Goal: Information Seeking & Learning: Learn about a topic

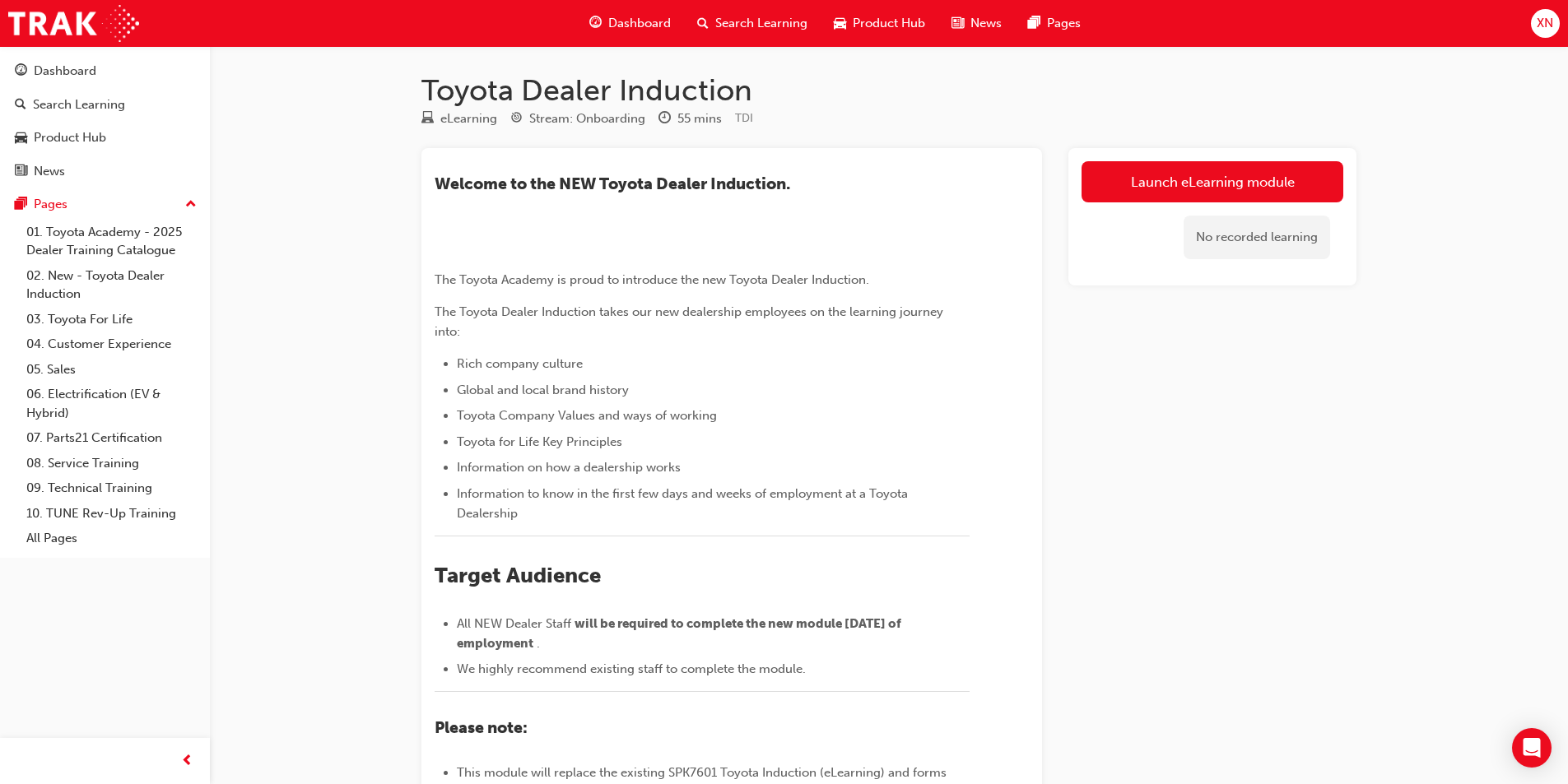
scroll to position [533, 0]
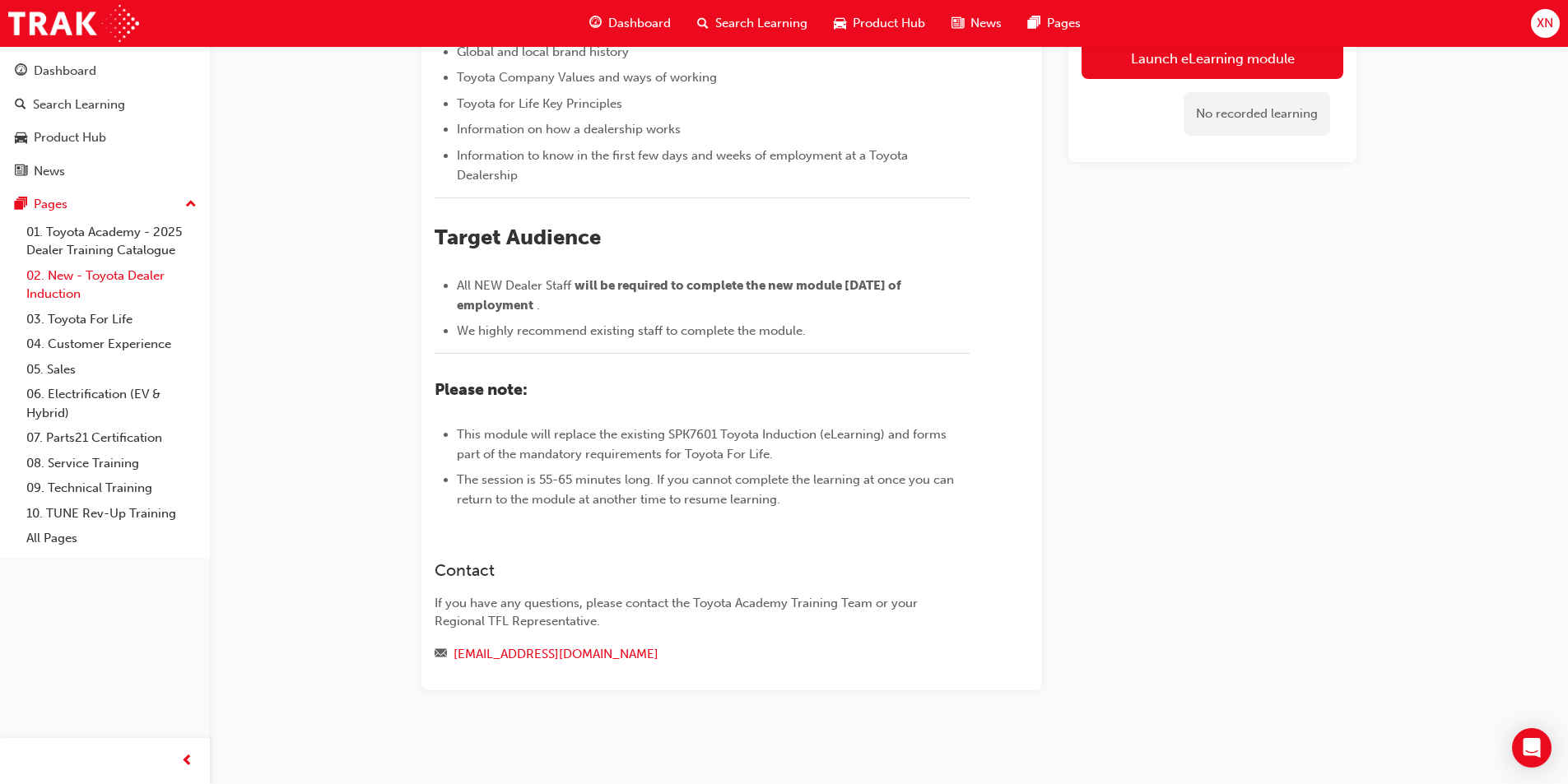
click at [128, 275] on link "02. New - Toyota Dealer Induction" at bounding box center [111, 285] width 183 height 44
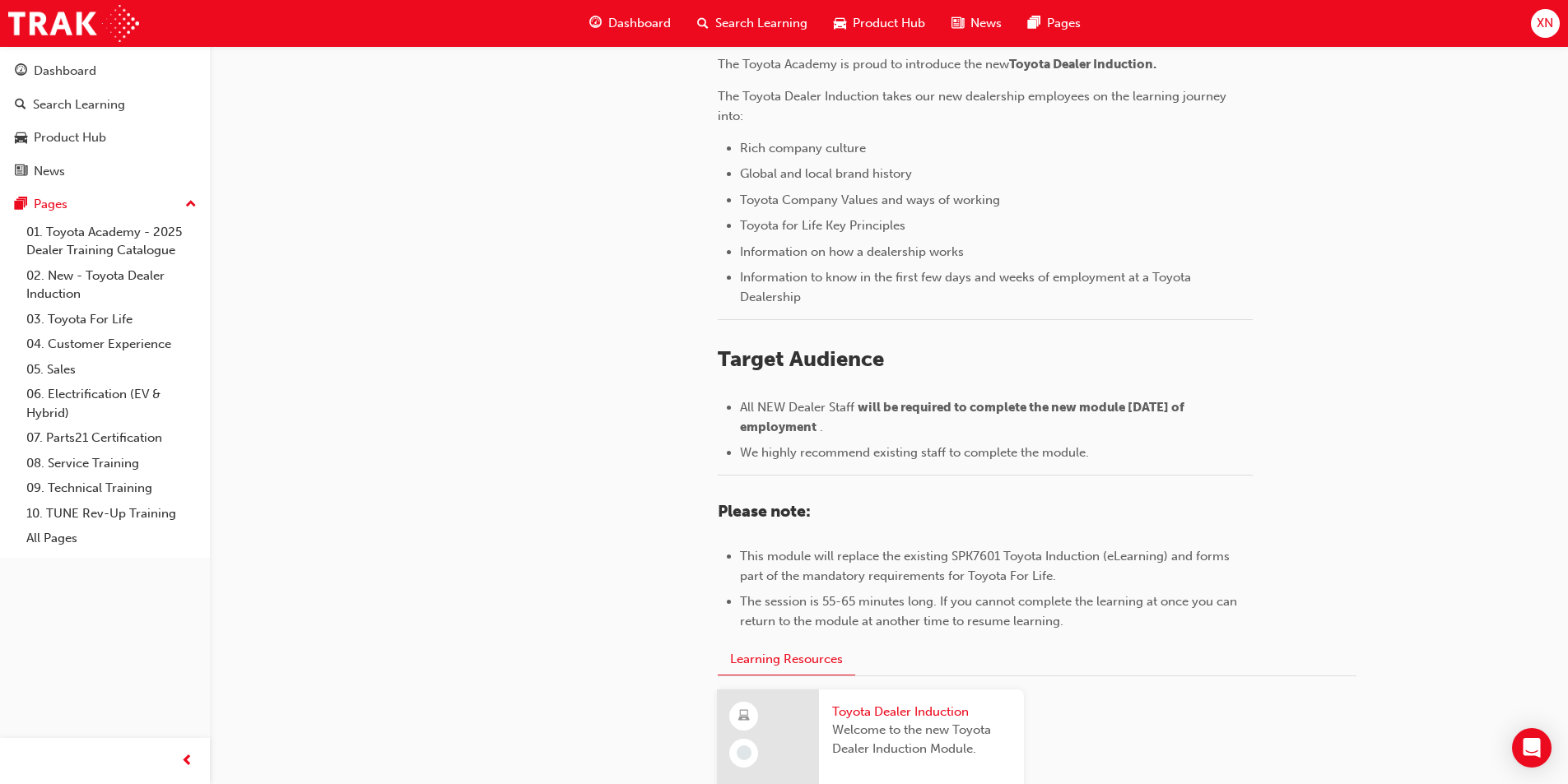
scroll to position [576, 0]
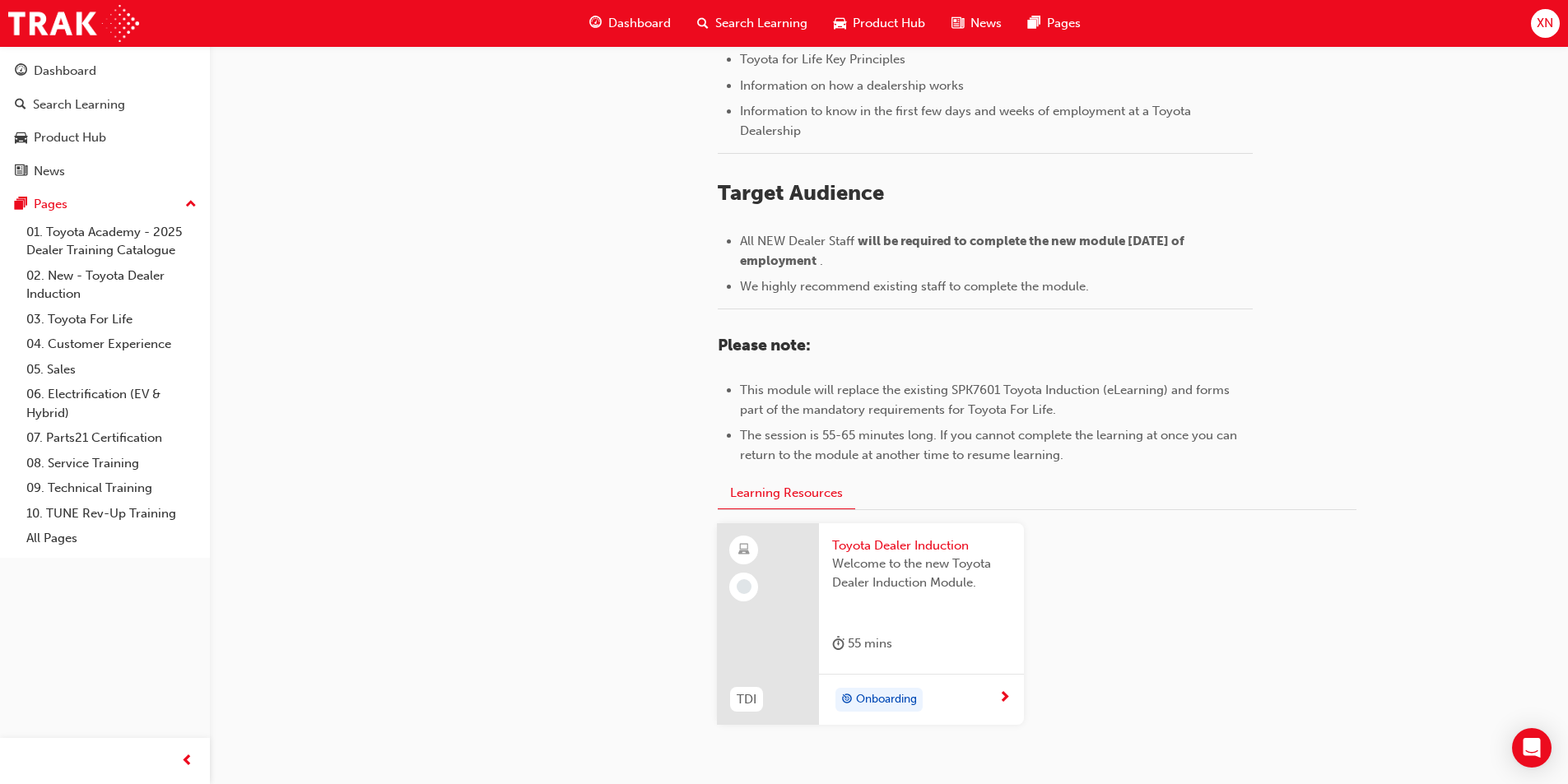
click at [890, 668] on div "Toyota Dealer Induction Welcome to the new Toyota Dealer Induction Module. 55 m…" at bounding box center [921, 598] width 205 height 150
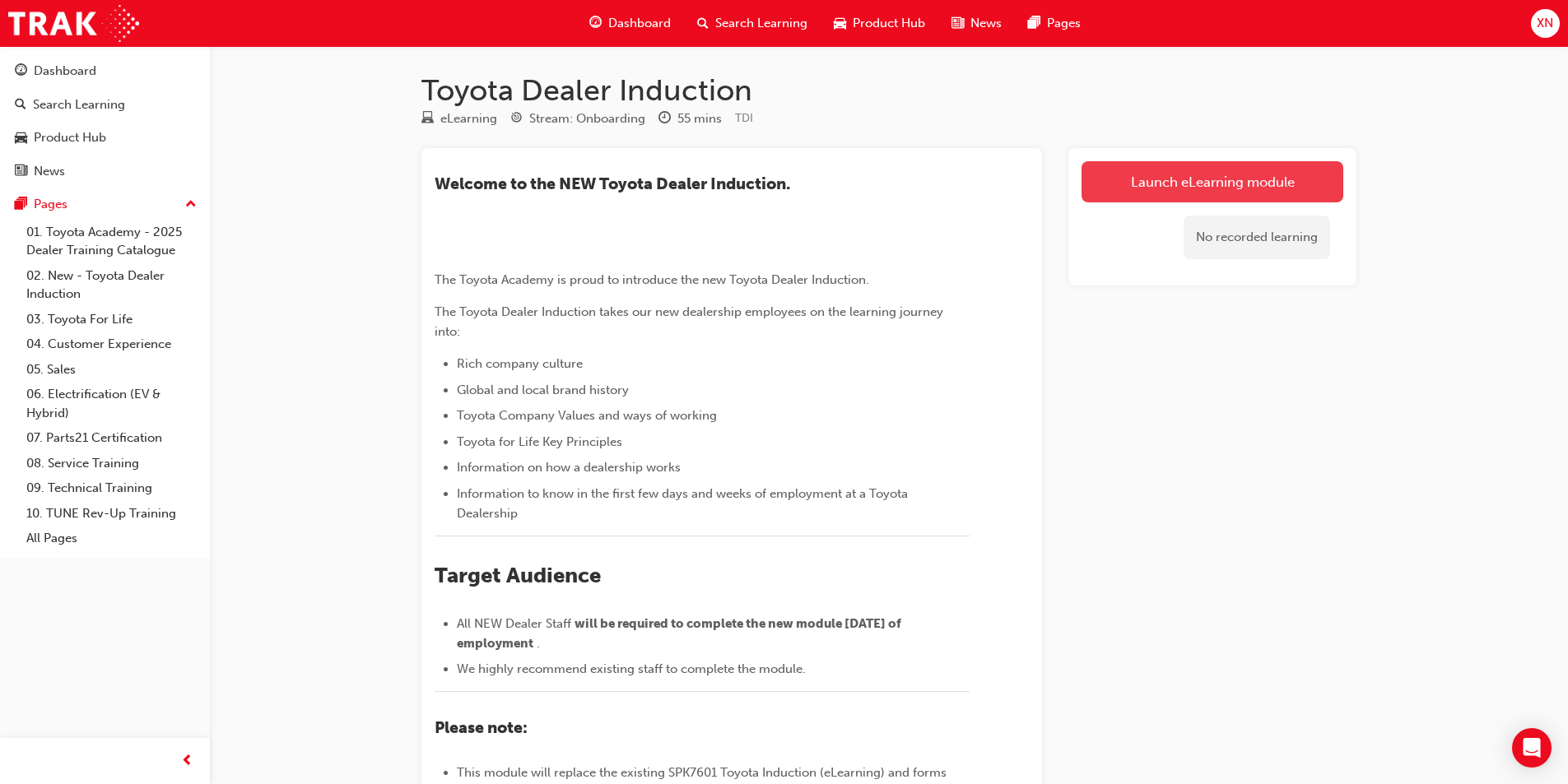
click at [1167, 185] on link "Launch eLearning module" at bounding box center [1213, 181] width 262 height 41
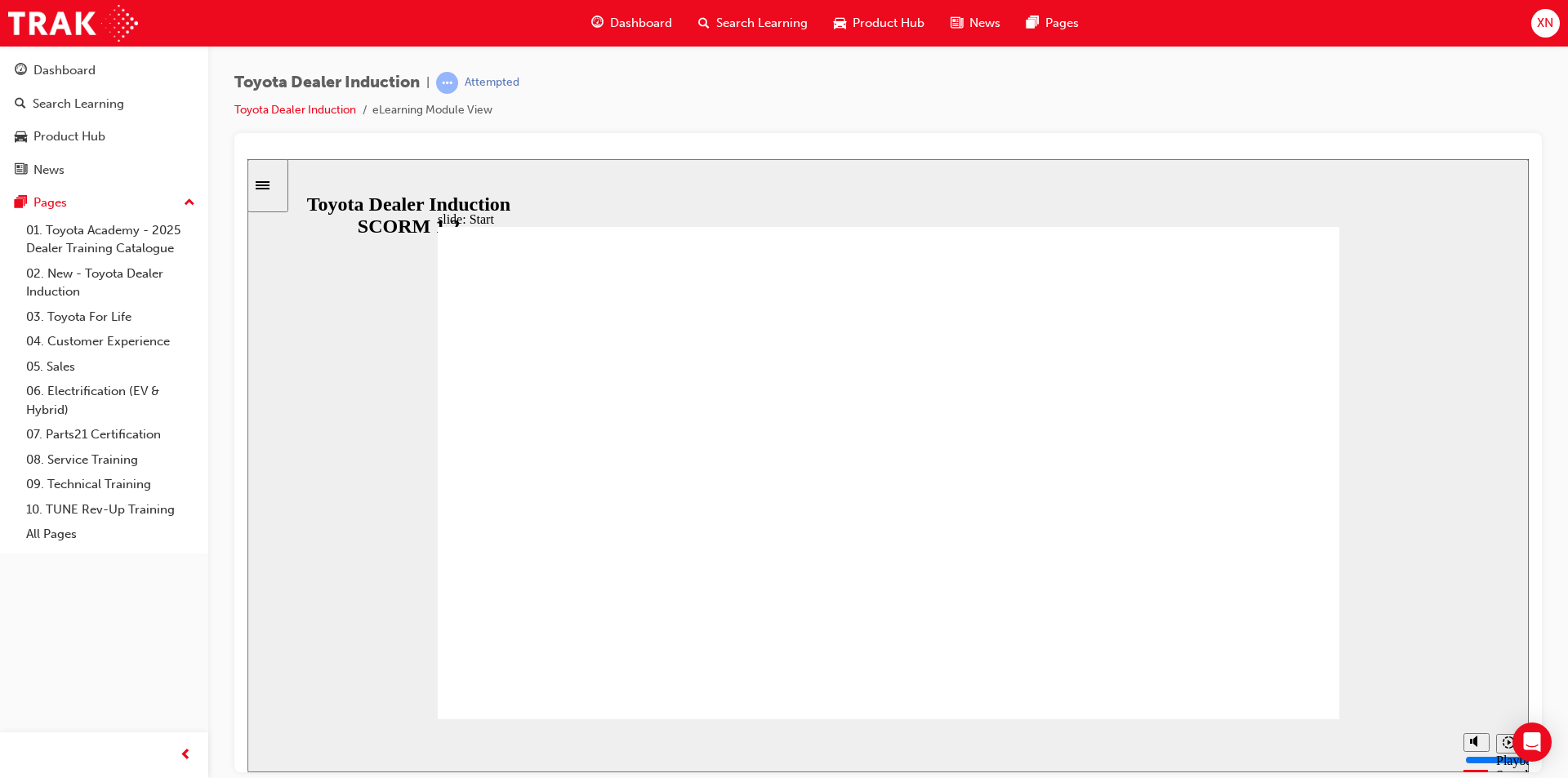
click at [1478, 685] on icon "Mute (Ctrl+Alt+M)" at bounding box center [1477, 679] width 13 height 12
drag, startPoint x: 1478, startPoint y: 719, endPoint x: 1467, endPoint y: 636, distance: 83.7
type input "10"
click at [1467, 692] on input "volume" at bounding box center [1518, 698] width 106 height 13
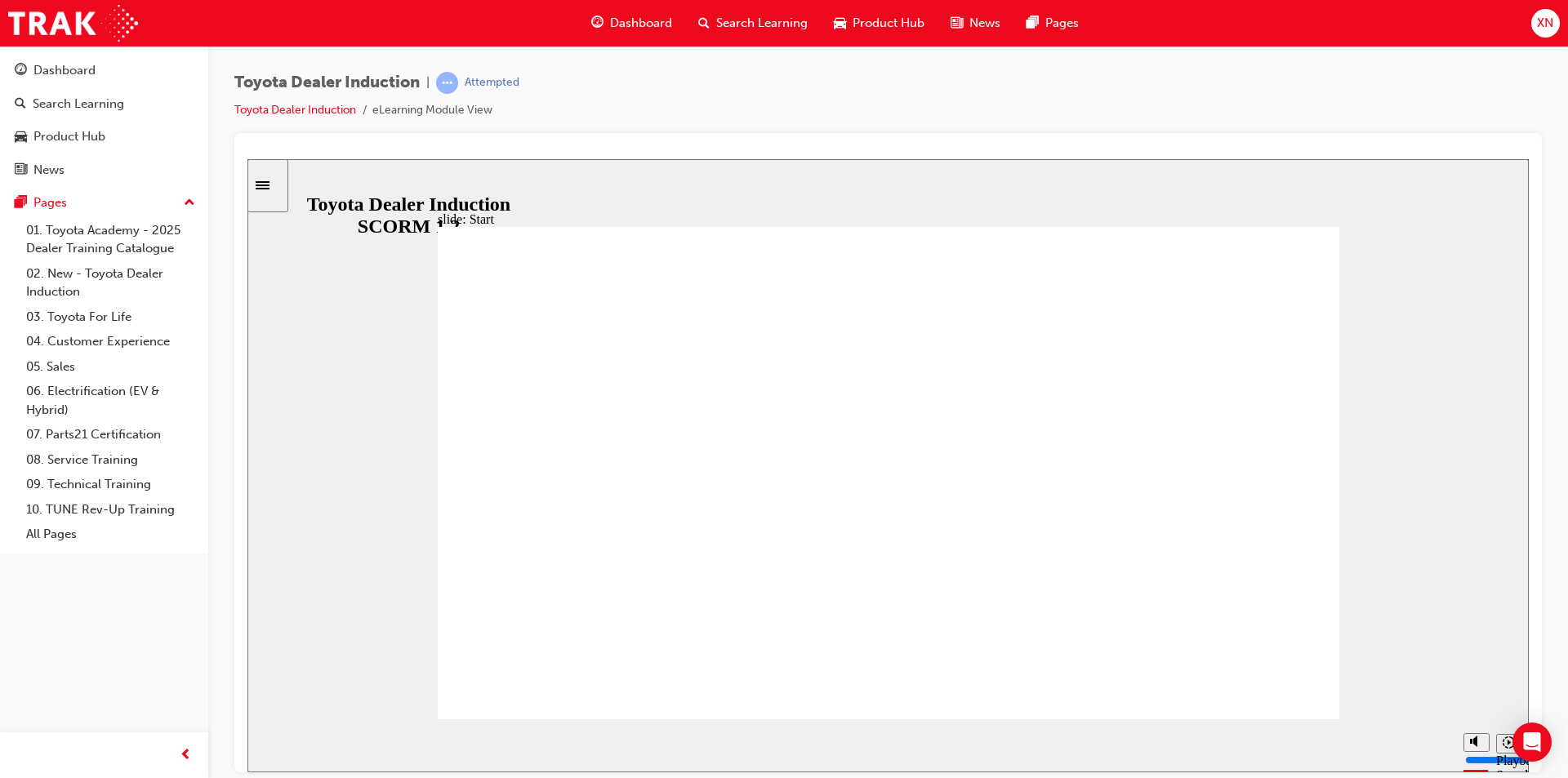
drag, startPoint x: 1039, startPoint y: 611, endPoint x: 1038, endPoint y: 576, distance: 35.0
drag, startPoint x: 974, startPoint y: 327, endPoint x: 931, endPoint y: 347, distance: 47.4
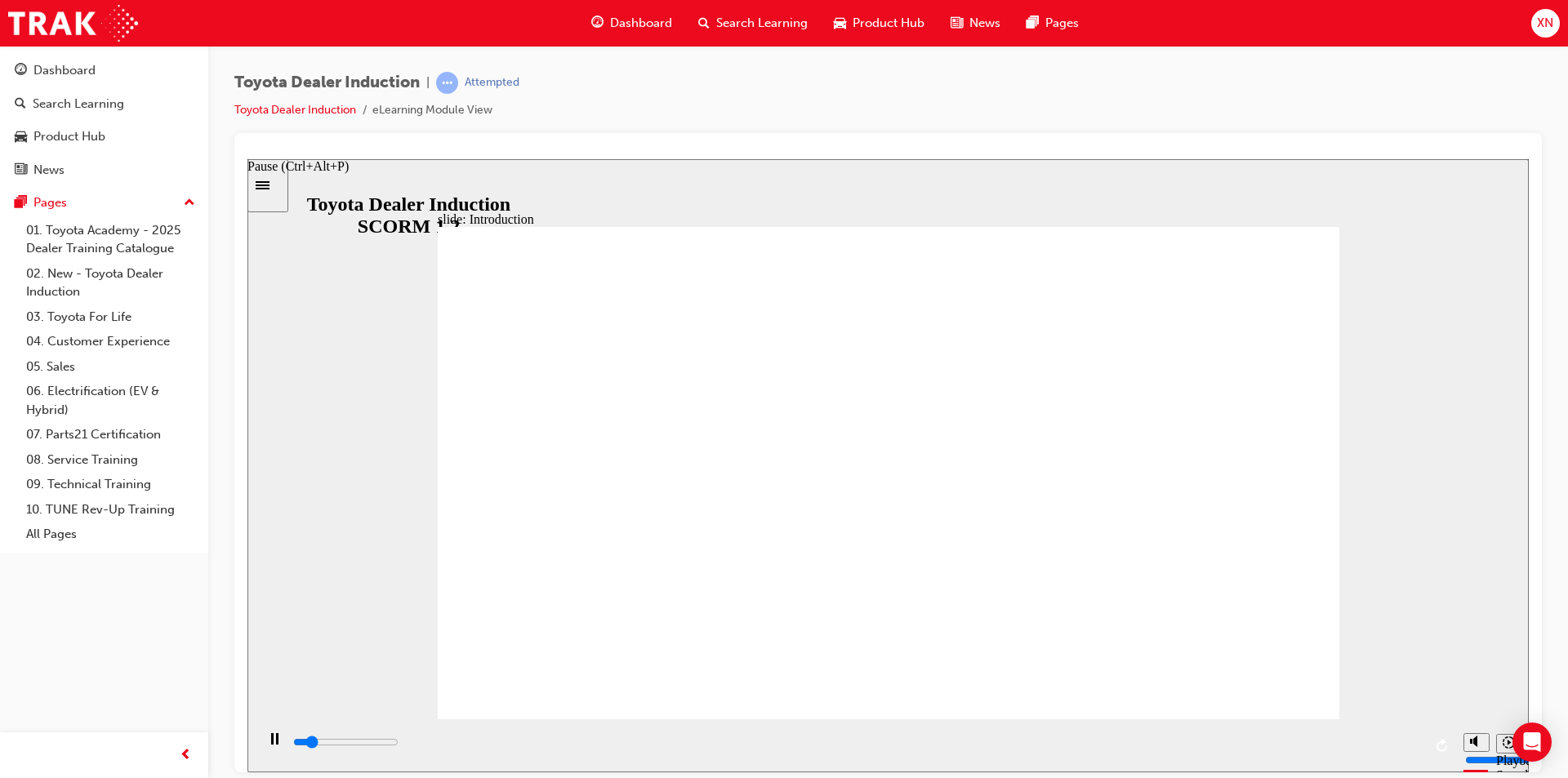
click at [271, 743] on rect "Pause (Ctrl+Alt+P)" at bounding box center [272, 739] width 3 height 12
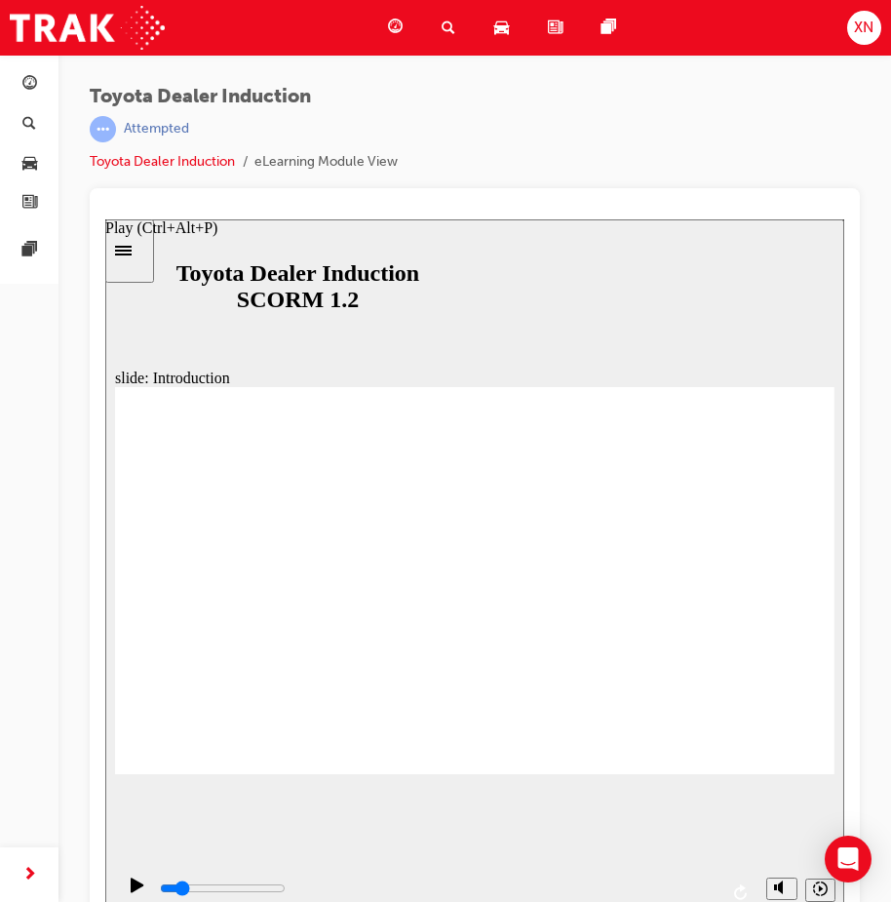
click at [138, 879] on div "Play (Ctrl+Alt+P)" at bounding box center [137, 893] width 33 height 33
drag, startPoint x: 130, startPoint y: 883, endPoint x: 268, endPoint y: 789, distance: 167.7
click at [134, 883] on icon "Pause (Ctrl+Alt+P)" at bounding box center [138, 884] width 9 height 14
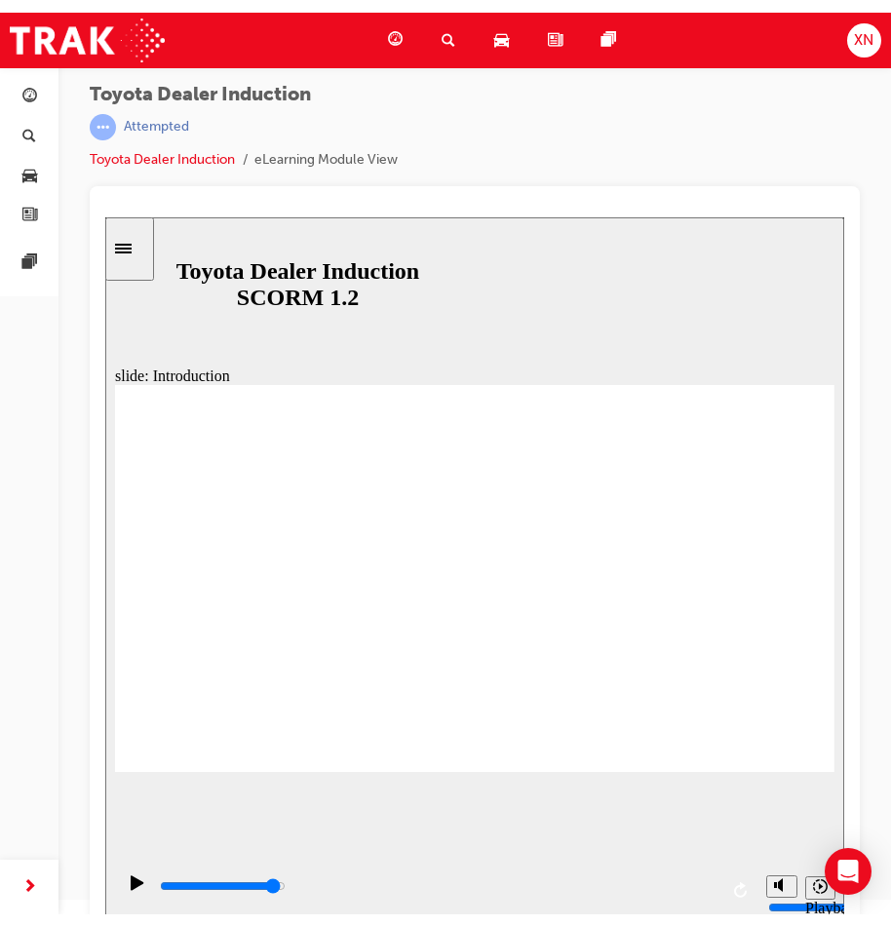
scroll to position [22, 0]
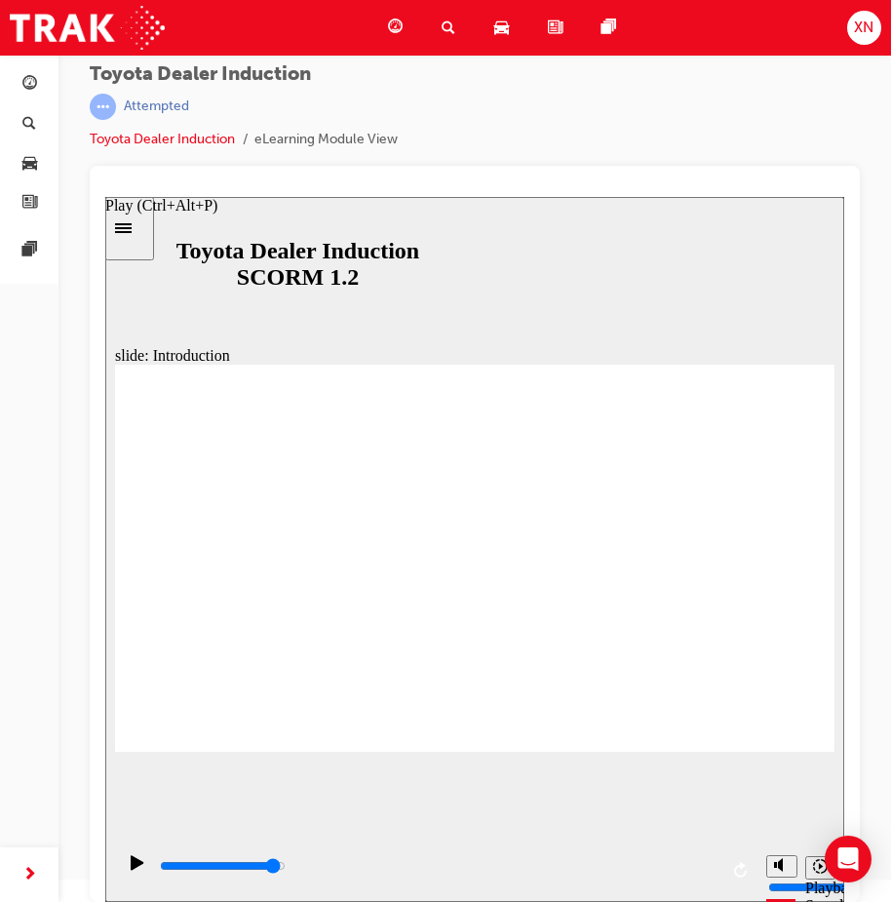
click at [133, 867] on icon "Play (Ctrl+Alt+P)" at bounding box center [138, 863] width 14 height 16
click at [139, 868] on rect "Pause (Ctrl+Alt+P)" at bounding box center [140, 862] width 3 height 14
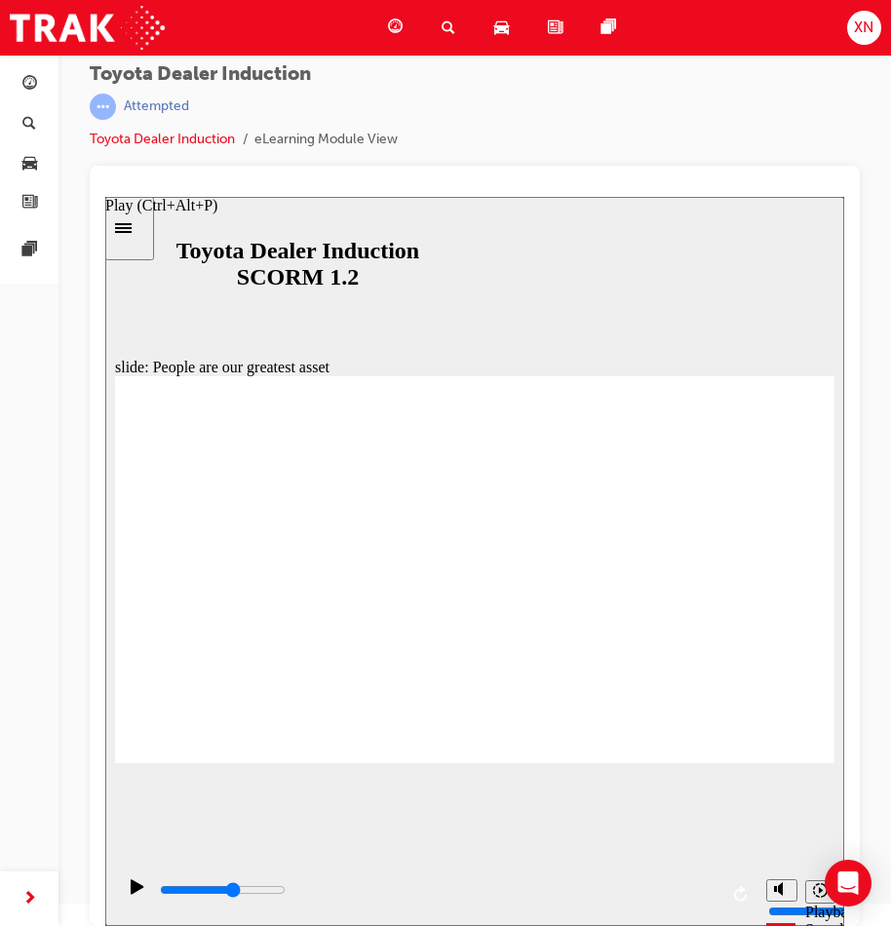
click at [131, 894] on icon "Play (Ctrl+Alt+P)" at bounding box center [137, 886] width 13 height 15
click at [136, 889] on div "Pause (Ctrl+Alt+P)" at bounding box center [137, 895] width 33 height 33
drag, startPoint x: 123, startPoint y: 881, endPoint x: 231, endPoint y: 850, distance: 112.6
click at [124, 882] on div "Play (Ctrl+Alt+P)" at bounding box center [137, 895] width 33 height 33
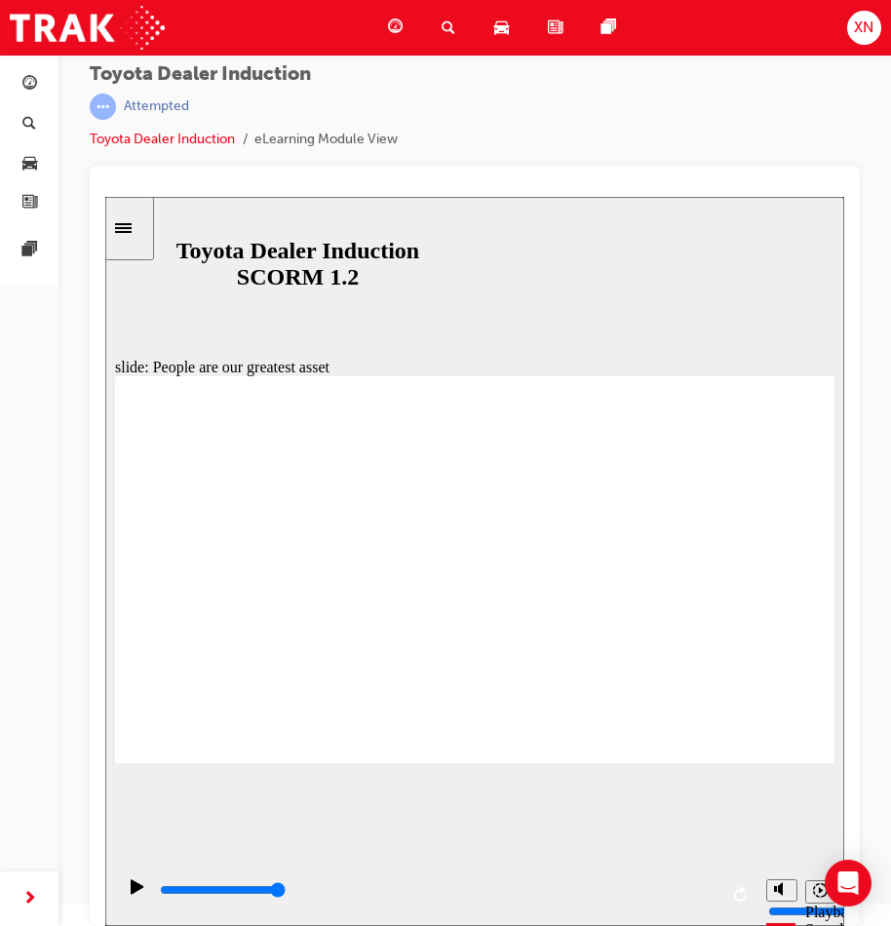
drag, startPoint x: 800, startPoint y: 742, endPoint x: 794, endPoint y: 732, distance: 11.9
type input "7500"
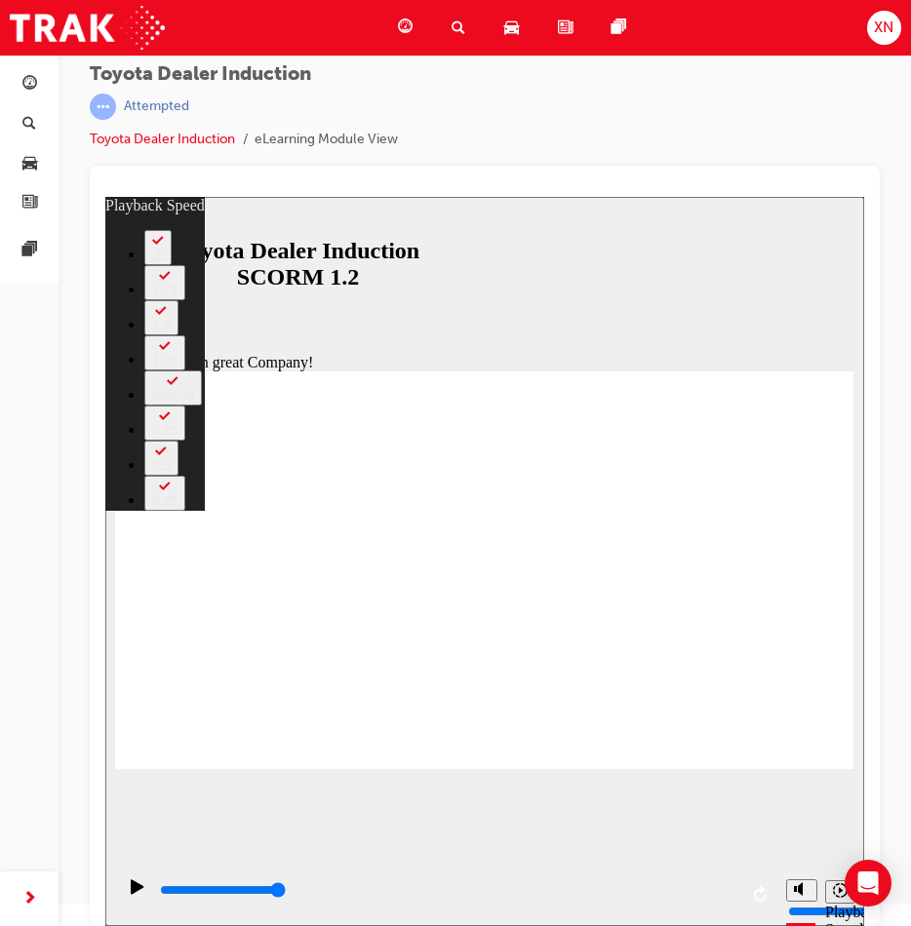
drag, startPoint x: 115, startPoint y: 747, endPoint x: 128, endPoint y: 747, distance: 12.7
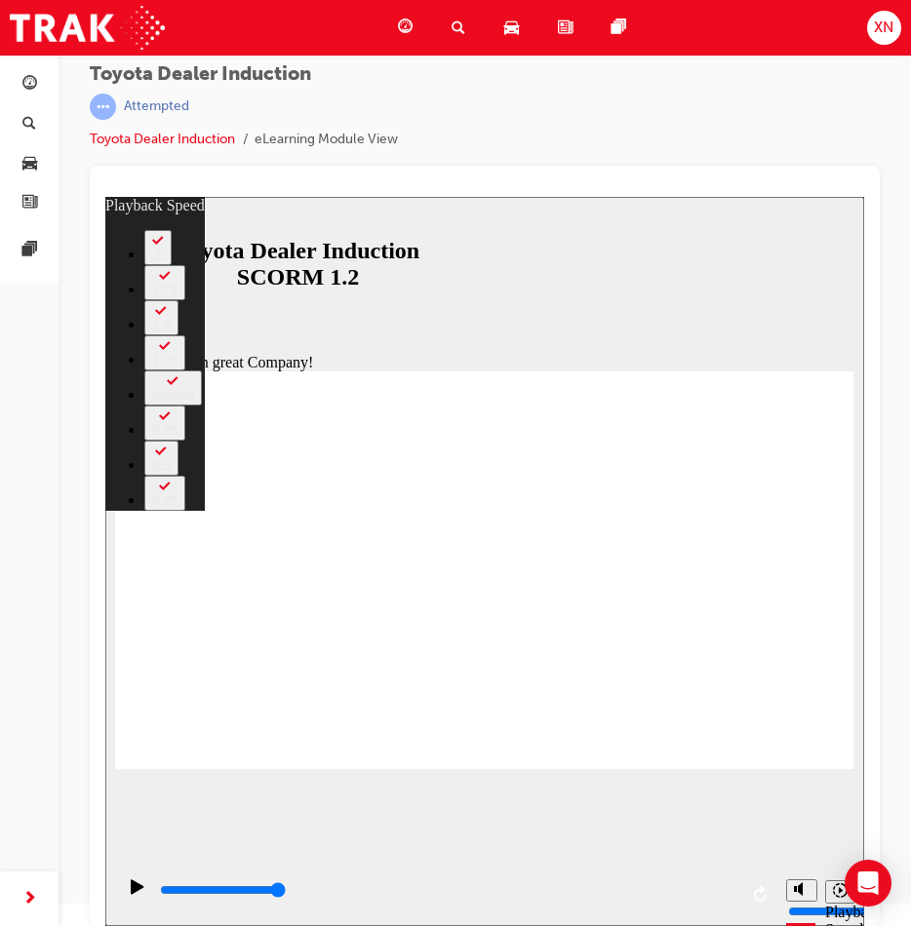
type input "156"
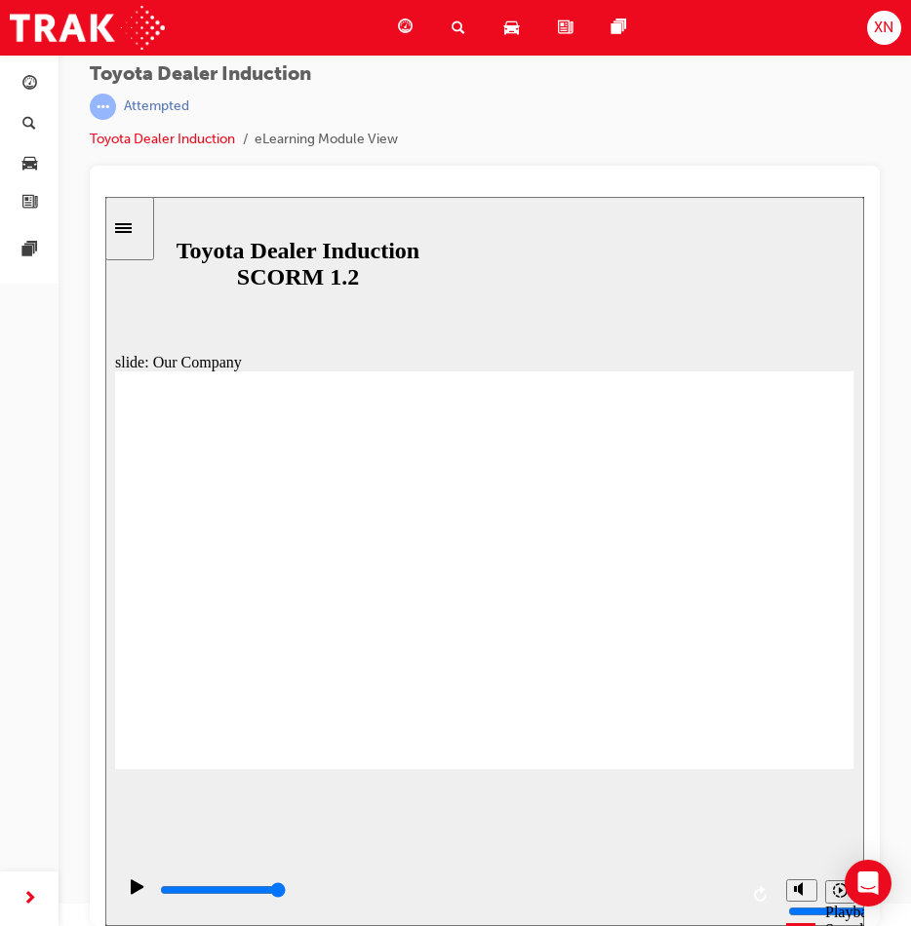
drag, startPoint x: 821, startPoint y: 719, endPoint x: 792, endPoint y: 745, distance: 39.4
click at [141, 886] on div "Pause (Ctrl+Alt+P)" at bounding box center [137, 895] width 33 height 33
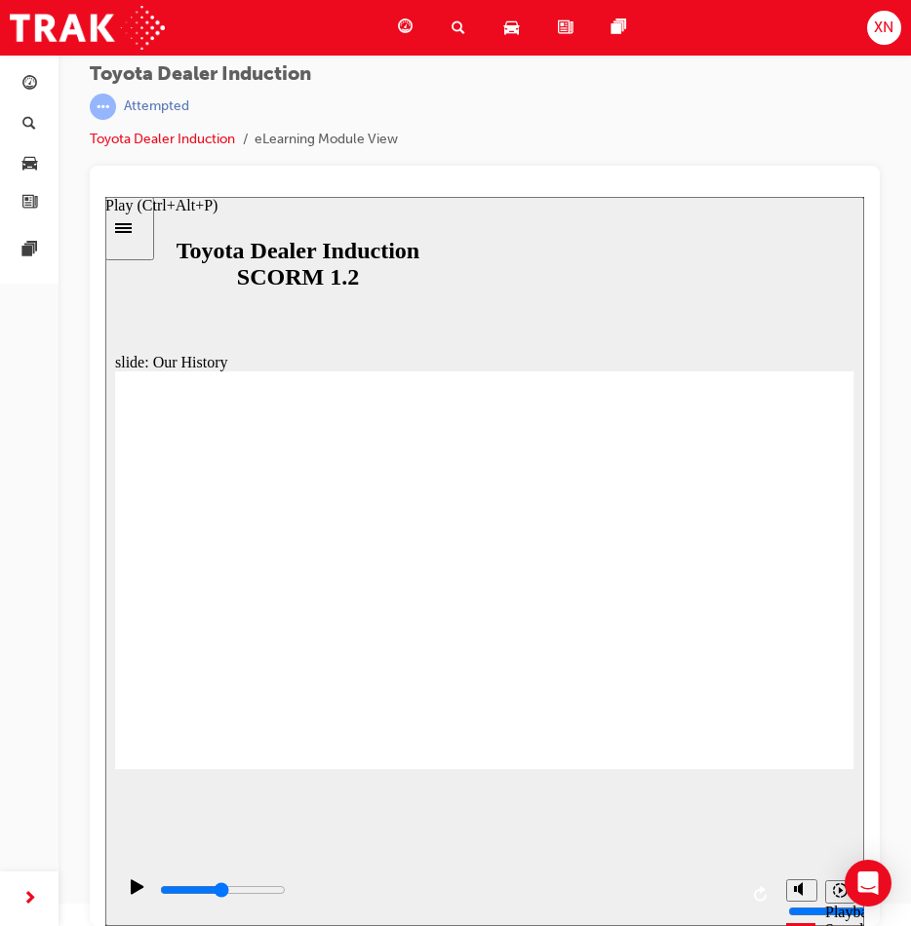
click at [137, 895] on icon "Play (Ctrl+Alt+P)" at bounding box center [138, 887] width 14 height 16
drag, startPoint x: 474, startPoint y: 696, endPoint x: 525, endPoint y: 699, distance: 50.8
drag, startPoint x: 477, startPoint y: 687, endPoint x: 525, endPoint y: 720, distance: 57.6
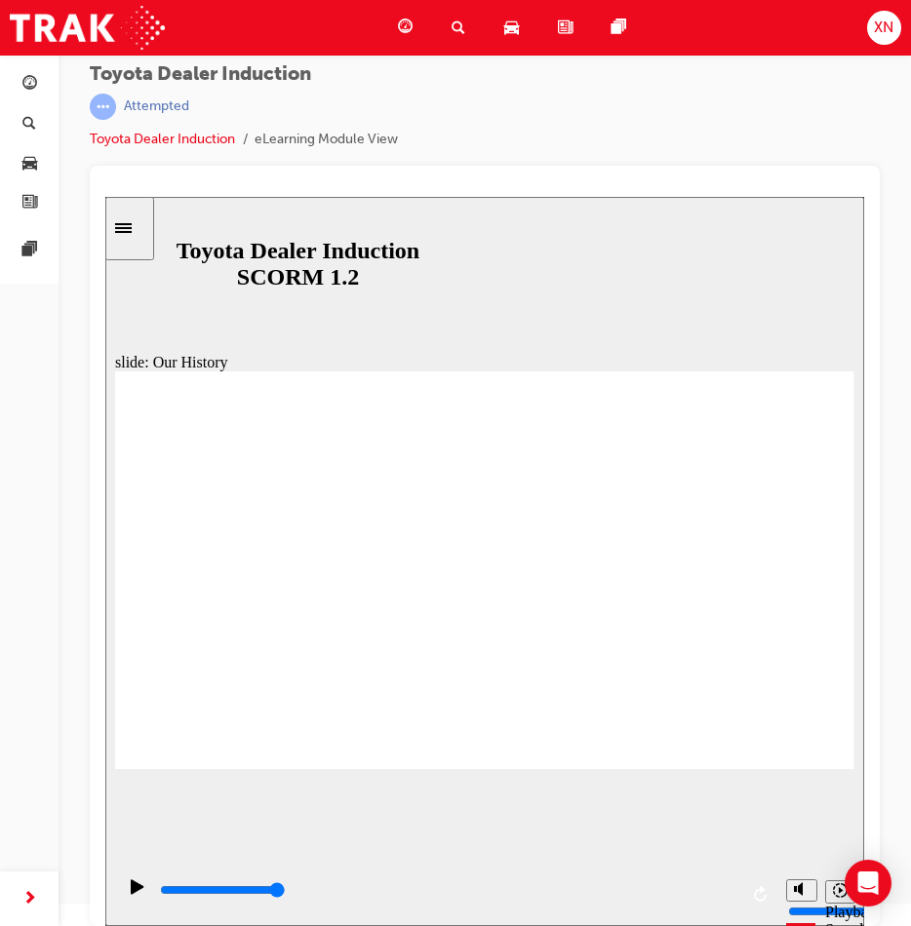
drag, startPoint x: 290, startPoint y: 690, endPoint x: 332, endPoint y: 685, distance: 43.2
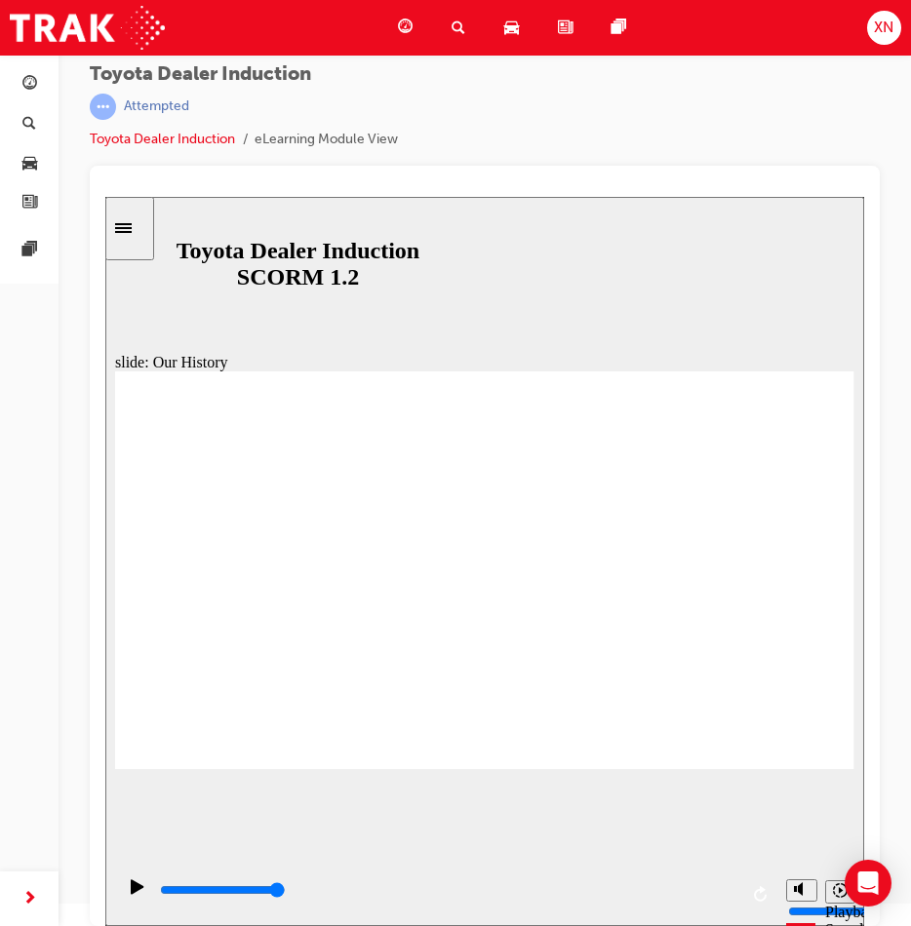
drag, startPoint x: 472, startPoint y: 699, endPoint x: 714, endPoint y: 672, distance: 243.3
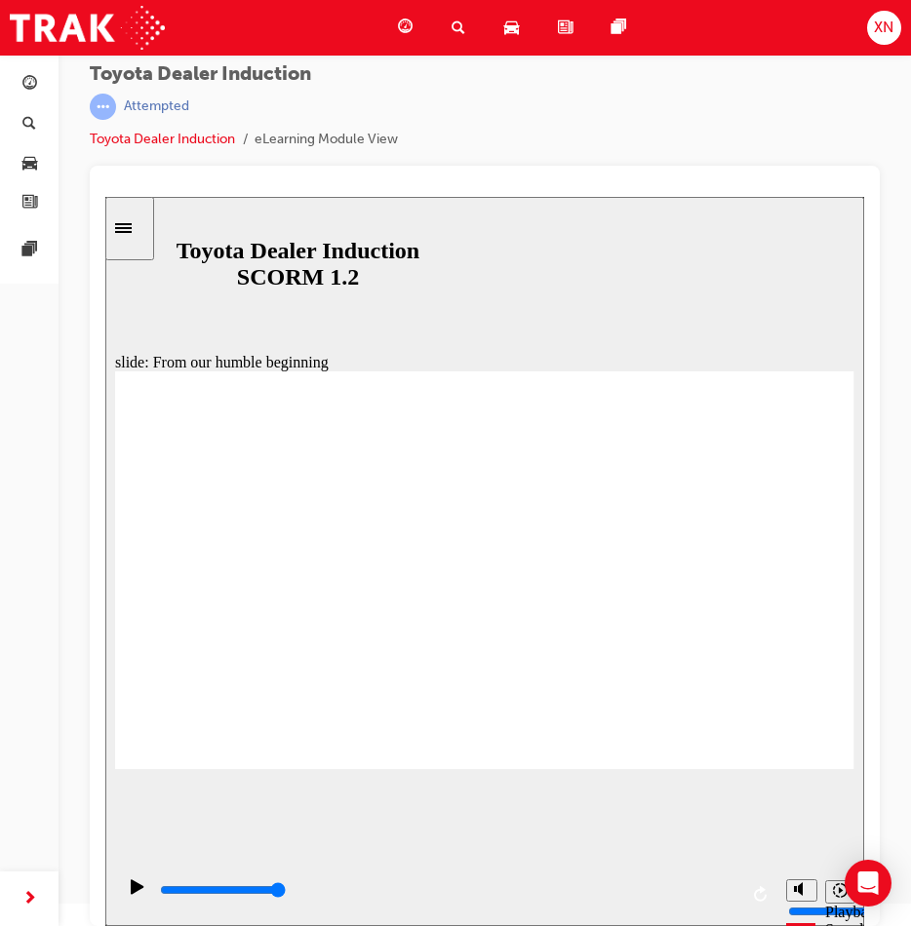
drag, startPoint x: 712, startPoint y: 486, endPoint x: 681, endPoint y: 508, distance: 38.4
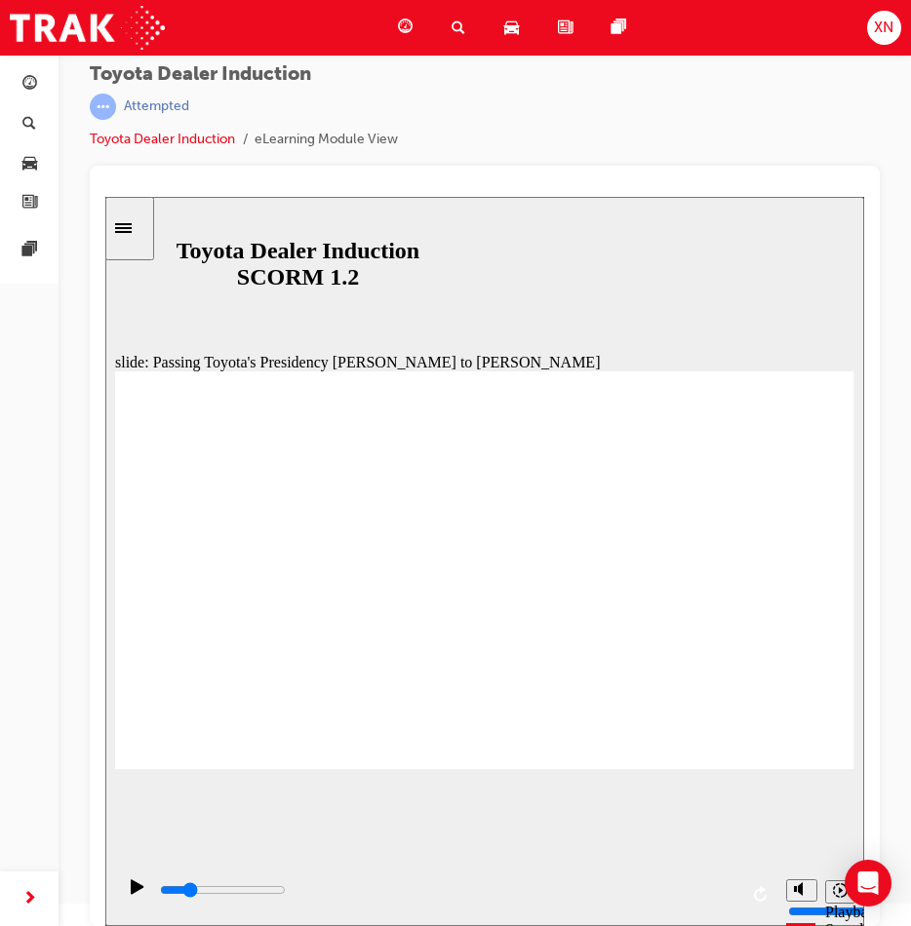
type input "8300"
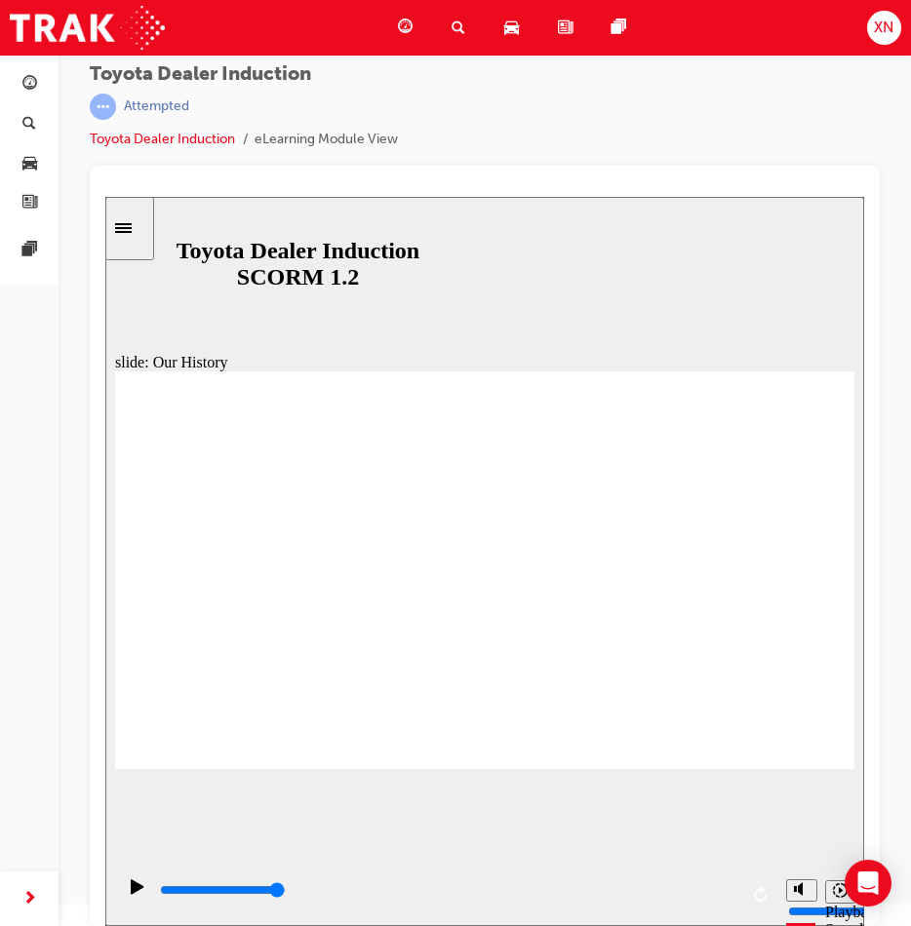
type input "2"
drag, startPoint x: 670, startPoint y: 697, endPoint x: 494, endPoint y: 708, distance: 175.8
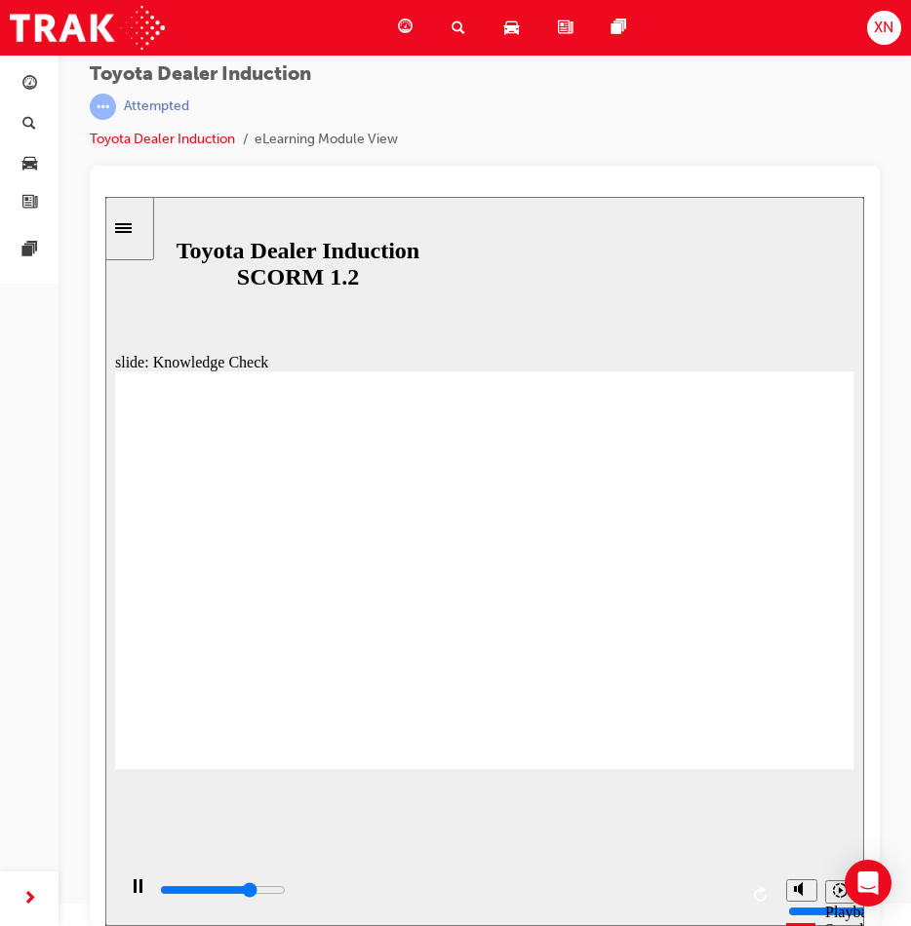
type input "3800"
radio input "true"
drag, startPoint x: 817, startPoint y: 393, endPoint x: 820, endPoint y: 376, distance: 16.8
type input "4900"
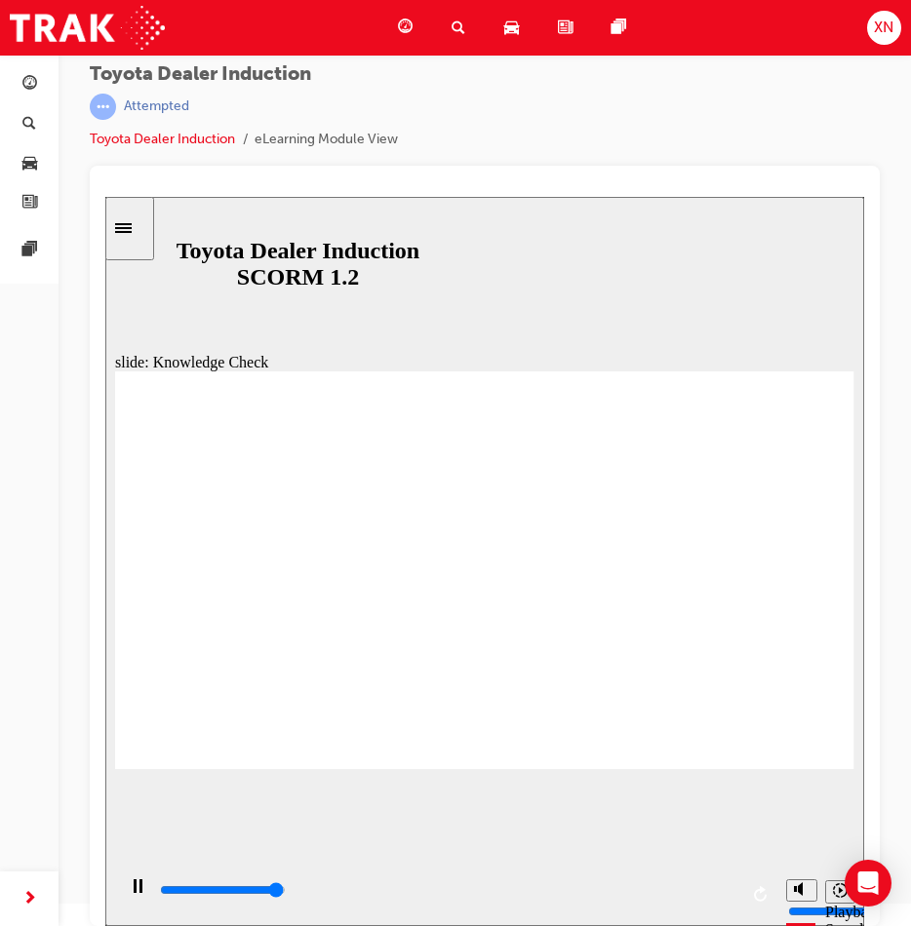
radio input "true"
click at [125, 894] on div "Pause (Ctrl+Alt+P)" at bounding box center [137, 895] width 33 height 33
click at [135, 894] on icon "Play (Ctrl+Alt+P)" at bounding box center [137, 886] width 13 height 15
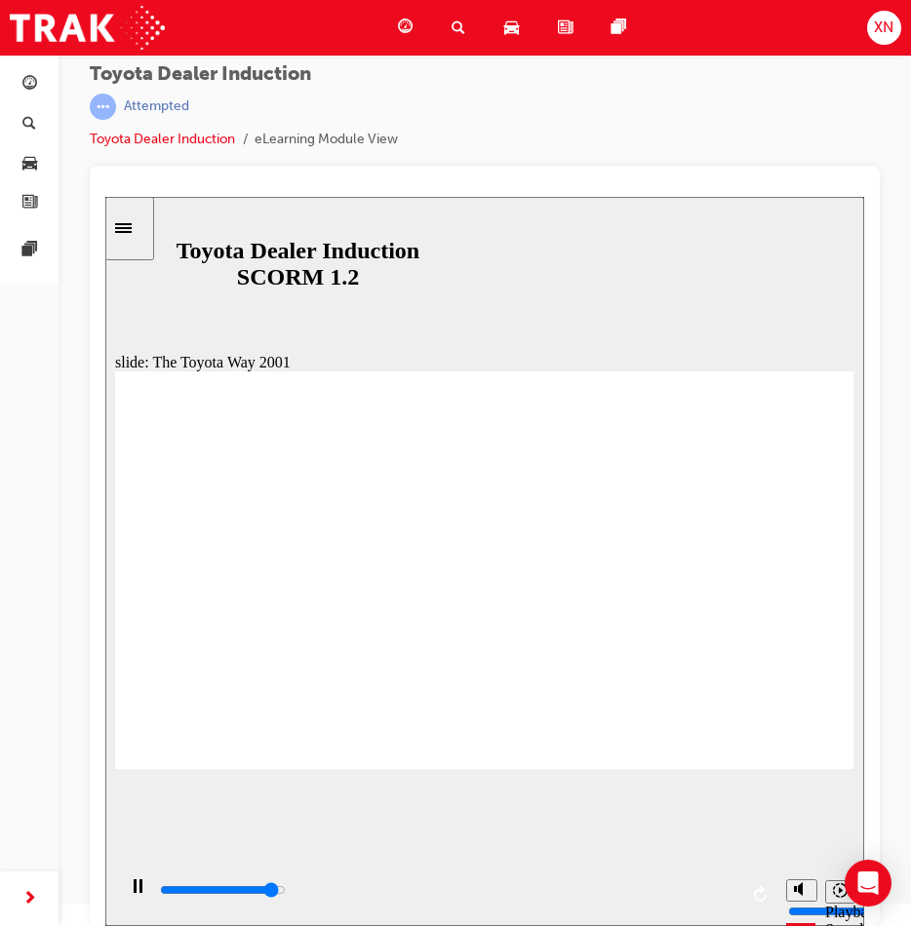
drag, startPoint x: 591, startPoint y: 507, endPoint x: 561, endPoint y: 522, distance: 33.6
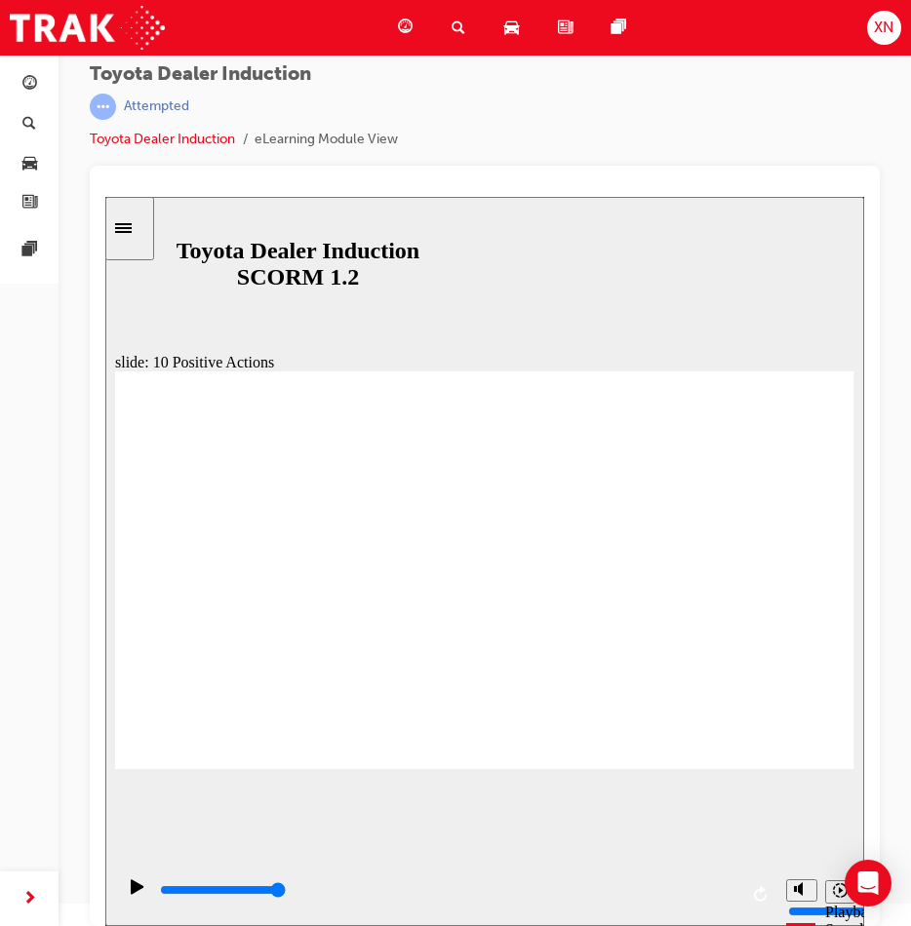
drag, startPoint x: 842, startPoint y: 368, endPoint x: 745, endPoint y: 440, distance: 121.3
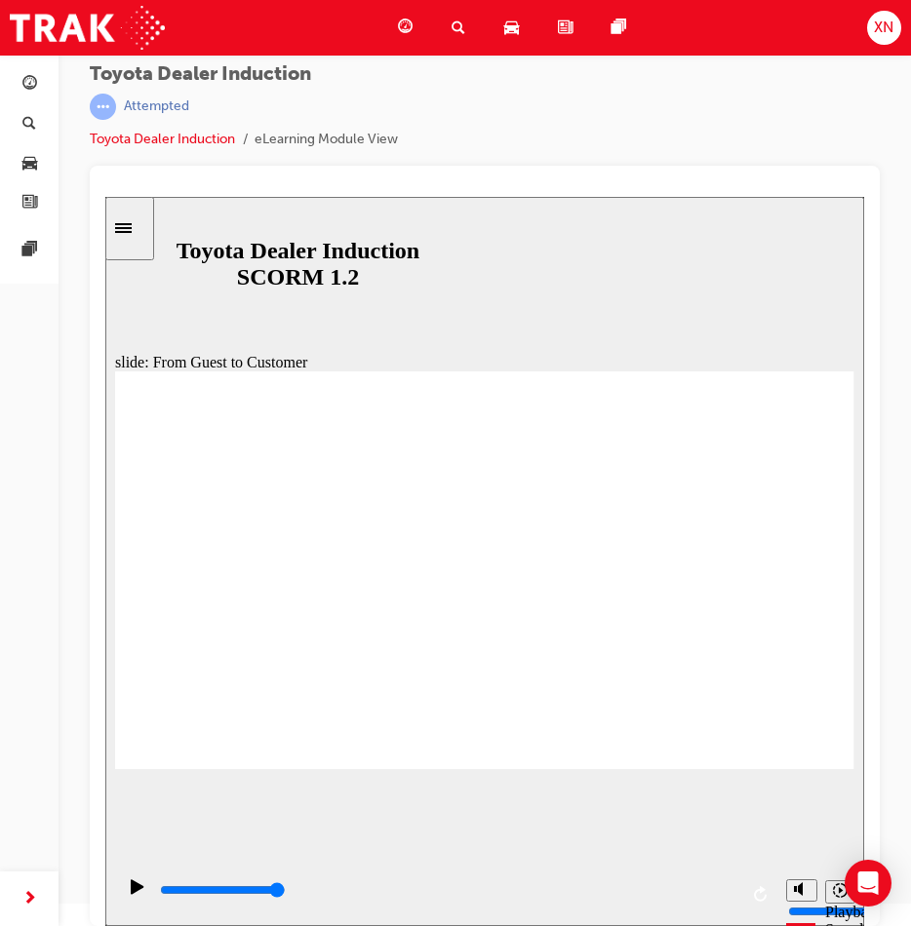
drag, startPoint x: 796, startPoint y: 719, endPoint x: 785, endPoint y: 727, distance: 13.9
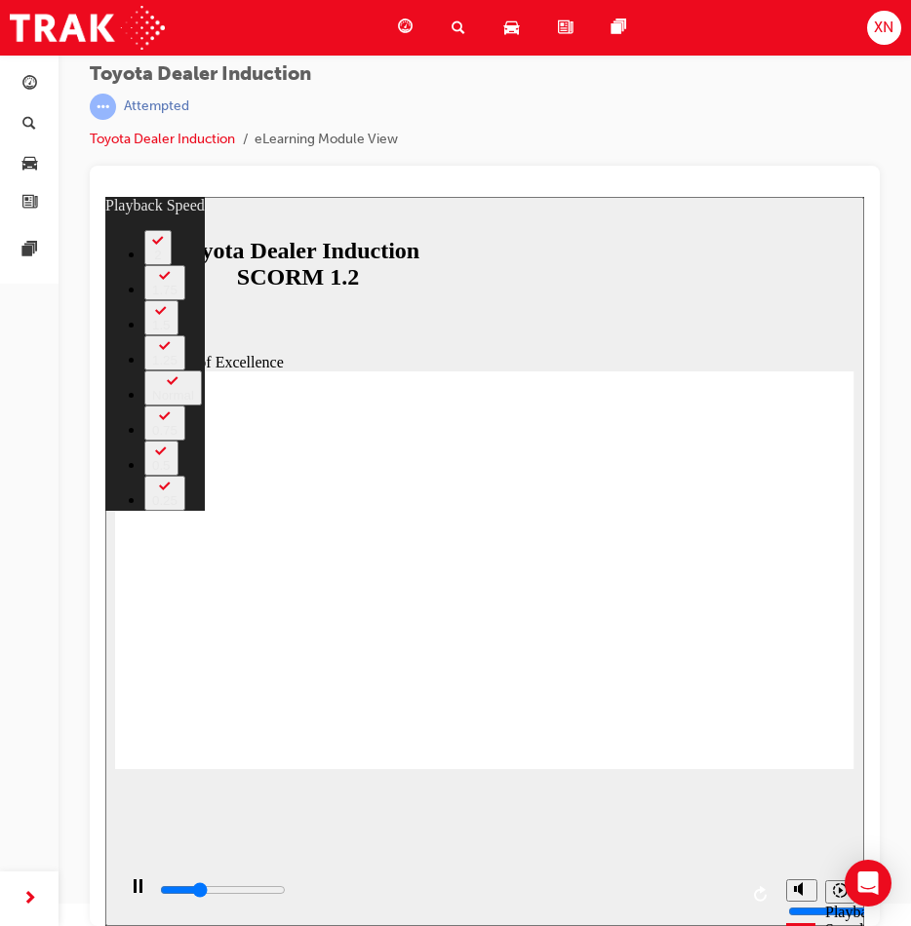
type input "4500"
type input "0"
type input "4600"
type input "0"
type input "4800"
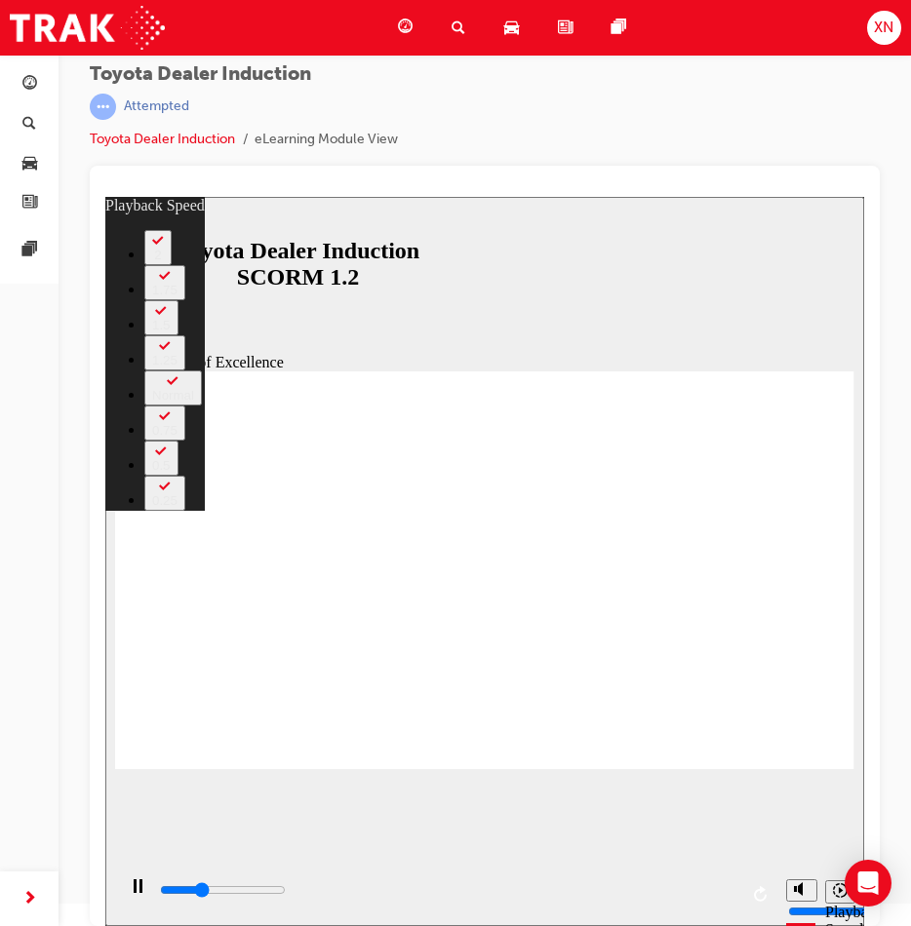
type input "0"
type input "5100"
type input "1"
type input "5300"
type input "1"
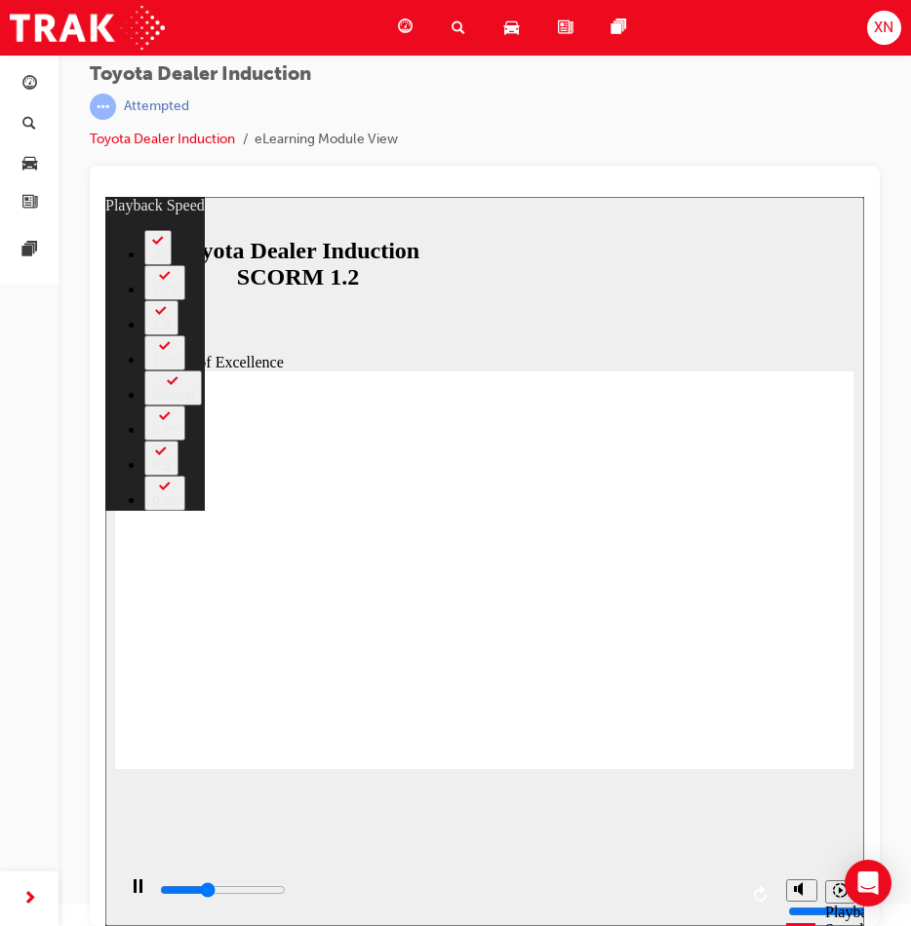
type input "5600"
type input "1"
type input "5900"
type input "1"
type input "6200"
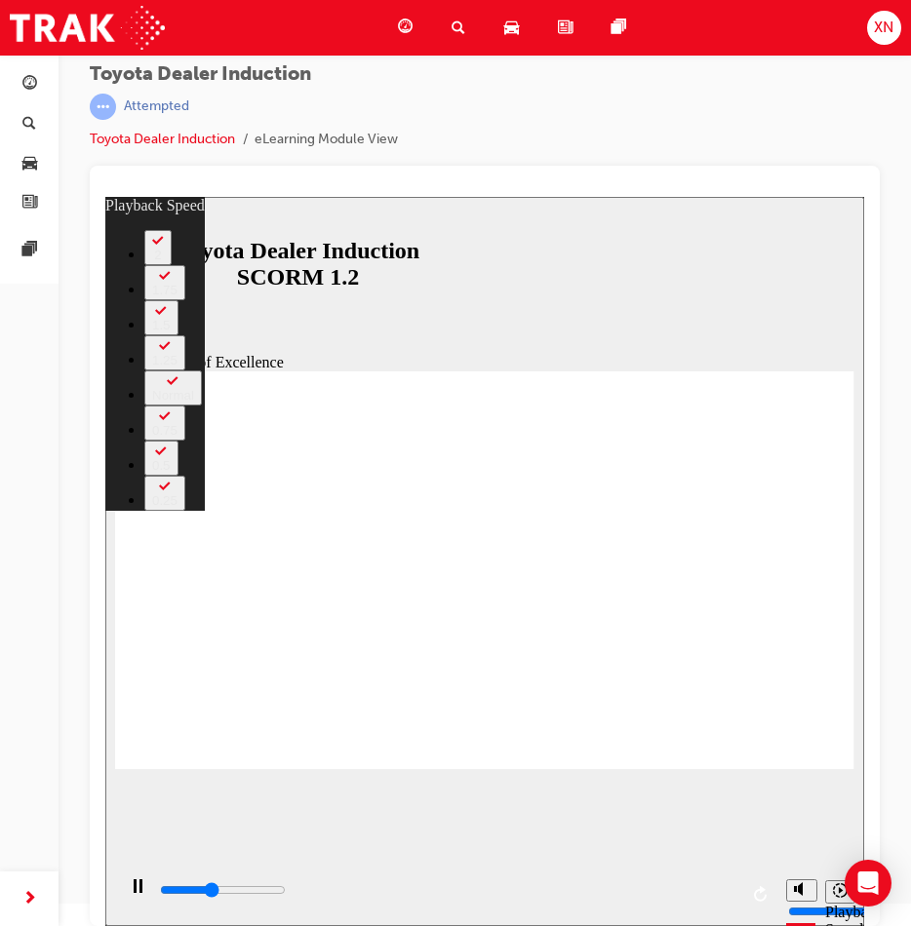
type input "2"
type input "6400"
type input "2"
type input "6700"
type input "2"
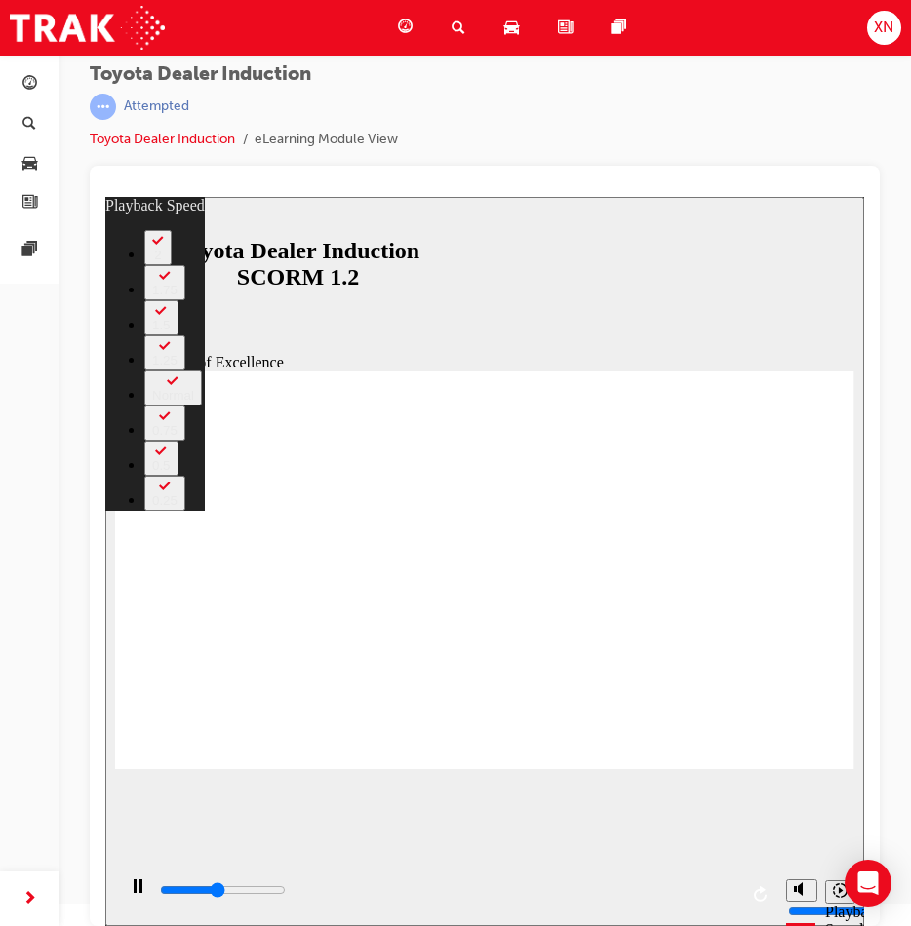
type input "7000"
type input "3"
type input "7200"
type input "3"
type input "7500"
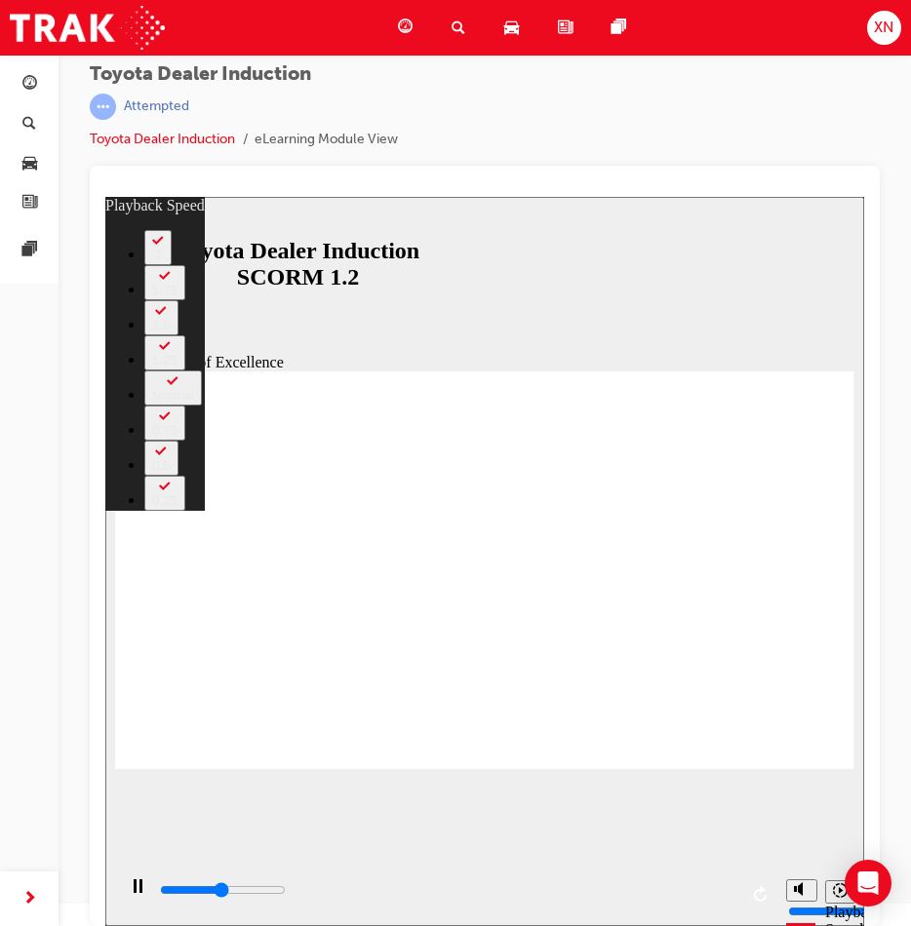
type input "3"
type input "7700"
type input "3"
type input "8000"
type input "4"
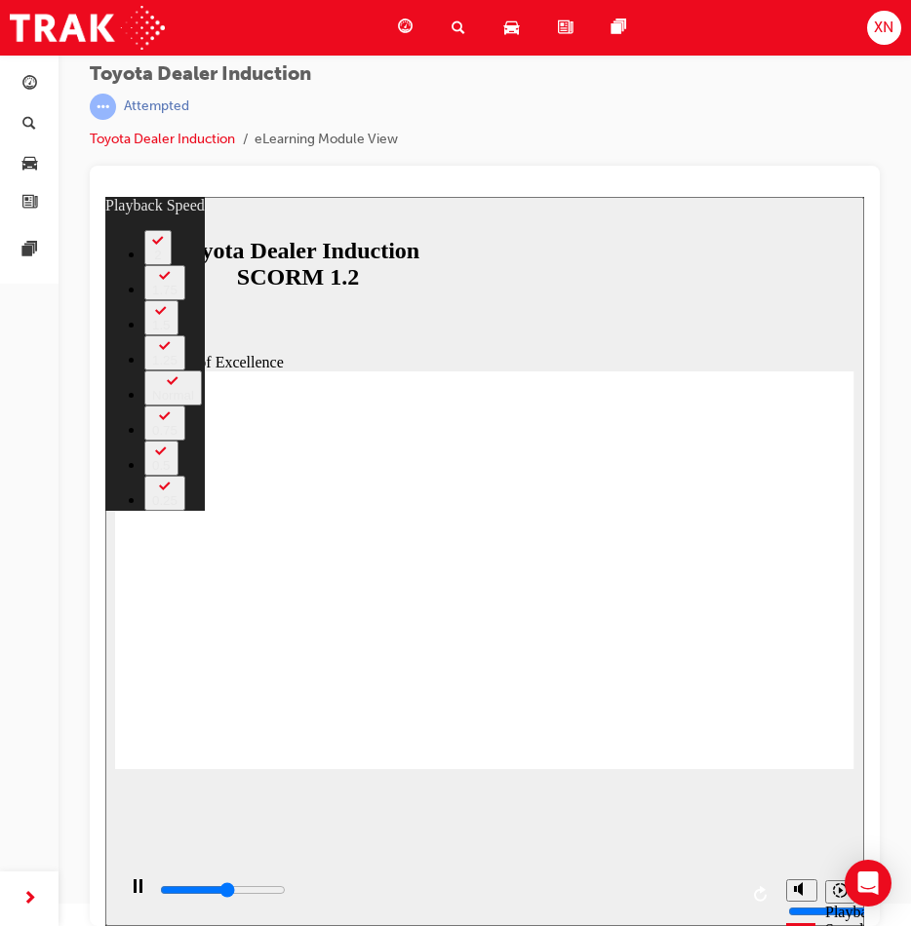
type input "8300"
type input "4"
type input "8500"
type input "4"
type input "8800"
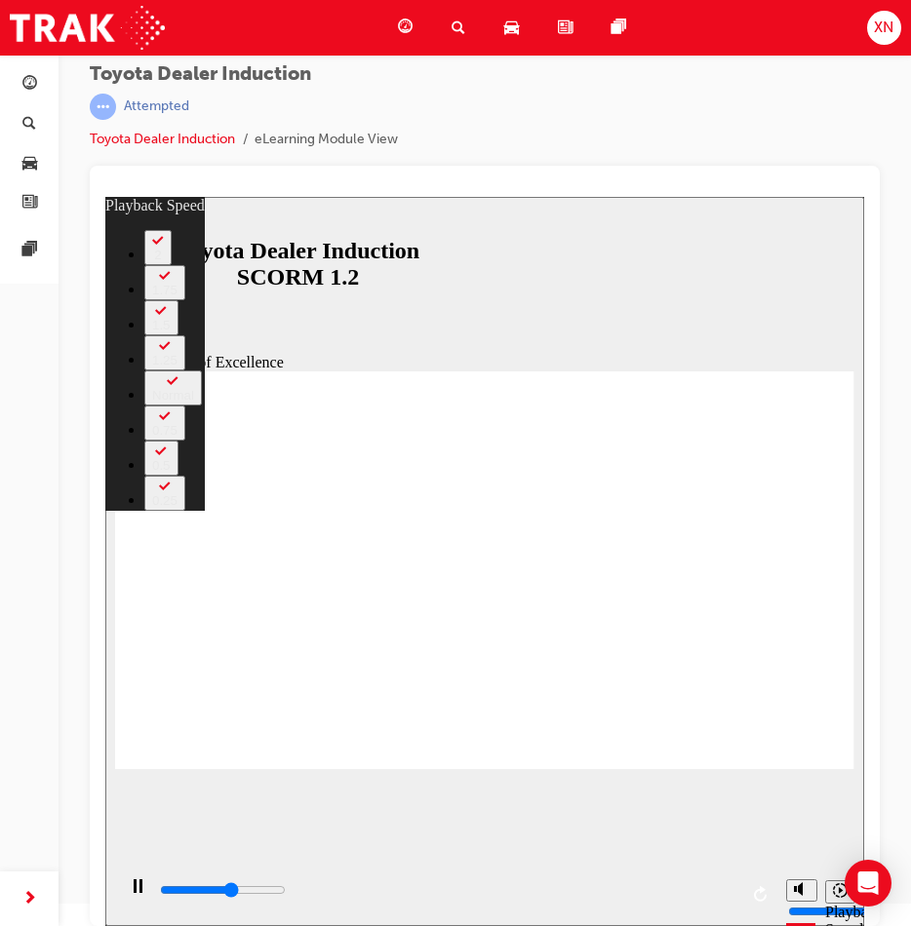
type input "4"
type input "9100"
type input "5"
type input "9300"
type input "5"
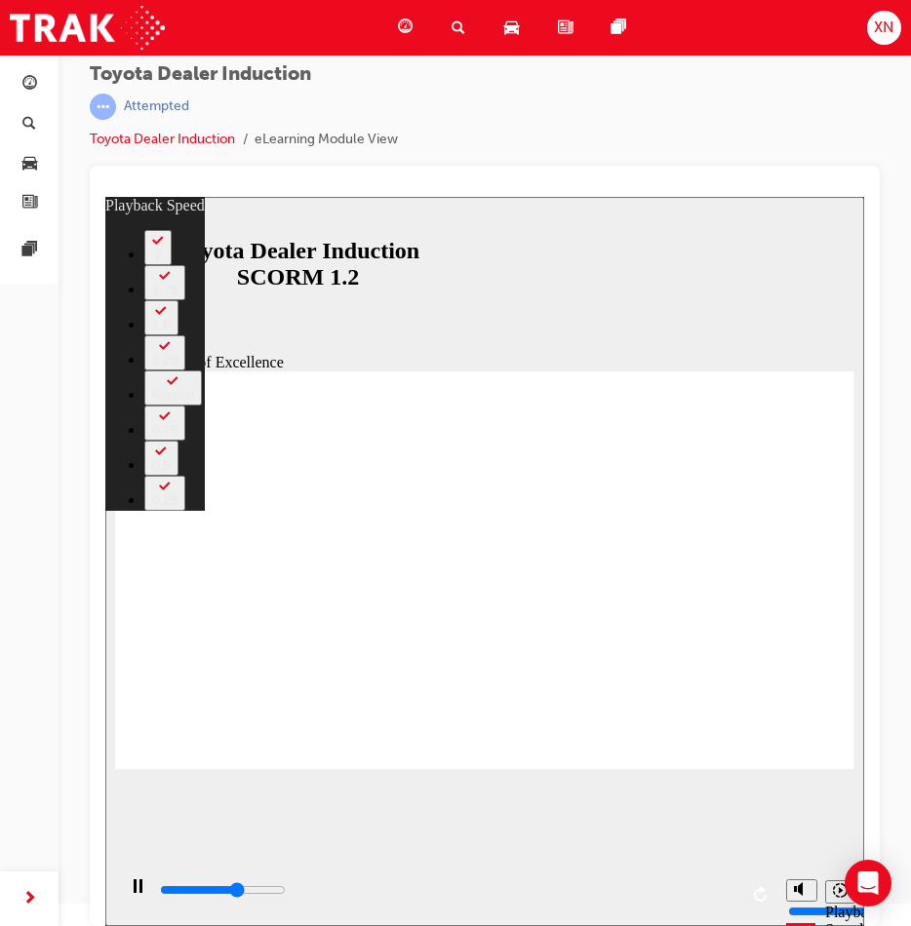
type input "9600"
type input "5"
type input "9900"
type input "5"
type input "10100"
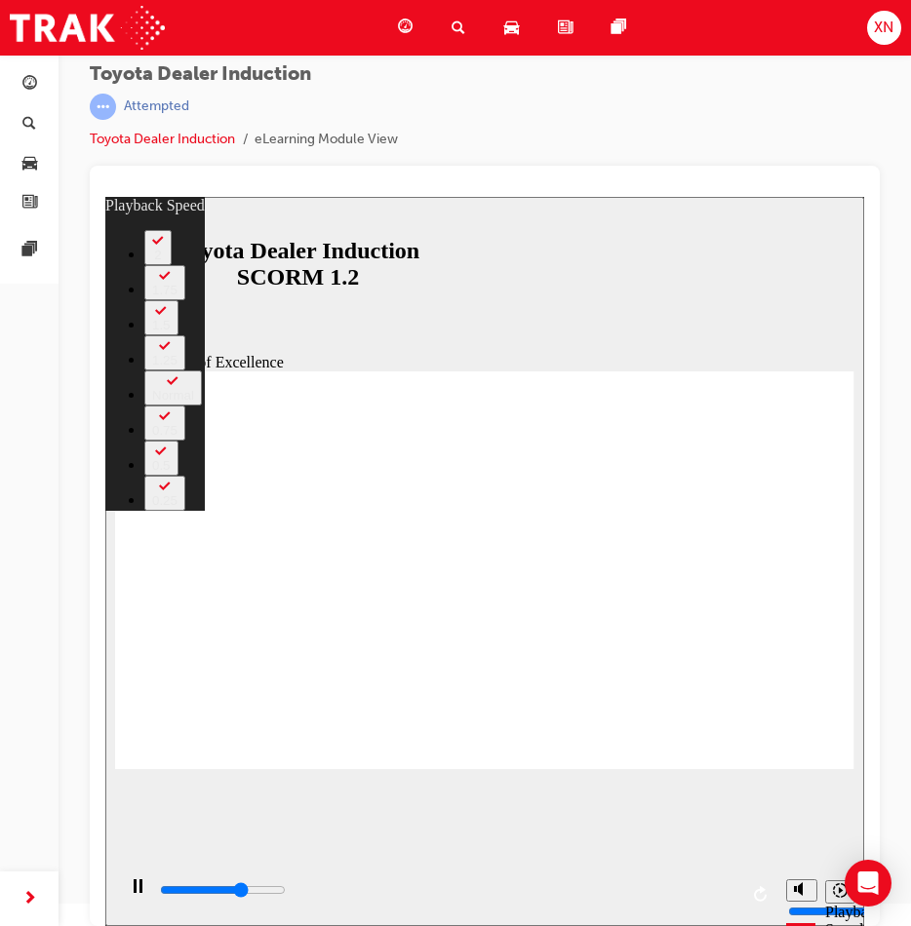
type input "6"
type input "10400"
type input "6"
type input "10600"
type input "6"
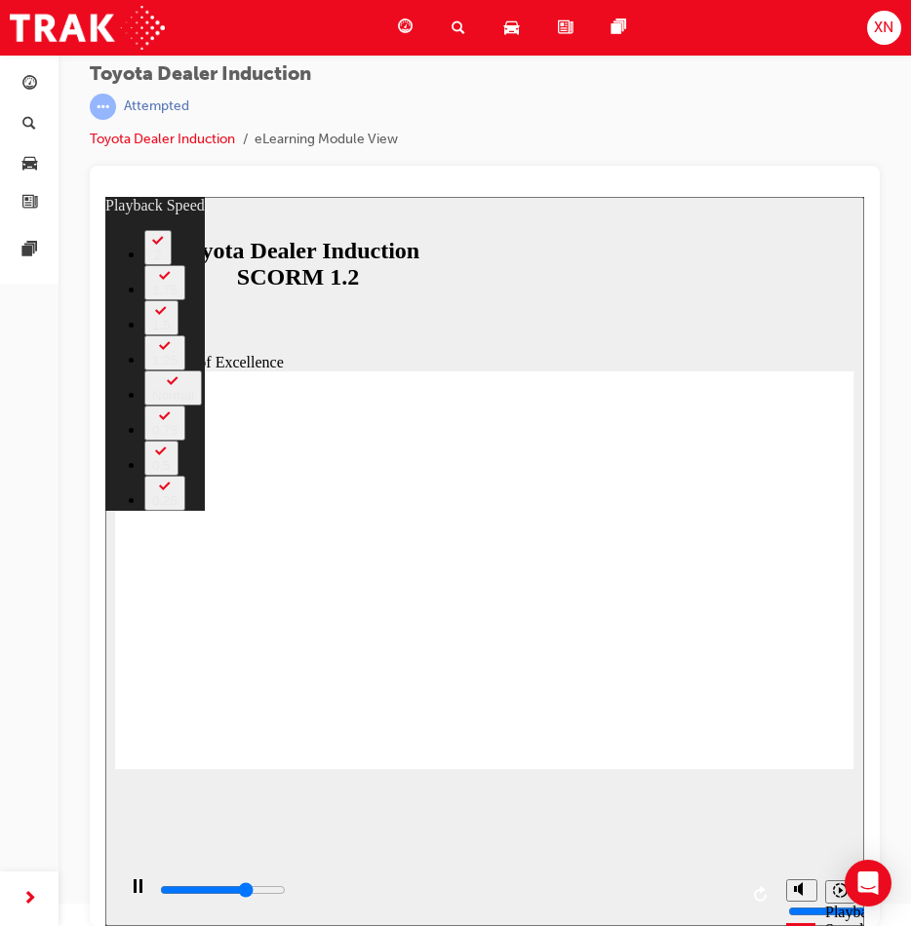
type input "10900"
type input "7"
type input "11200"
type input "7"
type input "11400"
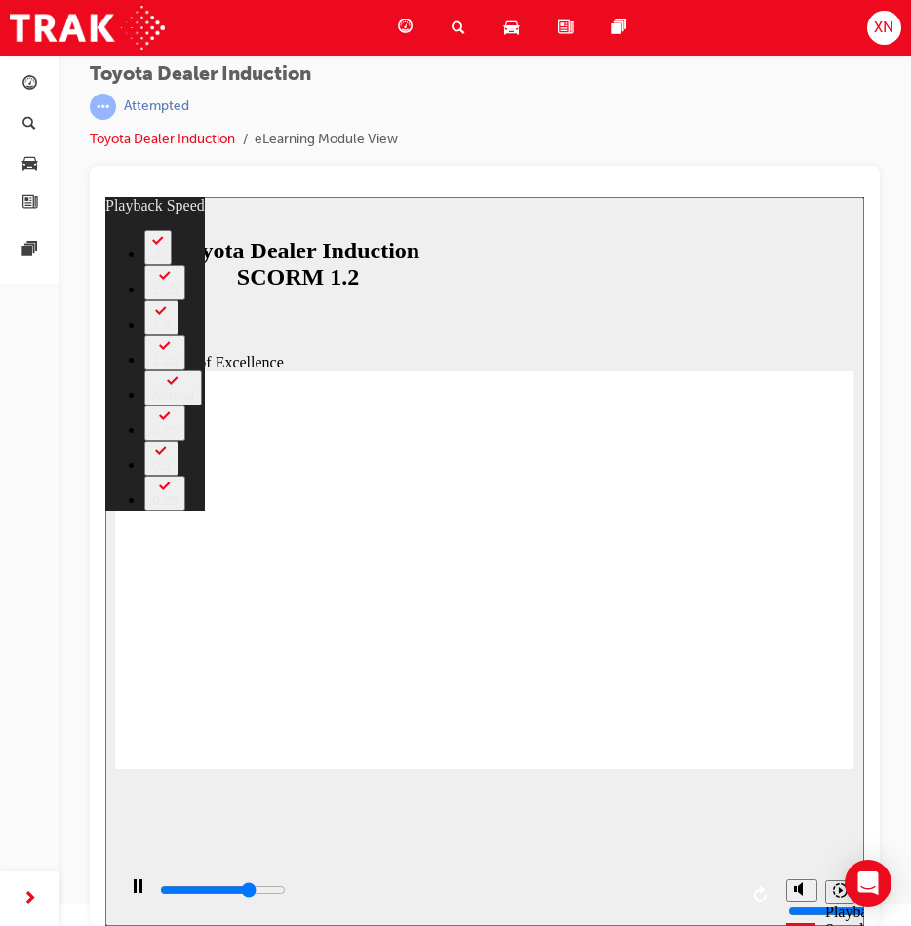
type input "7"
type input "11500"
type input "7"
type input "11700"
type input "7"
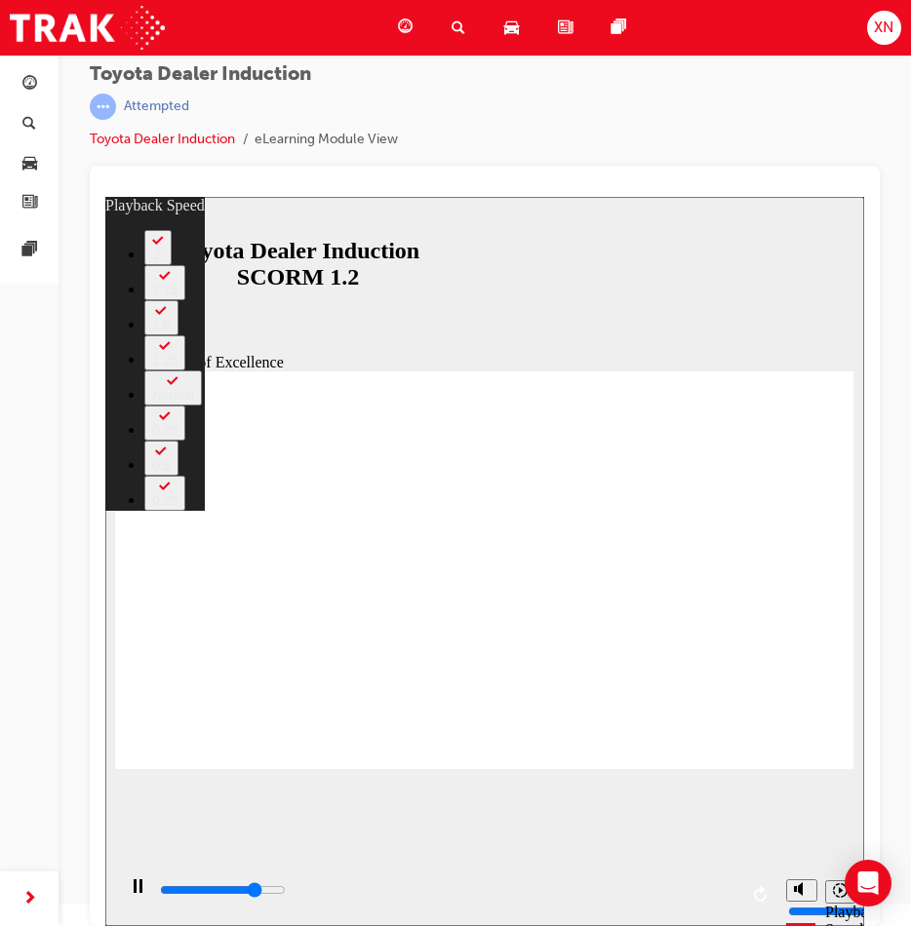
type input "12000"
type input "8"
type input "12300"
type input "8"
type input "12500"
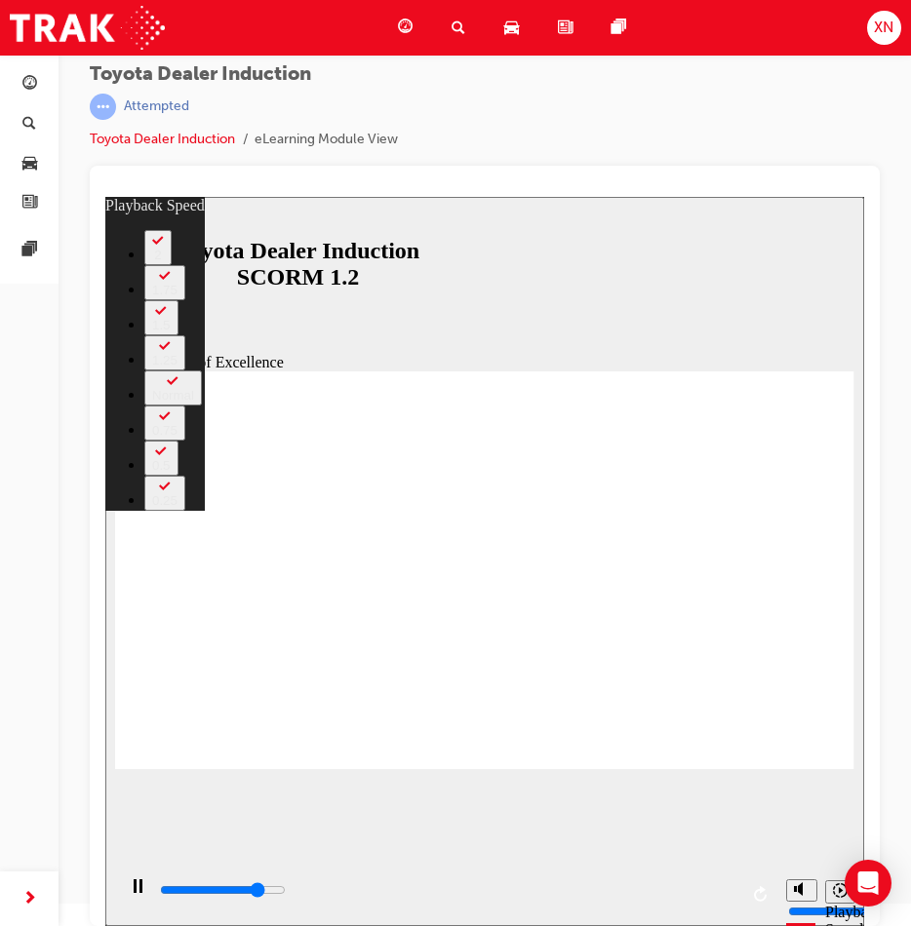
type input "8"
type input "12800"
type input "8"
type input "13100"
type input "9"
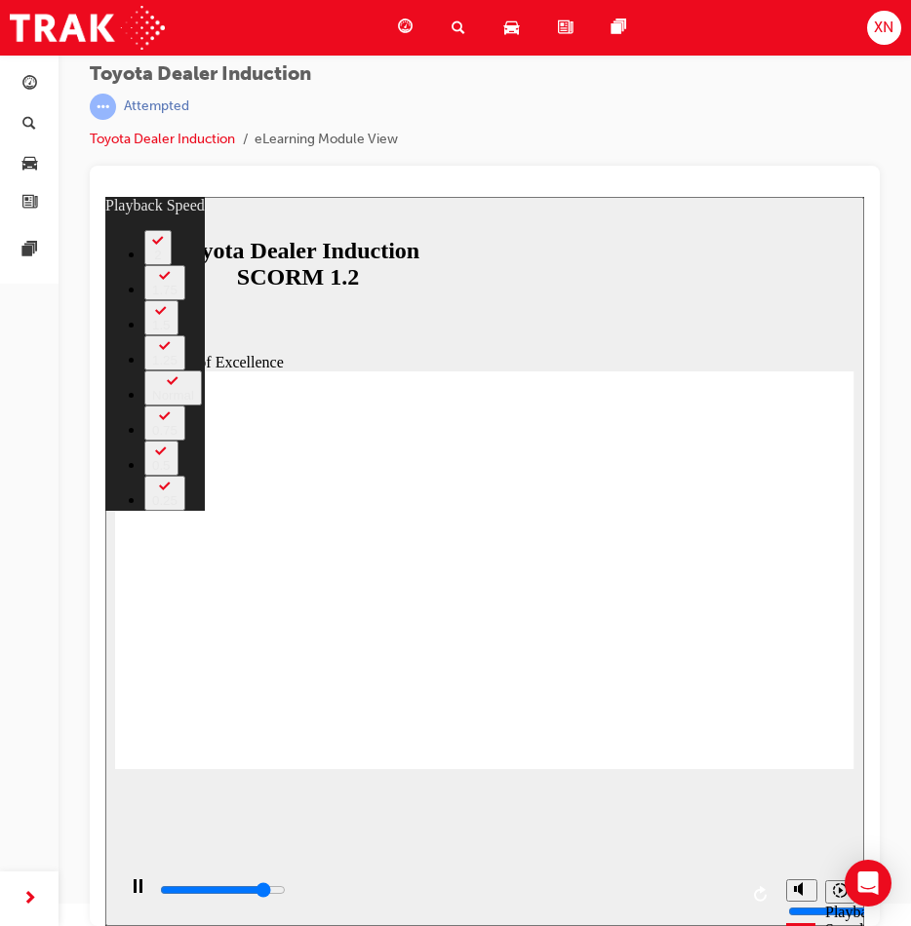
type input "13300"
type input "9"
type input "13600"
type input "9"
type input "13900"
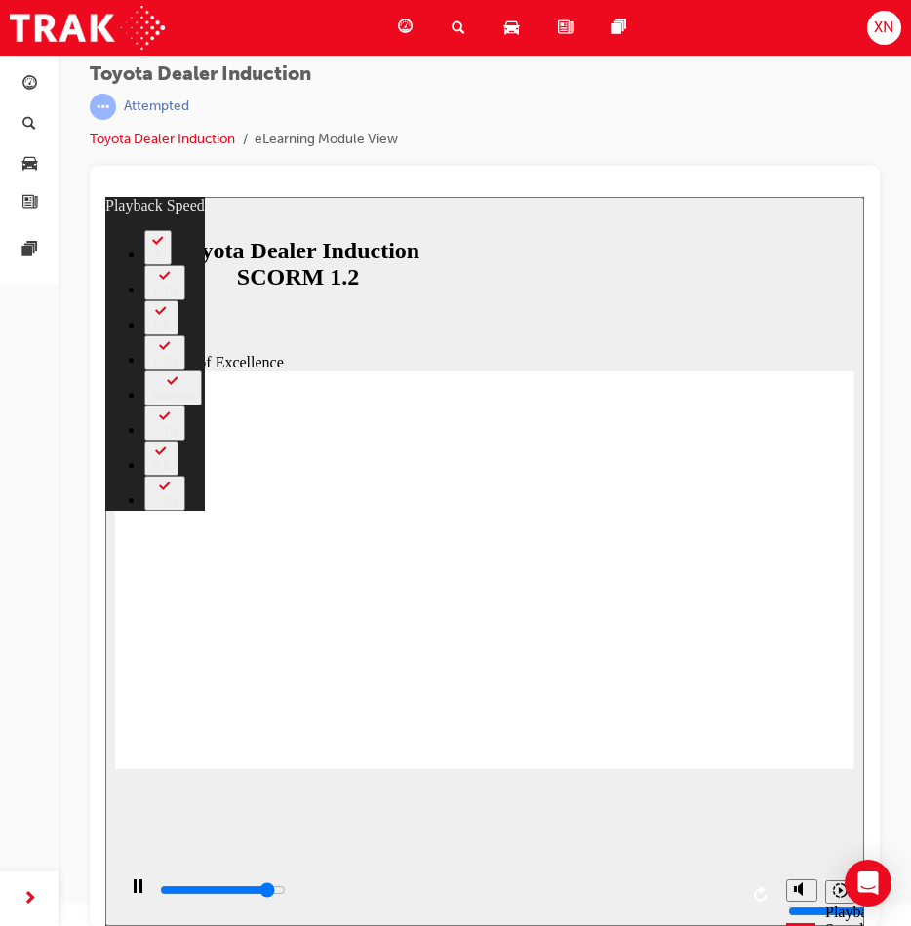
type input "9"
type input "14100"
type input "10"
type input "14400"
type input "10"
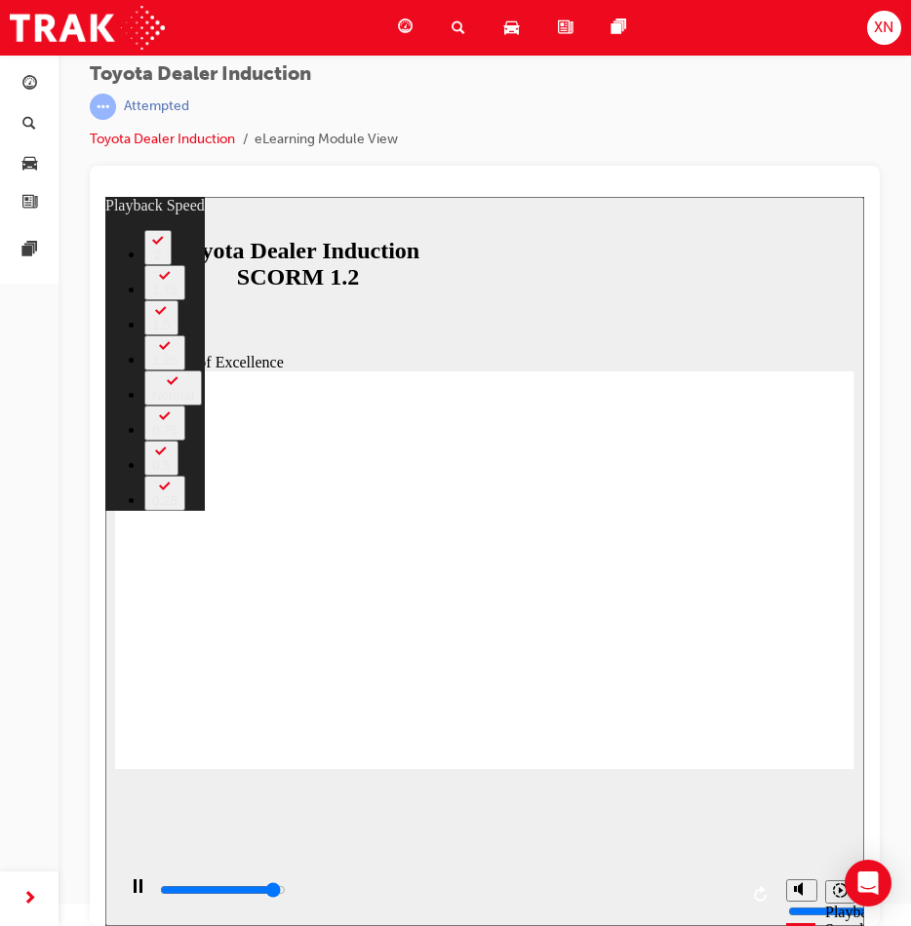
type input "14700"
type input "10"
type input "14900"
type input "11"
type input "15200"
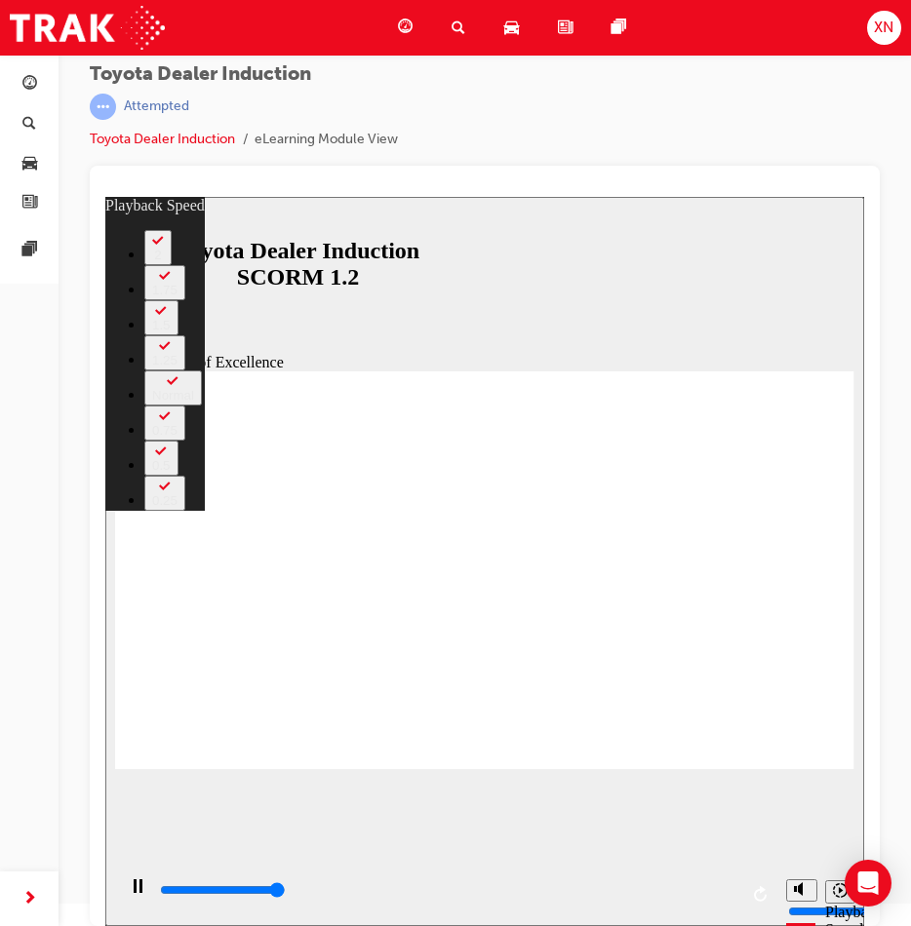
type input "11"
type input "15300"
type input "248"
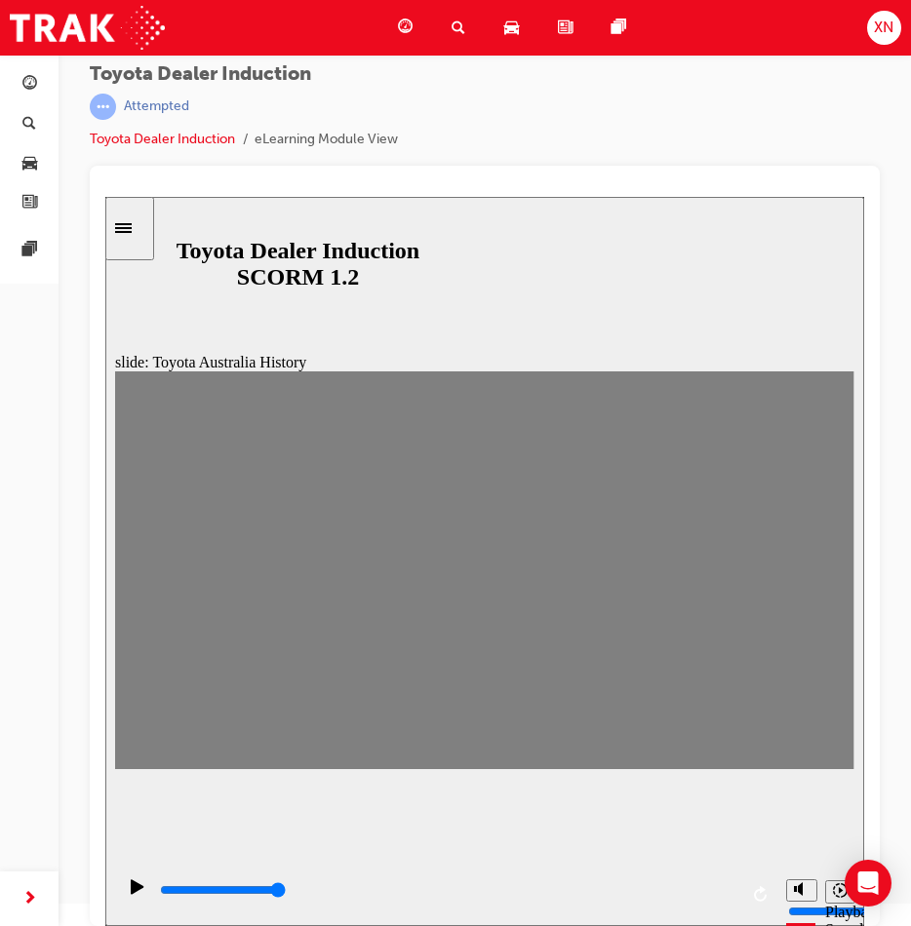
drag, startPoint x: 150, startPoint y: 573, endPoint x: 182, endPoint y: 576, distance: 32.3
drag, startPoint x: 171, startPoint y: 579, endPoint x: 210, endPoint y: 590, distance: 40.4
drag, startPoint x: 204, startPoint y: 590, endPoint x: 216, endPoint y: 573, distance: 20.9
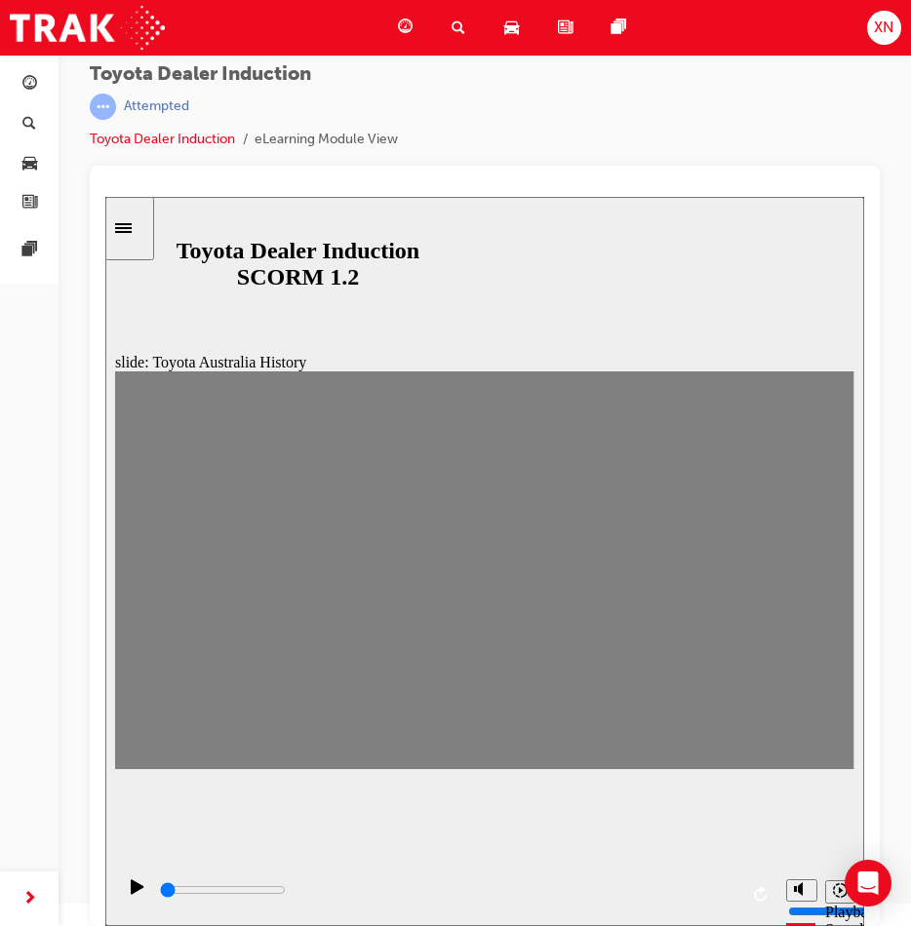
drag, startPoint x: 227, startPoint y: 580, endPoint x: 278, endPoint y: 576, distance: 50.8
drag, startPoint x: 276, startPoint y: 574, endPoint x: 319, endPoint y: 577, distance: 43.0
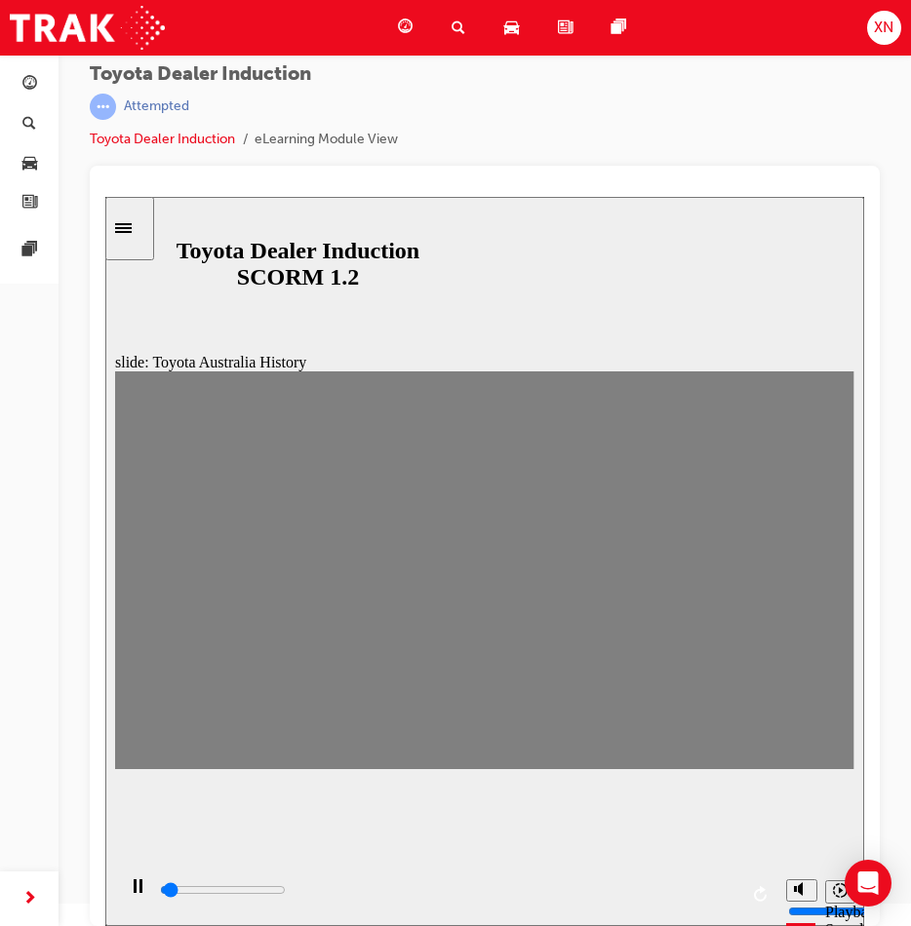
drag, startPoint x: 311, startPoint y: 576, endPoint x: 330, endPoint y: 577, distance: 18.6
drag, startPoint x: 341, startPoint y: 585, endPoint x: 378, endPoint y: 588, distance: 37.2
drag, startPoint x: 377, startPoint y: 580, endPoint x: 426, endPoint y: 568, distance: 50.1
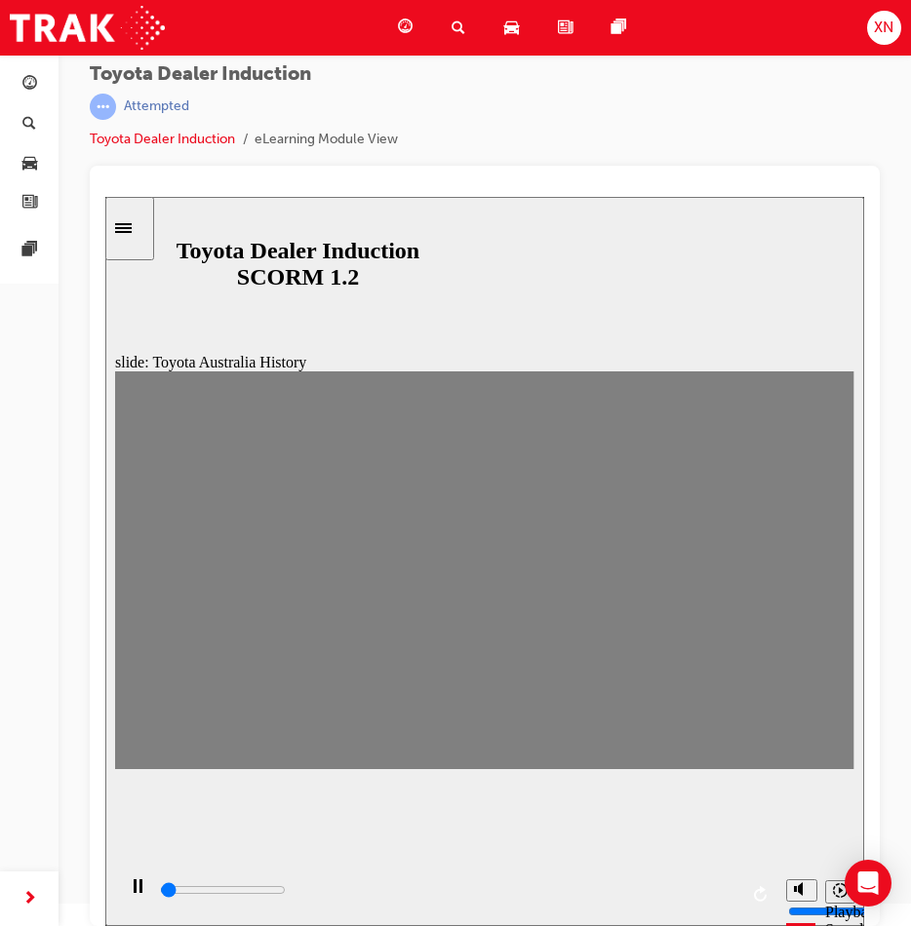
drag, startPoint x: 413, startPoint y: 574, endPoint x: 445, endPoint y: 576, distance: 31.3
drag, startPoint x: 447, startPoint y: 576, endPoint x: 489, endPoint y: 582, distance: 43.3
drag, startPoint x: 475, startPoint y: 572, endPoint x: 494, endPoint y: 570, distance: 19.6
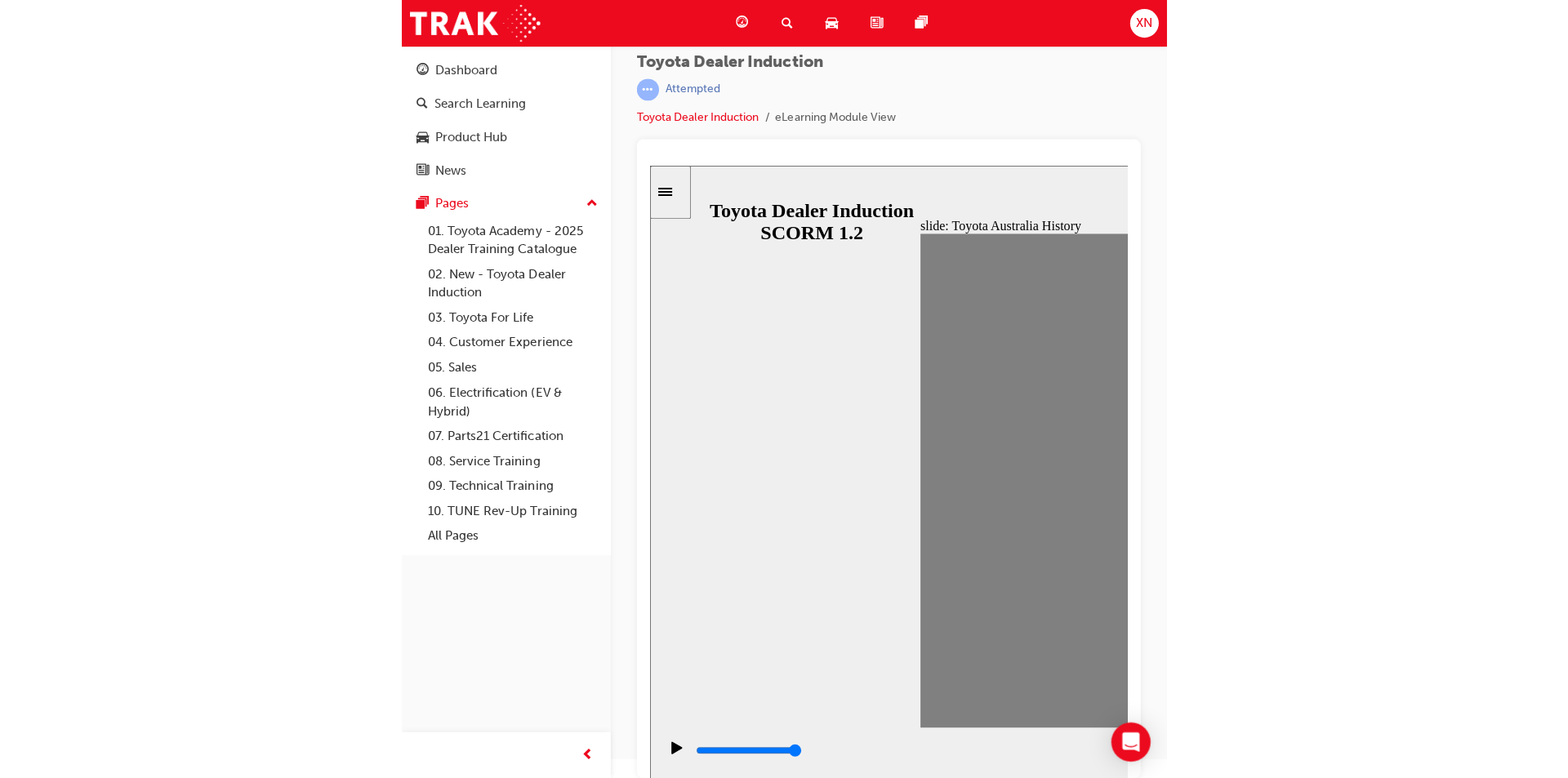
scroll to position [0, 0]
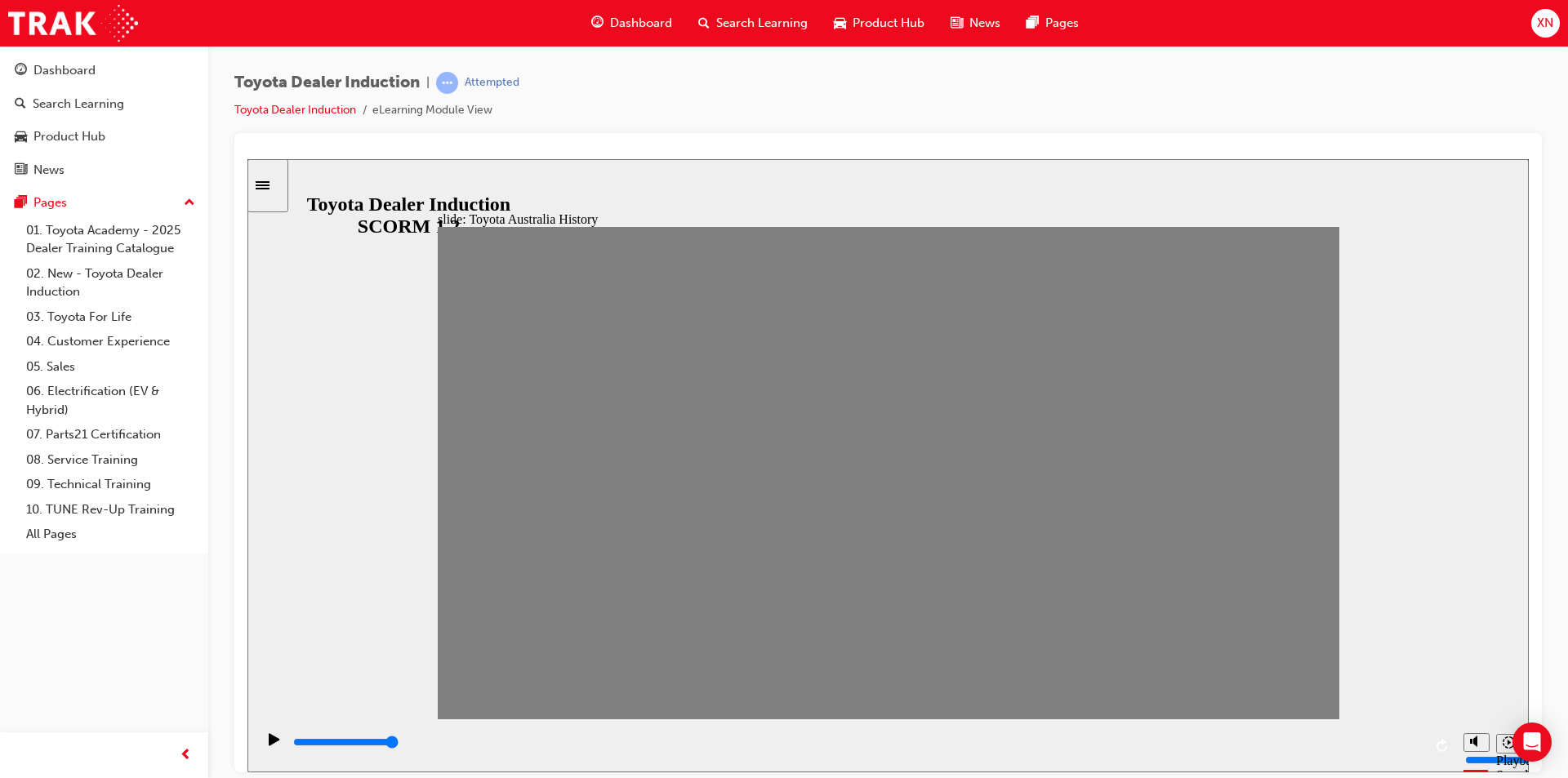
type input "7000"
type input "10"
drag, startPoint x: 937, startPoint y: 482, endPoint x: 891, endPoint y: 489, distance: 46.5
type input "100"
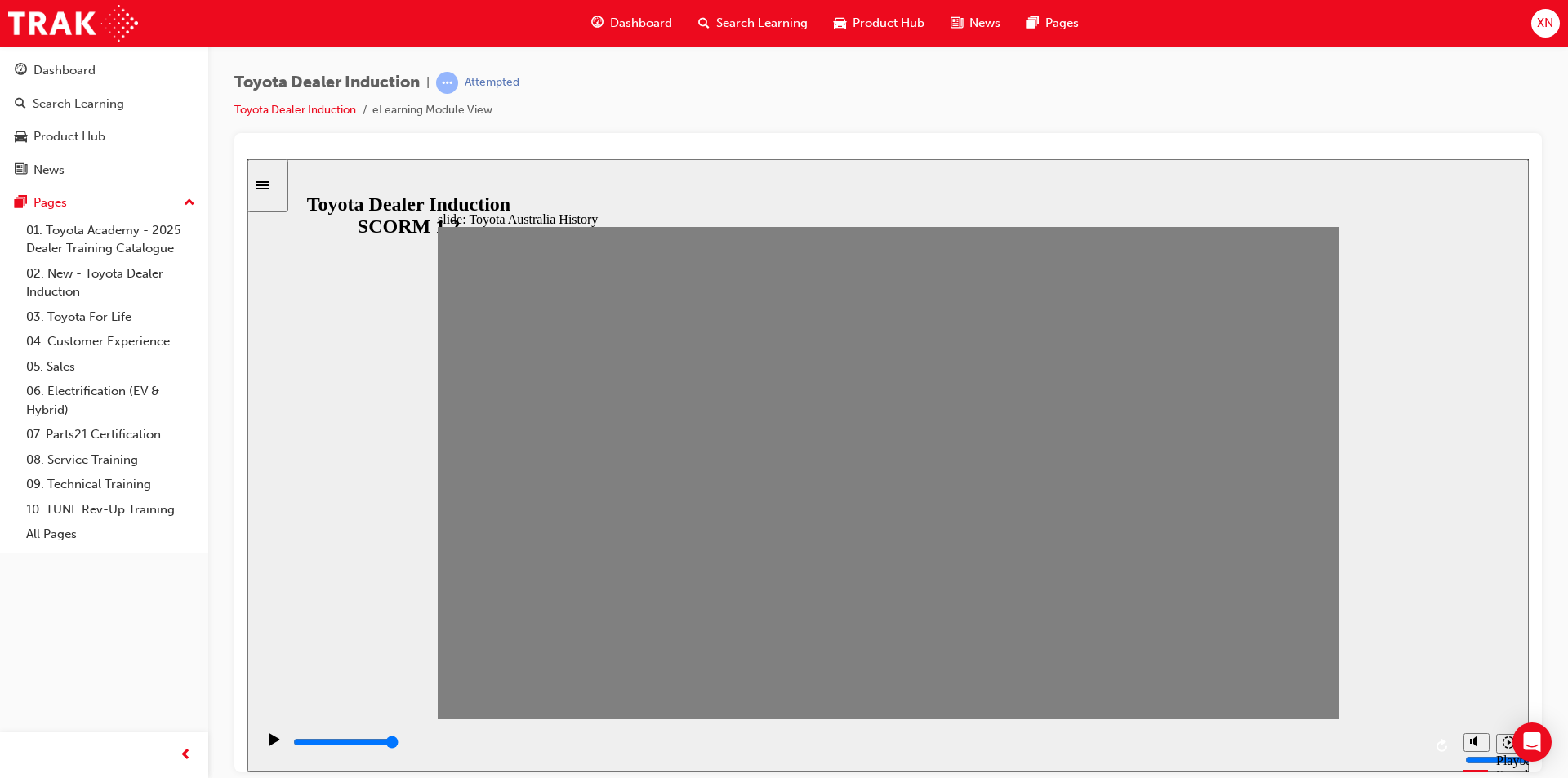
type input "11"
drag, startPoint x: 877, startPoint y: 484, endPoint x: 938, endPoint y: 477, distance: 61.4
drag, startPoint x: 926, startPoint y: 485, endPoint x: 956, endPoint y: 492, distance: 30.8
drag, startPoint x: 962, startPoint y: 483, endPoint x: 1003, endPoint y: 489, distance: 41.4
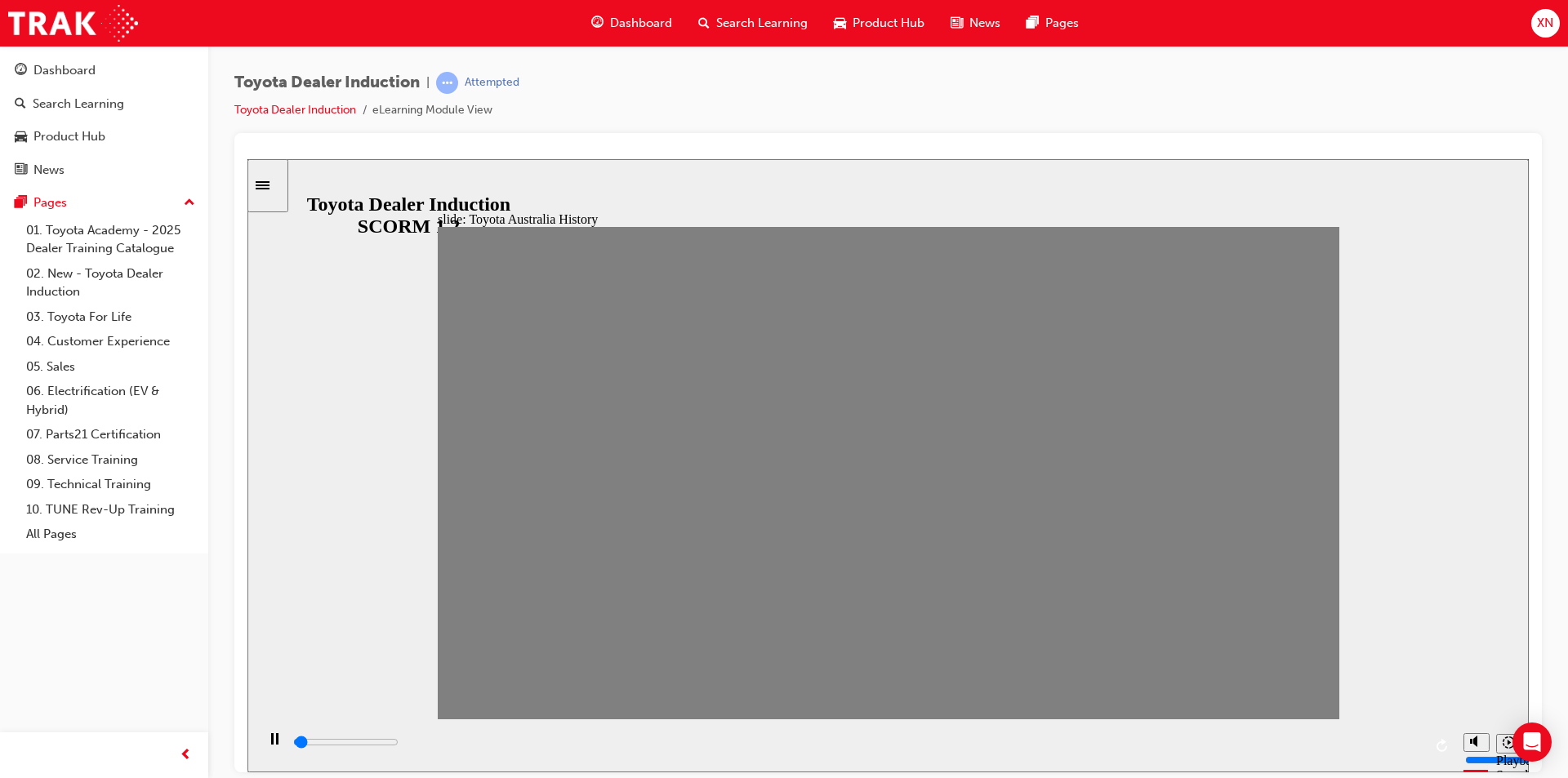
drag, startPoint x: 1003, startPoint y: 486, endPoint x: 1059, endPoint y: 489, distance: 56.1
drag, startPoint x: 1121, startPoint y: 489, endPoint x: 1217, endPoint y: 500, distance: 96.6
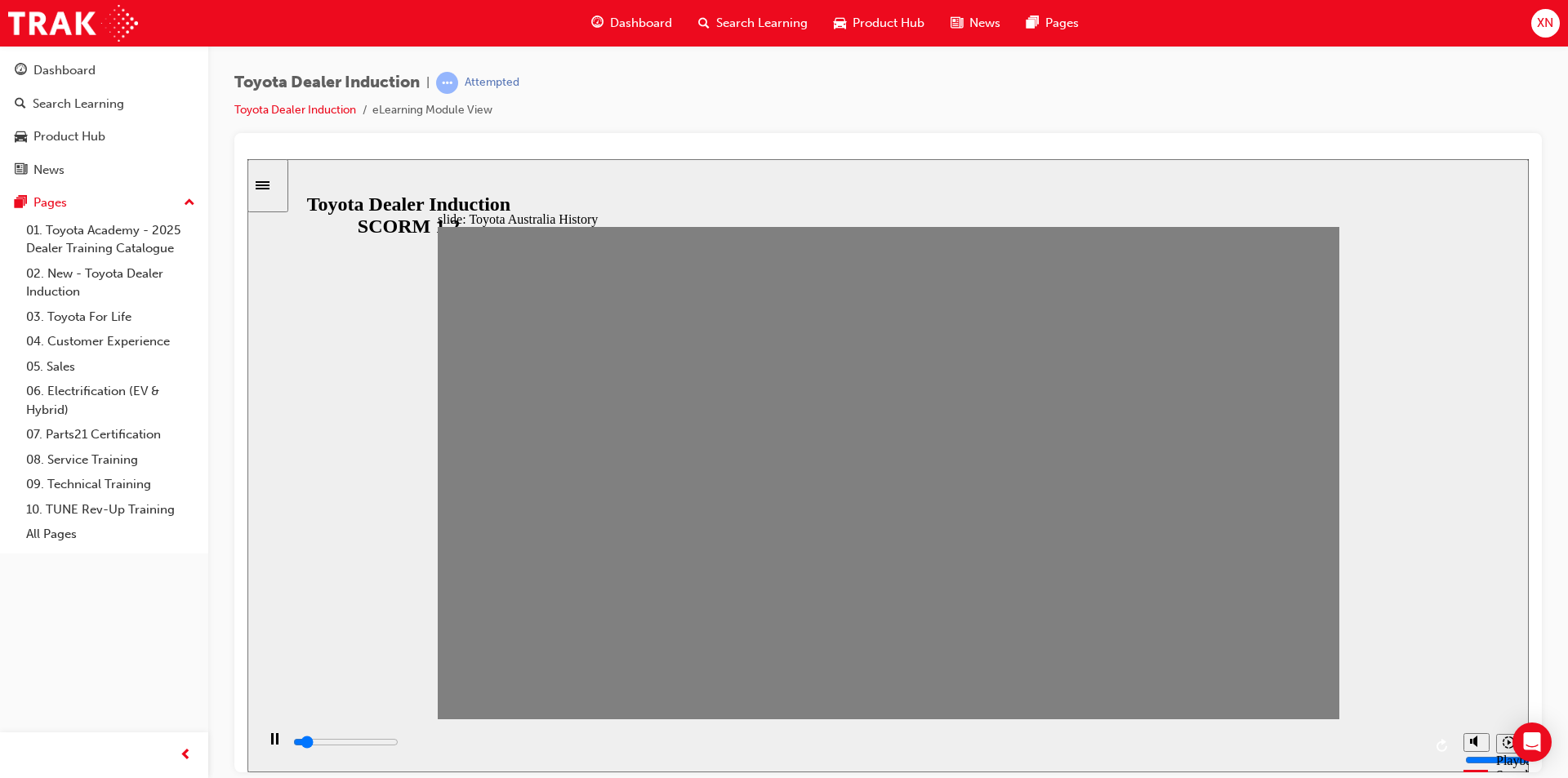
drag, startPoint x: 1272, startPoint y: 477, endPoint x: 1461, endPoint y: 461, distance: 189.7
drag, startPoint x: 1273, startPoint y: 672, endPoint x: 1248, endPoint y: 663, distance: 26.6
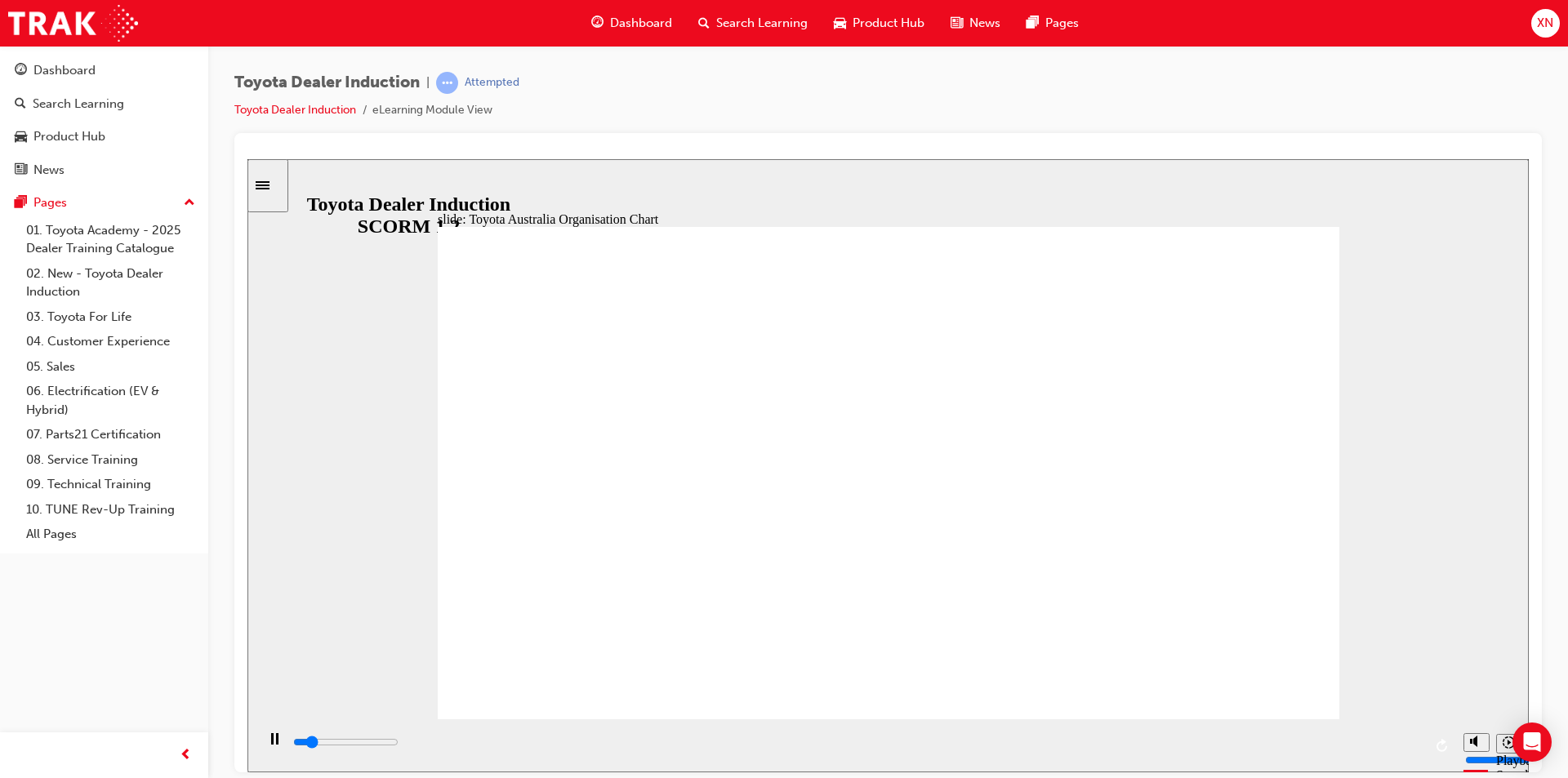
type input "4400"
drag, startPoint x: 1251, startPoint y: 682, endPoint x: 1235, endPoint y: 617, distance: 66.9
type input "5000"
radio input "true"
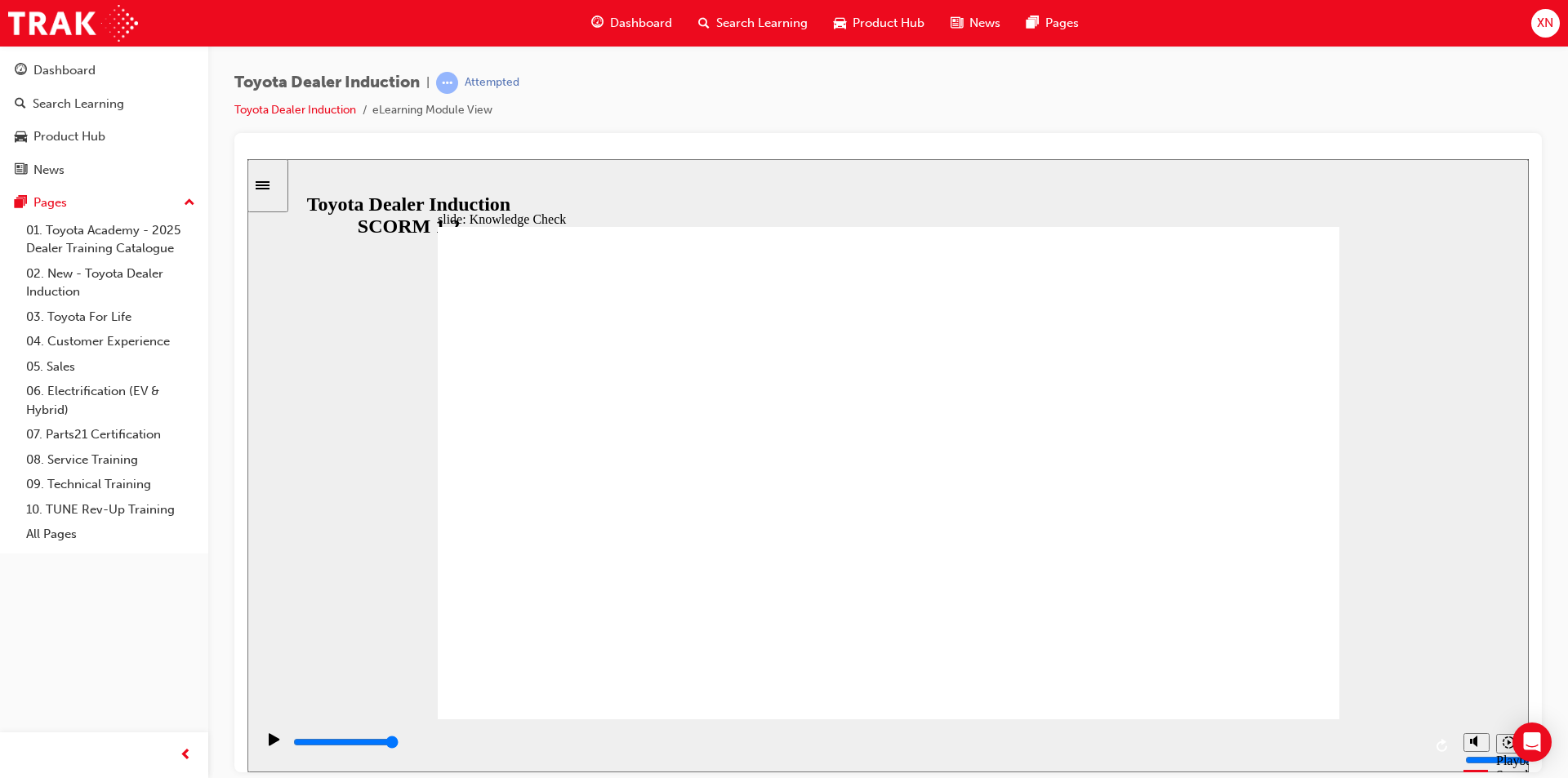
type input "5000"
radio input "true"
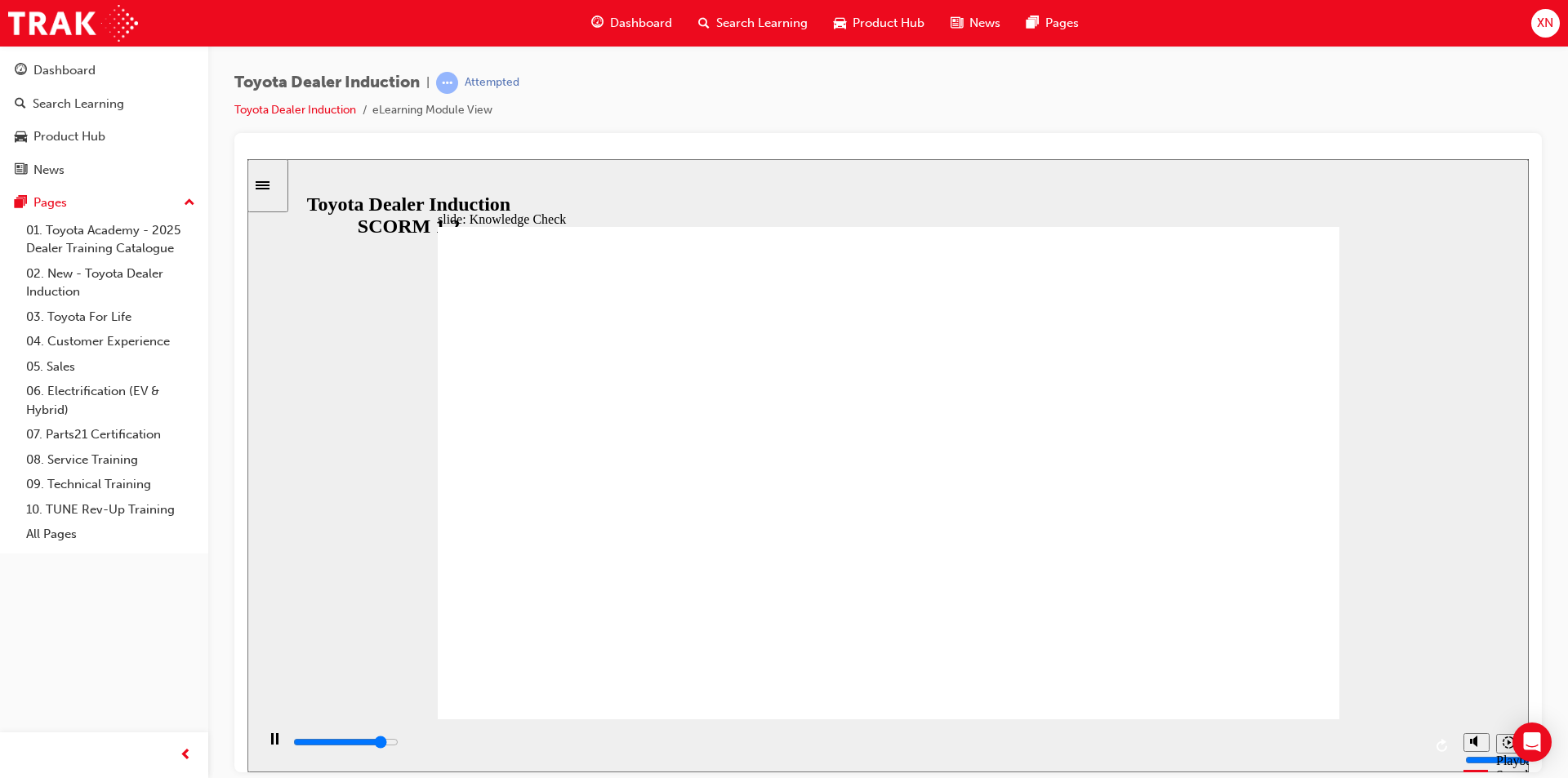
drag, startPoint x: 549, startPoint y: 368, endPoint x: 919, endPoint y: 352, distance: 370.3
drag, startPoint x: 919, startPoint y: 352, endPoint x: 721, endPoint y: 364, distance: 198.4
type input "5000"
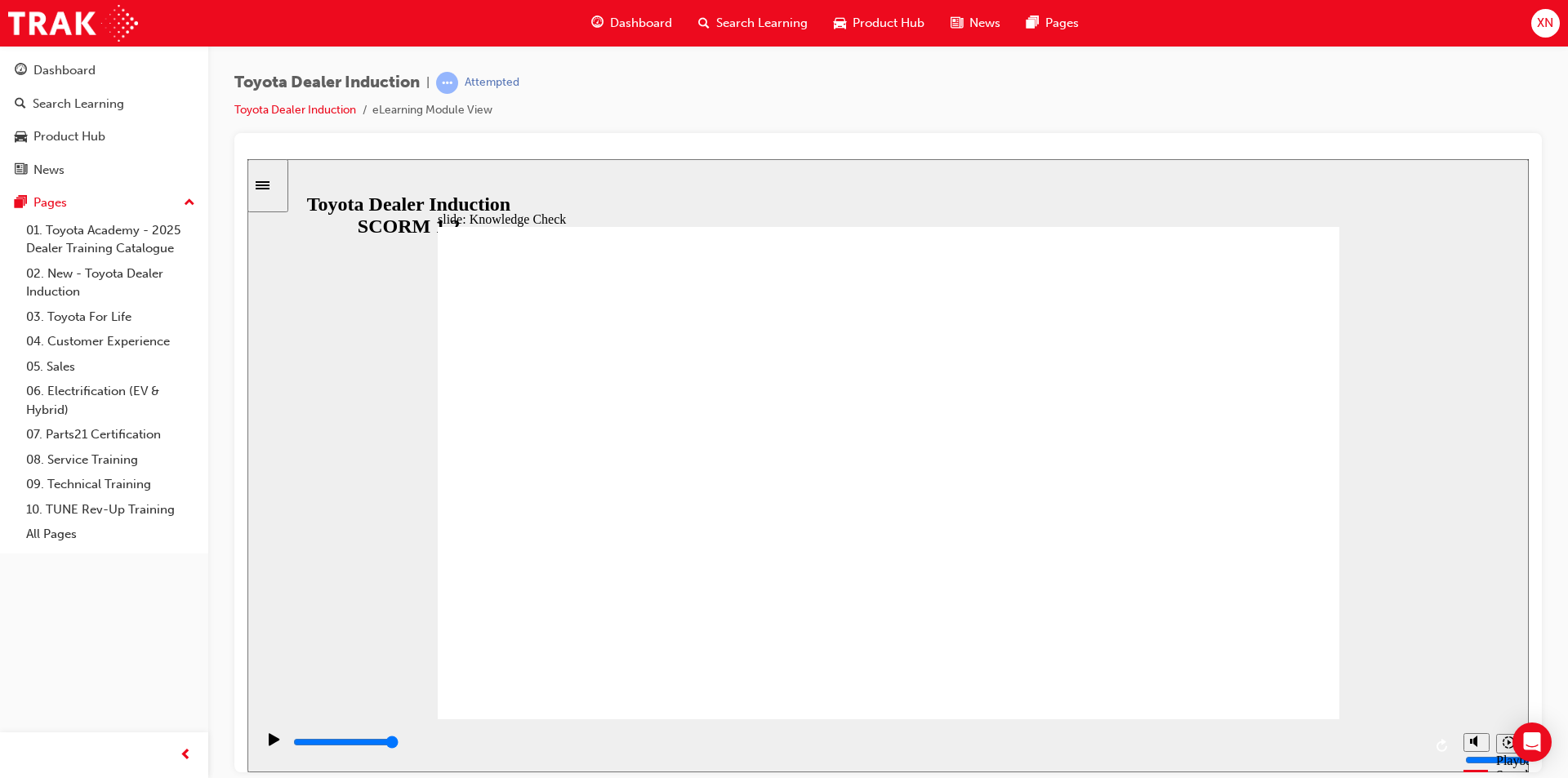
drag, startPoint x: 962, startPoint y: 378, endPoint x: 905, endPoint y: 357, distance: 60.7
drag, startPoint x: 1191, startPoint y: 350, endPoint x: 428, endPoint y: 379, distance: 763.6
click at [419, 379] on div "slide: Knowledge Check Rectangle 1 BACK BACK SUBMIT SUBMIT Knowledge Check When…" at bounding box center [888, 465] width 1282 height 613
drag, startPoint x: 835, startPoint y: 377, endPoint x: 724, endPoint y: 389, distance: 111.6
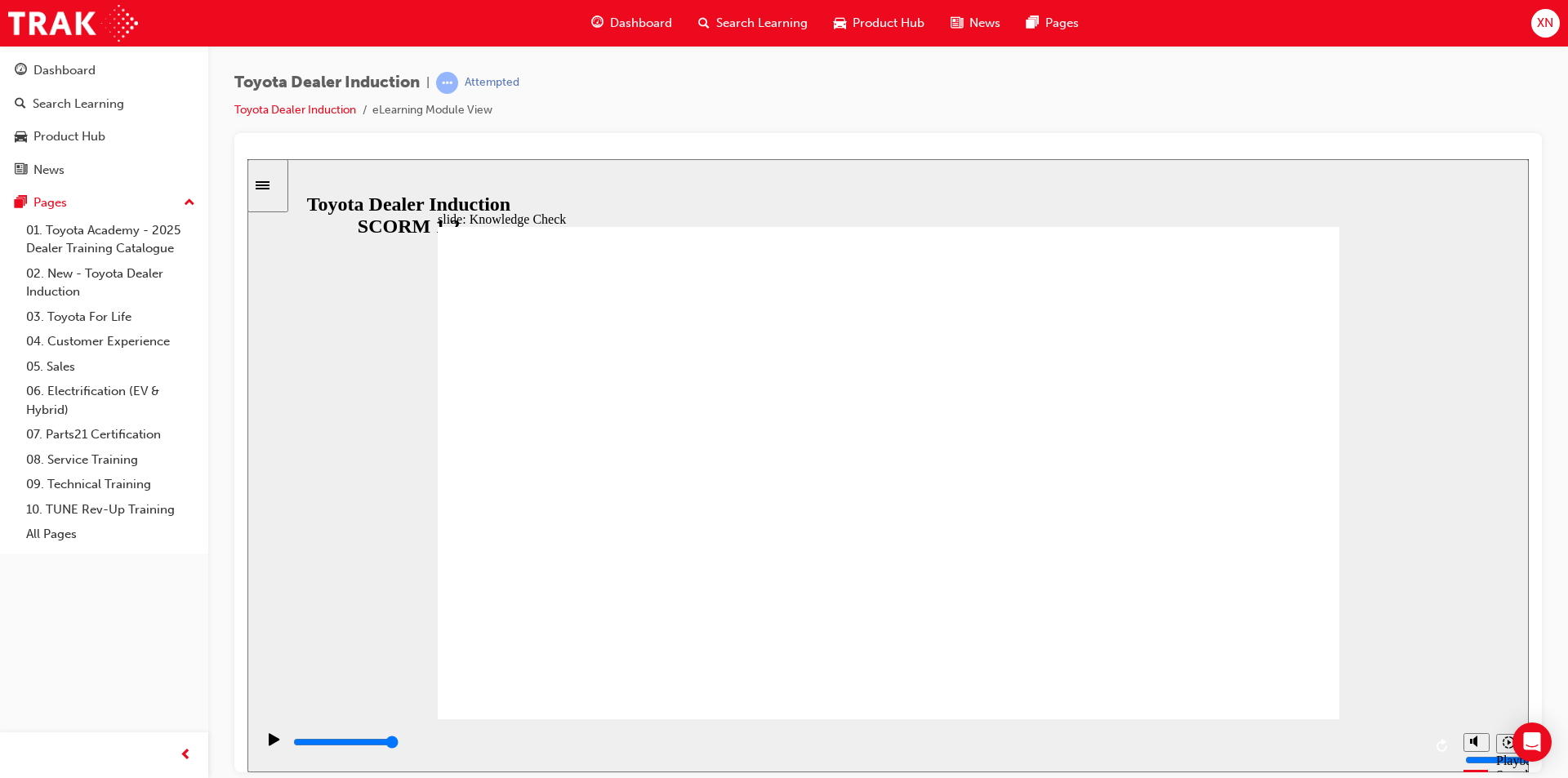
radio input "true"
type input "5000"
radio input "true"
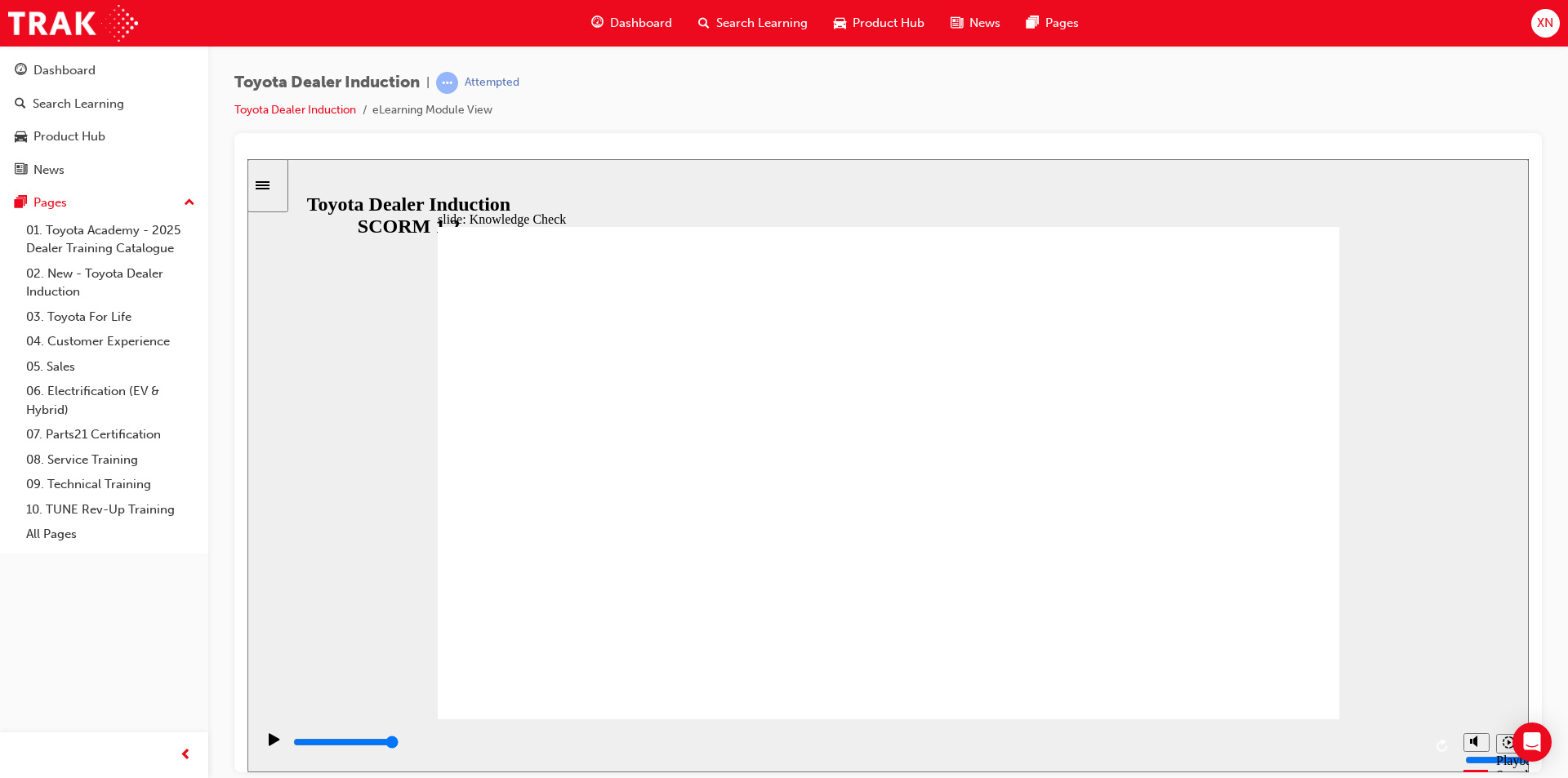
type input "1400"
radio input "true"
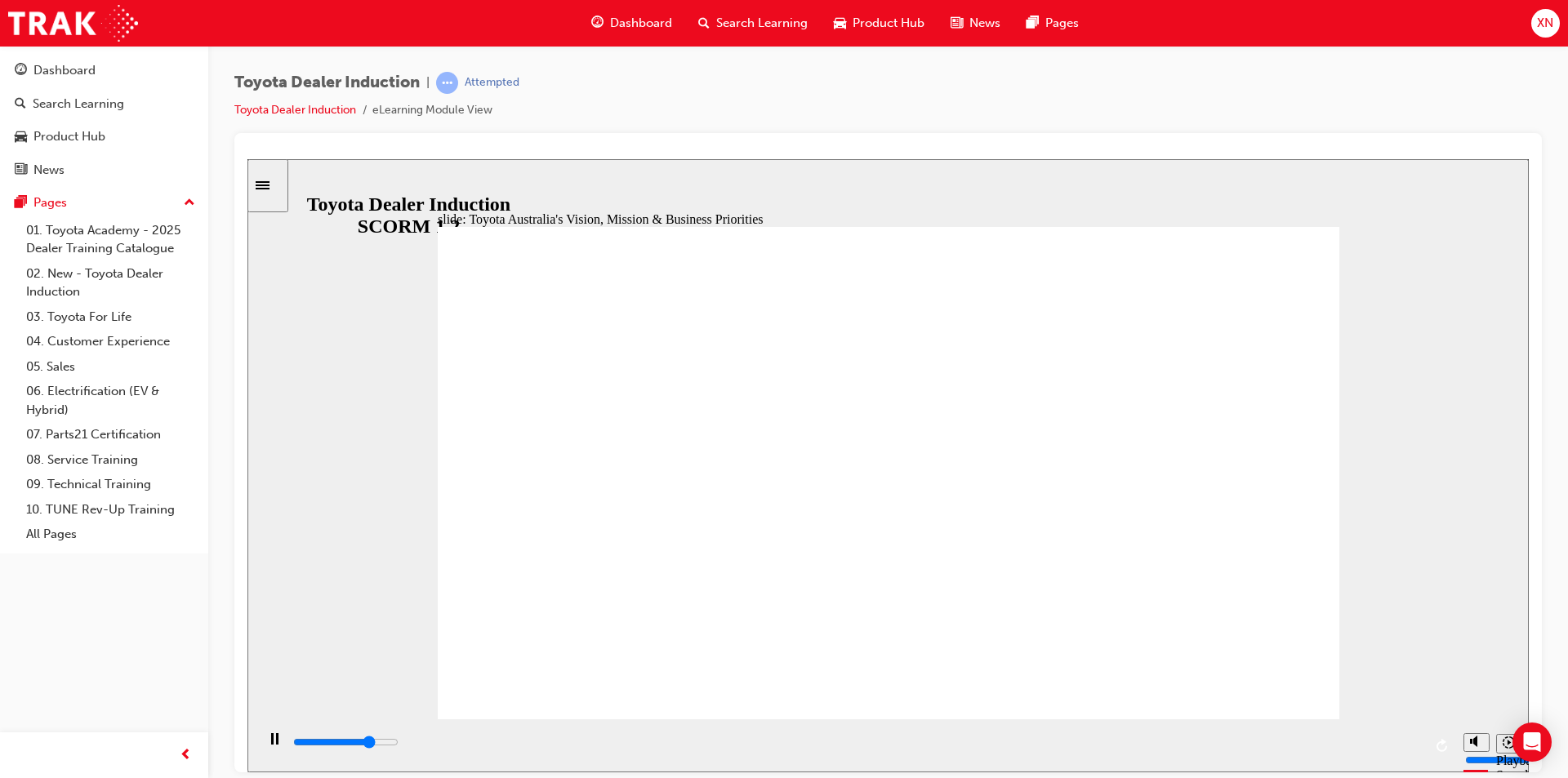
type input "9200"
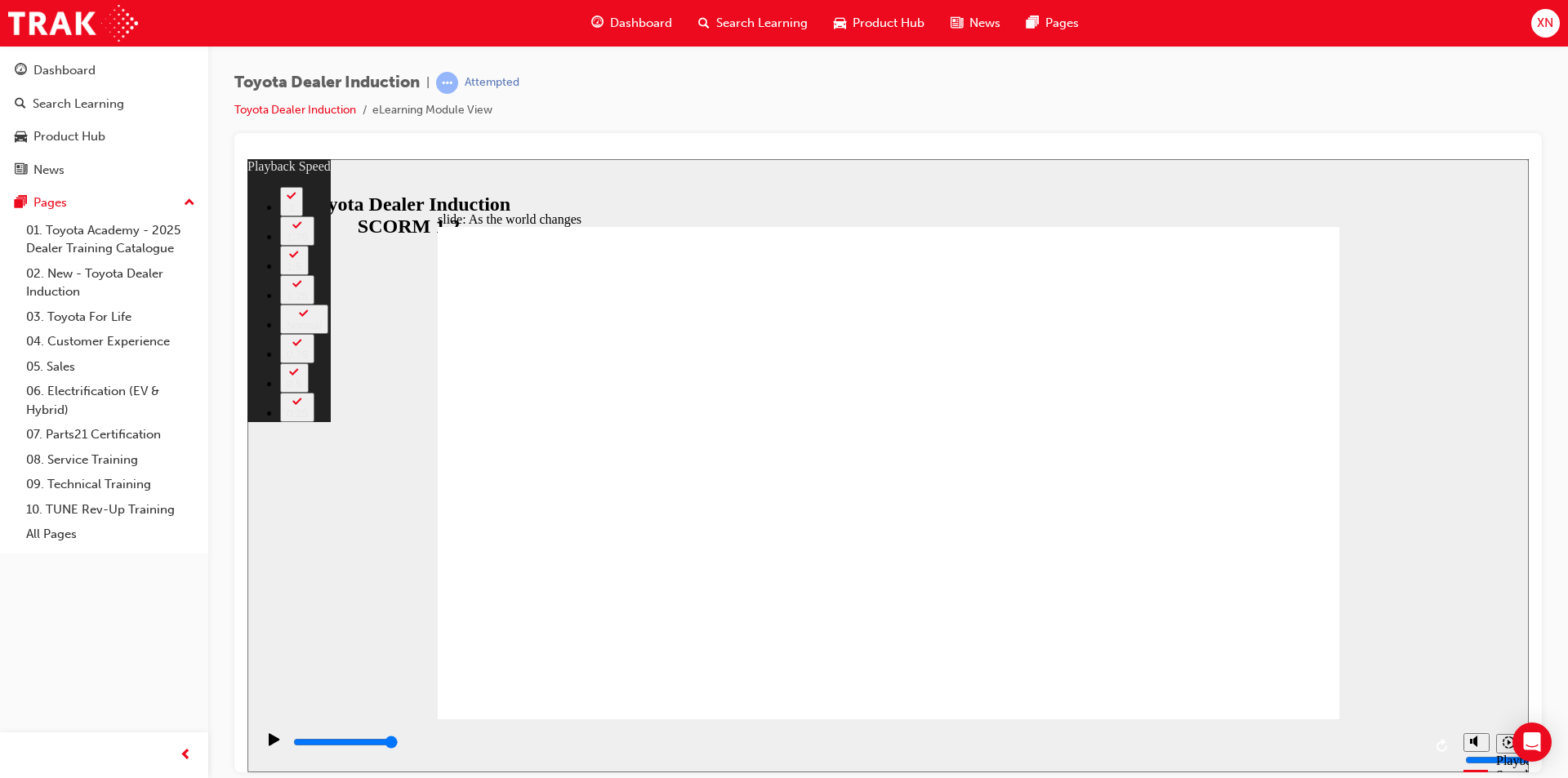
drag, startPoint x: 549, startPoint y: 683, endPoint x: 1293, endPoint y: 692, distance: 744.1
drag, startPoint x: 1300, startPoint y: 684, endPoint x: 1452, endPoint y: 677, distance: 152.2
click at [1452, 677] on div "slide: As the world changes Rectangle 2 playback speed 2 1.75 1.5 1.25 Normal 0…" at bounding box center [888, 465] width 1282 height 613
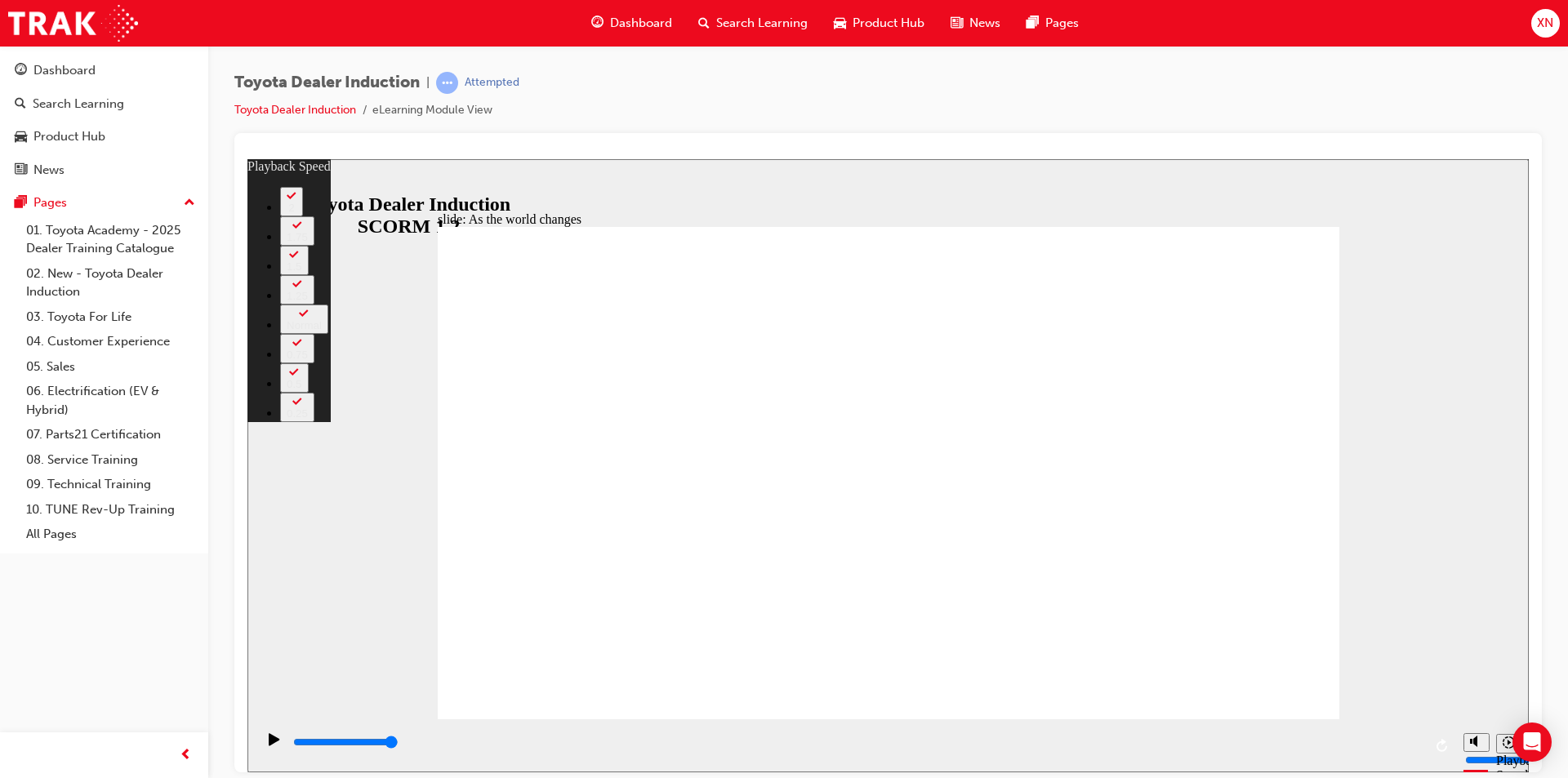
type input "128"
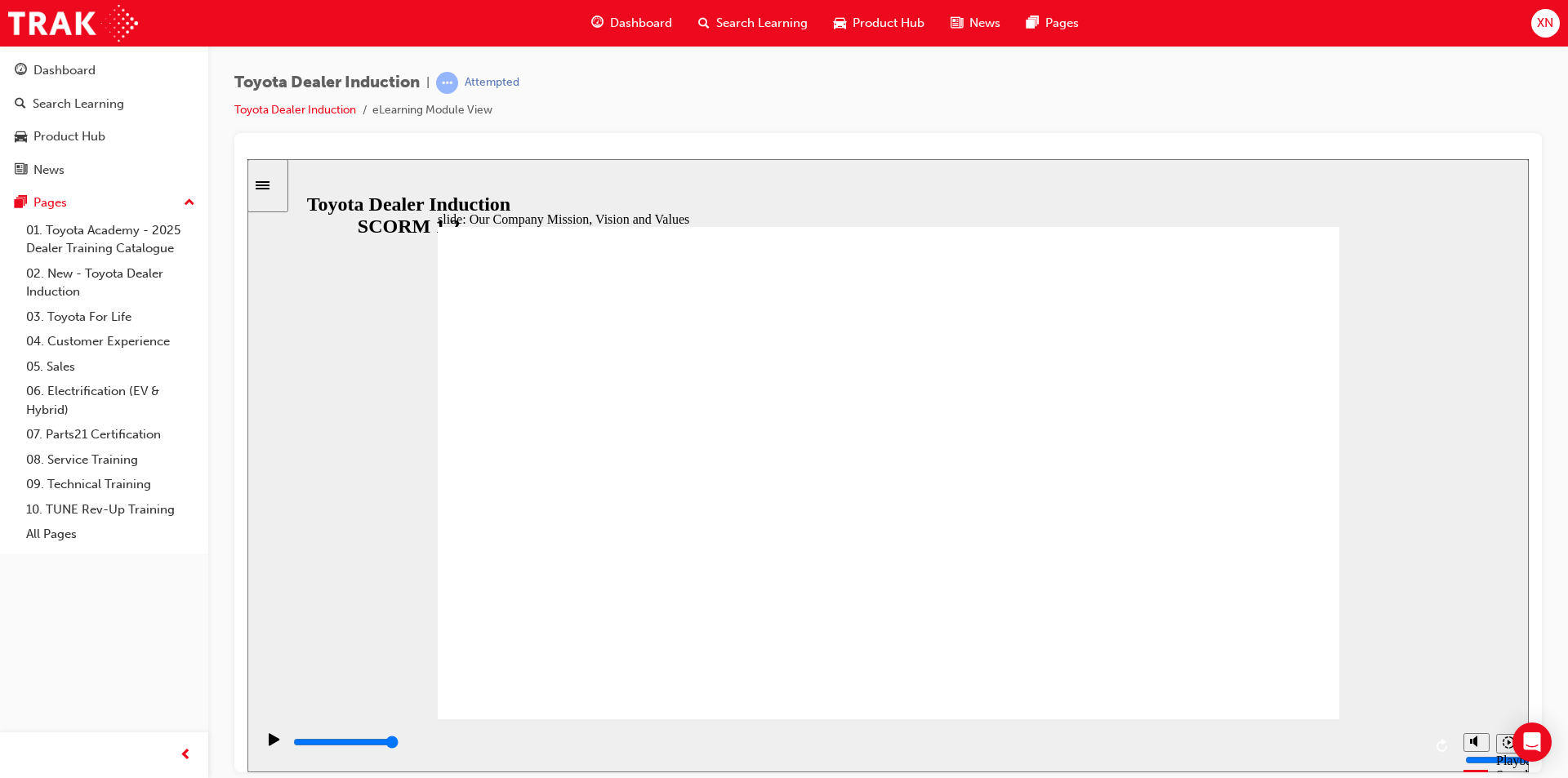
drag, startPoint x: 647, startPoint y: 307, endPoint x: 764, endPoint y: 324, distance: 118.2
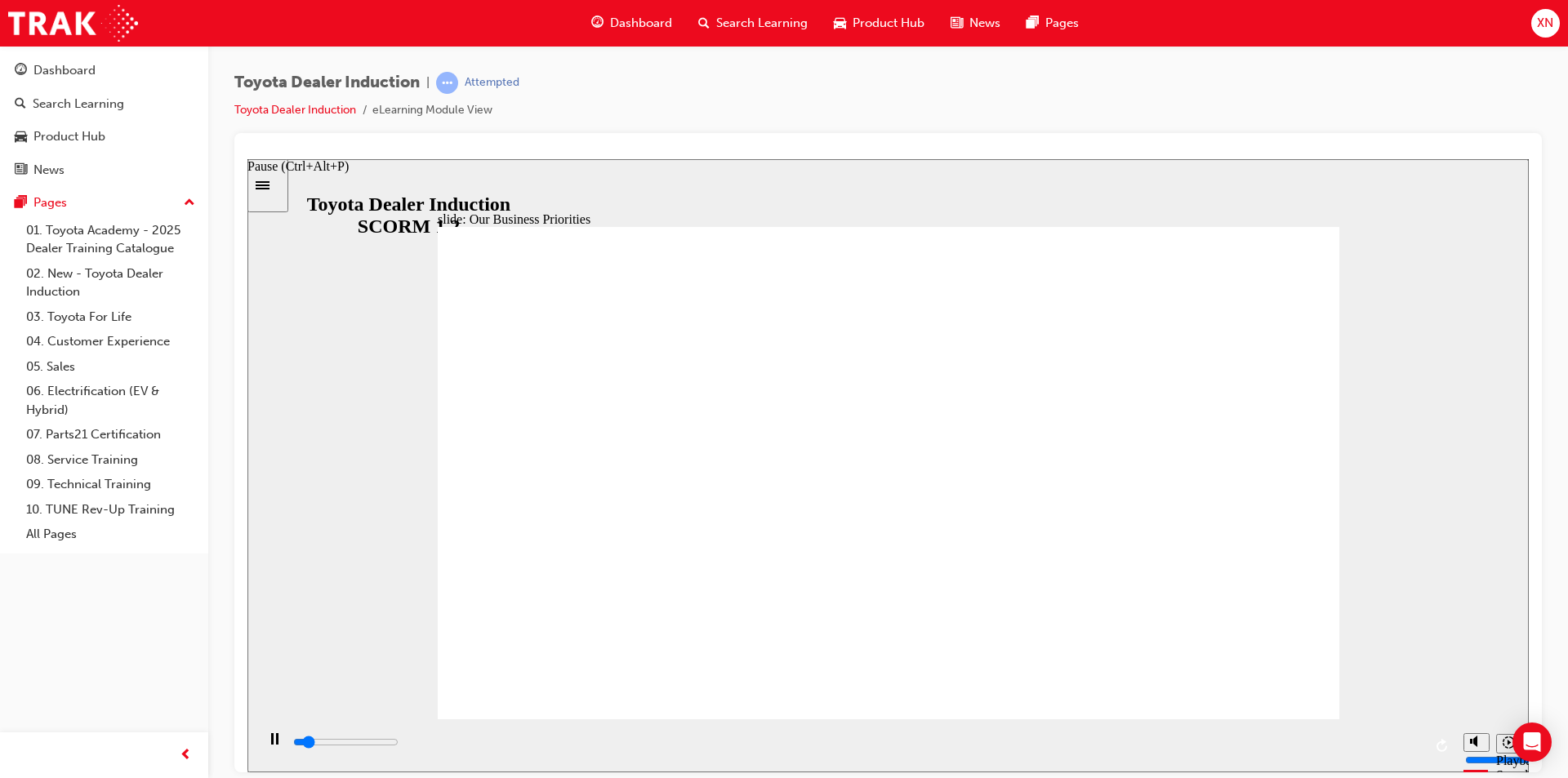
click at [275, 749] on div "Pause (Ctrl+Alt+P)" at bounding box center [274, 746] width 28 height 28
click at [260, 746] on div "Play (Ctrl+Alt+P)" at bounding box center [274, 746] width 28 height 28
drag, startPoint x: 1292, startPoint y: 692, endPoint x: 1287, endPoint y: 684, distance: 9.4
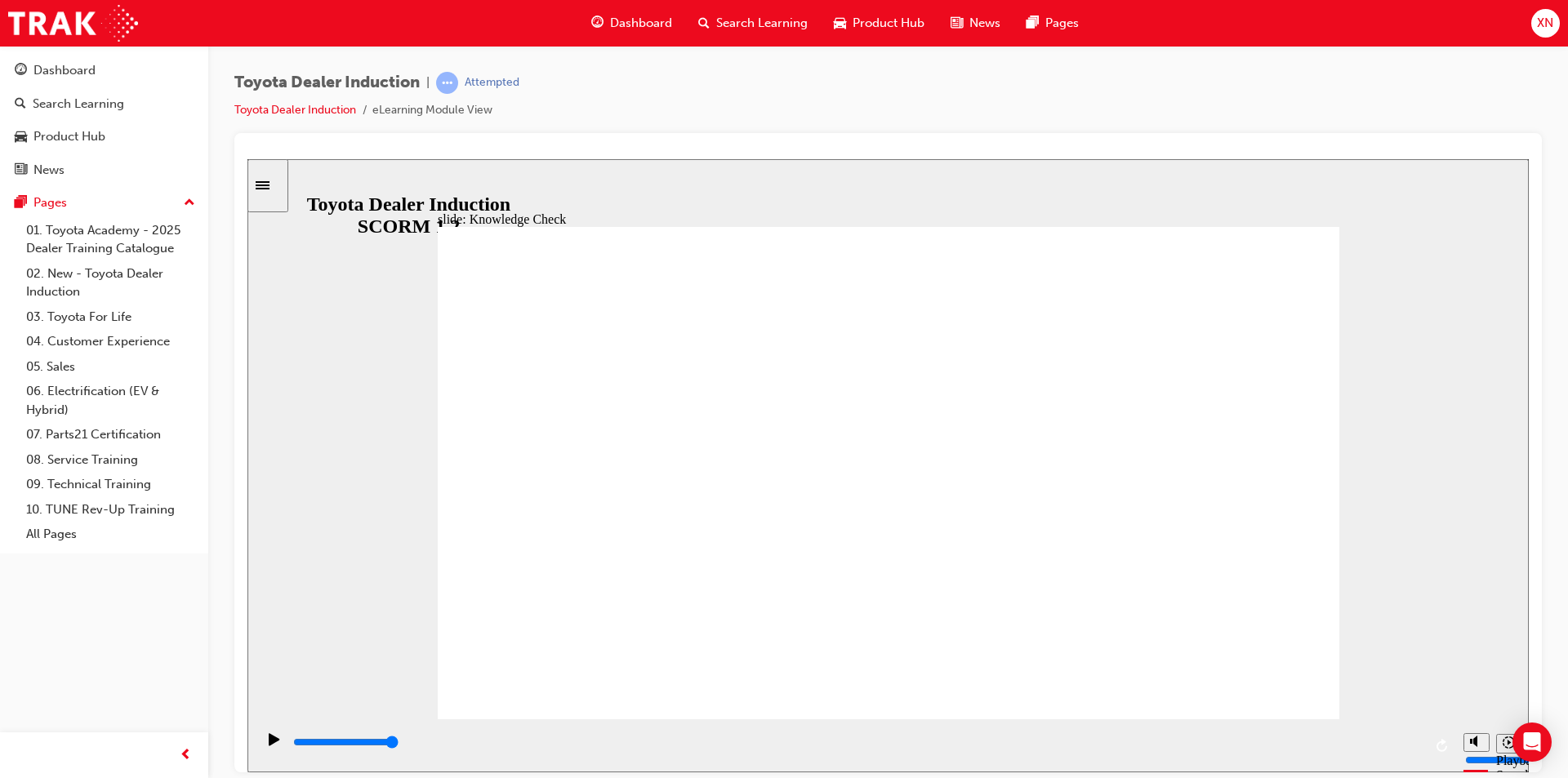
drag, startPoint x: 243, startPoint y: 188, endPoint x: 6, endPoint y: 25, distance: 287.6
click at [243, 188] on div at bounding box center [888, 452] width 1308 height 639
click at [255, 183] on div "Sidebar Toggle" at bounding box center [267, 185] width 28 height 13
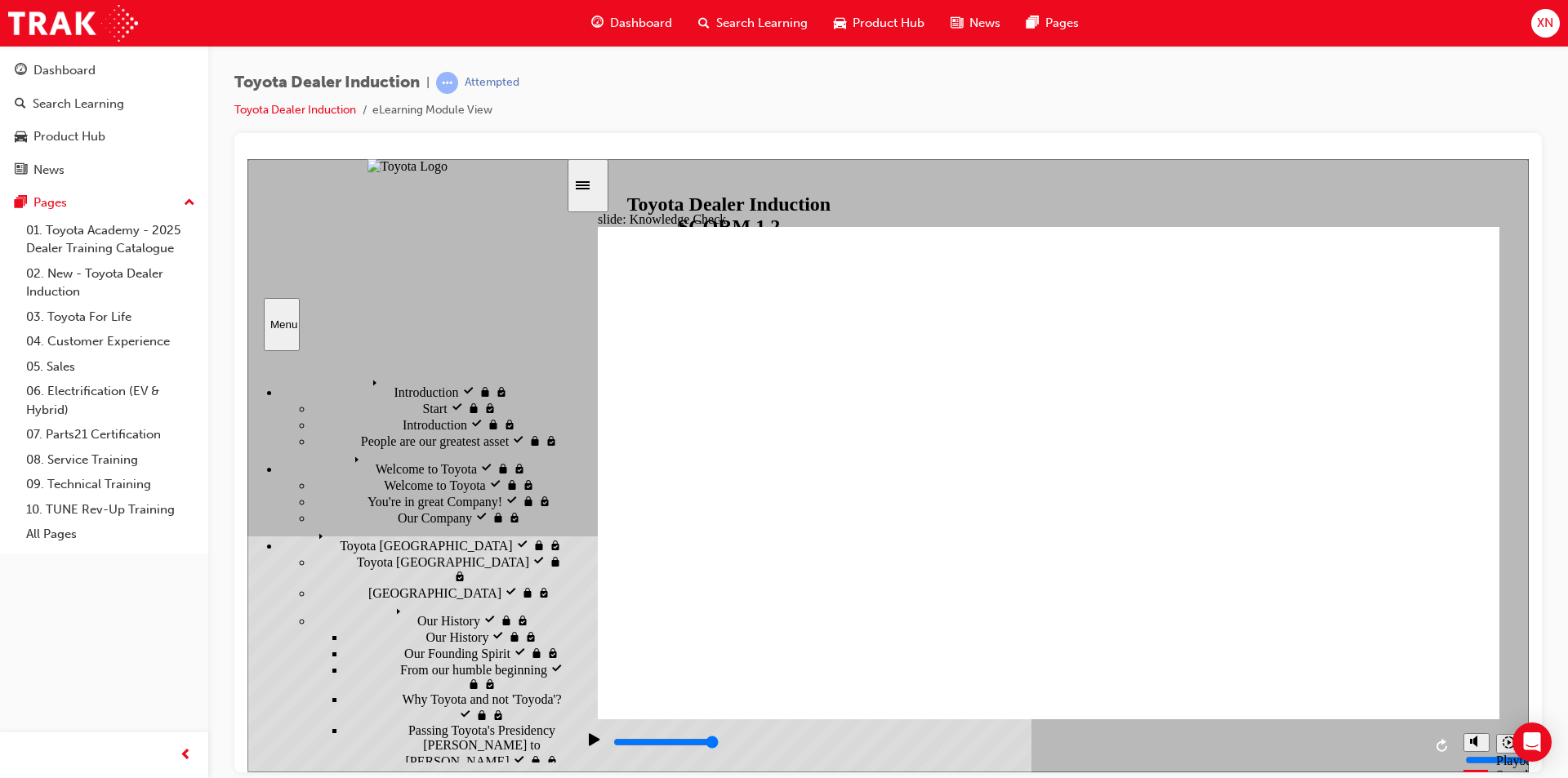
click at [966, 97] on div "Toyota Dealer Induction | Attempted Toyota Dealer Induction eLearning Module Vi…" at bounding box center [888, 102] width 1308 height 61
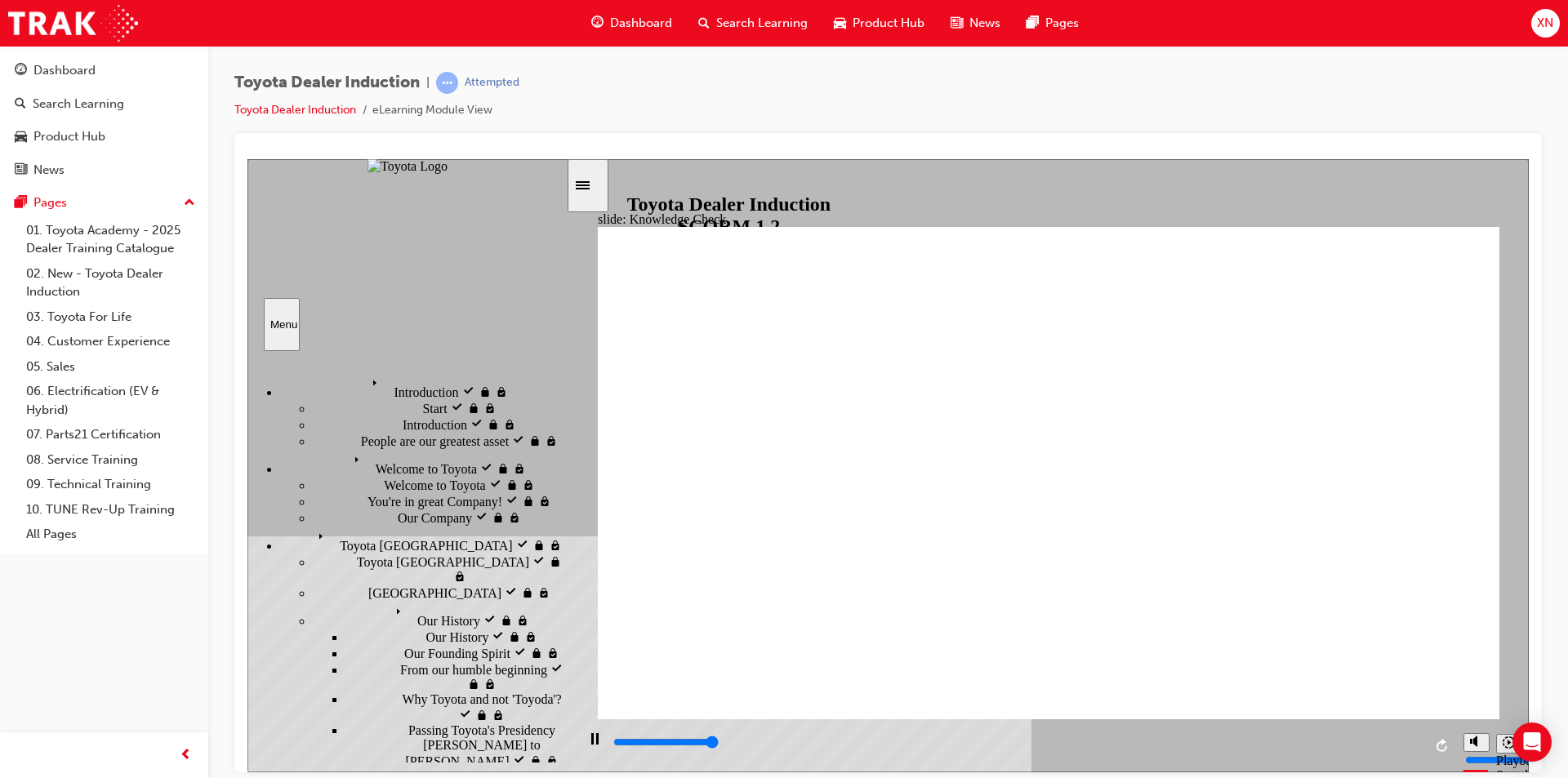
type input "5000"
type input "h"
type input "hf"
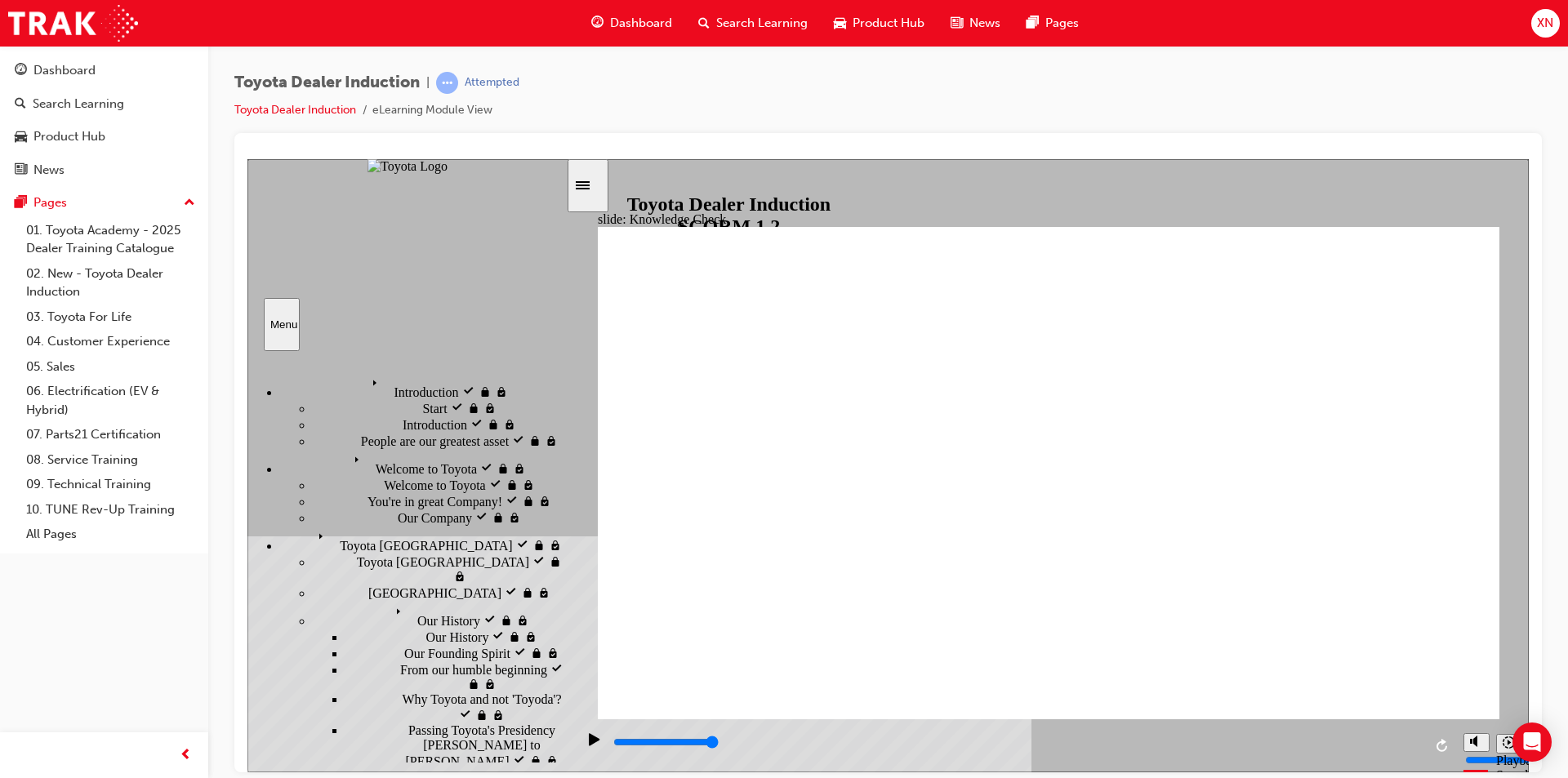
type input "hf"
type input "800"
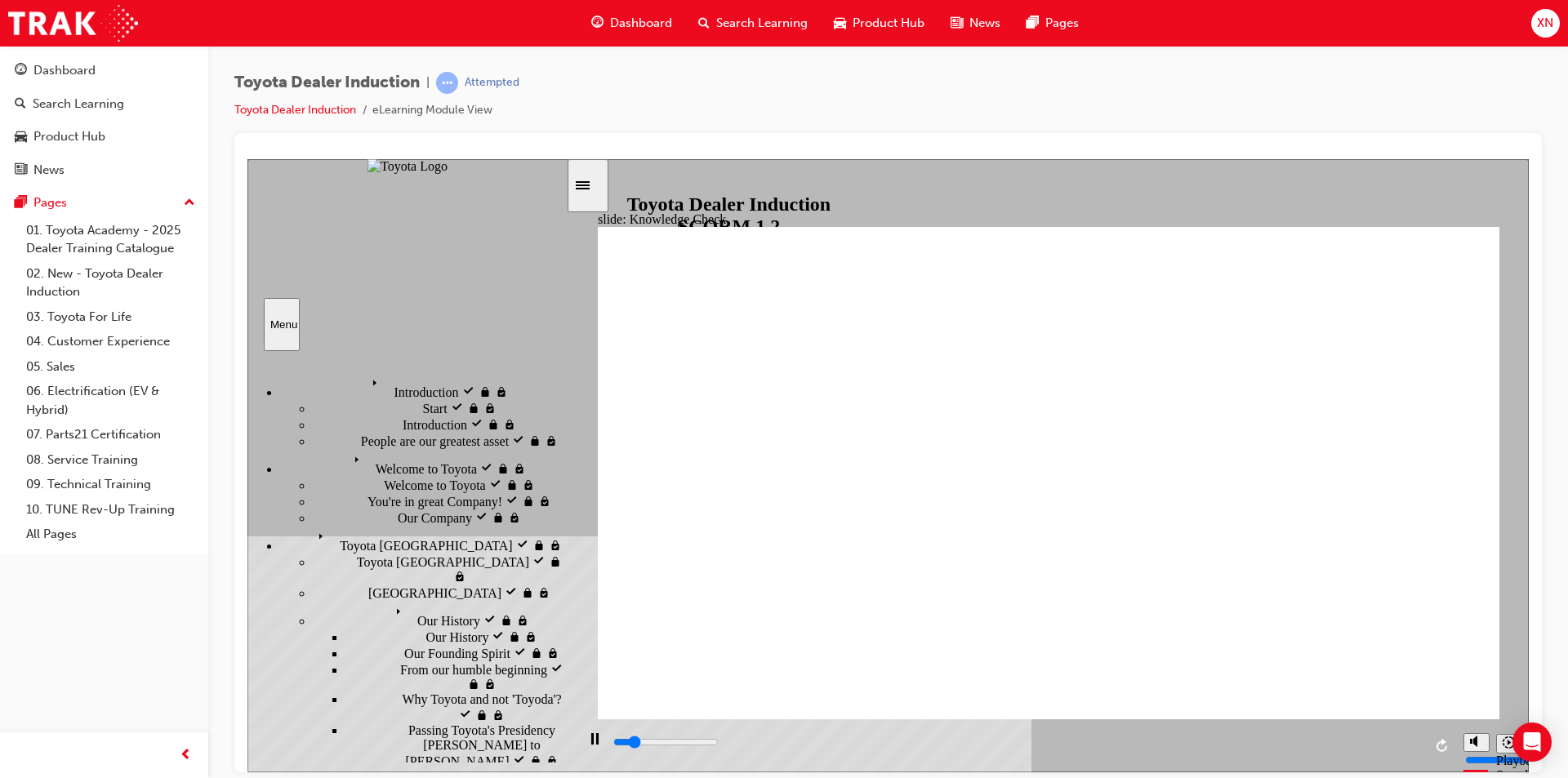
type input "hf"
type input "1600"
type input "h"
type input "2600"
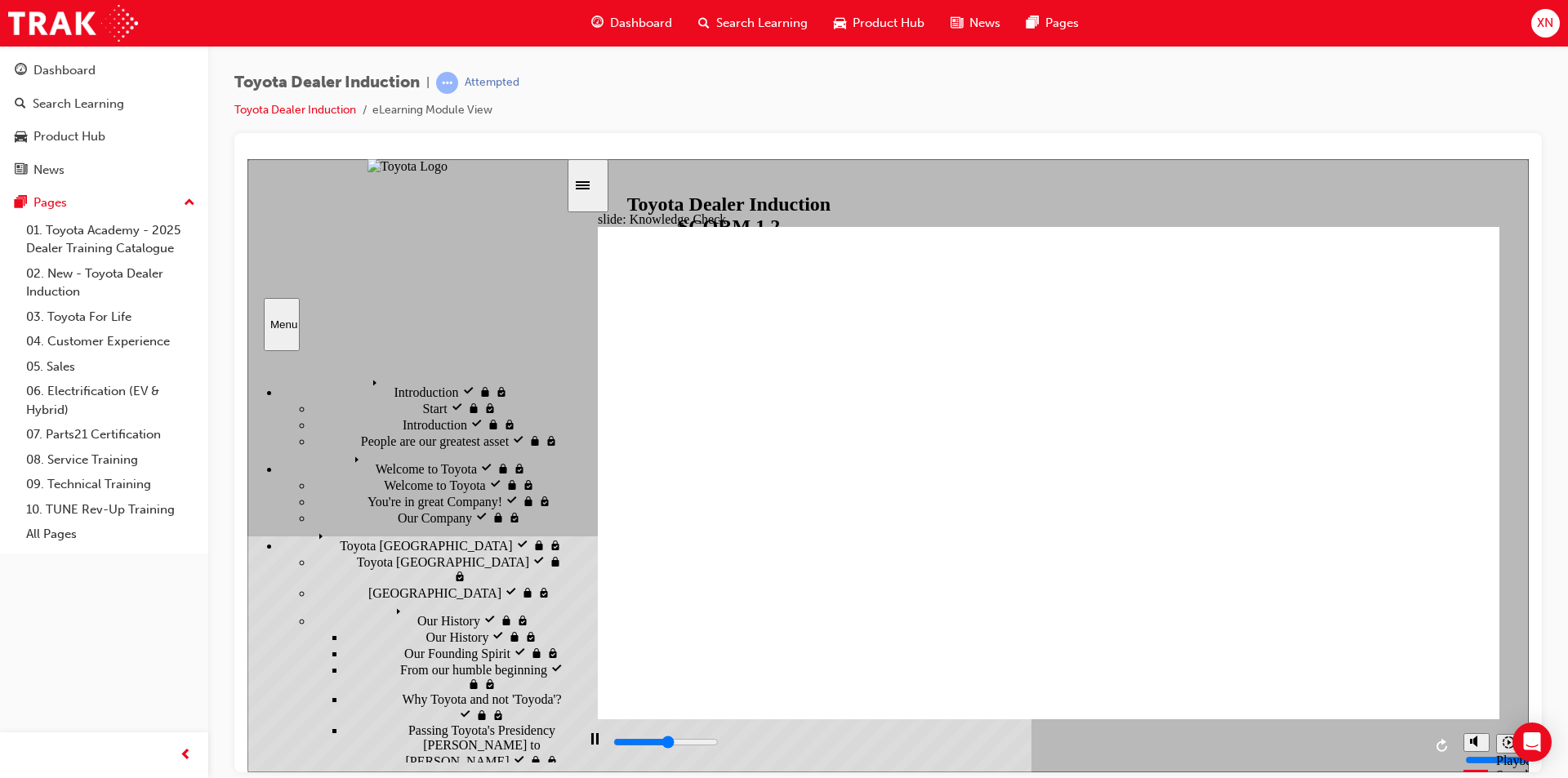
type input "ha"
type input "2800"
type input "hap"
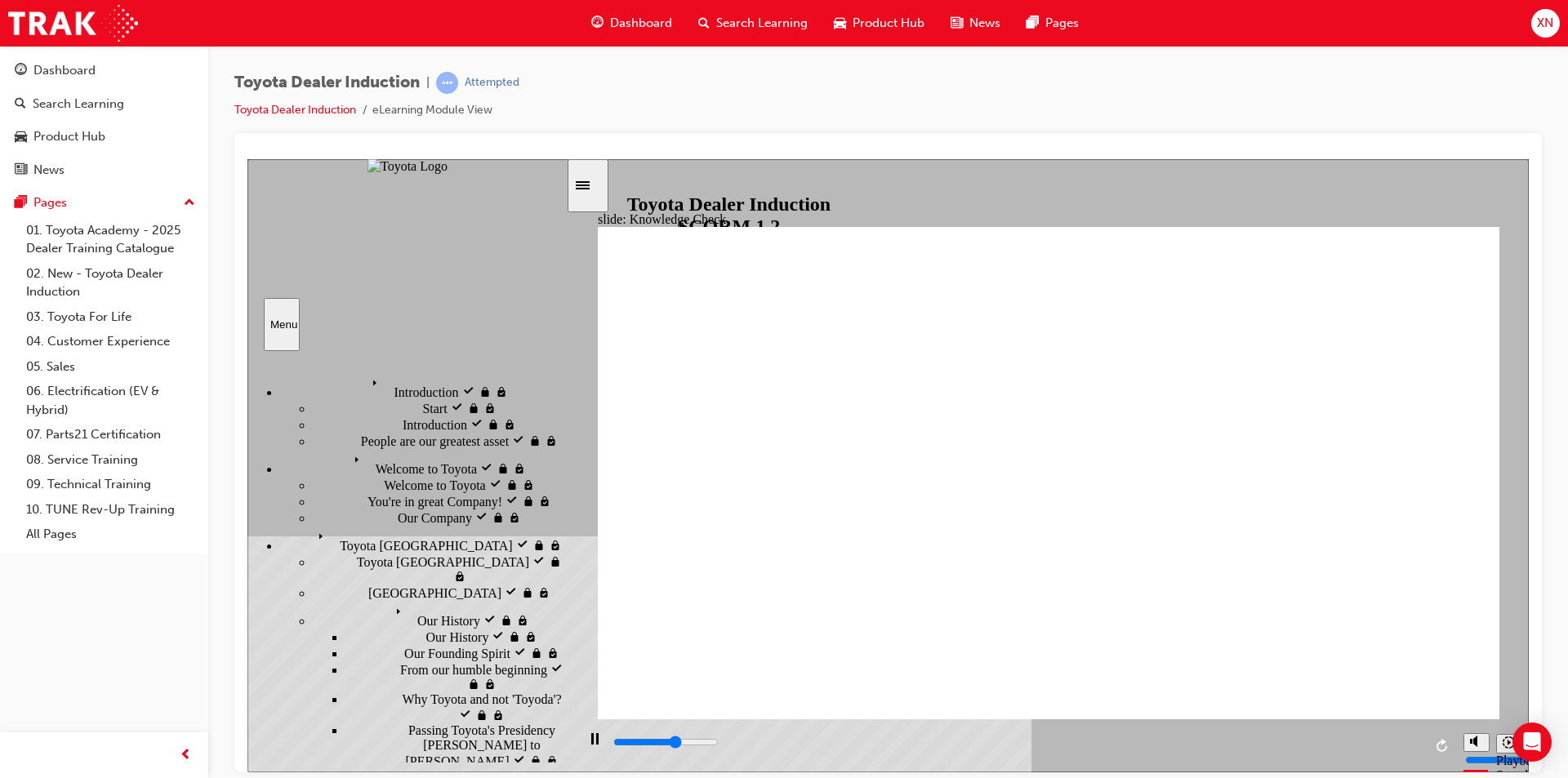
type input "3000"
type input "happ"
type input "3400"
type input "happi"
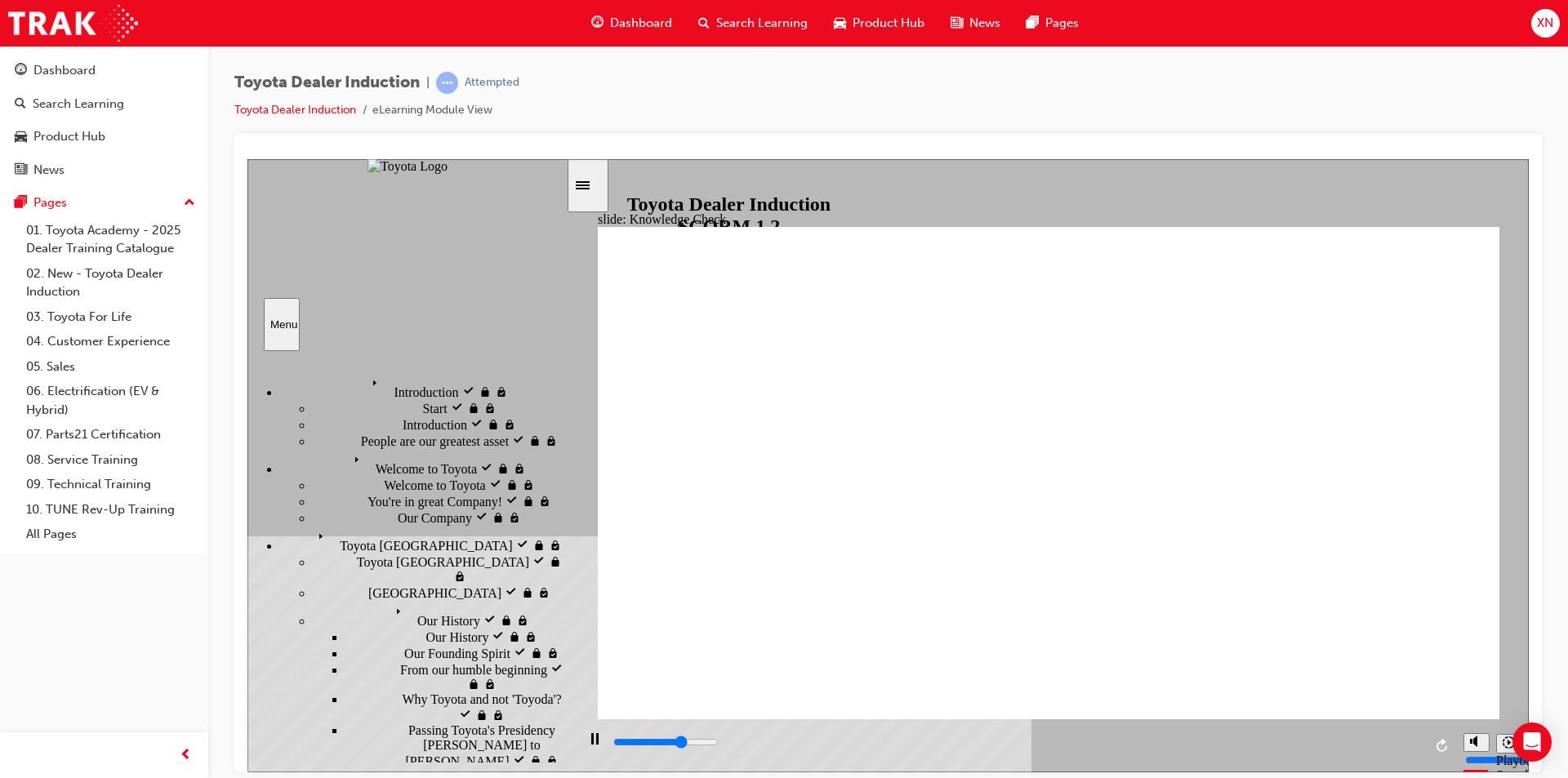
type input "happi"
type input "3700"
type input "happin"
type input "3900"
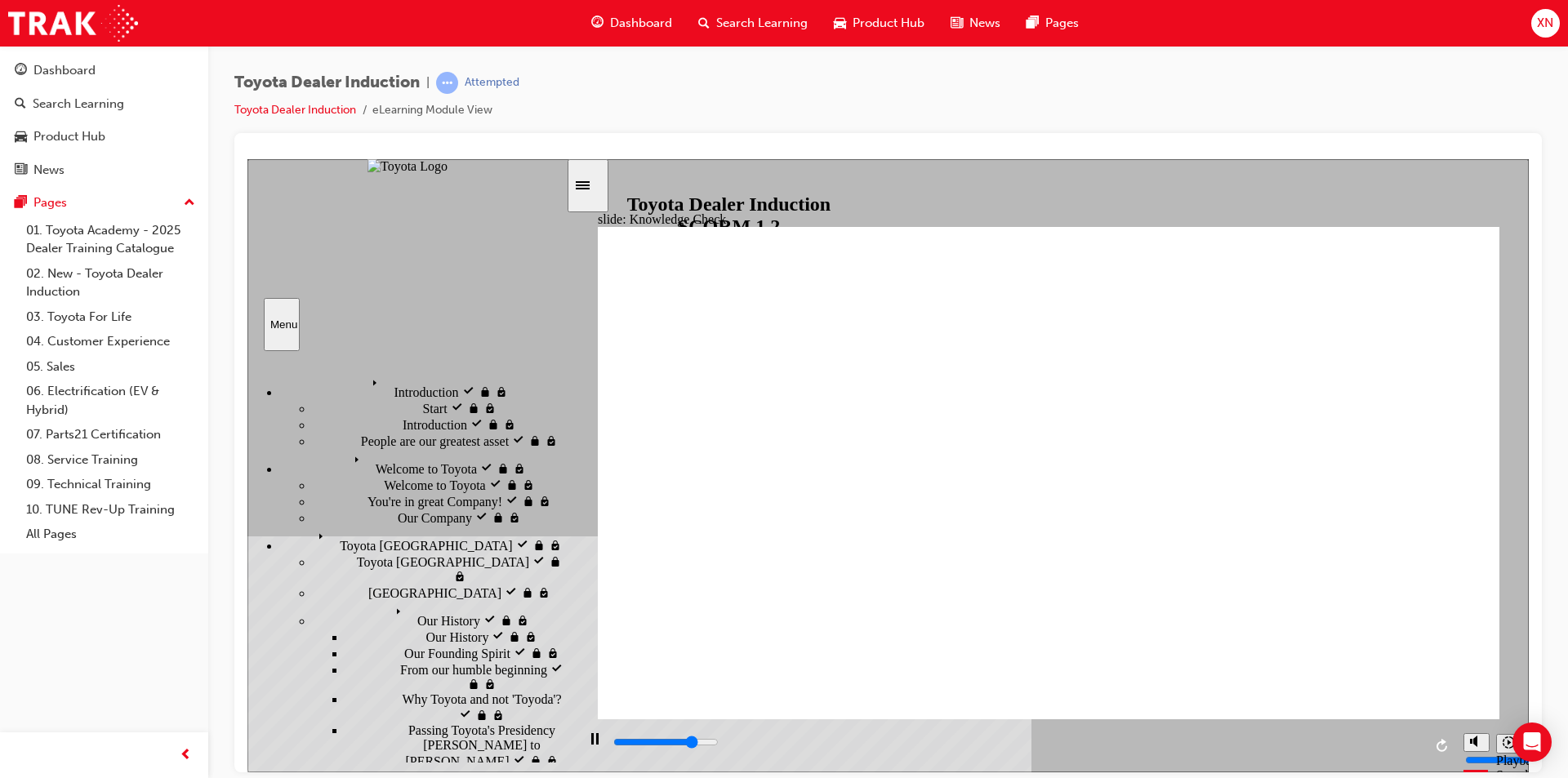
type input "happine"
type input "4100"
type input "happines"
type input "4200"
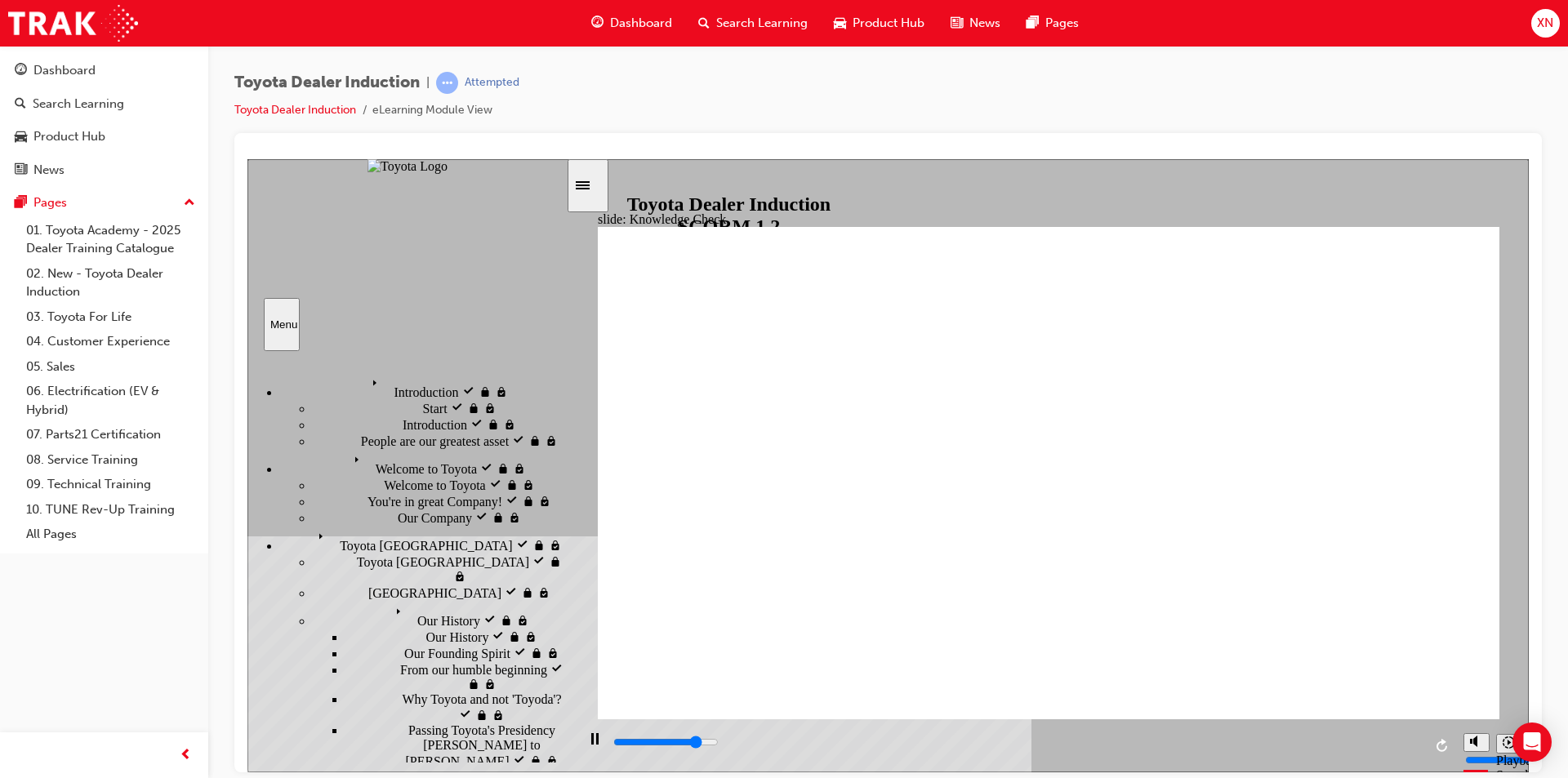
type input "happines"
type input "4400"
type input "happiness"
type input "5000"
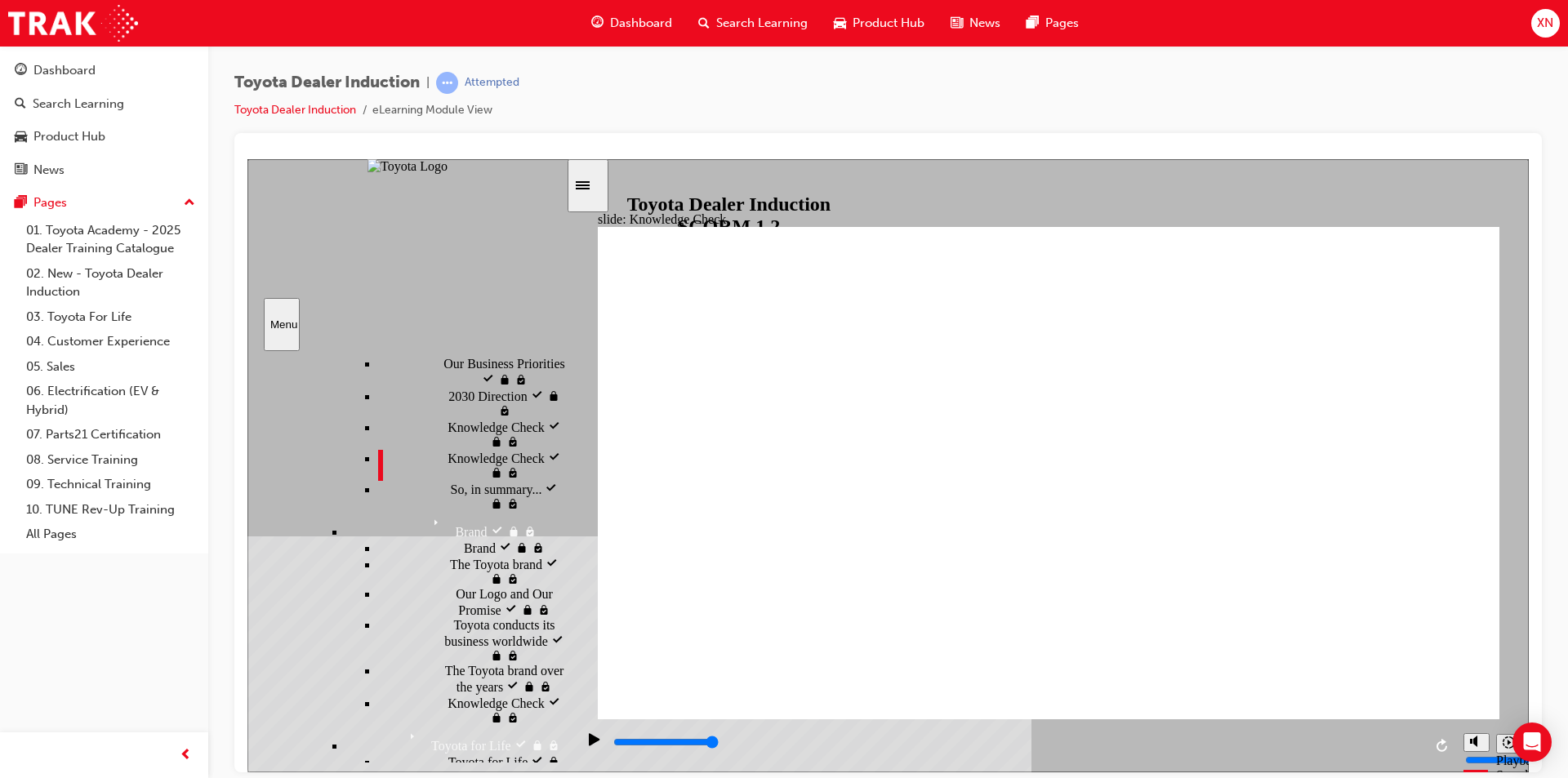
scroll to position [1053, 0]
type input "f"
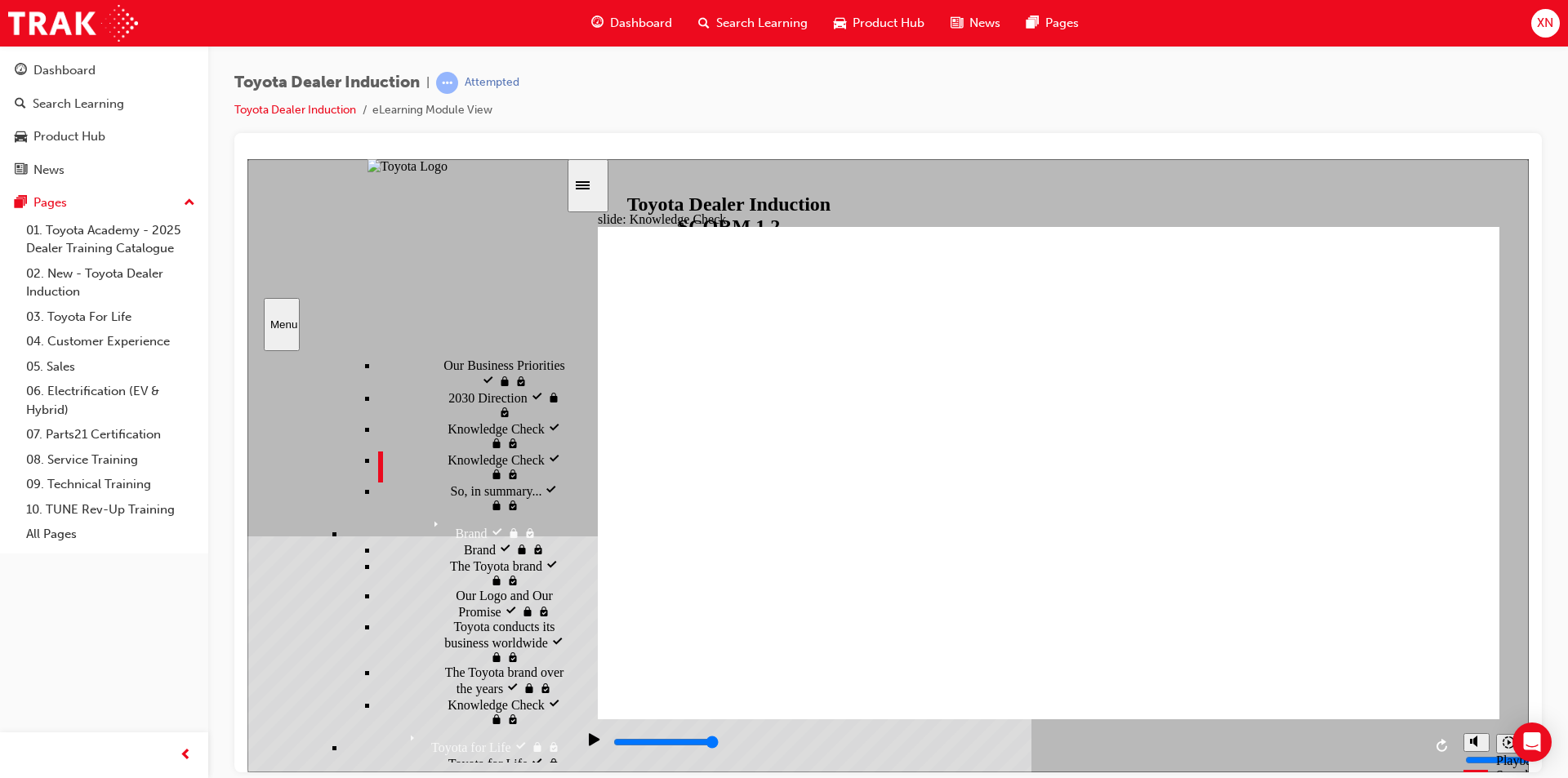
type input "fr"
type input "fre"
type input "free"
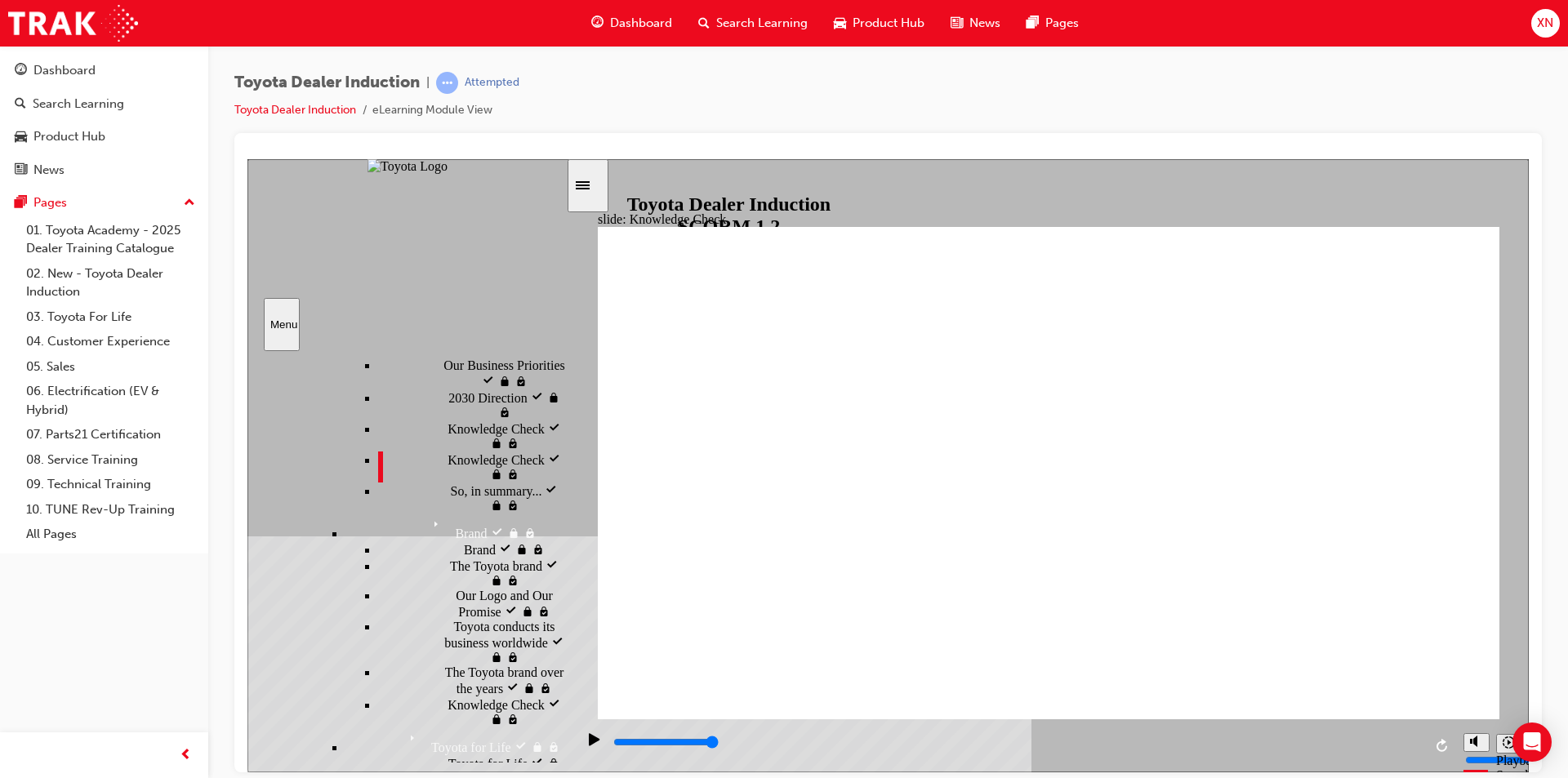
type input "free"
type input "800"
type input "free"
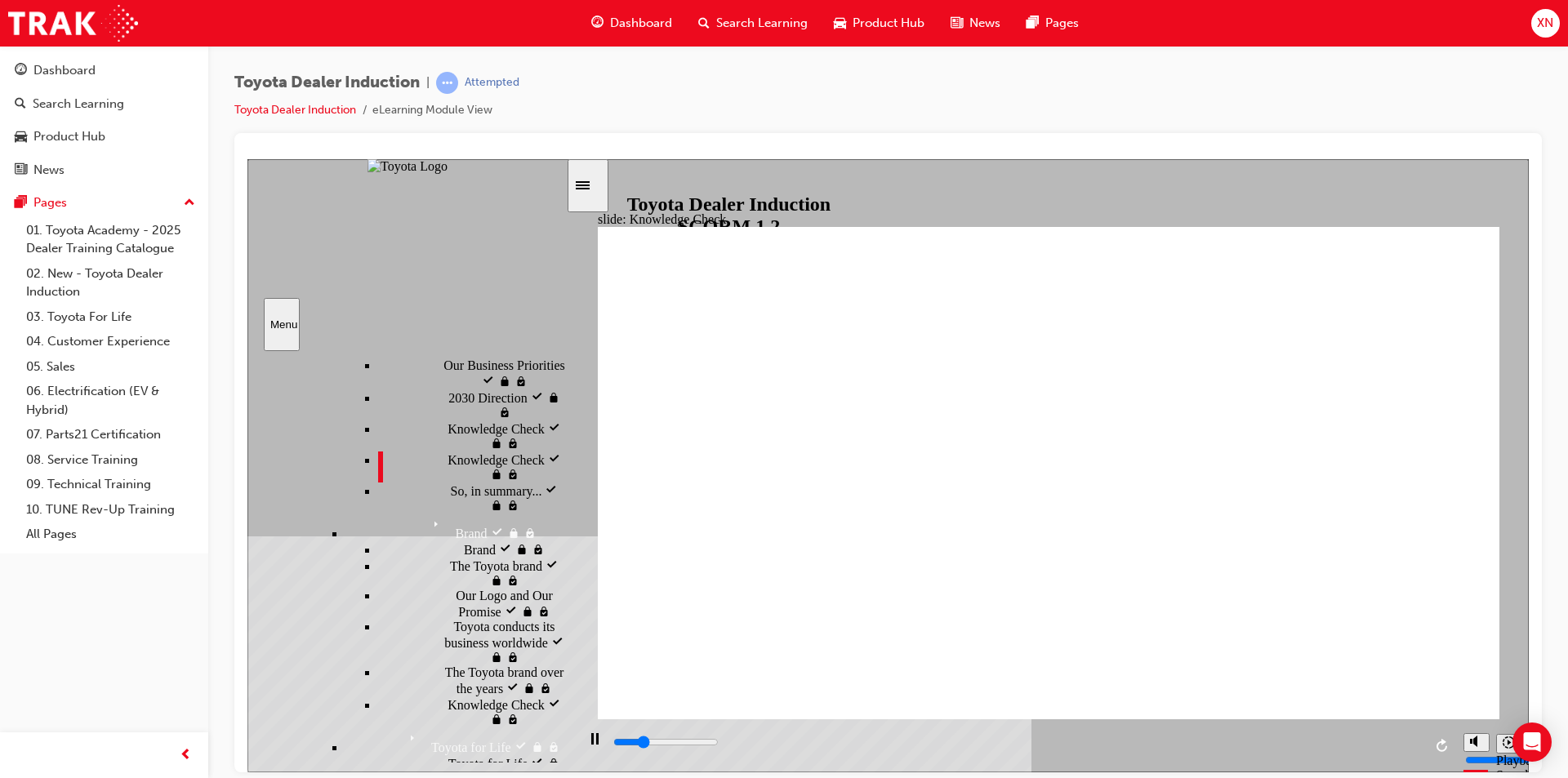
drag, startPoint x: 932, startPoint y: 494, endPoint x: 757, endPoint y: 503, distance: 175.2
type input "2300"
type input "m"
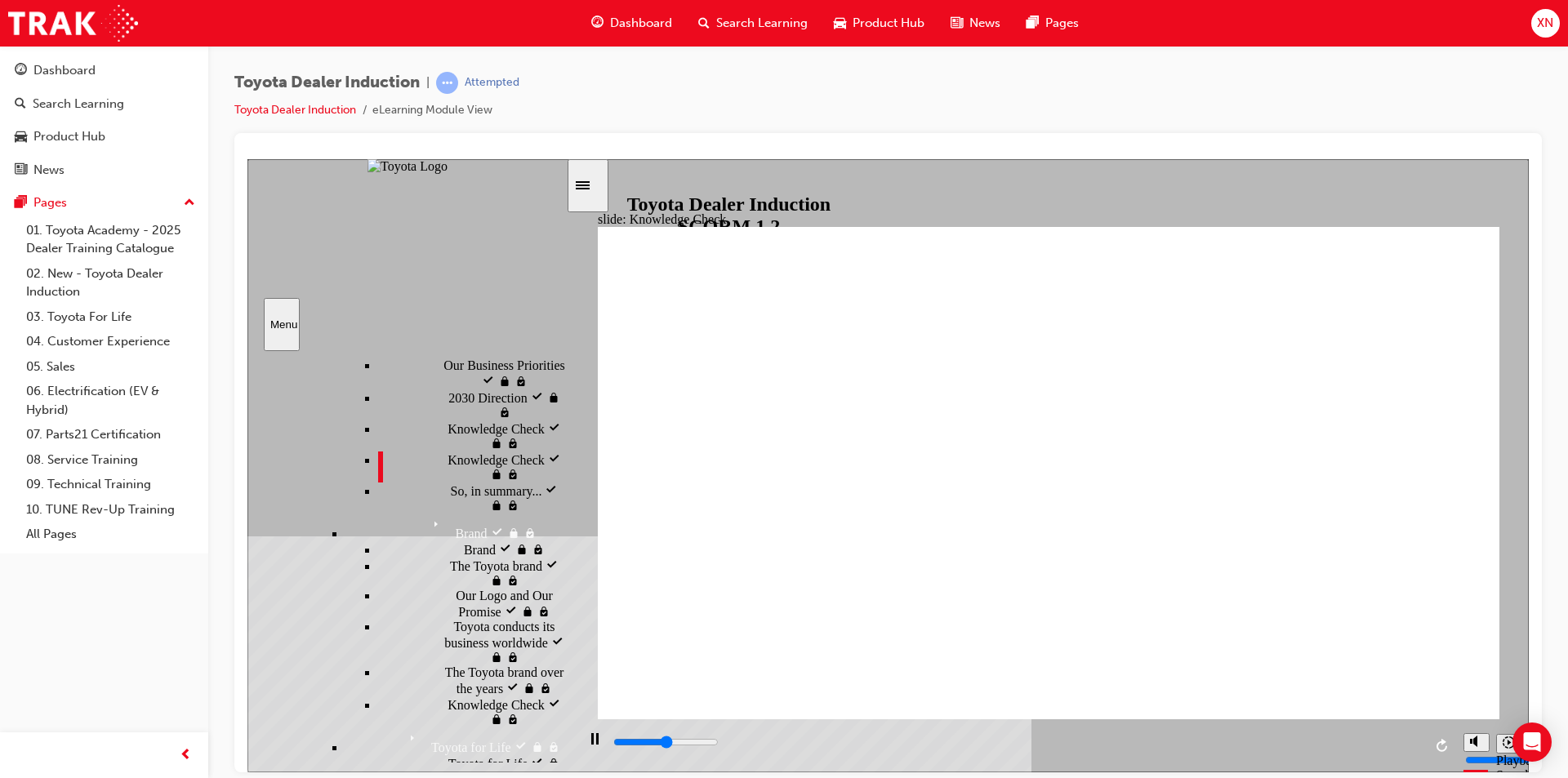
type input "2500"
type input "mo"
type input "3100"
type input "mov"
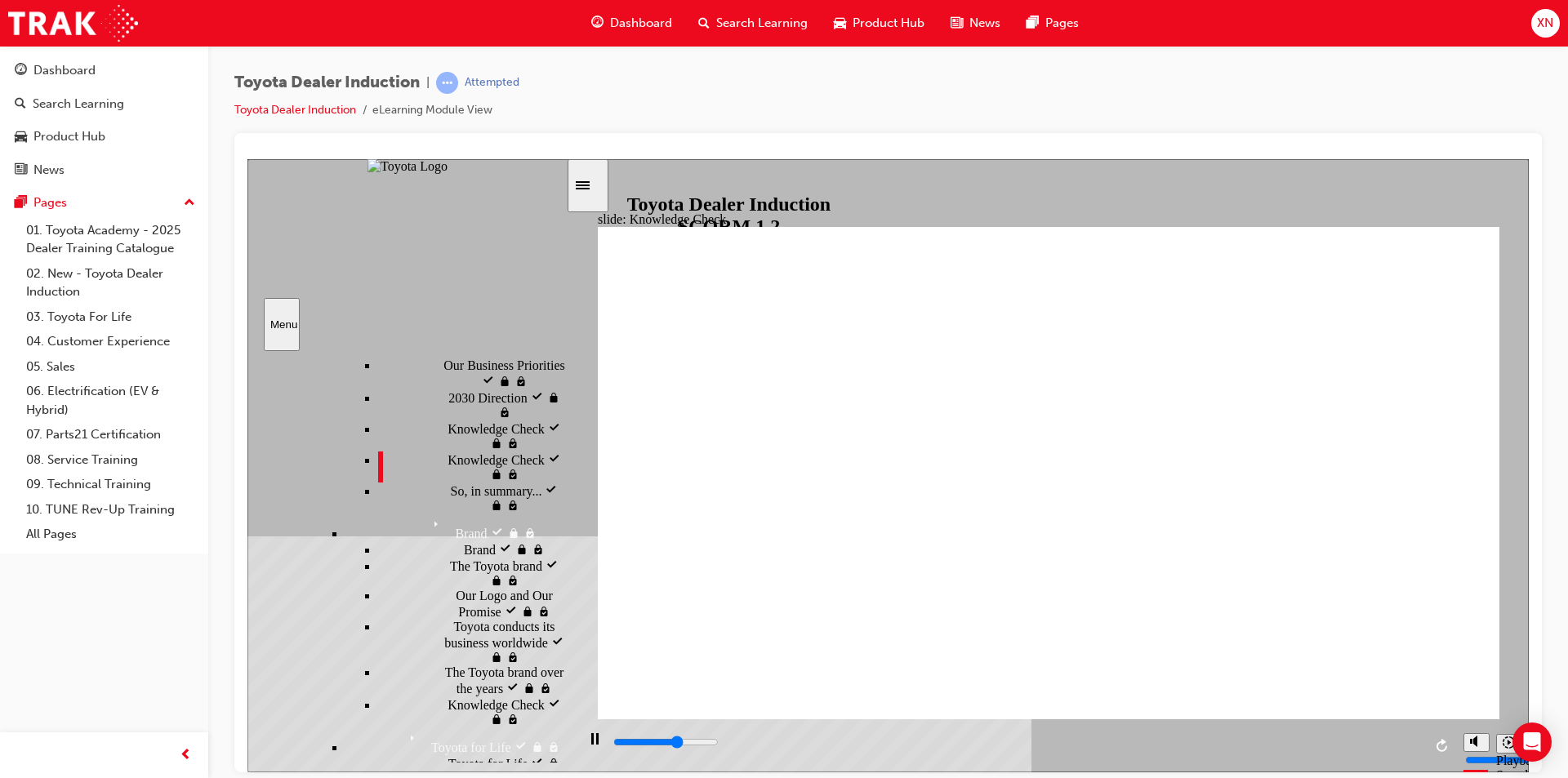
type input "mov"
type input "3300"
type input "move"
type input "3500"
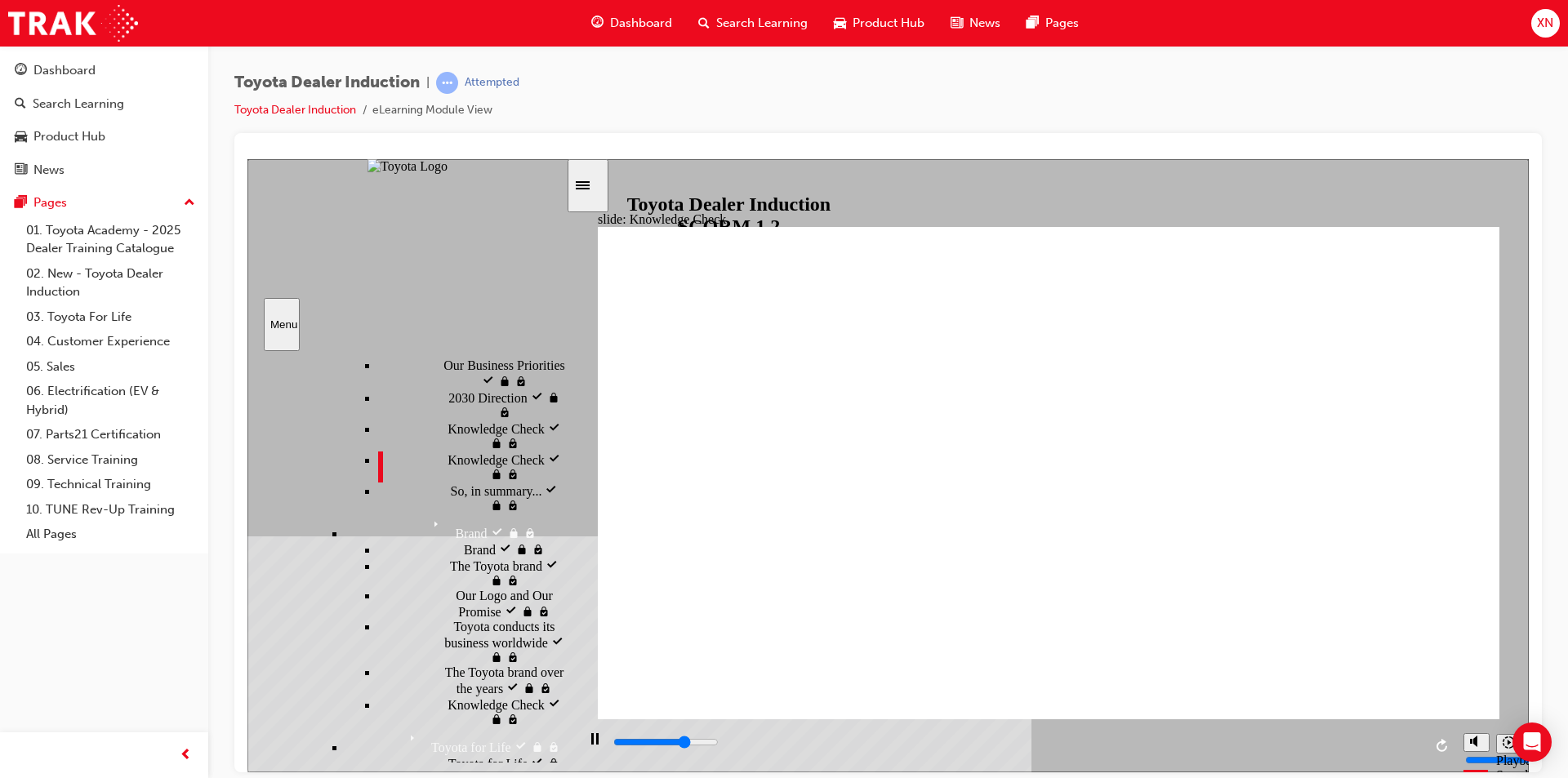
type input "moved"
type input "4800"
type input "moved"
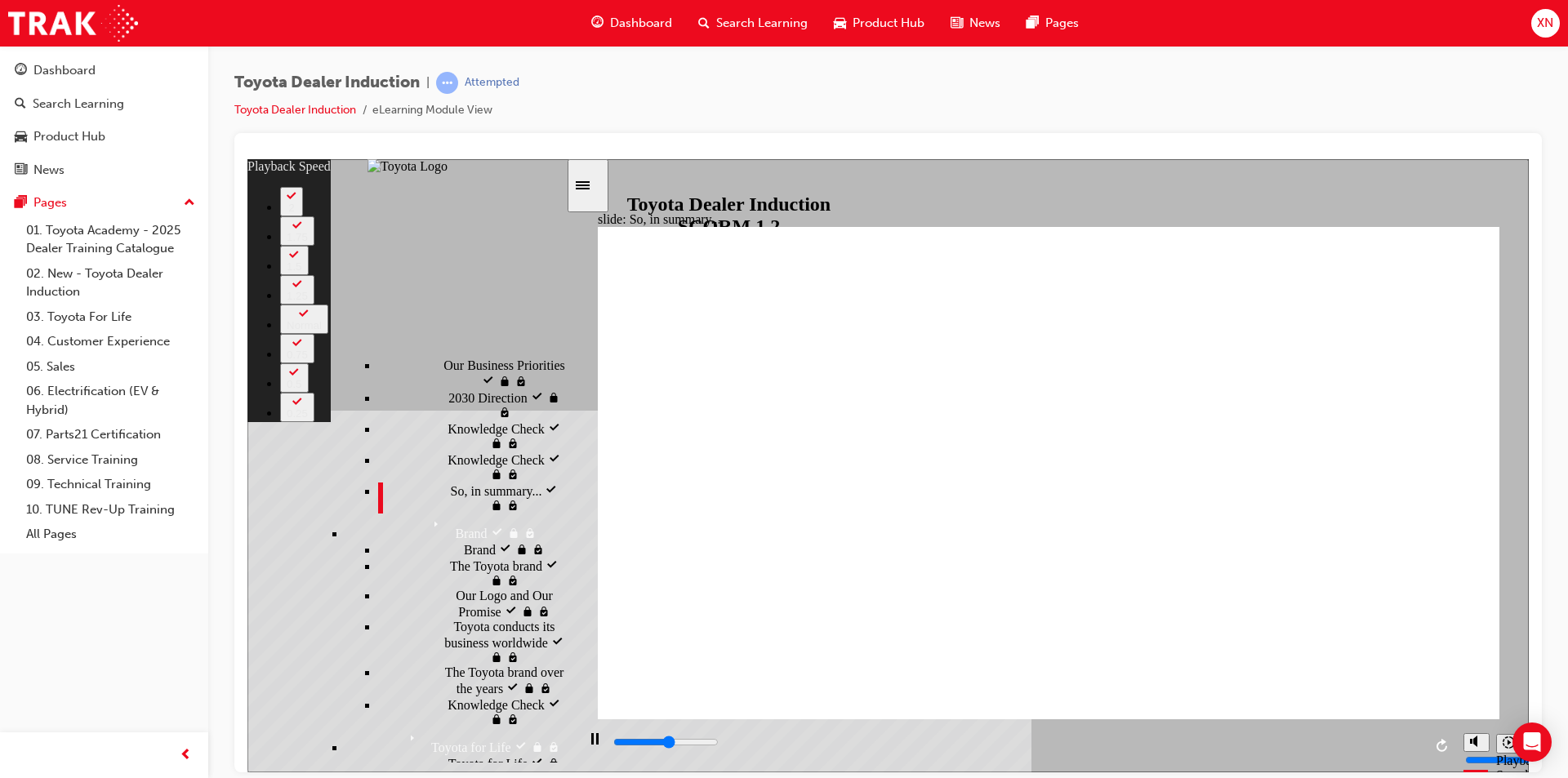
type input "3500"
type input "0"
type input "3700"
type input "0"
type input "4000"
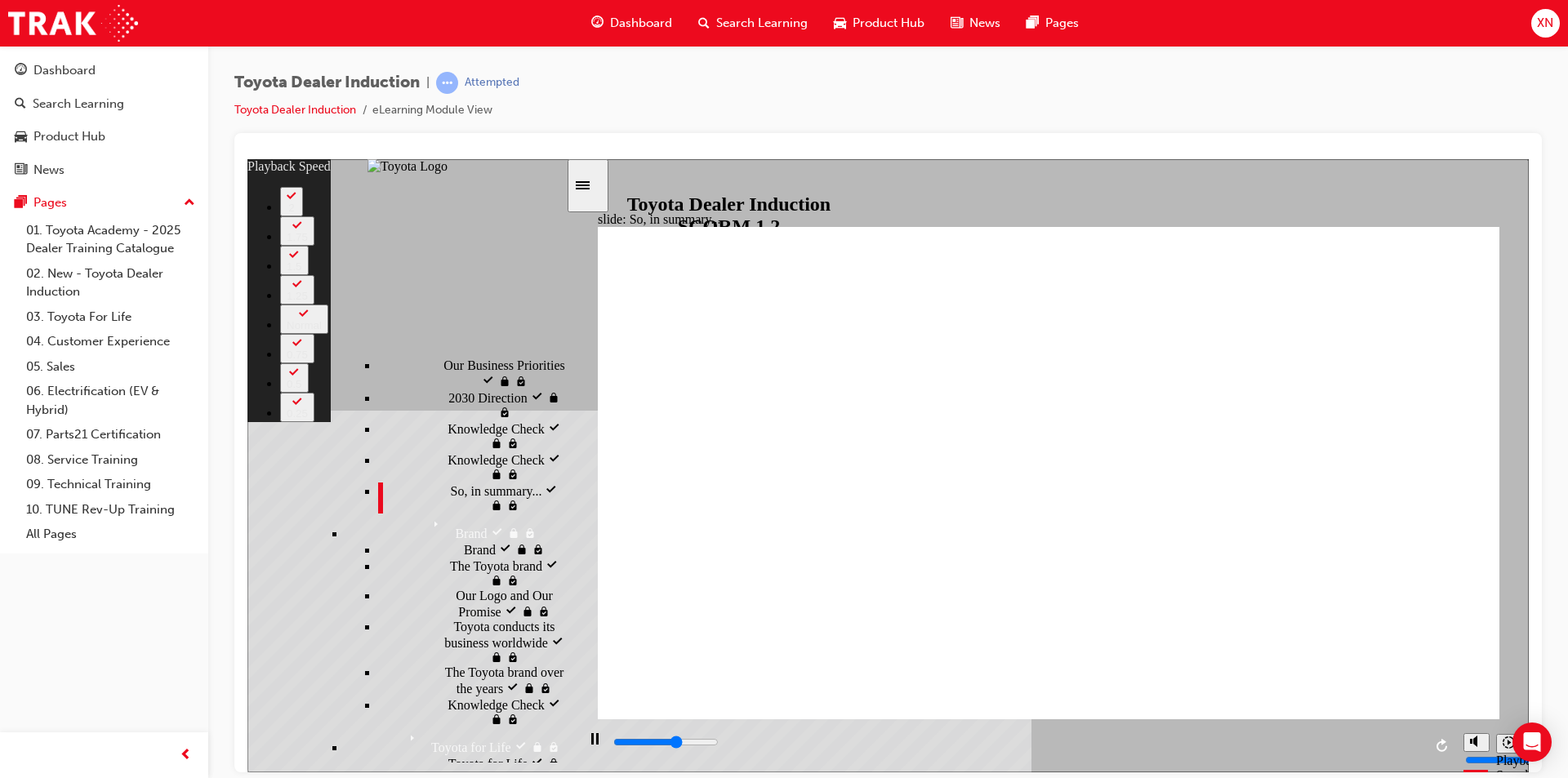
type input "1"
type input "4200"
type input "1"
type input "4500"
type input "1"
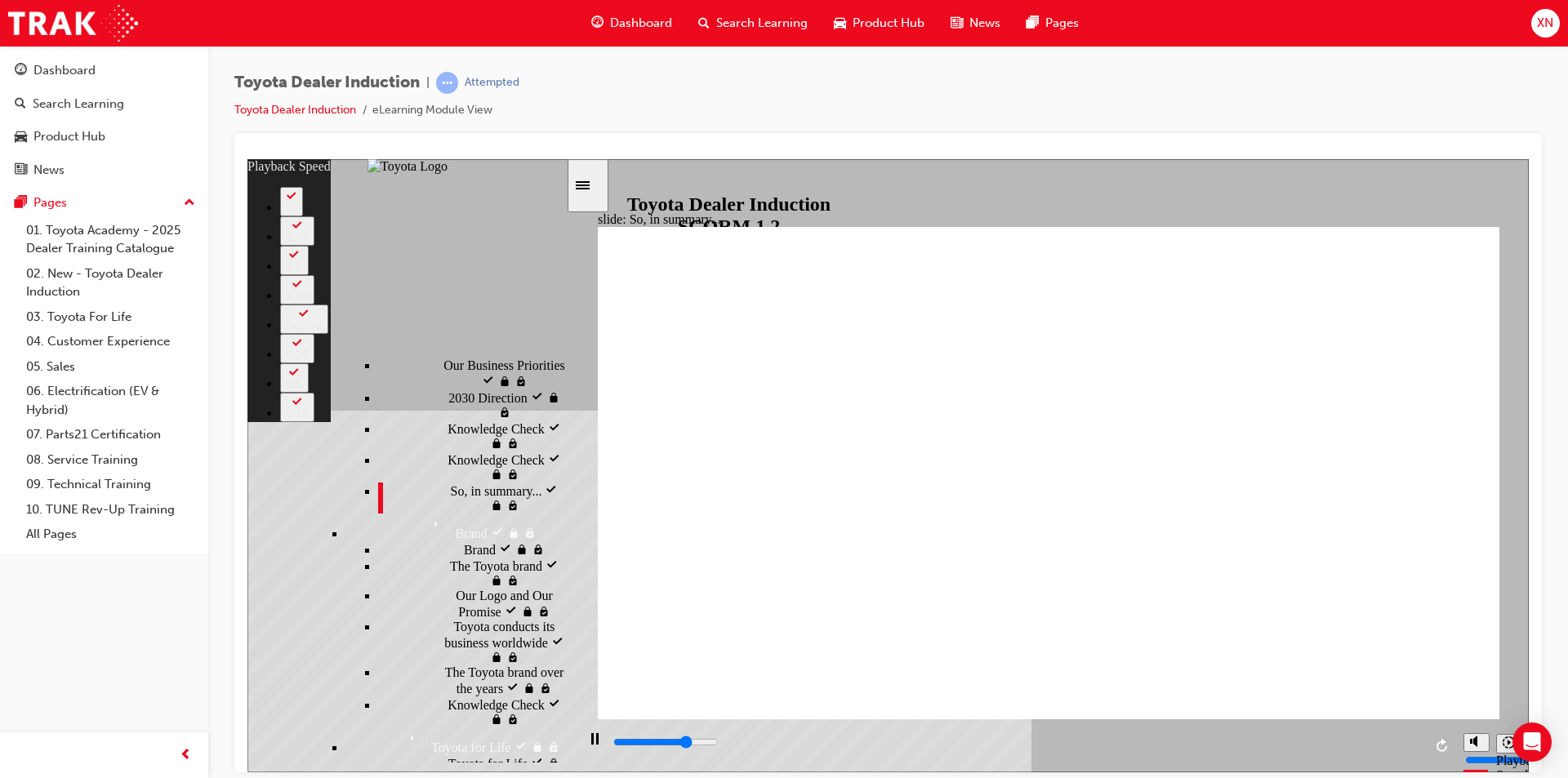
type input "4800"
type input "1"
type input "4800"
type input "1"
type input "4800"
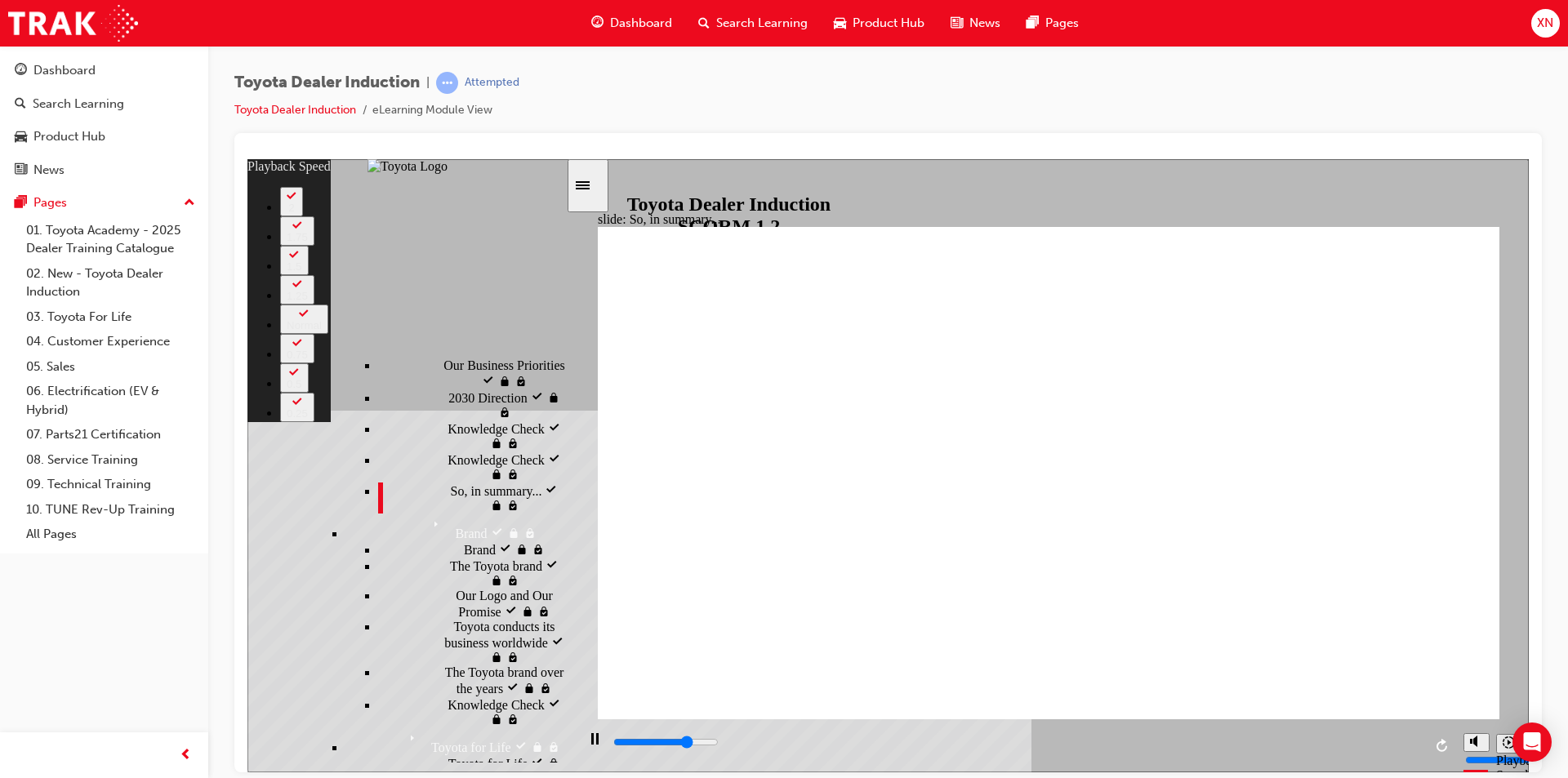
type input "2"
type input "5000"
type input "26"
drag, startPoint x: 608, startPoint y: 680, endPoint x: 1382, endPoint y: 696, distance: 774.2
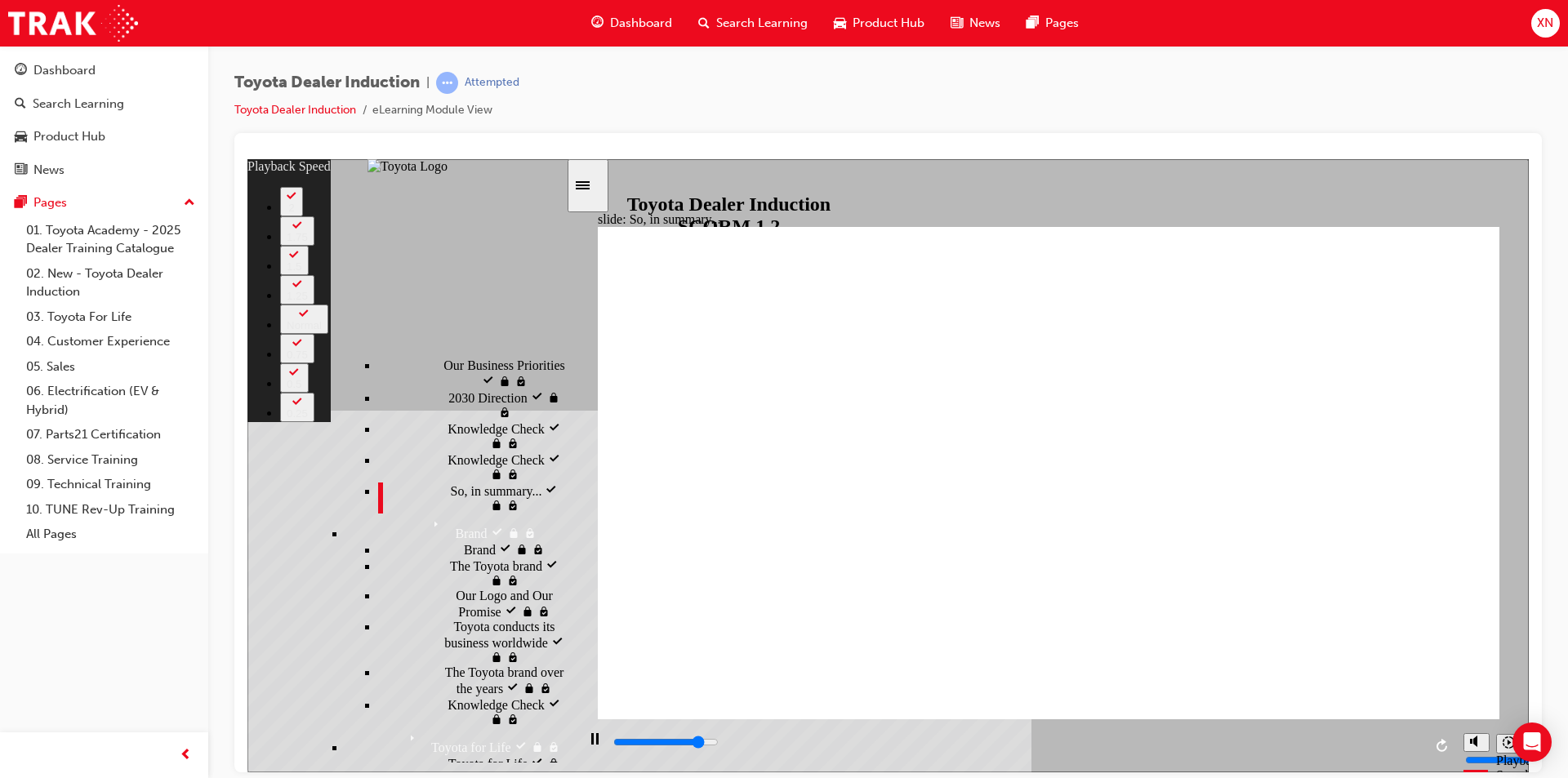
type input "5600"
type input "26"
type input "6500"
type input "111"
type input "6500"
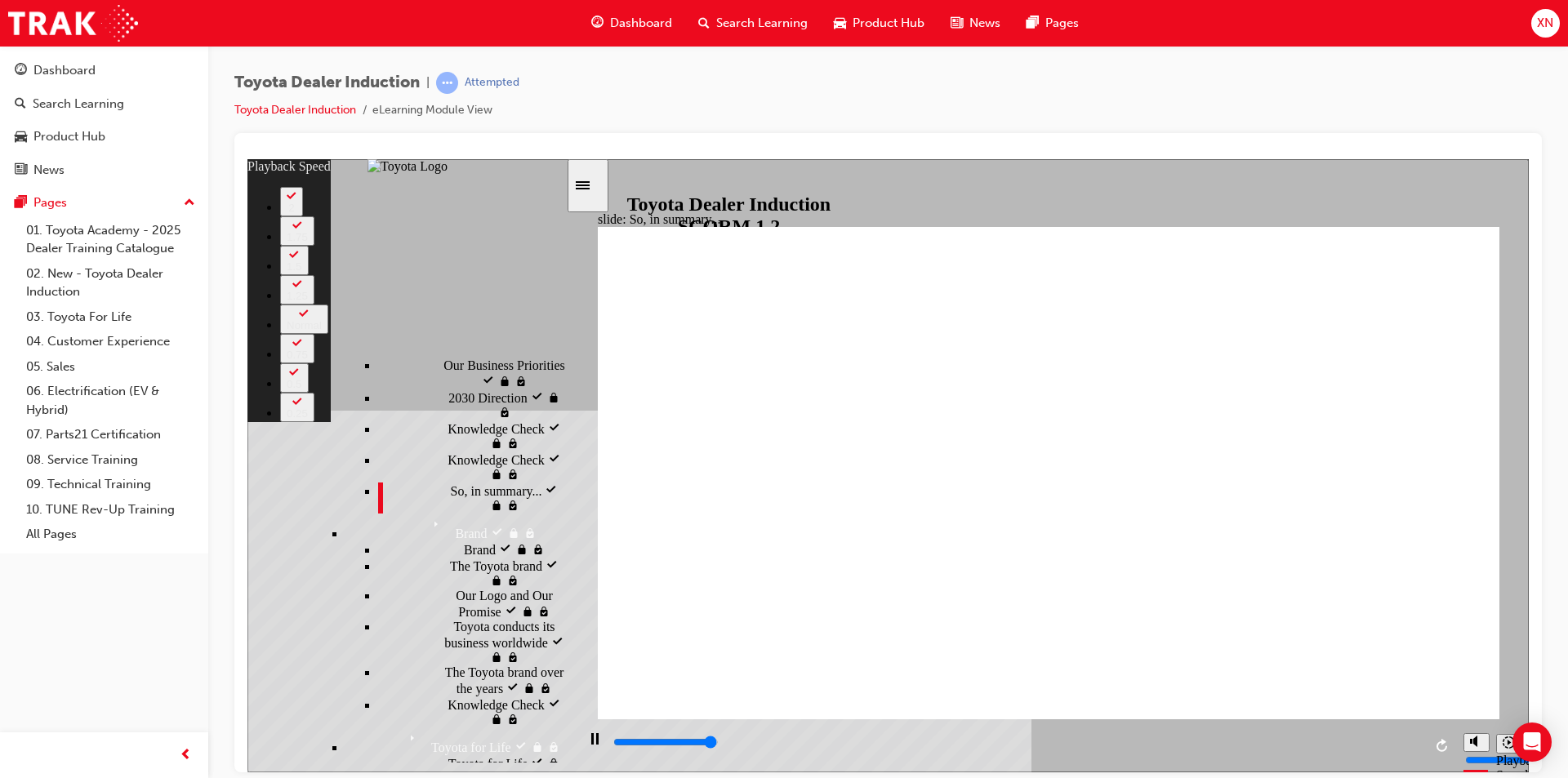
type input "111"
type input "6500"
drag, startPoint x: 1383, startPoint y: 684, endPoint x: 1479, endPoint y: 672, distance: 96.7
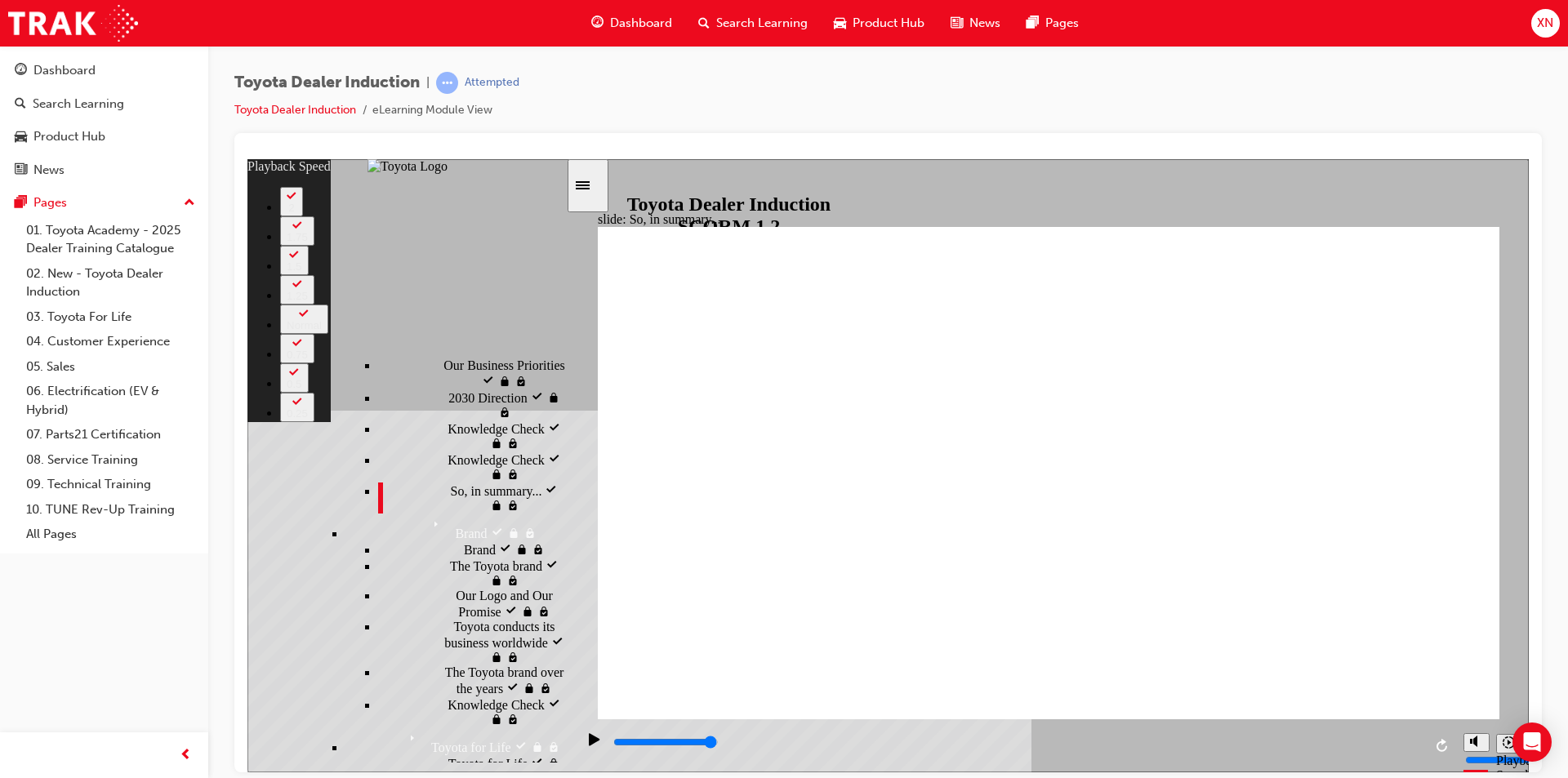
type input "128"
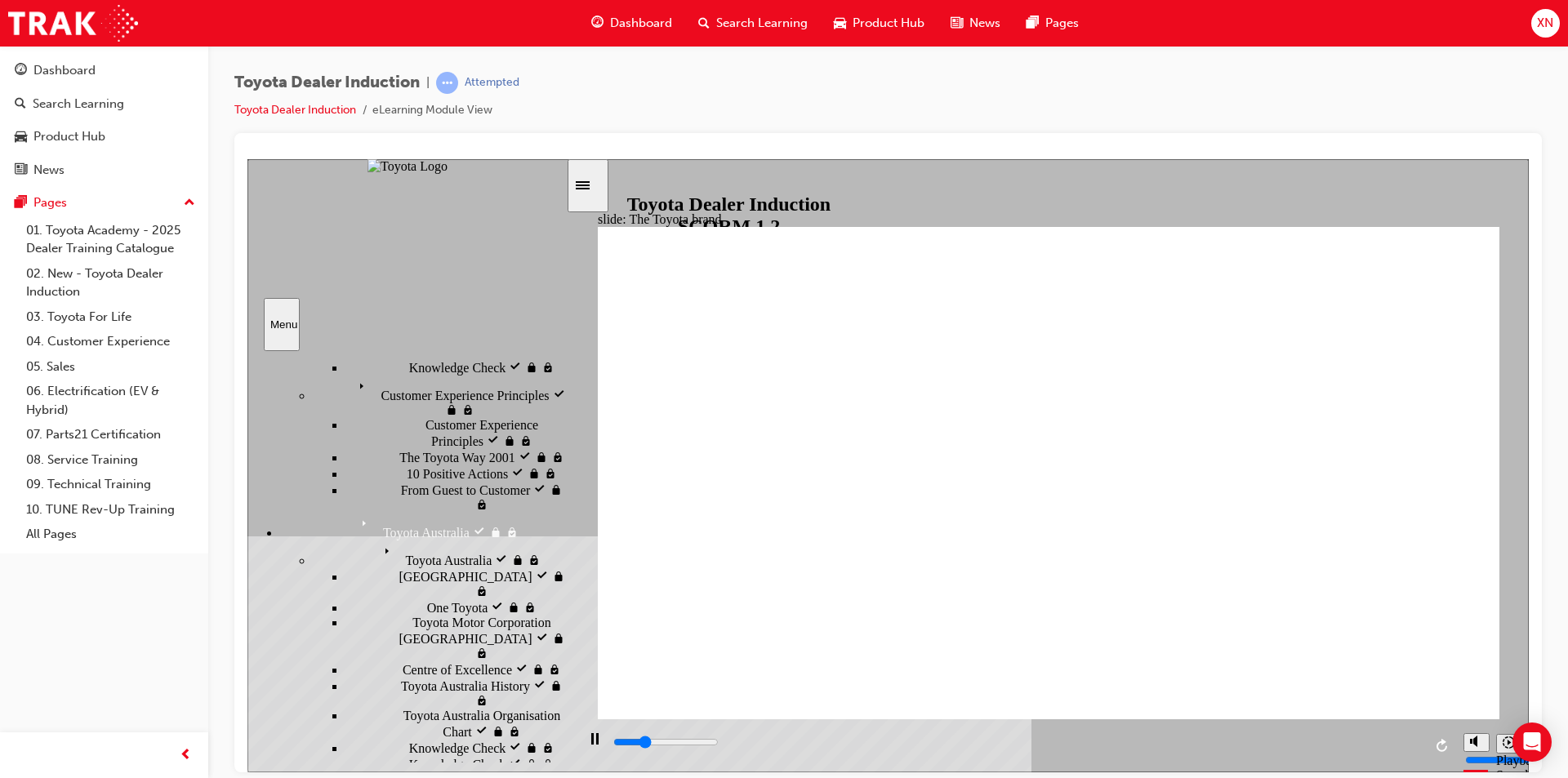
scroll to position [508, 0]
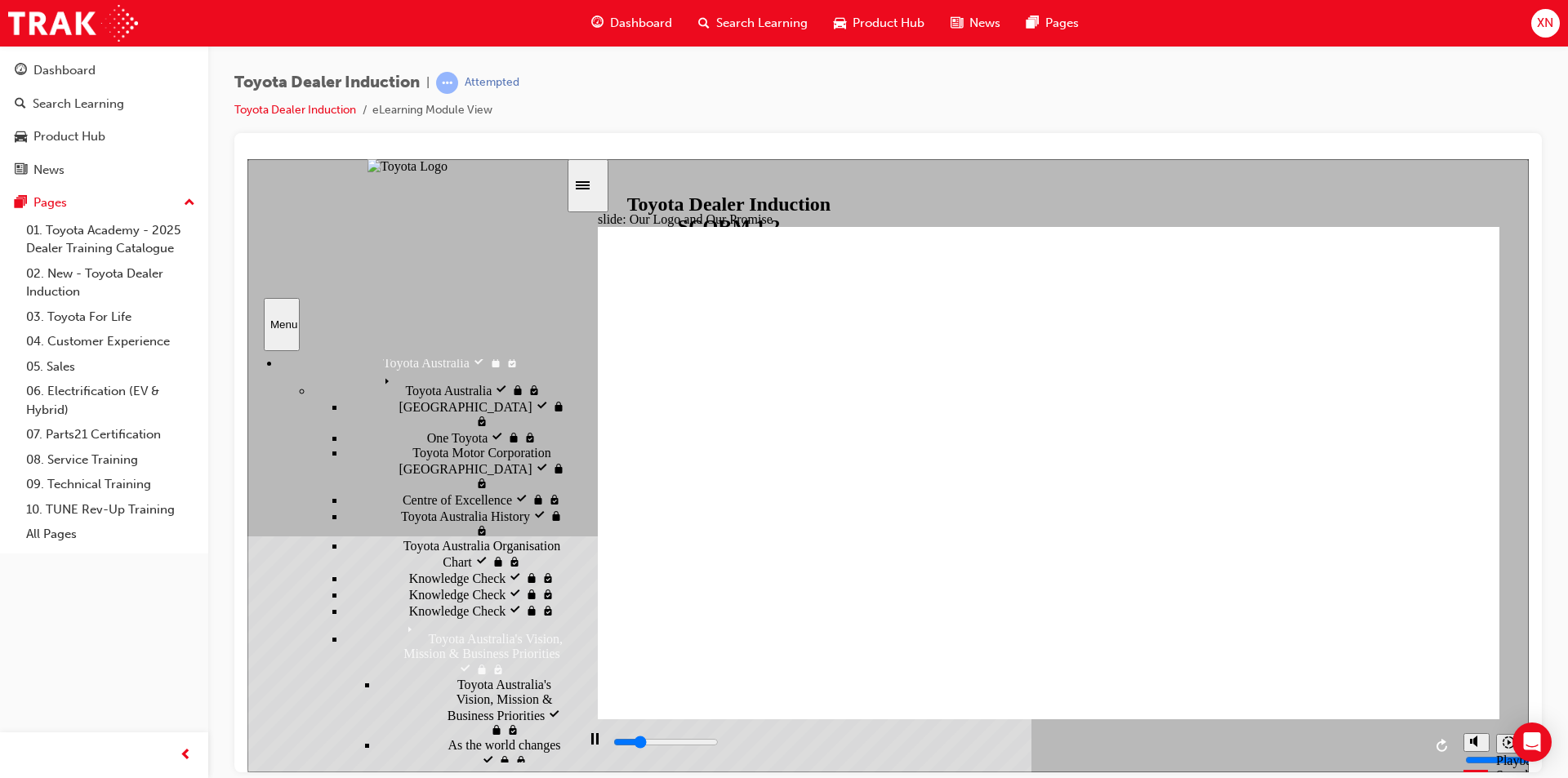
scroll to position [590, 0]
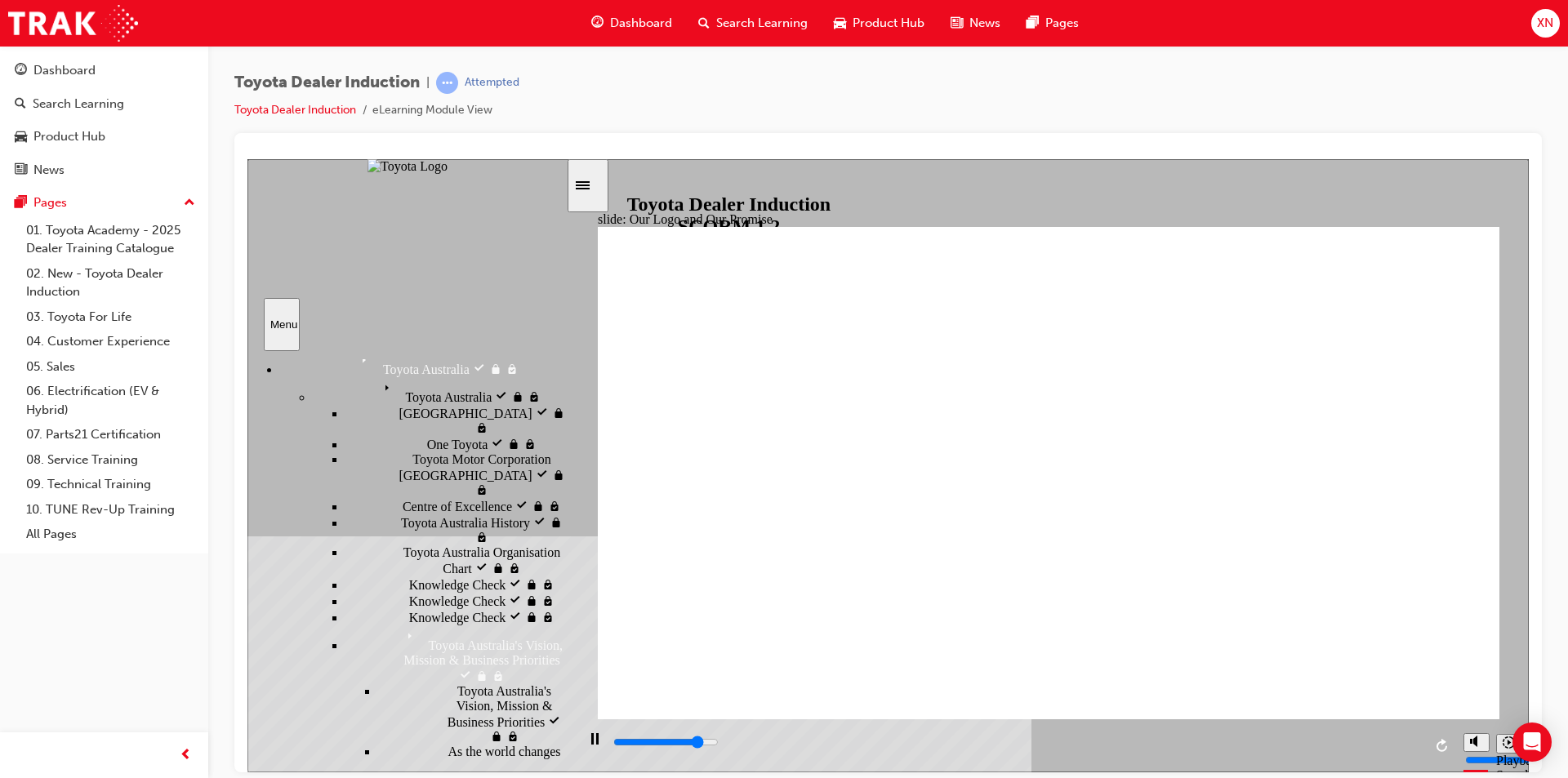
drag, startPoint x: 984, startPoint y: 337, endPoint x: 904, endPoint y: 382, distance: 91.8
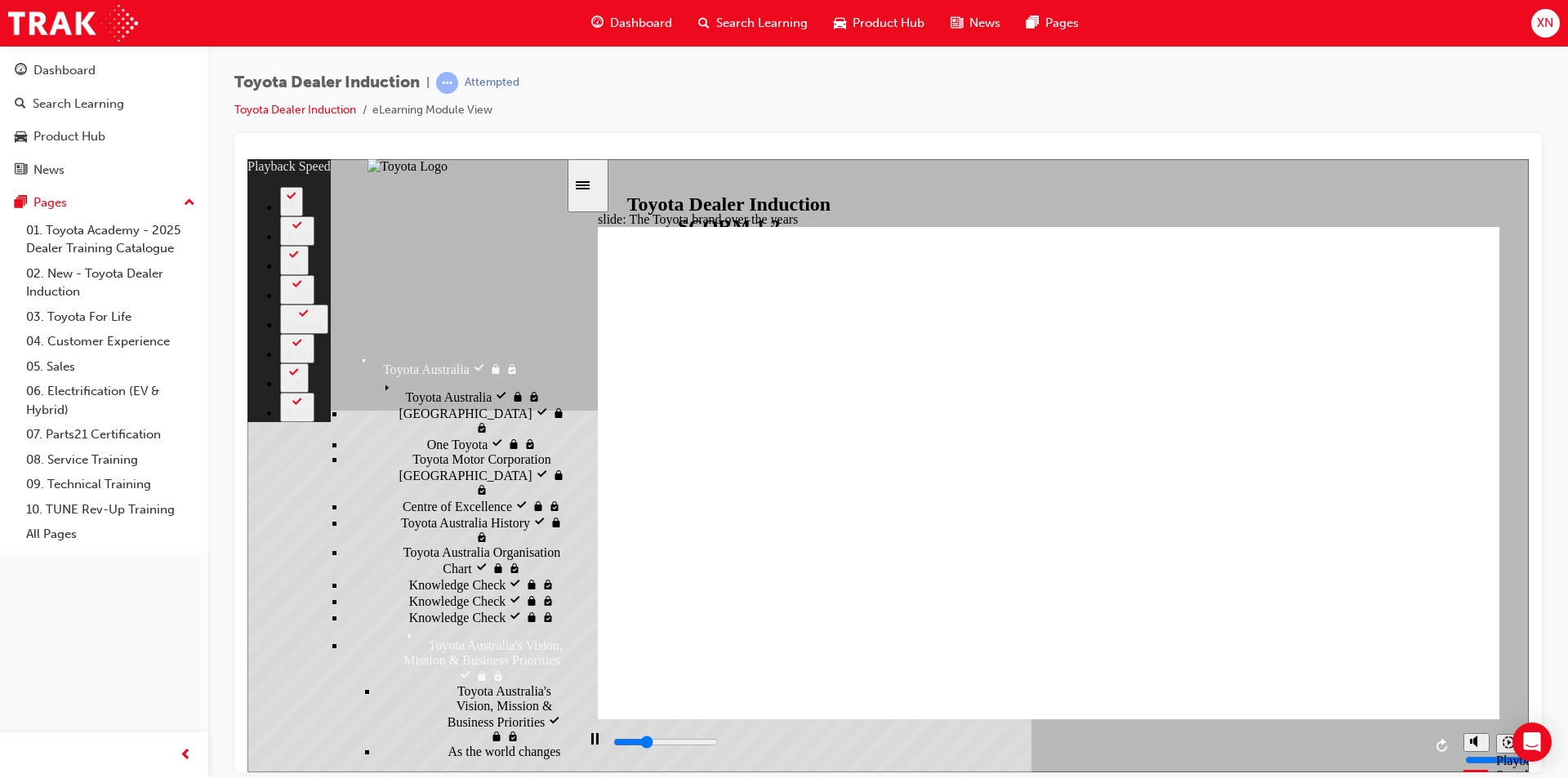
type input "2500"
type input "0"
type input "2700"
type input "0"
type input "2900"
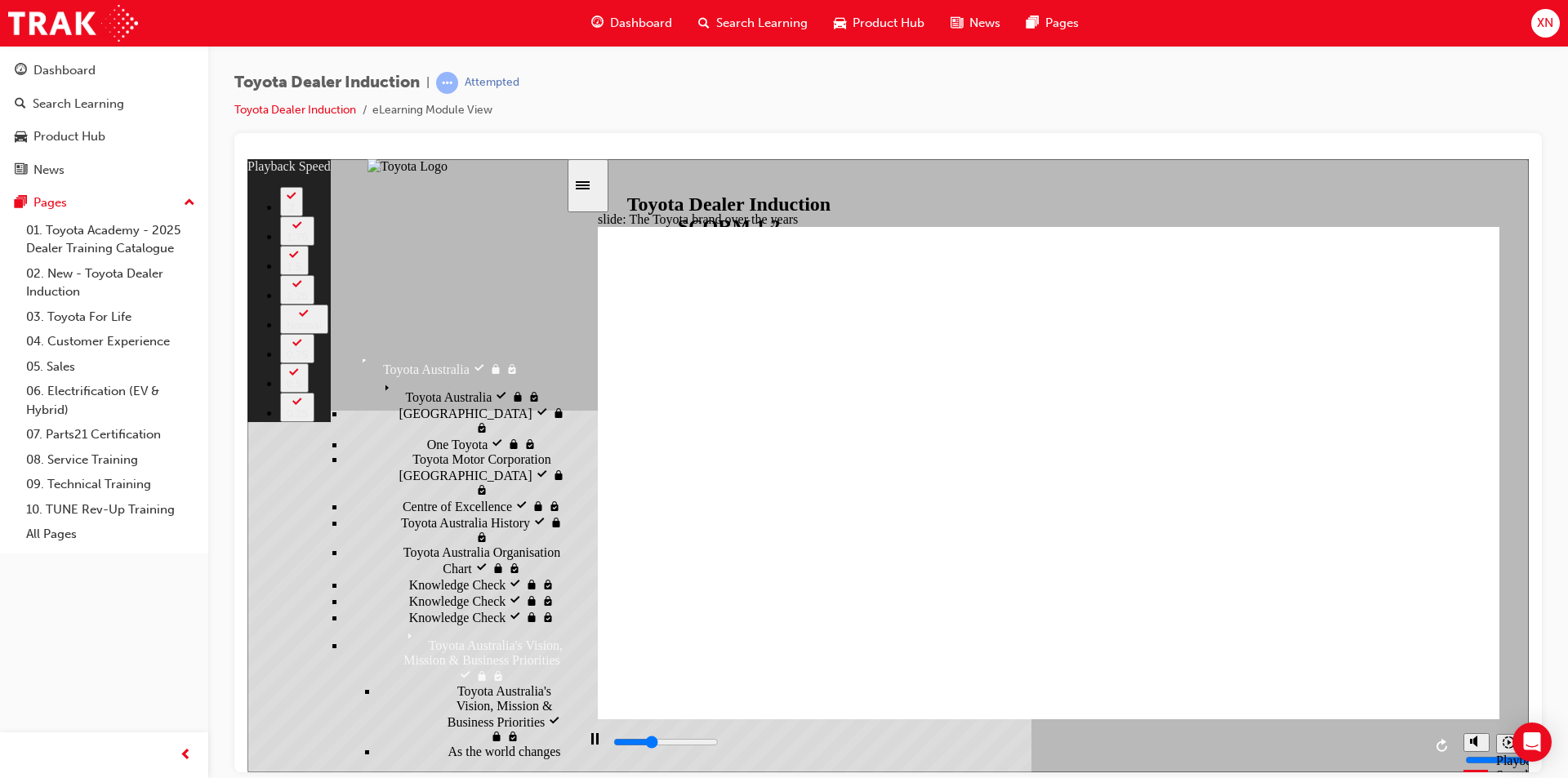
type input "1"
type input "3200"
type input "1"
type input "3400"
type input "1"
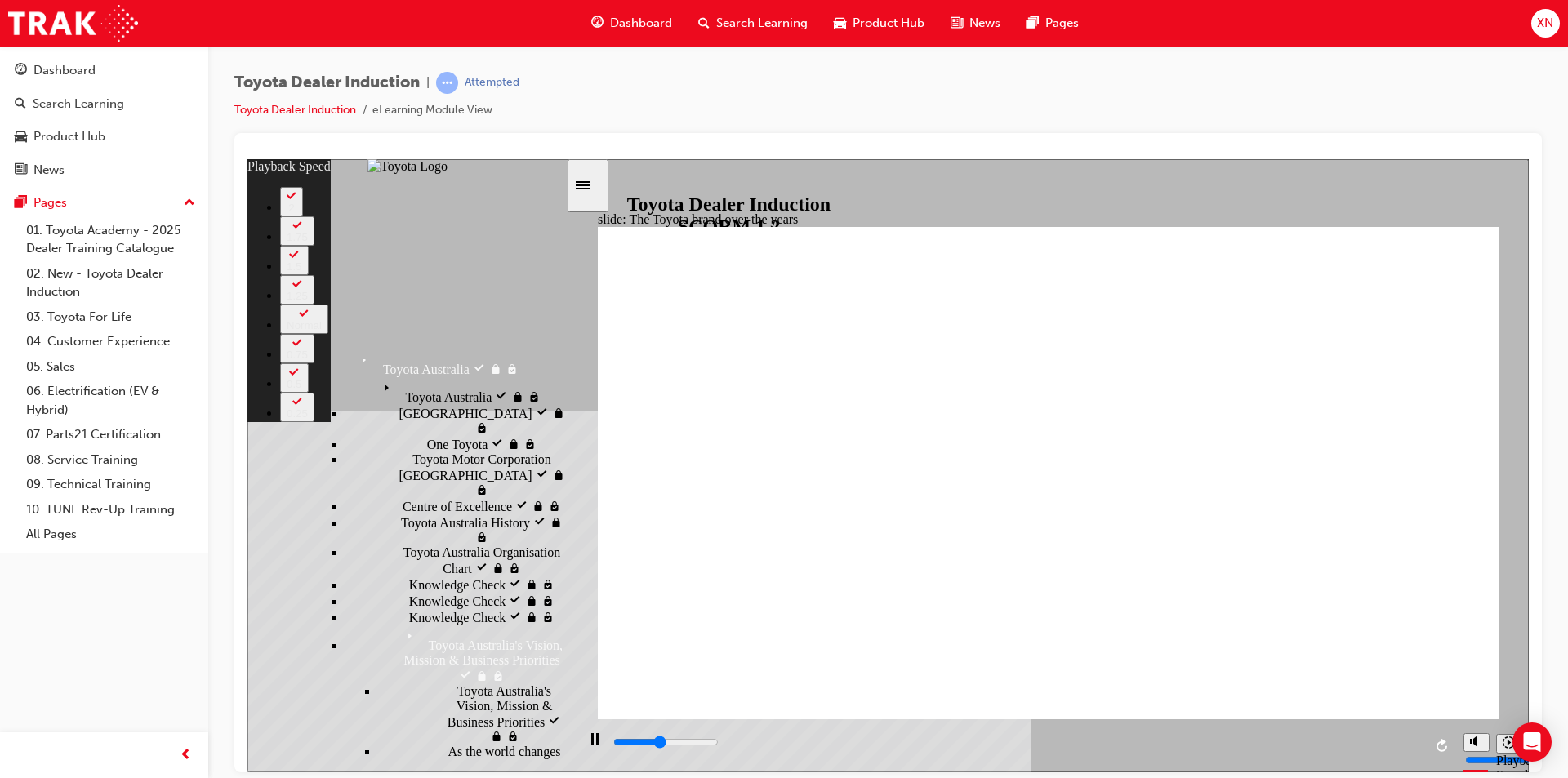
type input "3700"
type input "1"
type input "4400"
type input "2"
type input "4400"
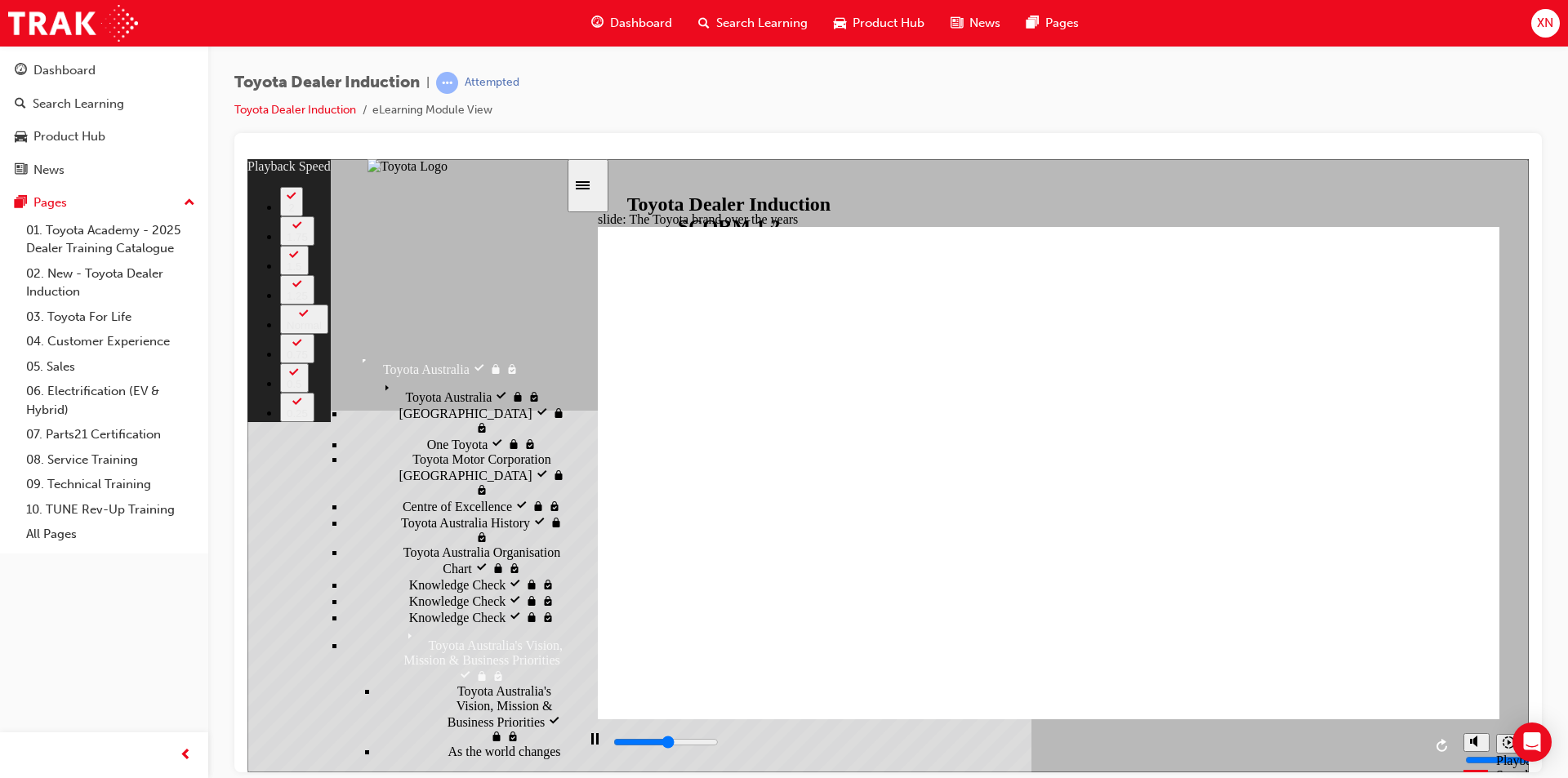
type input "2"
type input "4700"
type input "2"
type input "5000"
type input "3"
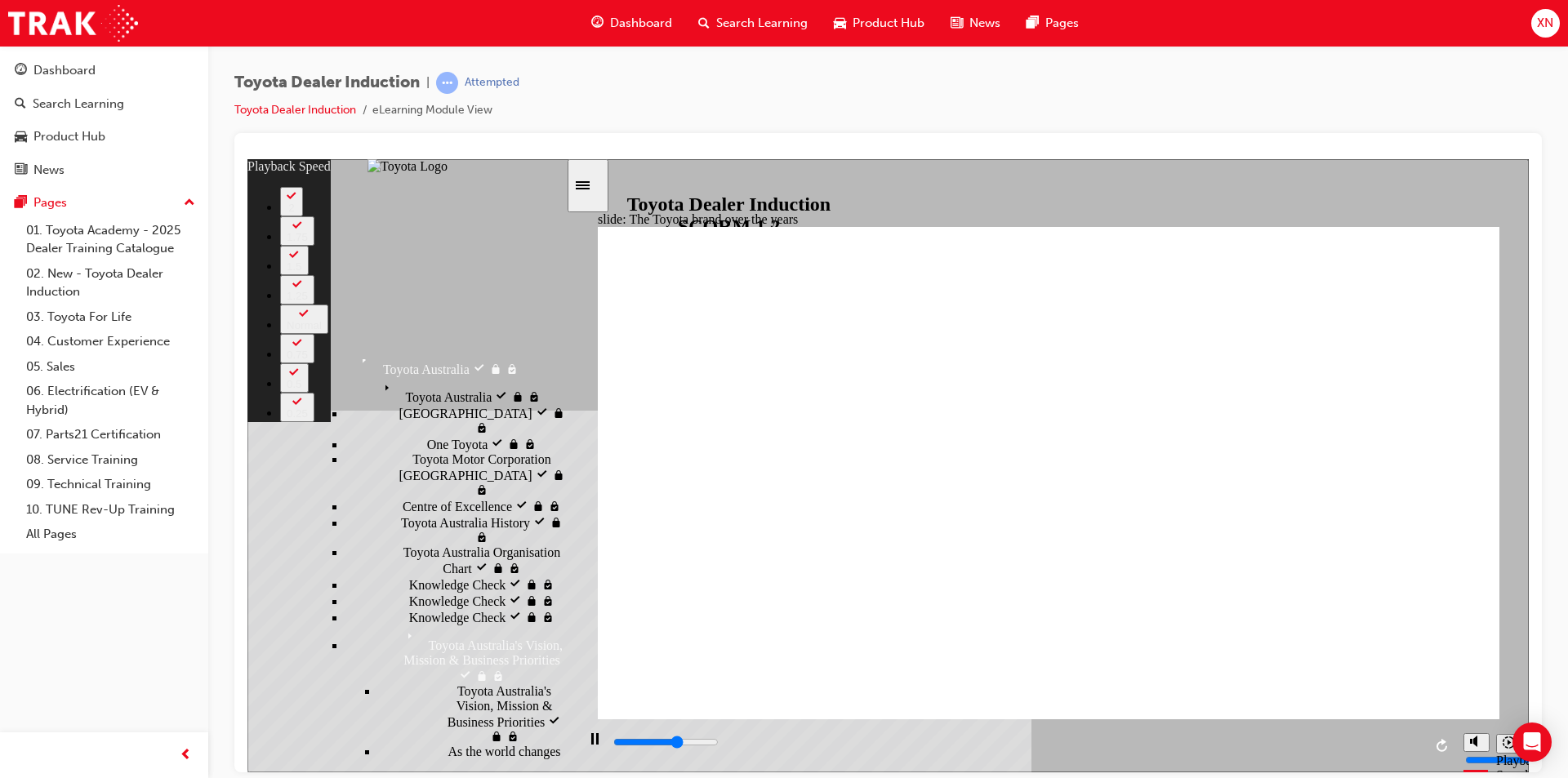
type input "5200"
type input "3"
type input "5500"
type input "3"
type input "5700"
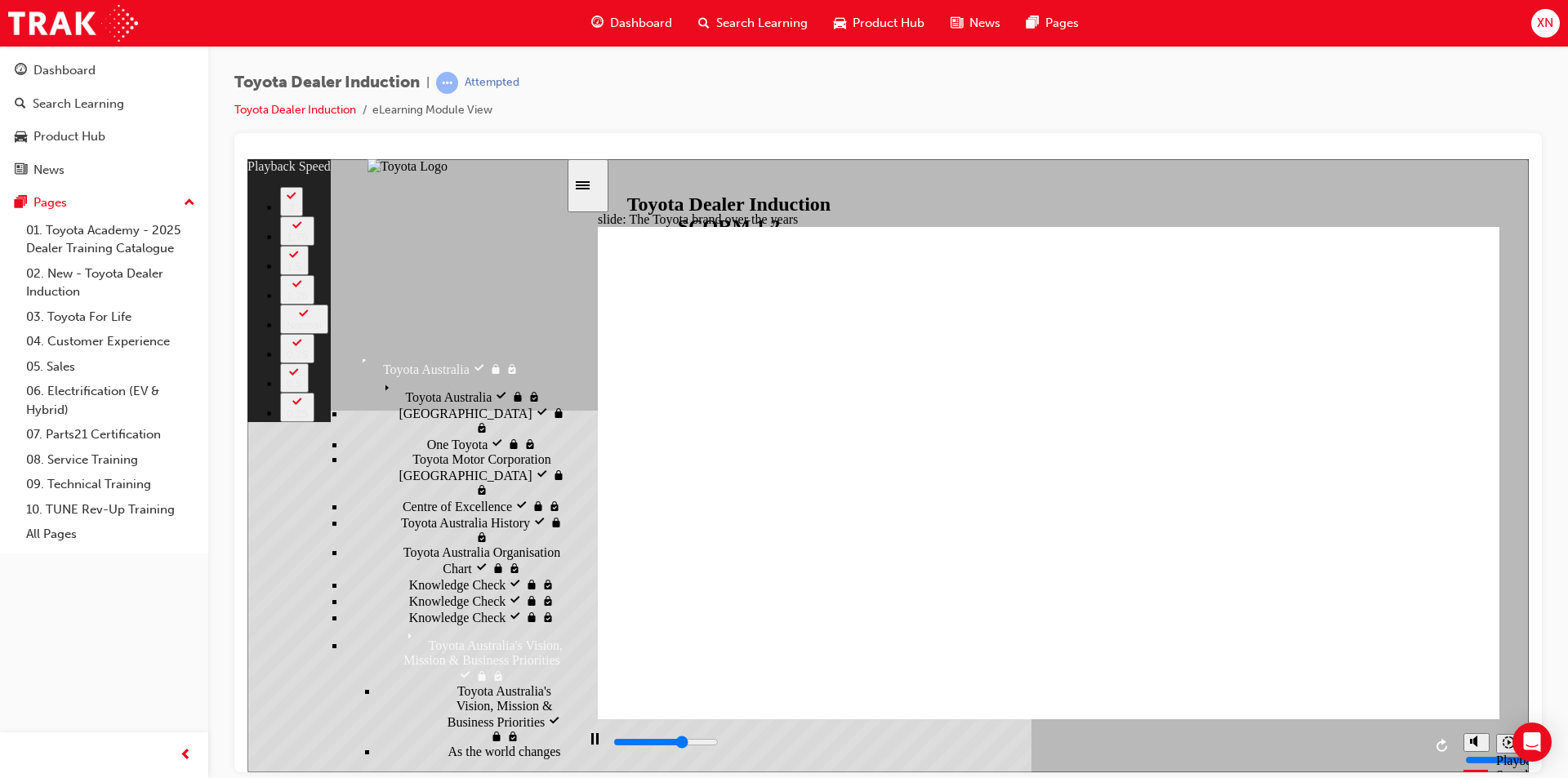
type input "3"
type input "6000"
type input "4"
type input "6300"
type input "4"
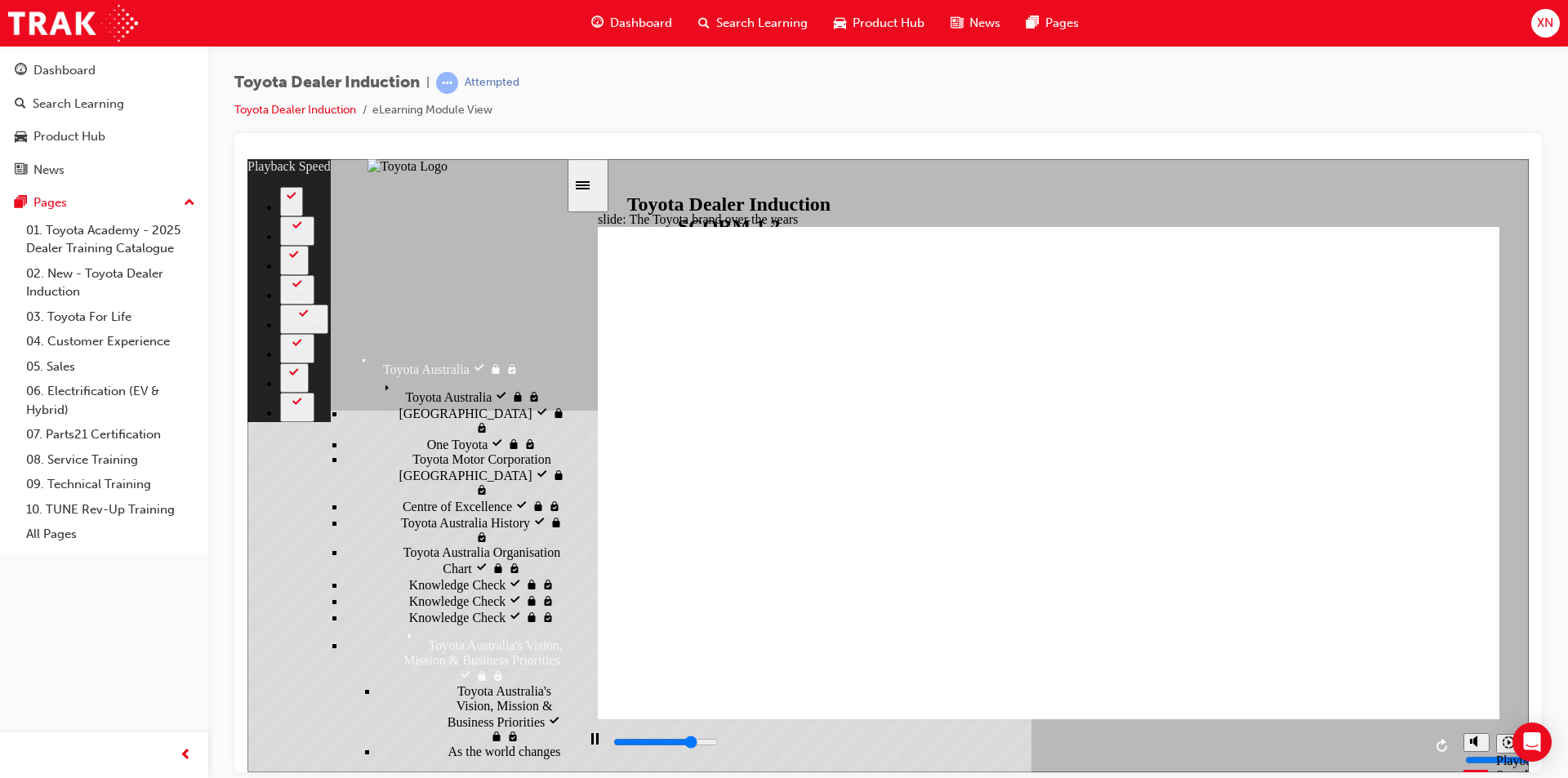
type input "6500"
type input "4"
type input "6800"
type input "4"
type input "7100"
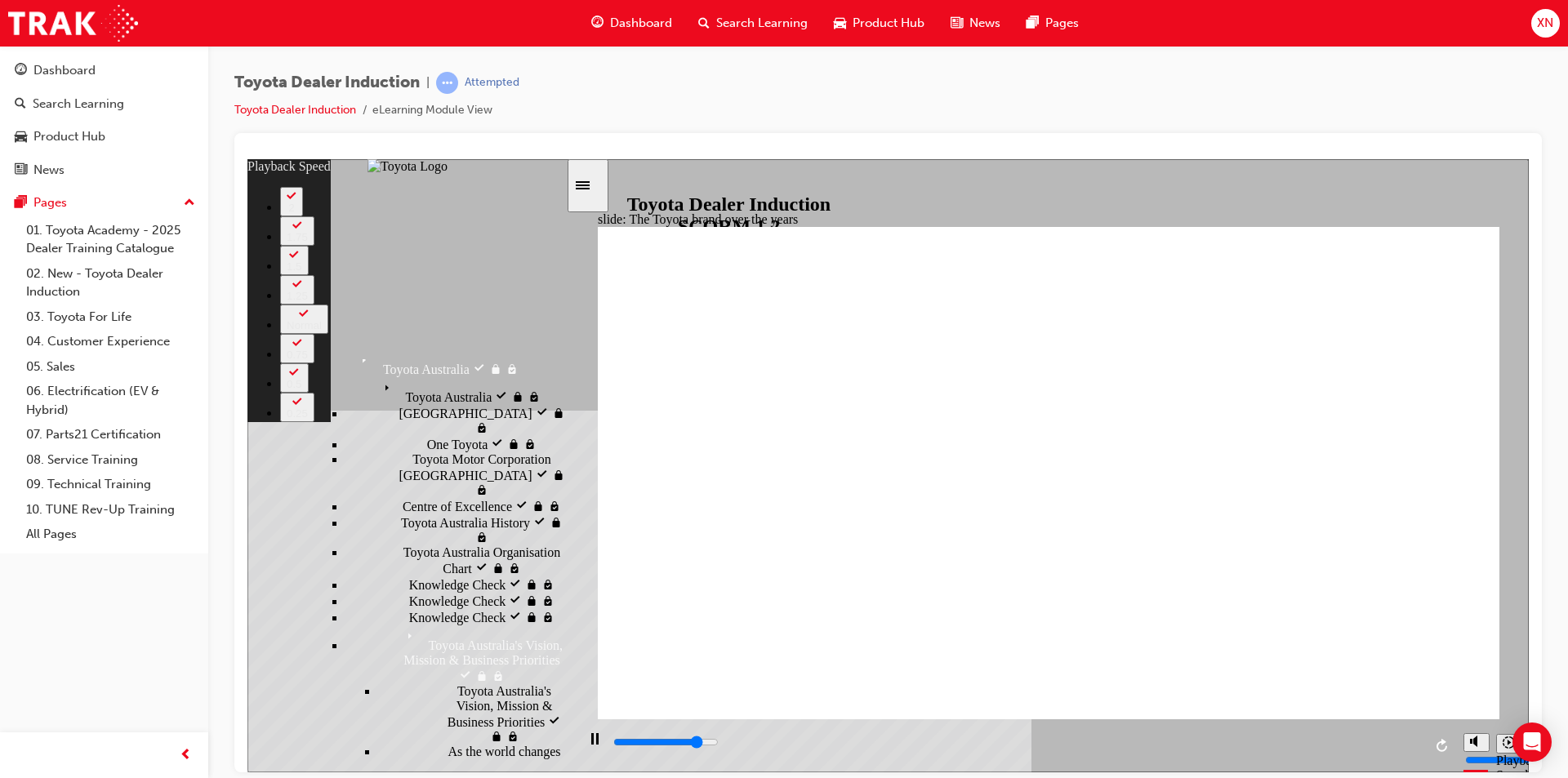
type input "5"
type input "7300"
type input "5"
type input "7600"
type input "5"
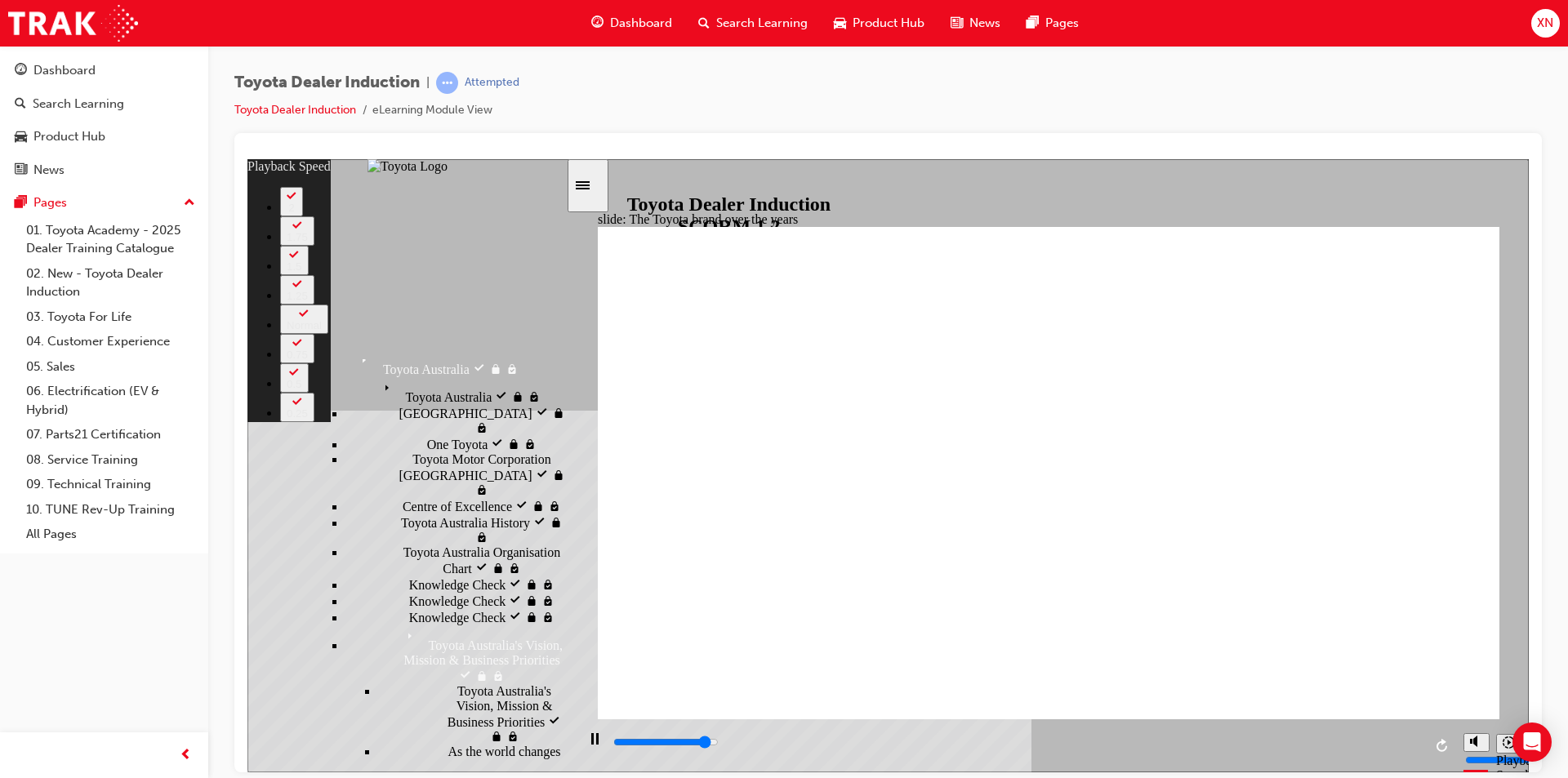
type input "7900"
type input "6"
type input "8100"
type input "6"
type input "8400"
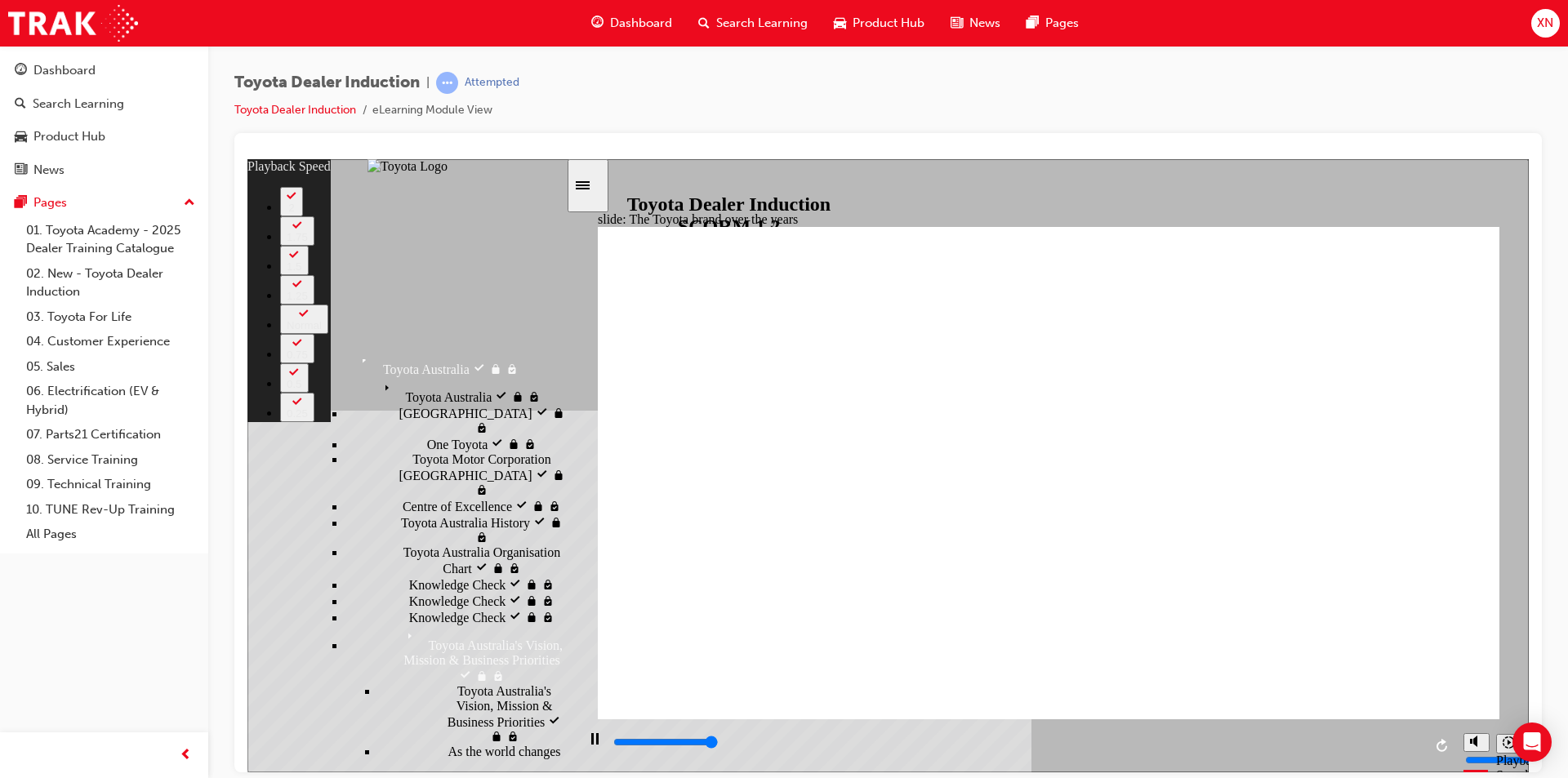
type input "6"
type input "8400"
drag, startPoint x: 668, startPoint y: 687, endPoint x: 990, endPoint y: 682, distance: 322.0
drag, startPoint x: 990, startPoint y: 681, endPoint x: 1158, endPoint y: 626, distance: 176.8
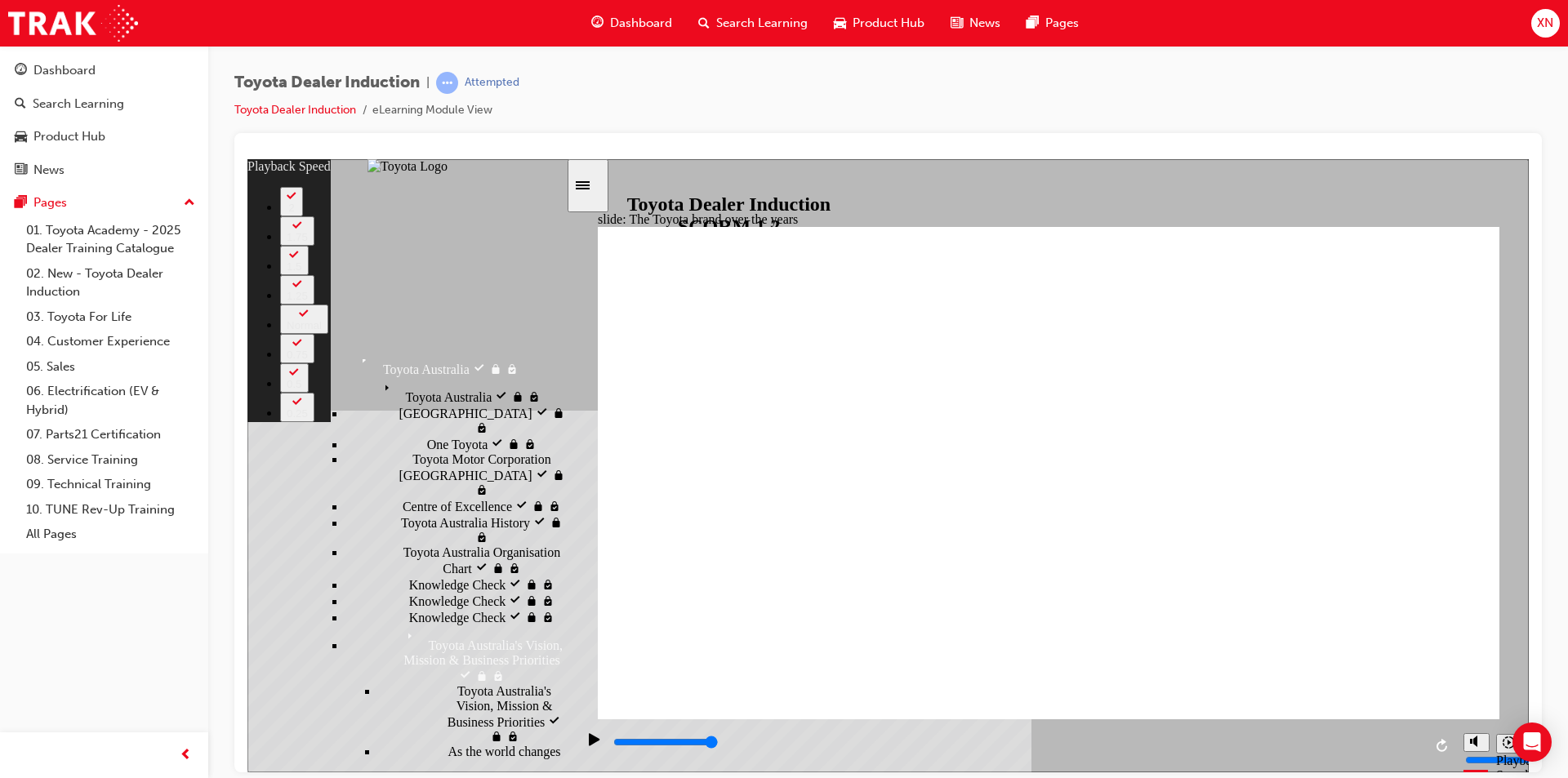
drag, startPoint x: 1160, startPoint y: 684, endPoint x: 1520, endPoint y: 657, distance: 361.0
click at [1520, 657] on div "slide: The Toyota brand over the years Rectangle 2 playback speed 2 1.75 1.5 1.…" at bounding box center [888, 465] width 1282 height 613
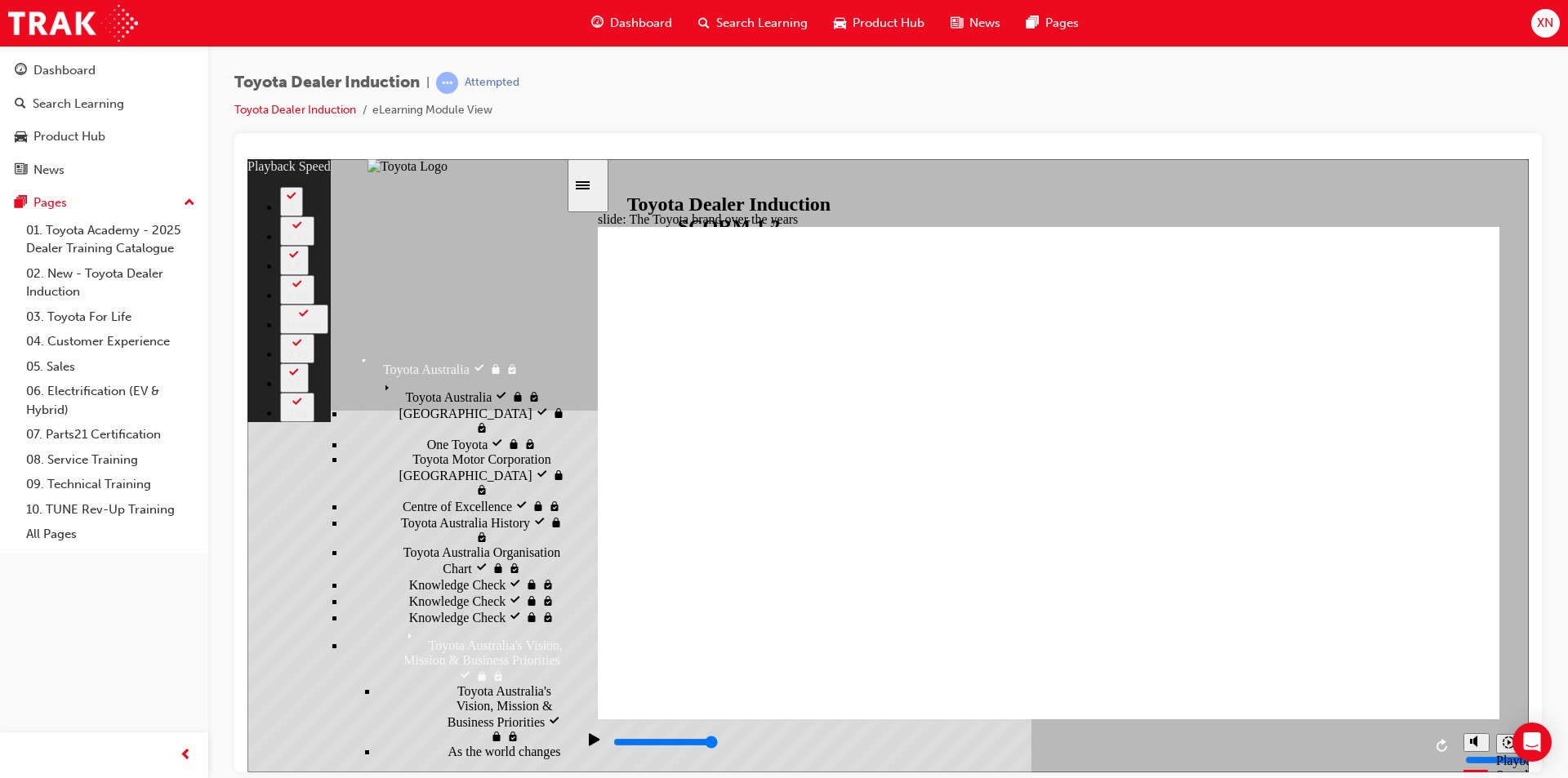
drag, startPoint x: 1464, startPoint y: 244, endPoint x: 1461, endPoint y: 252, distance: 8.5
type input "165"
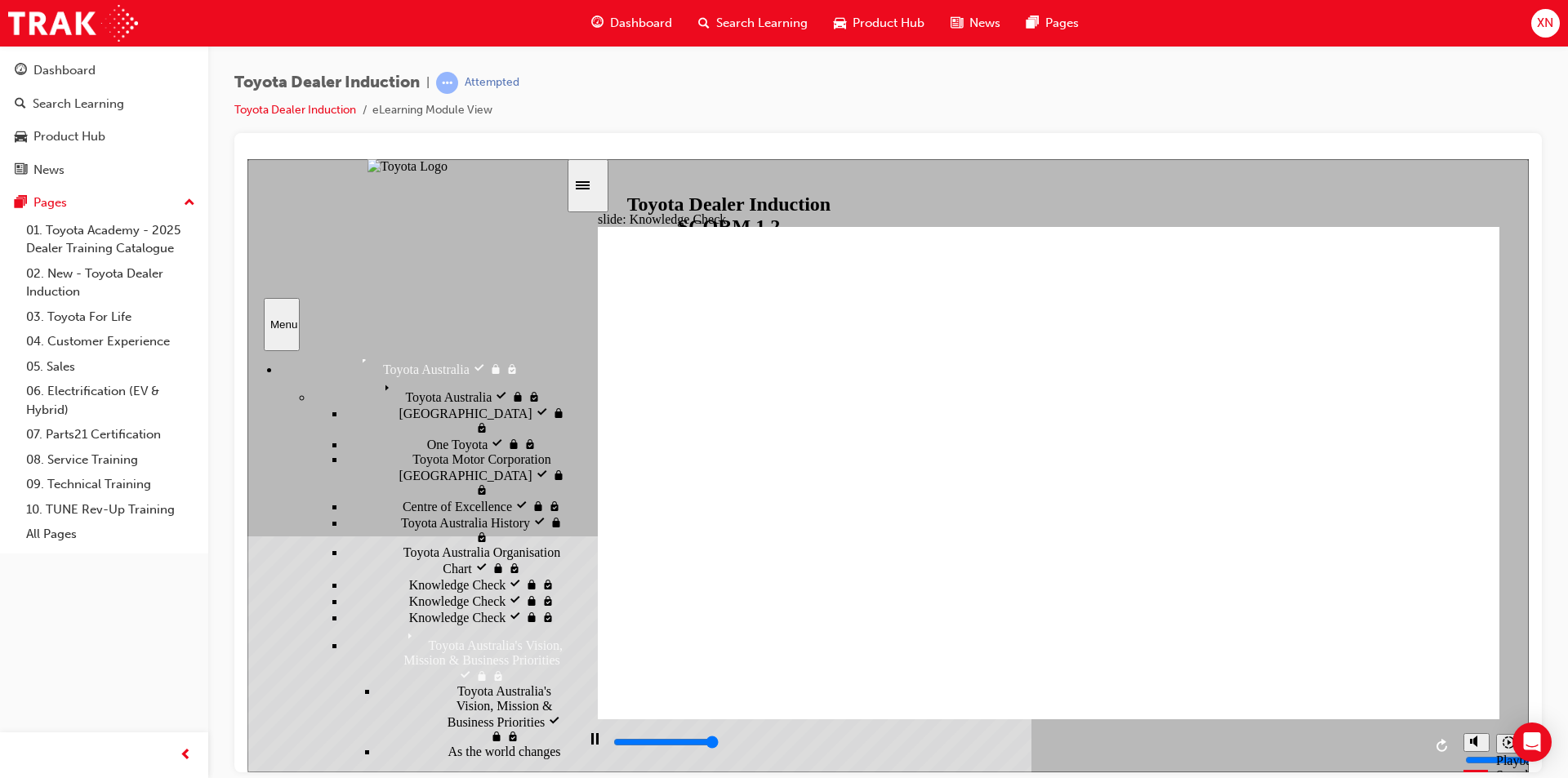
type input "5000"
drag, startPoint x: 728, startPoint y: 453, endPoint x: 747, endPoint y: 502, distance: 52.6
radio input "false"
radio input "true"
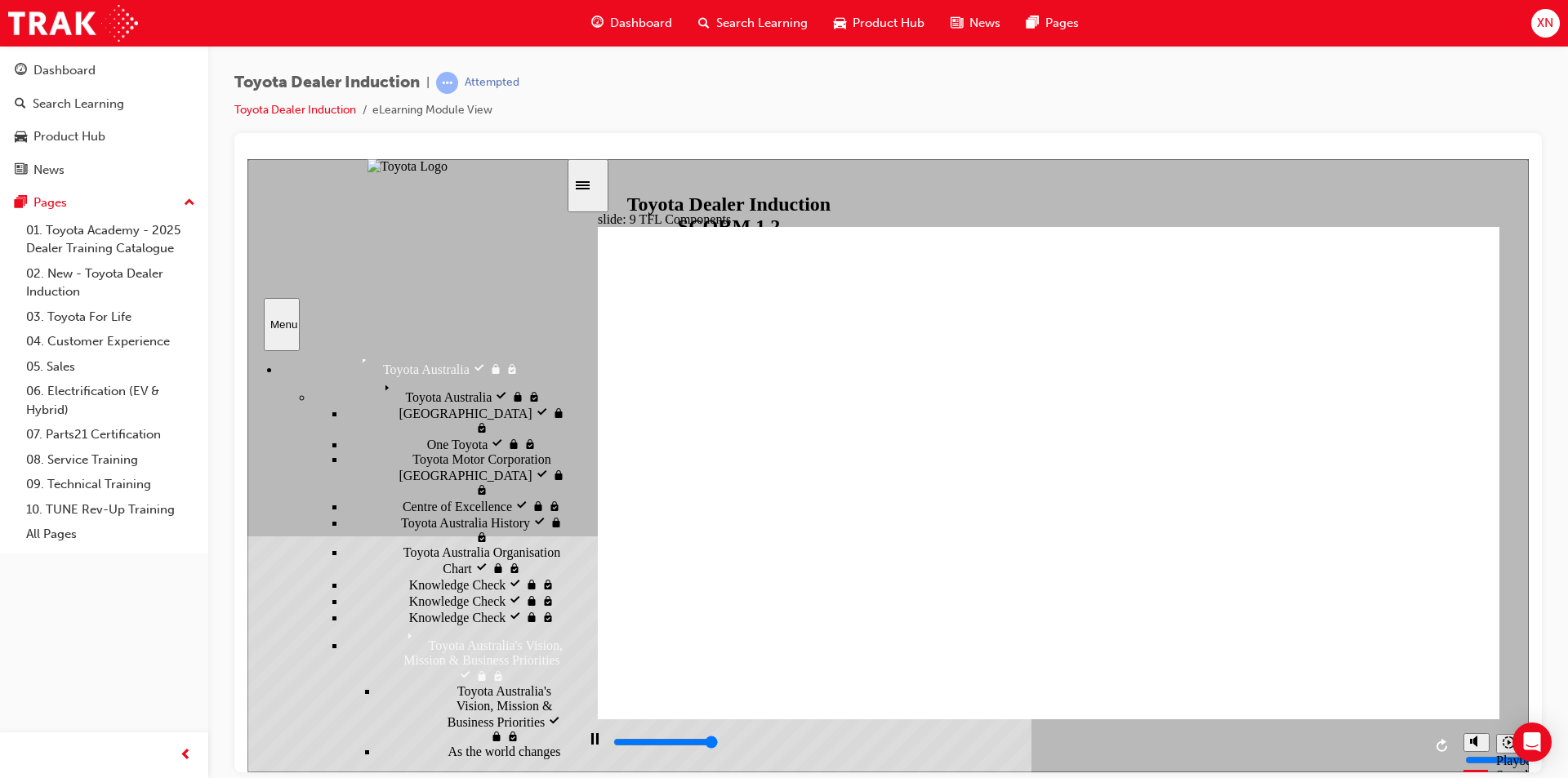
type input "13500"
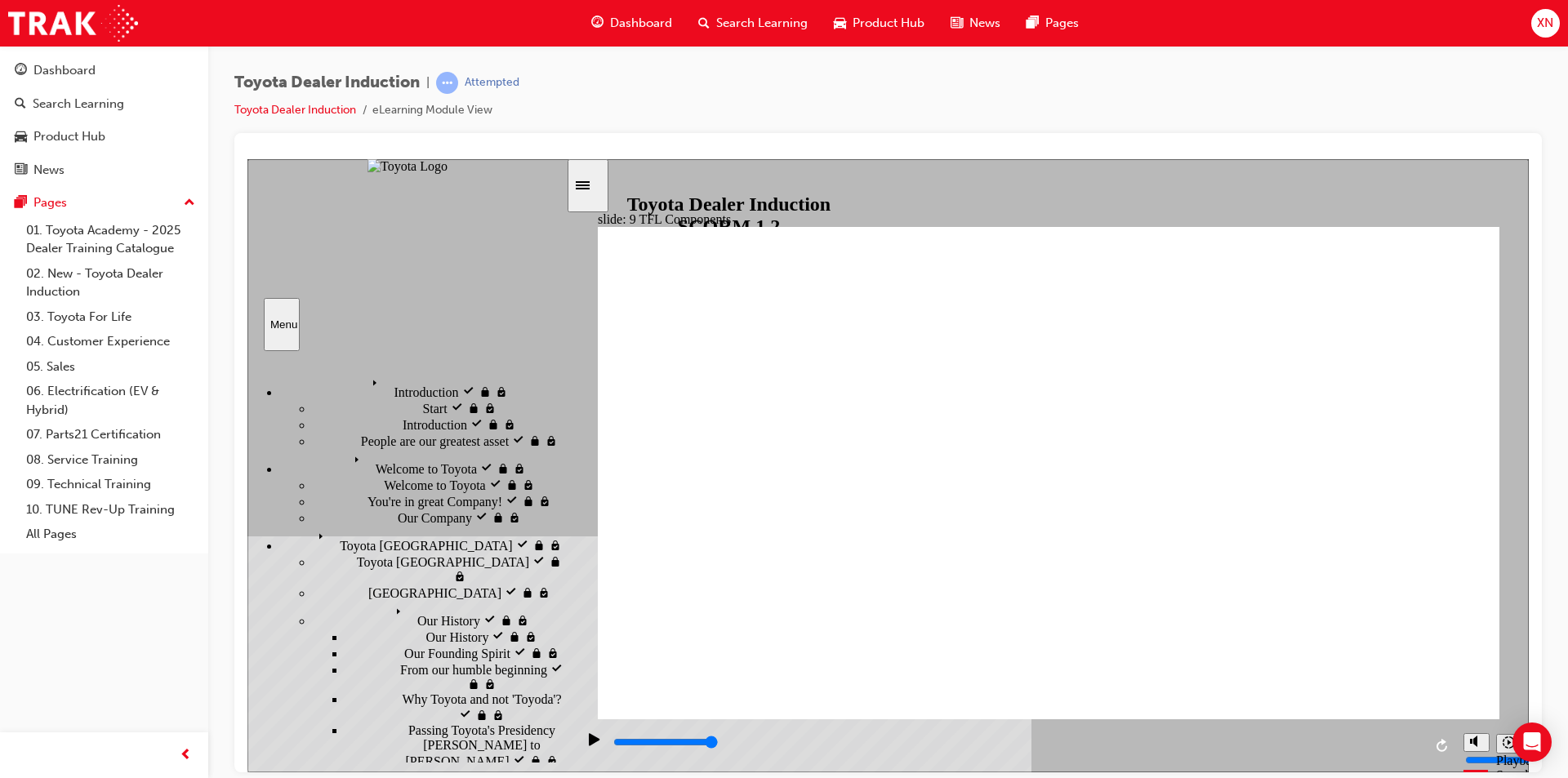
scroll to position [590, 0]
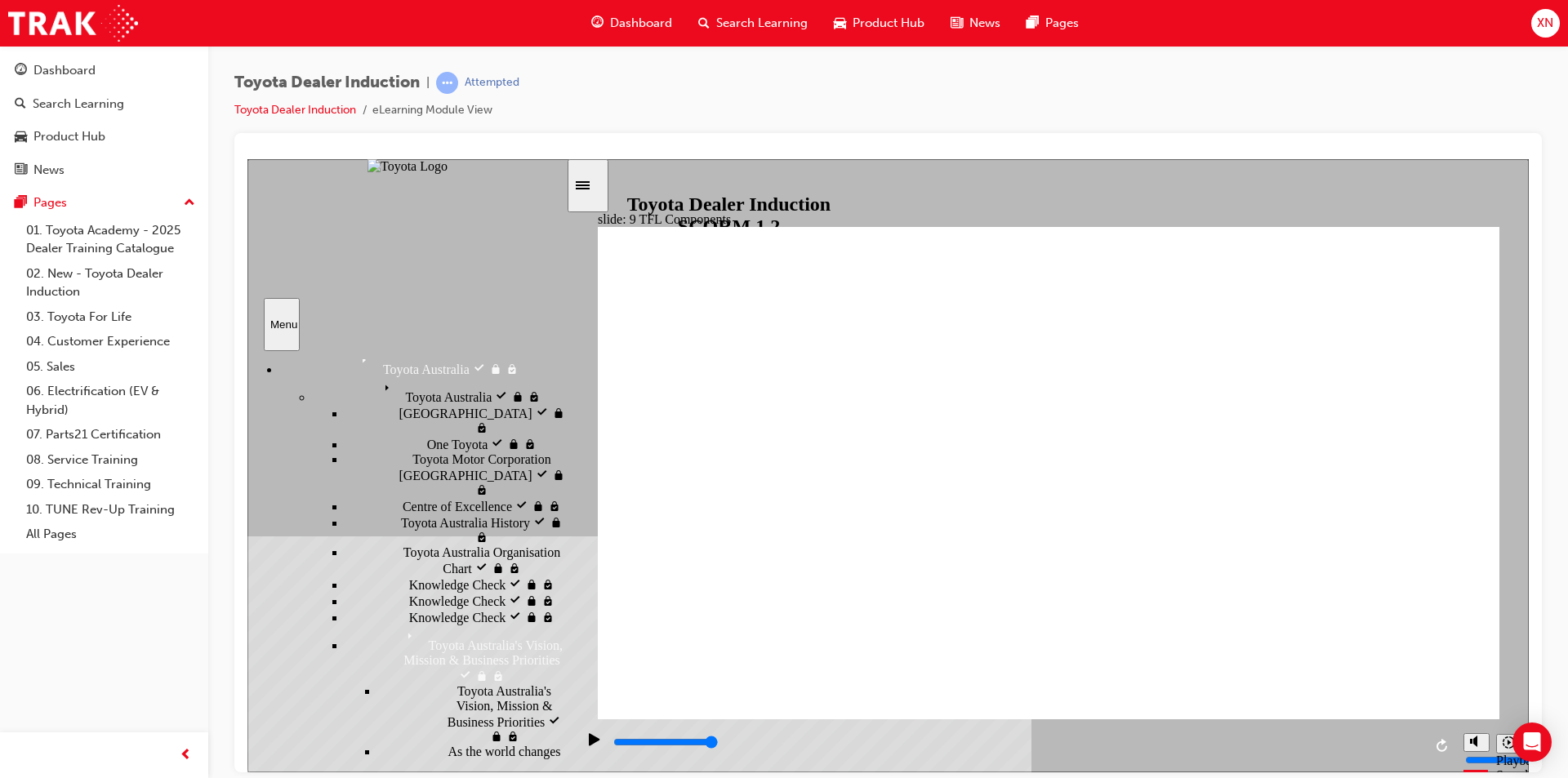
drag, startPoint x: 881, startPoint y: 592, endPoint x: 1251, endPoint y: 603, distance: 370.2
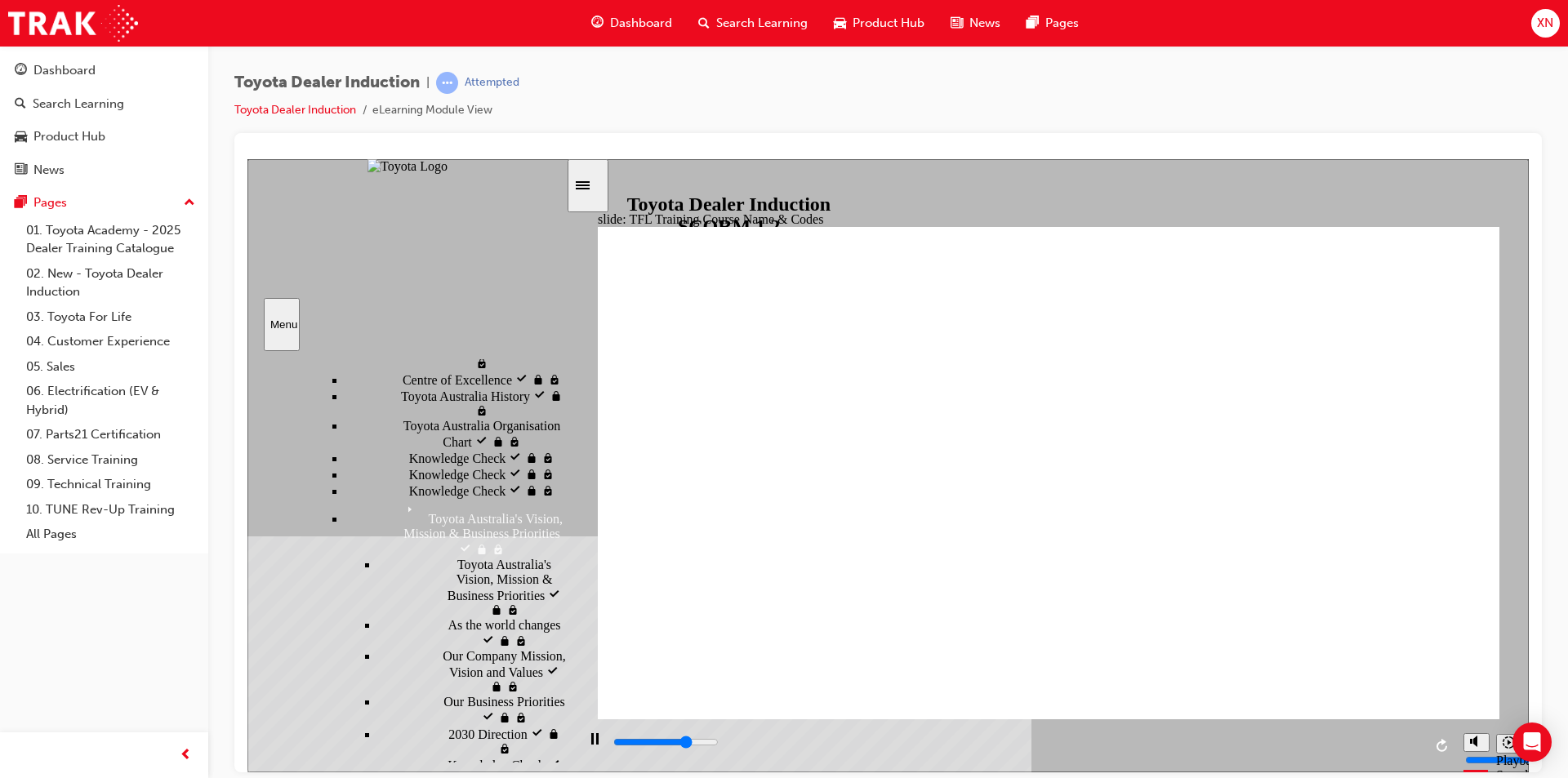
scroll to position [753, 0]
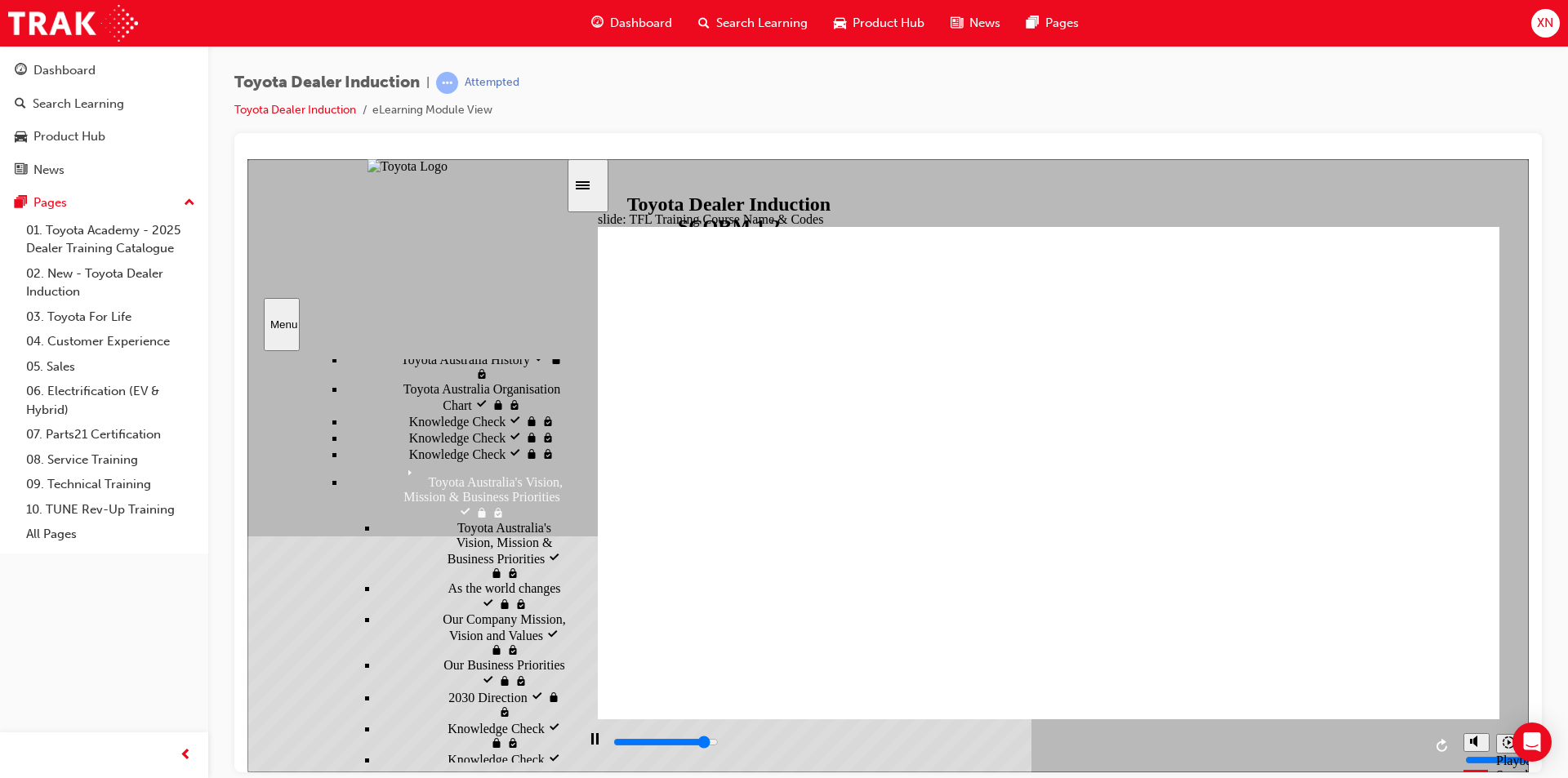
click at [592, 191] on div "Sidebar Toggle" at bounding box center [587, 185] width 28 height 13
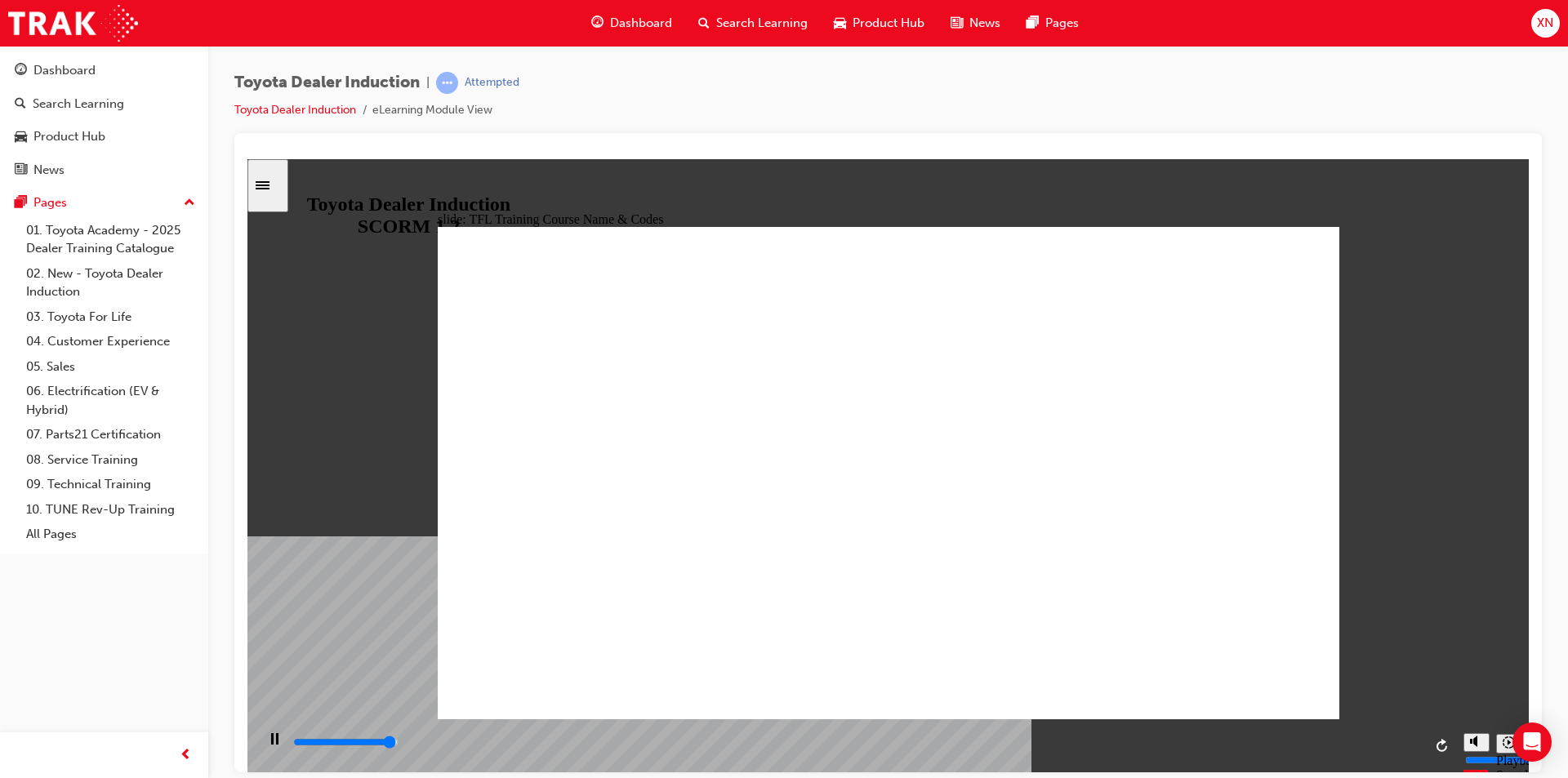
type input "10800"
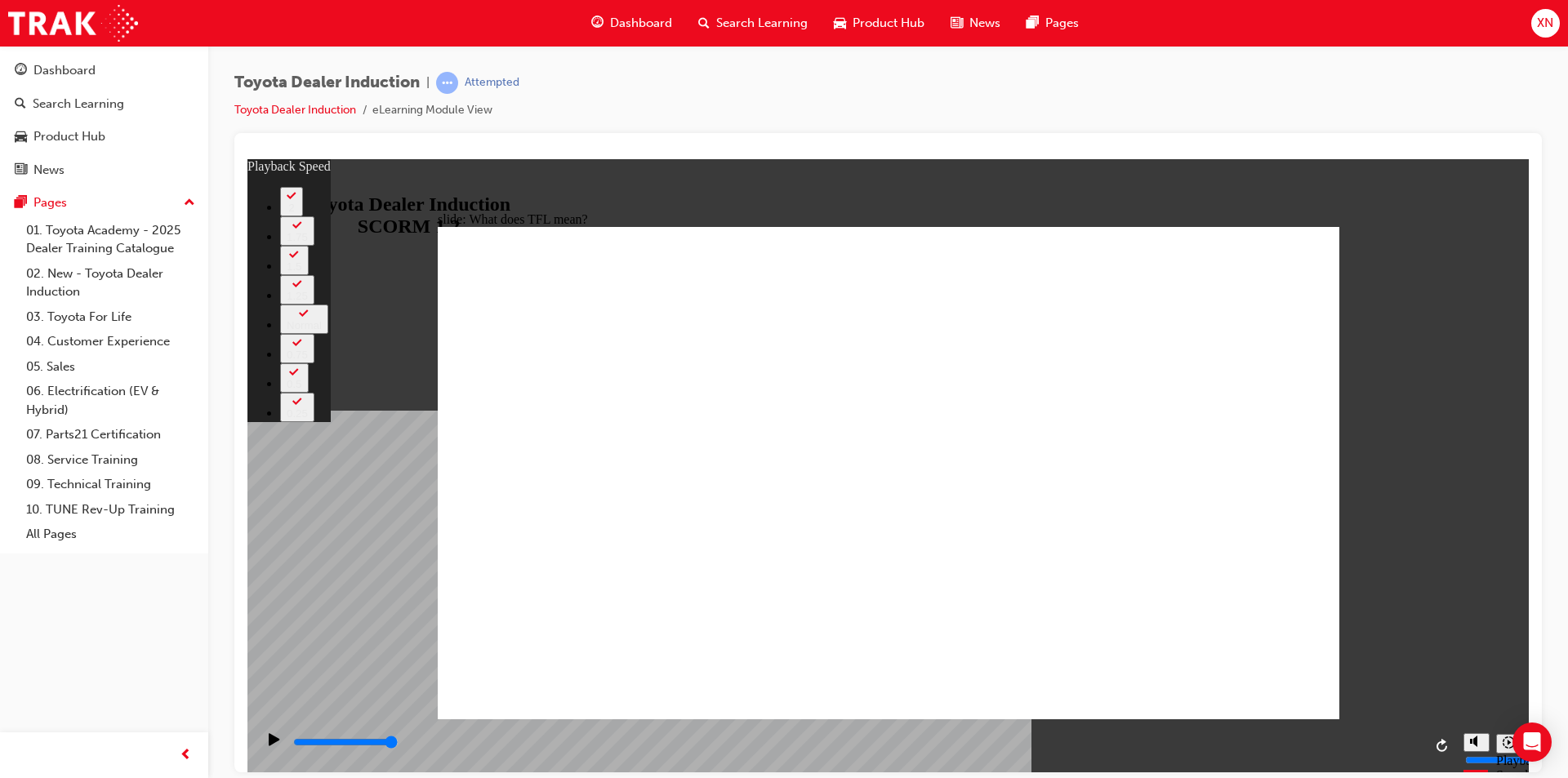
drag, startPoint x: 603, startPoint y: 682, endPoint x: 1605, endPoint y: 641, distance: 1002.8
click at [1529, 641] on html "slide: What does TFL mean? Rectangle 2 playback speed 2 1.75 1.5 1.25 Normal 0.…" at bounding box center [888, 465] width 1282 height 613
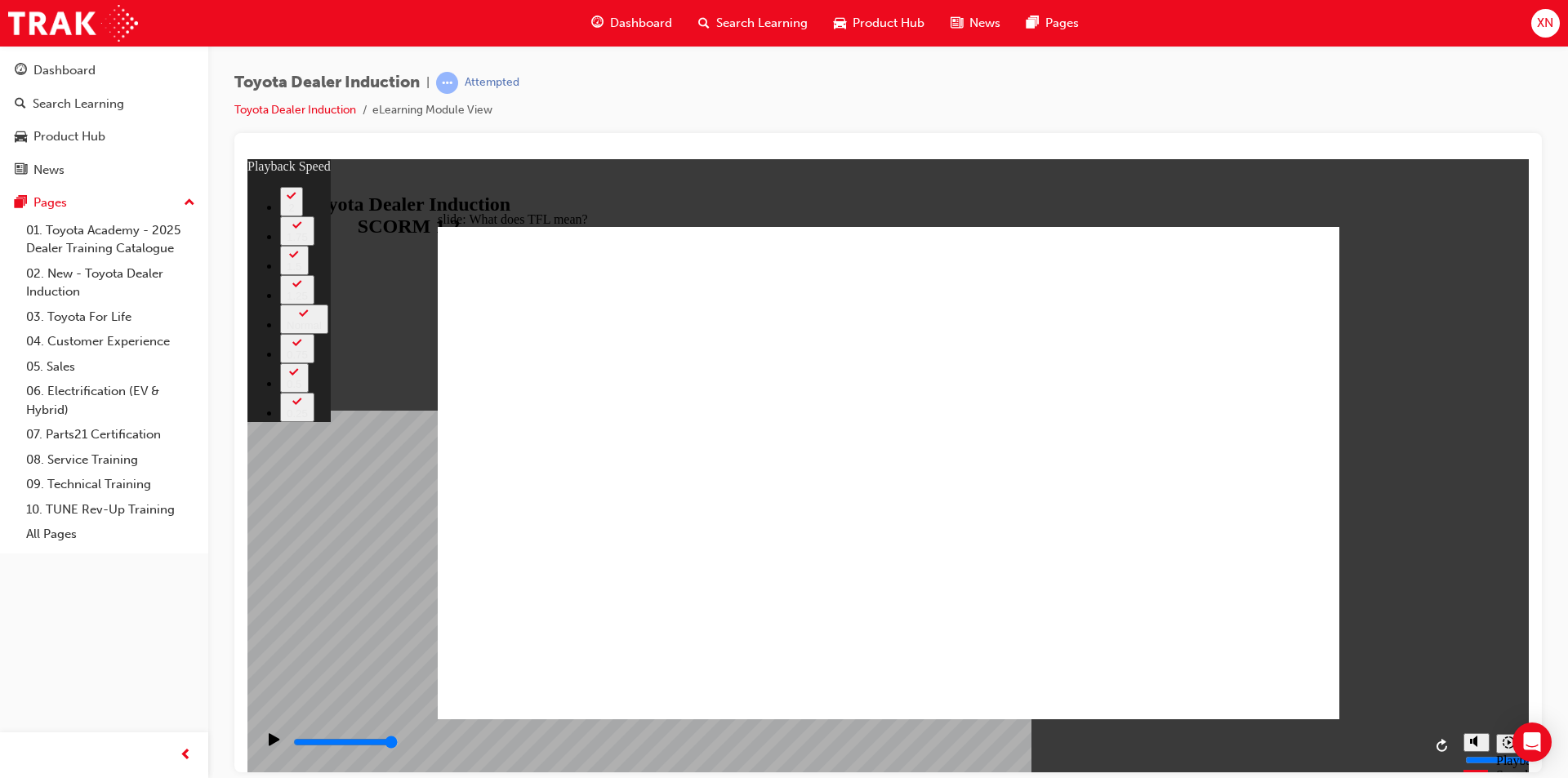
type input "139"
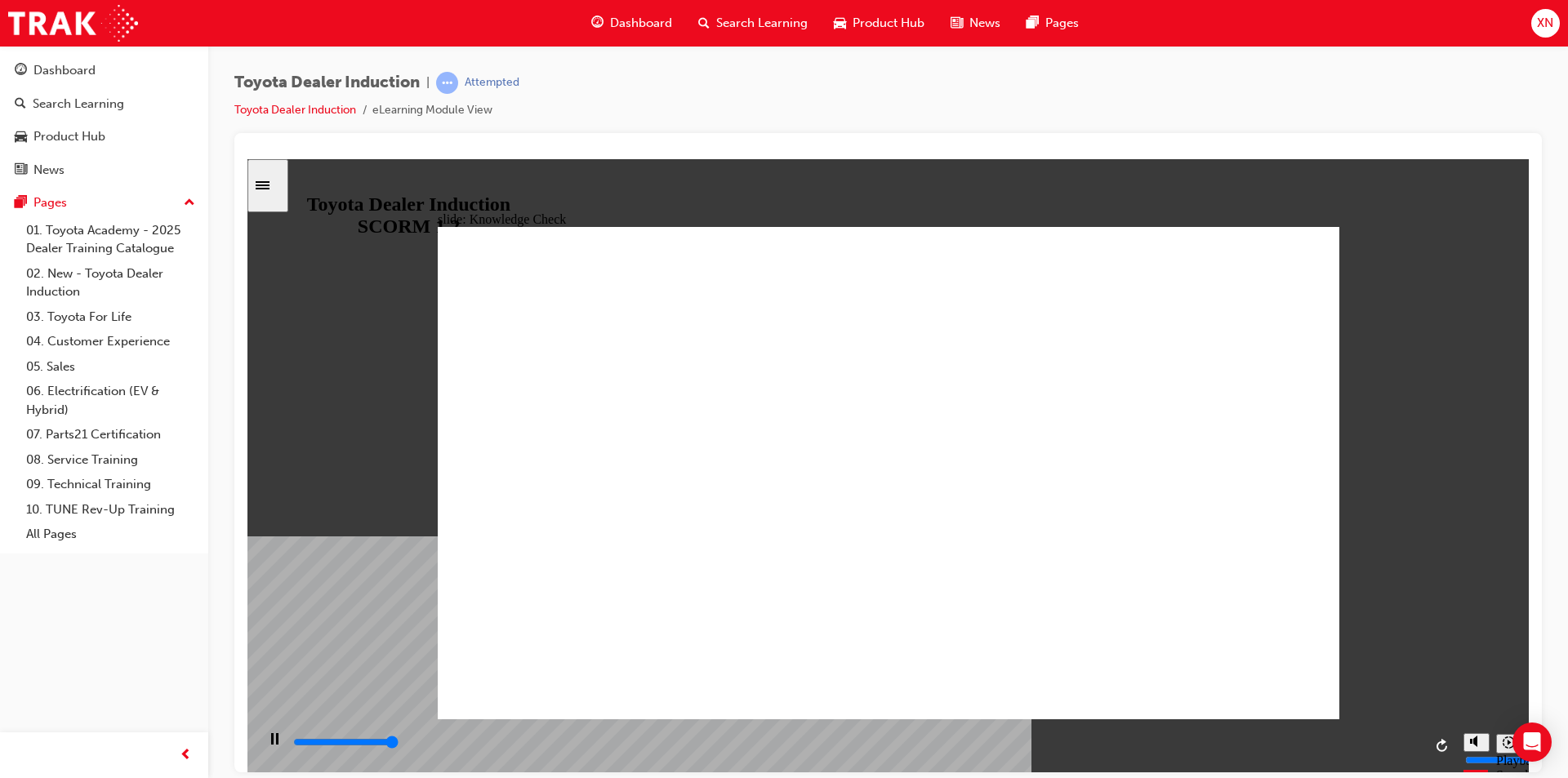
type input "5000"
radio input "true"
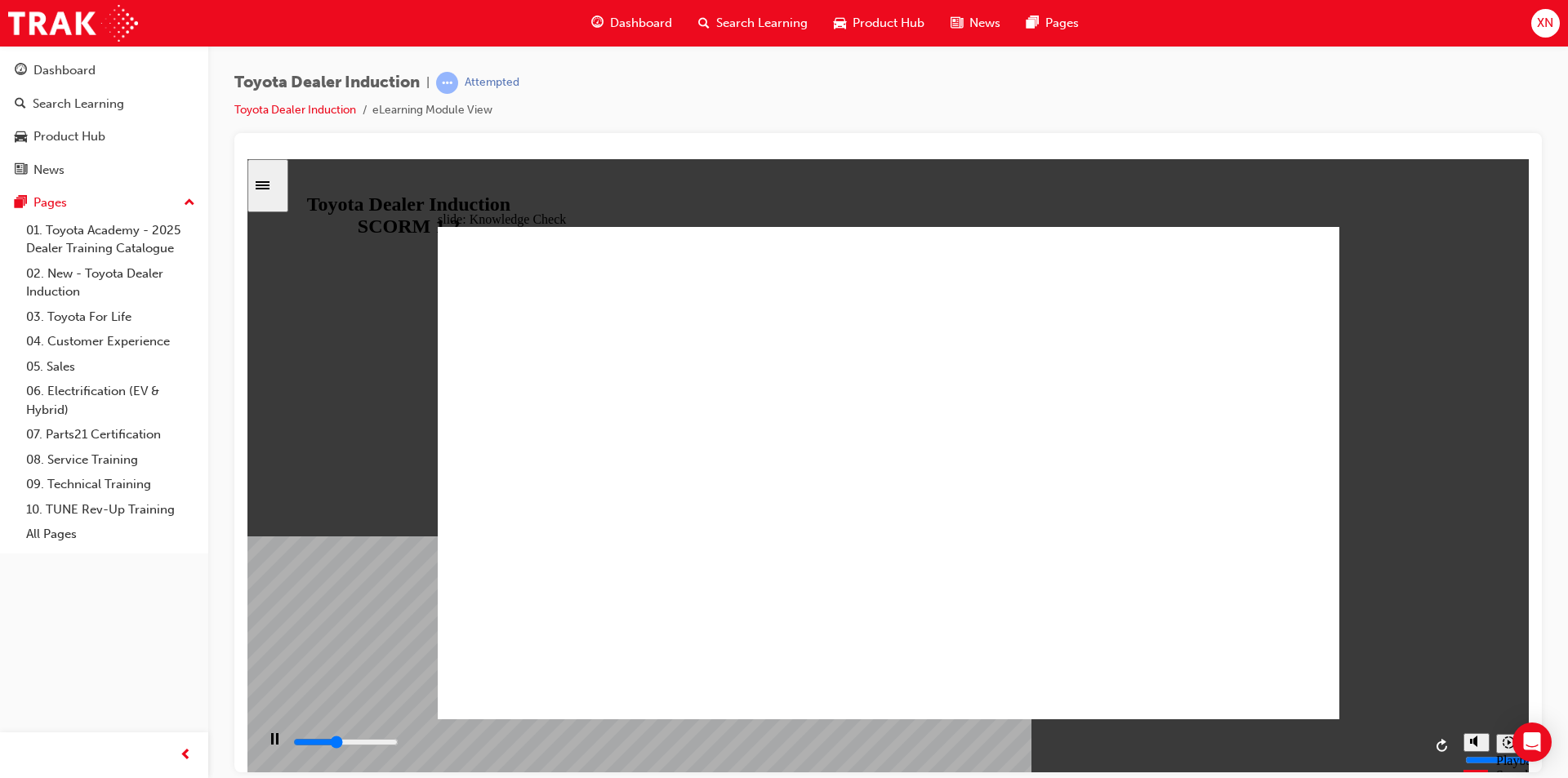
type input "2000"
radio input "true"
drag, startPoint x: 1201, startPoint y: 673, endPoint x: 1249, endPoint y: 682, distance: 48.8
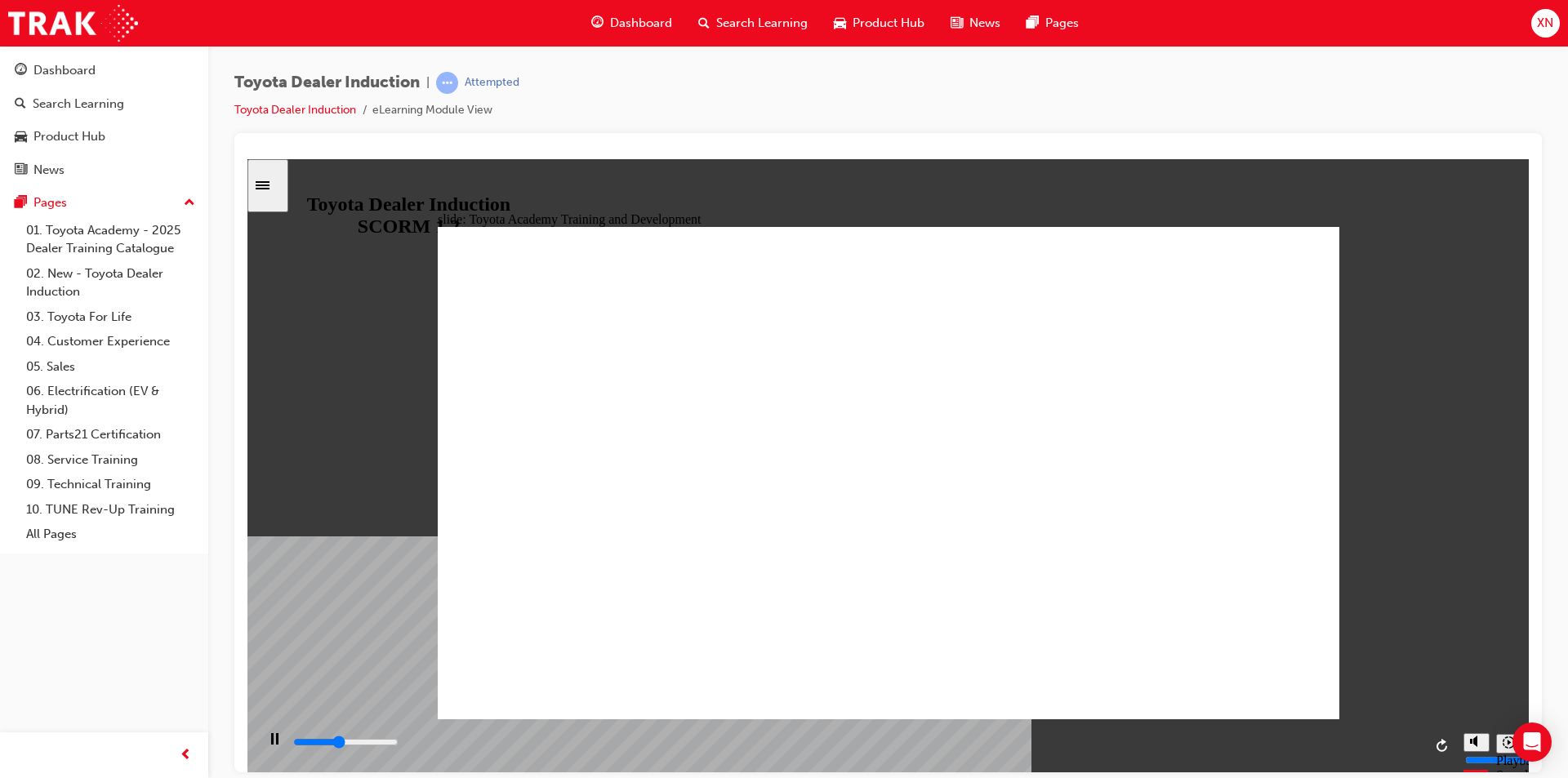
click at [280, 184] on icon "Sidebar Toggle" at bounding box center [267, 184] width 24 height 10
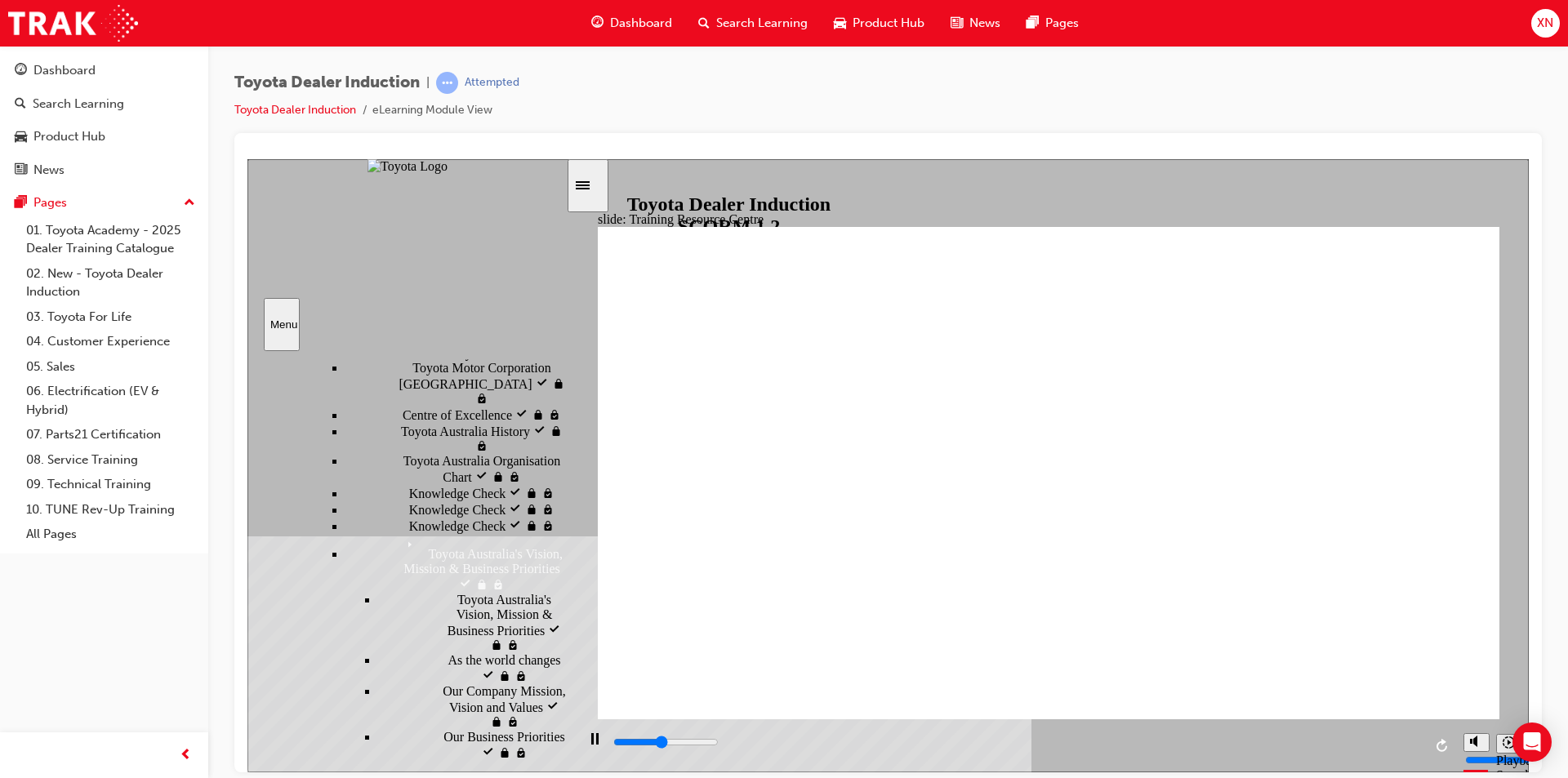
drag, startPoint x: 655, startPoint y: 234, endPoint x: 677, endPoint y: 240, distance: 22.8
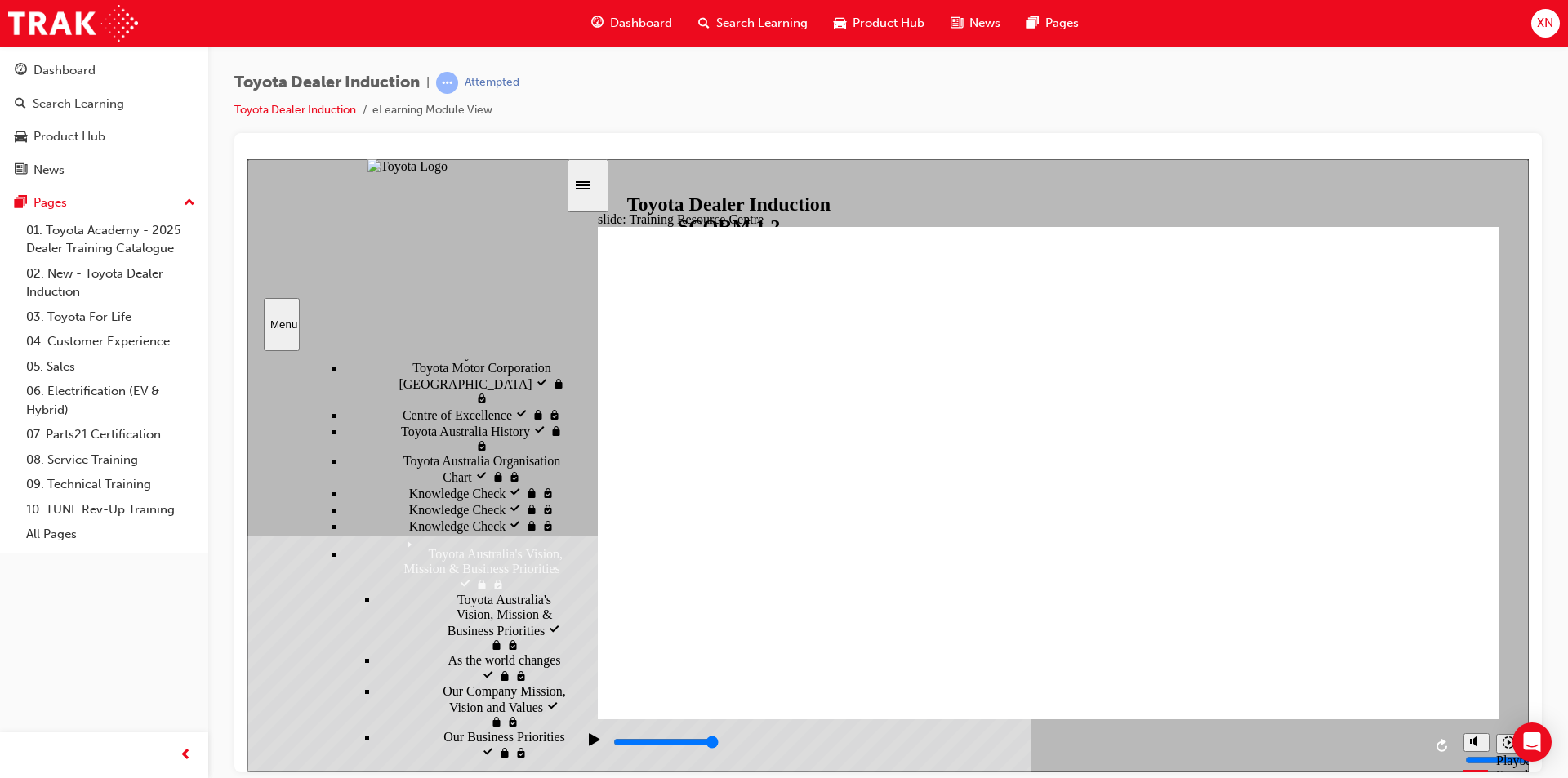
type input "4400"
radio input "true"
drag, startPoint x: 1417, startPoint y: 663, endPoint x: 1081, endPoint y: 436, distance: 405.5
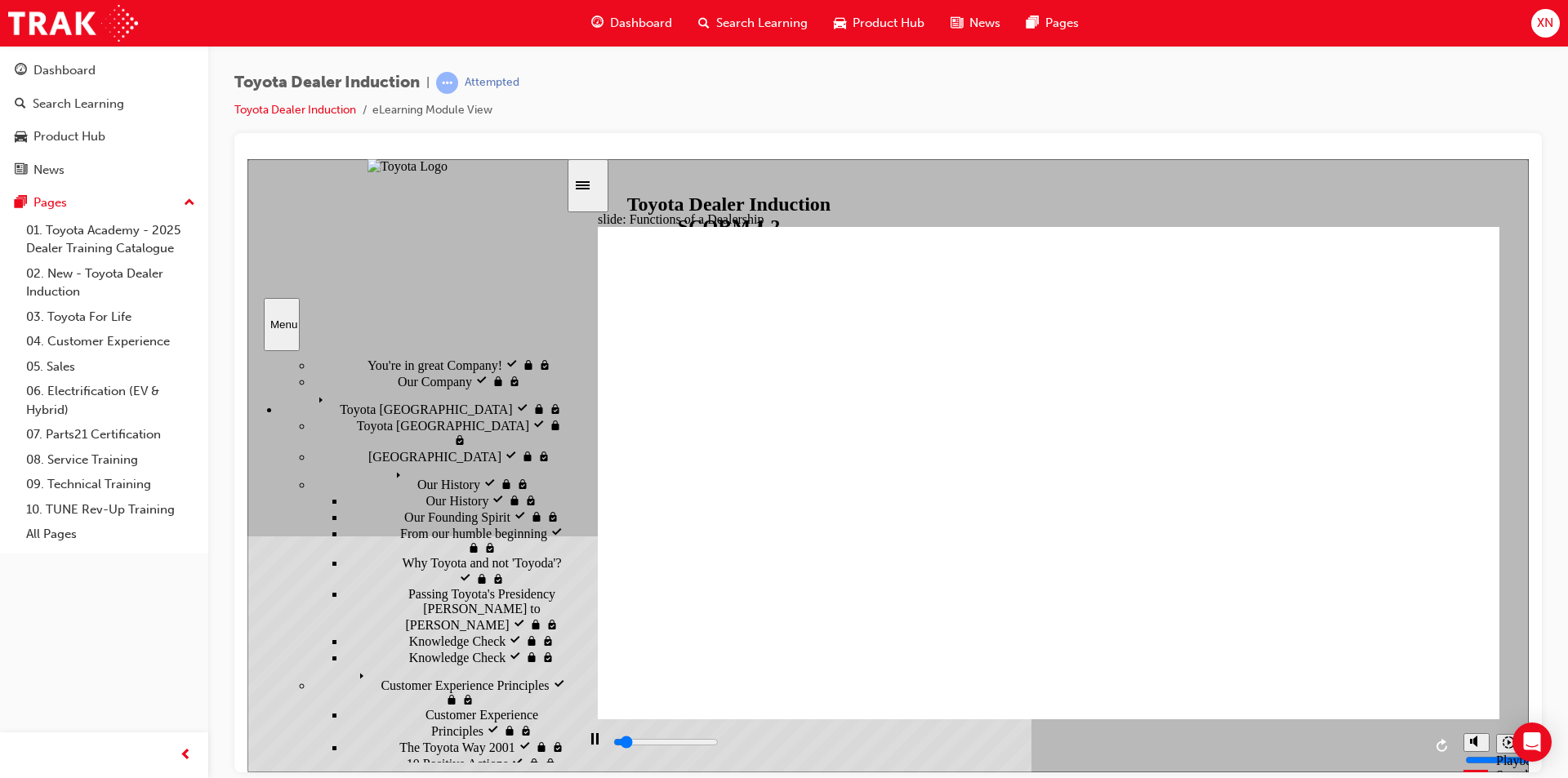
scroll to position [161, 0]
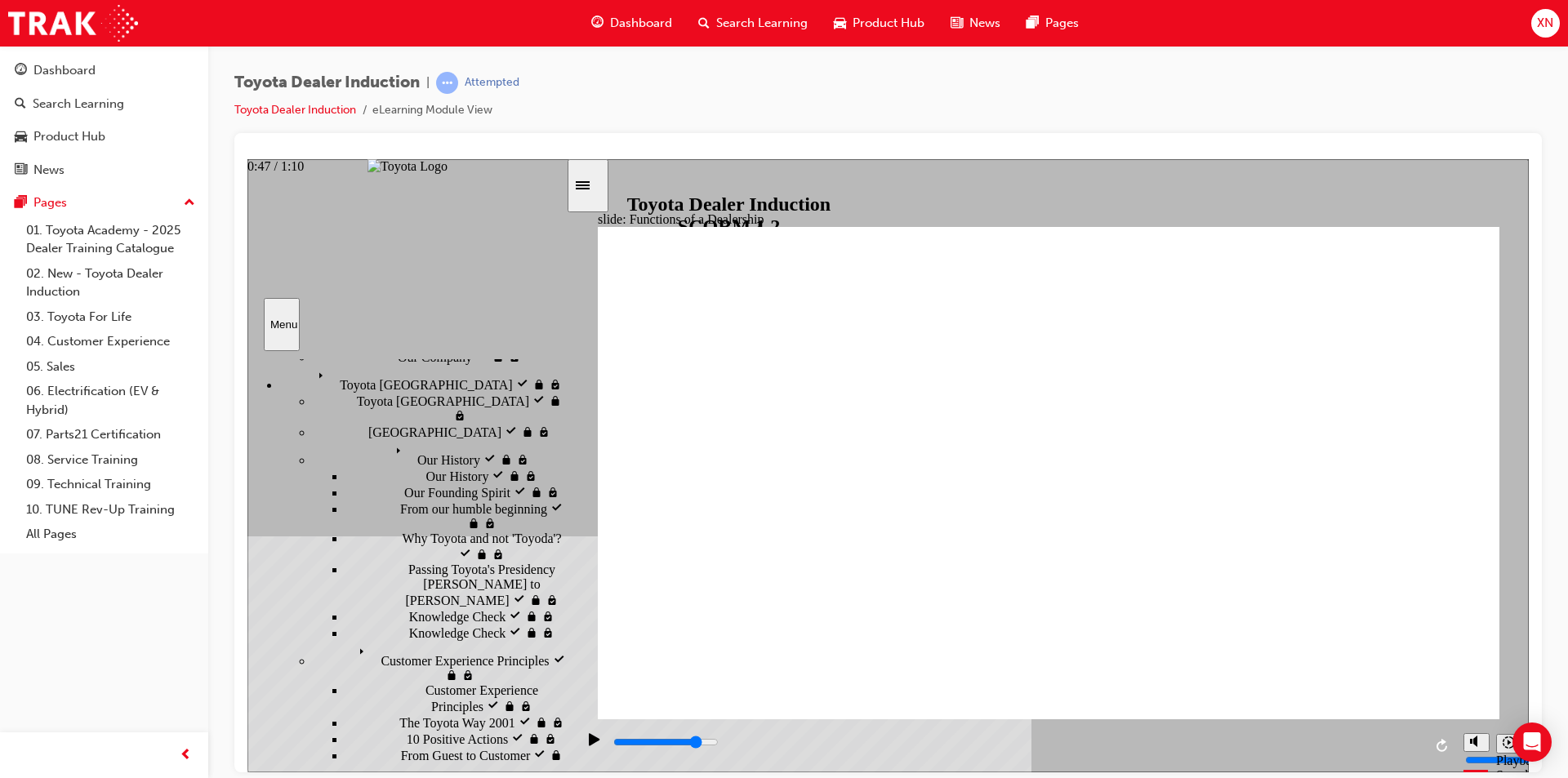
drag, startPoint x: 1157, startPoint y: 747, endPoint x: 1410, endPoint y: 737, distance: 253.2
click at [1347, 727] on div "playback controls" at bounding box center [1015, 745] width 879 height 53
drag, startPoint x: 1360, startPoint y: 740, endPoint x: 1400, endPoint y: 745, distance: 40.3
click at [1400, 745] on div "playback controls" at bounding box center [1017, 742] width 811 height 18
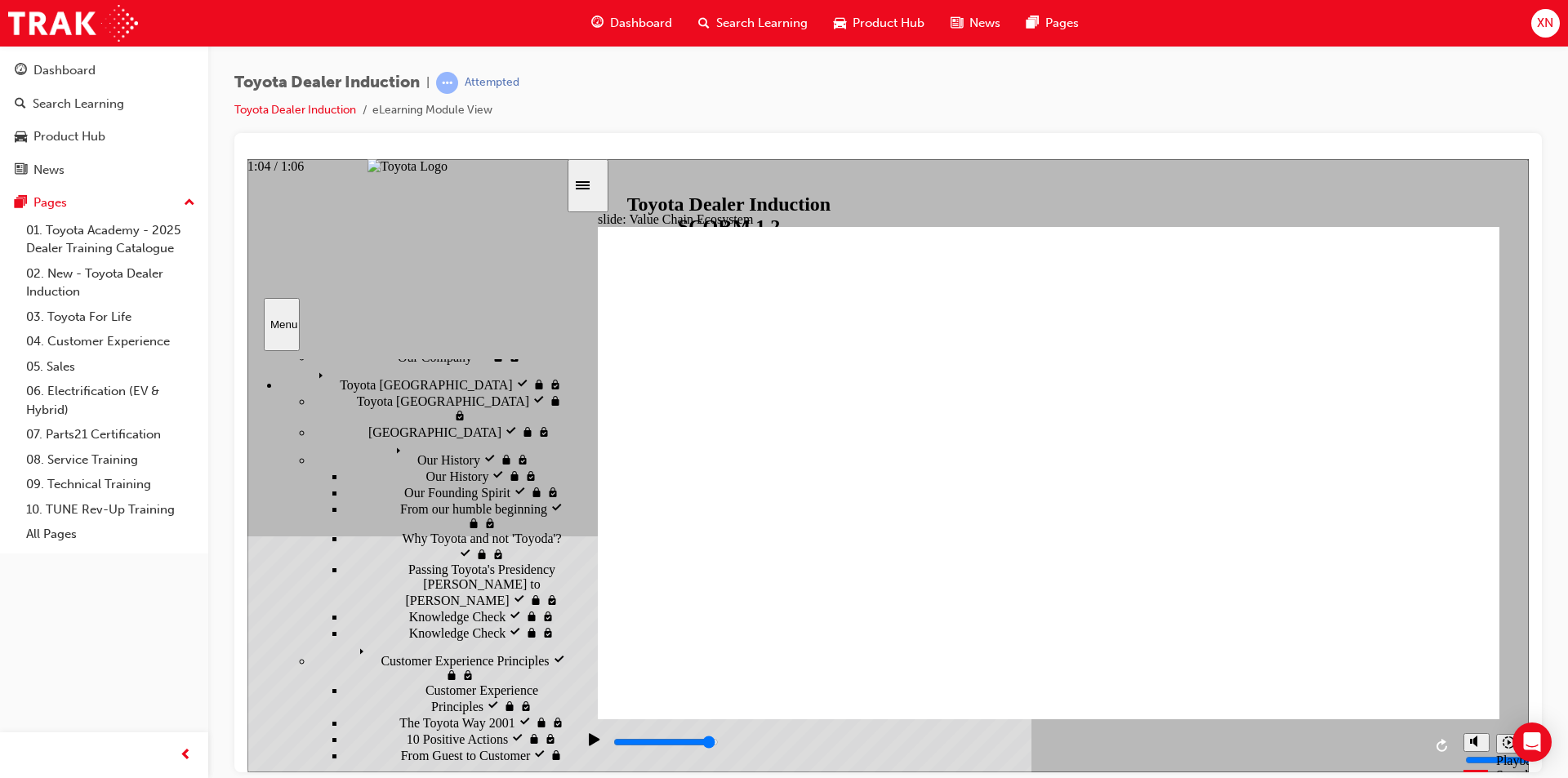
drag, startPoint x: 984, startPoint y: 745, endPoint x: 1393, endPoint y: 759, distance: 409.2
click at [1393, 751] on div "playback controls" at bounding box center [1017, 742] width 811 height 18
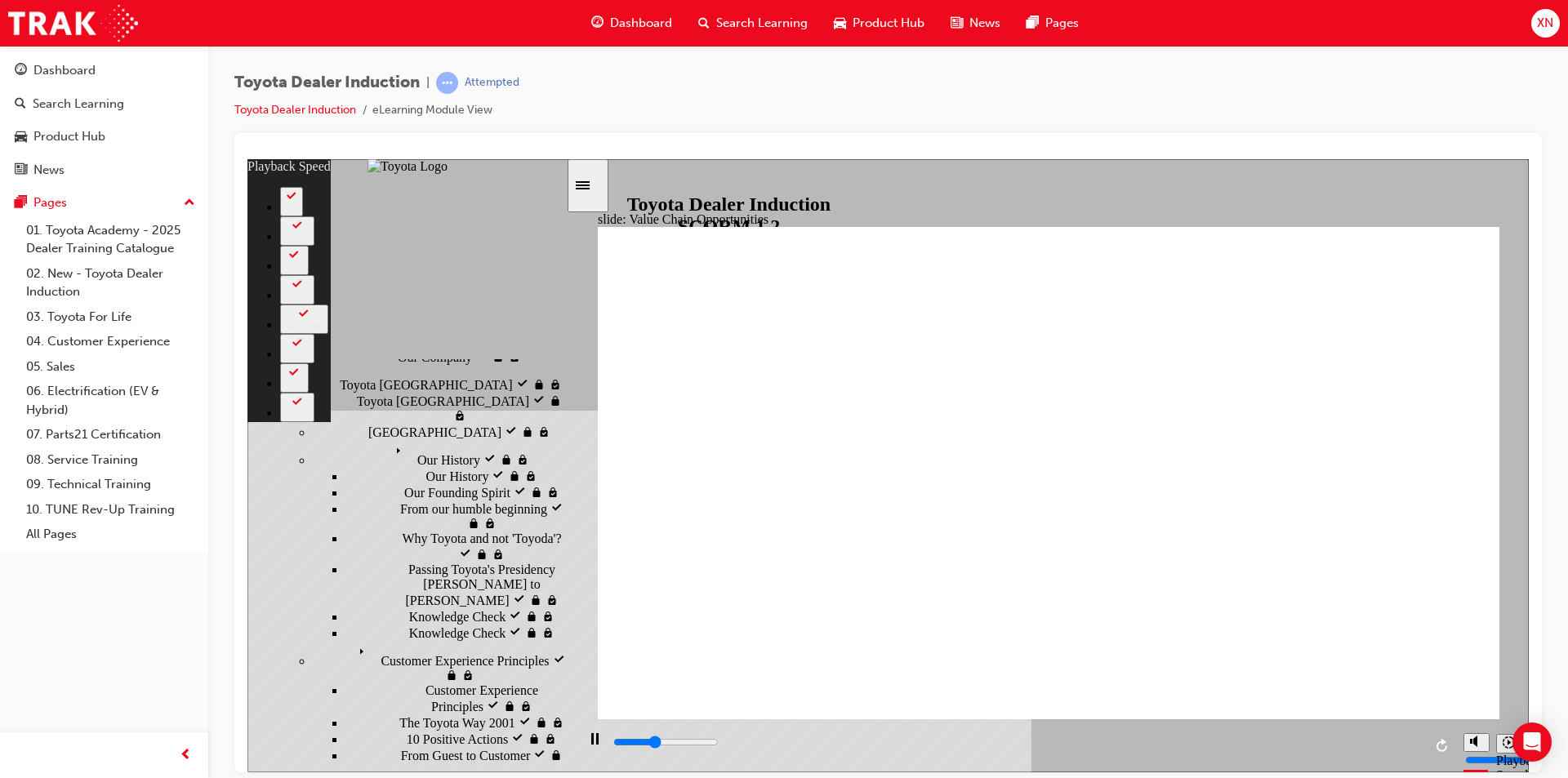
type input "4300"
type input "0"
type input "4600"
type input "0"
type input "4800"
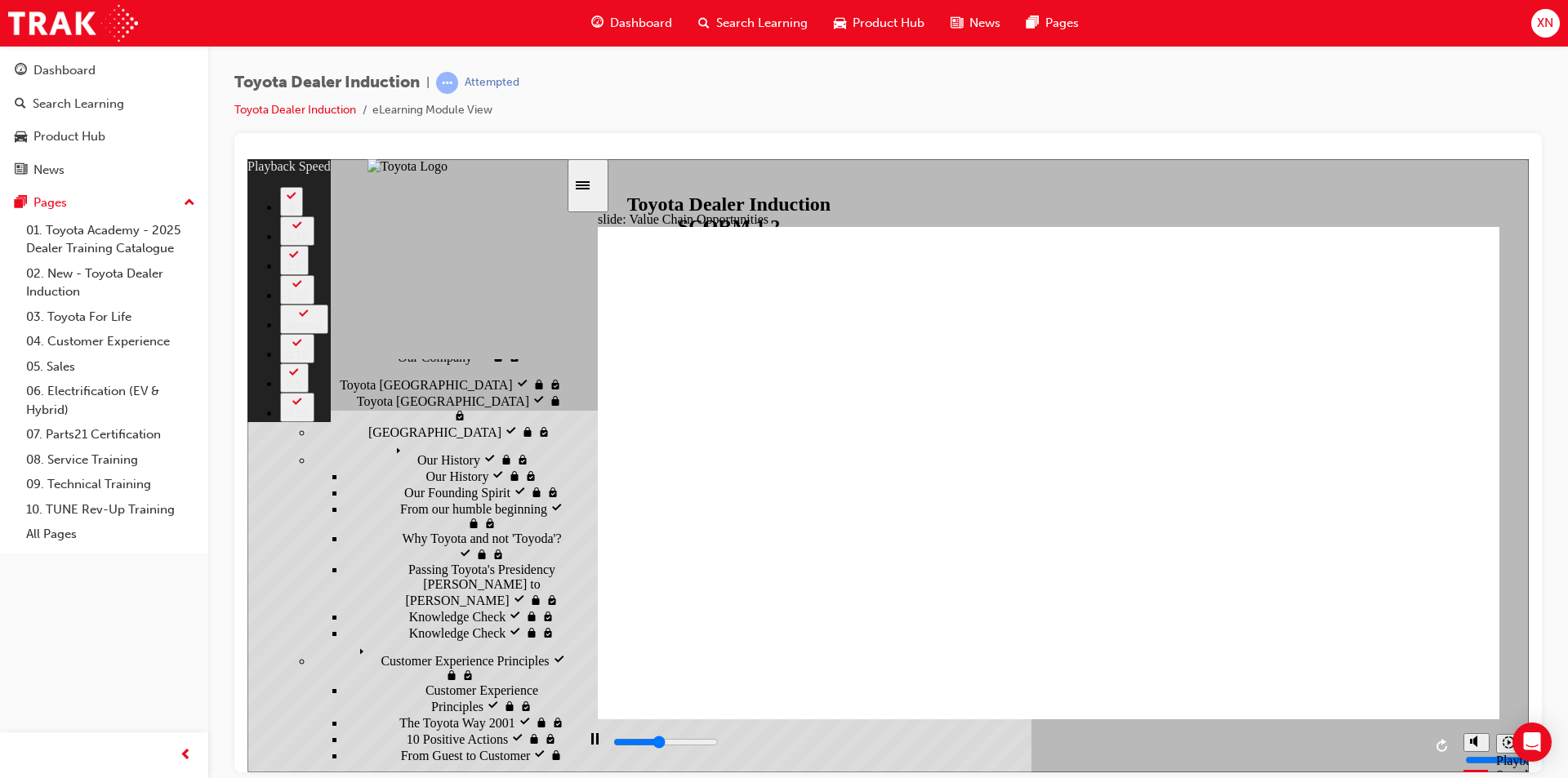
type input "0"
type input "4900"
type input "1"
type input "4900"
type input "1"
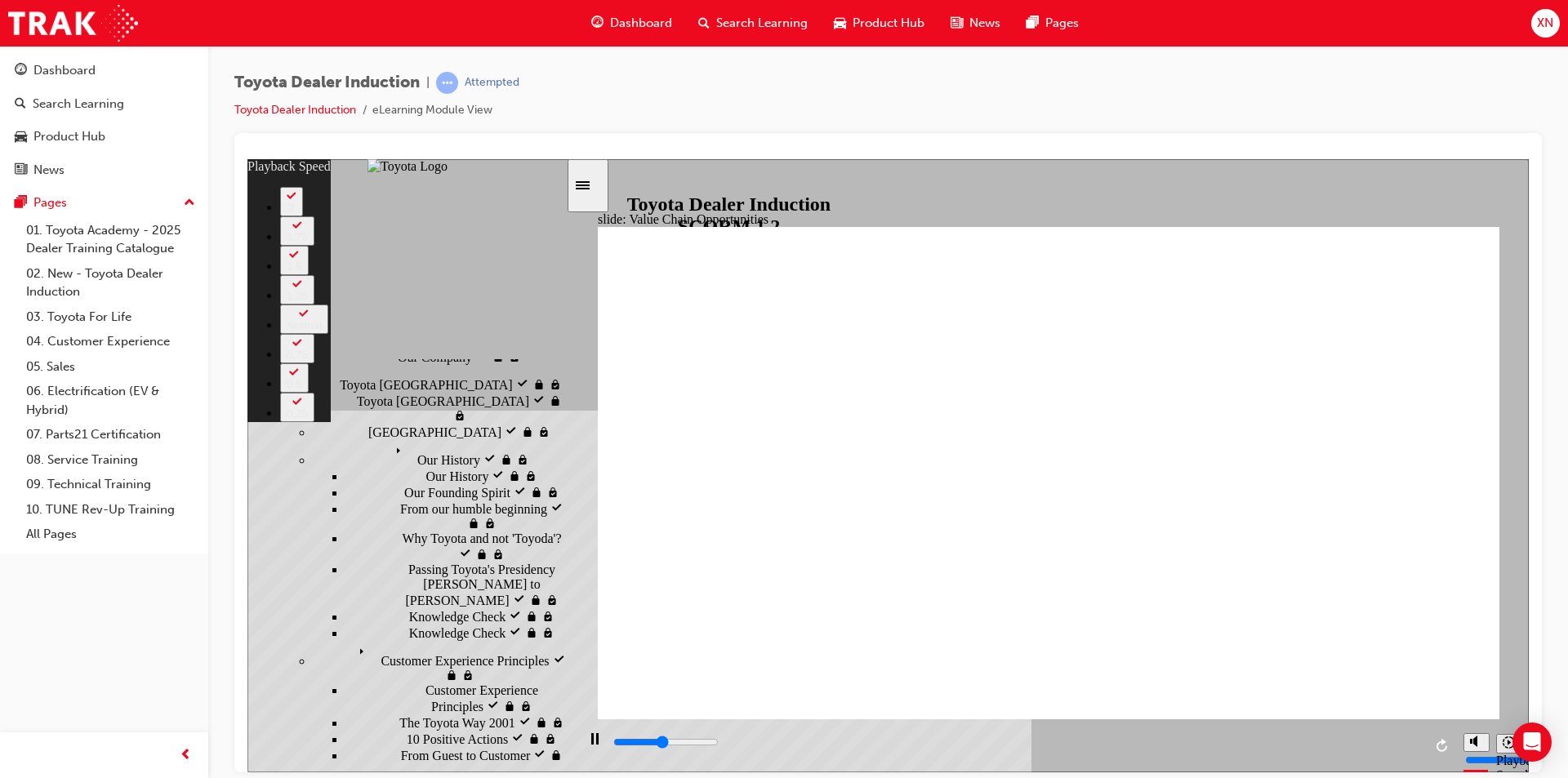
type input "5200"
type input "1"
type input "5300"
type input "9"
type input "5400"
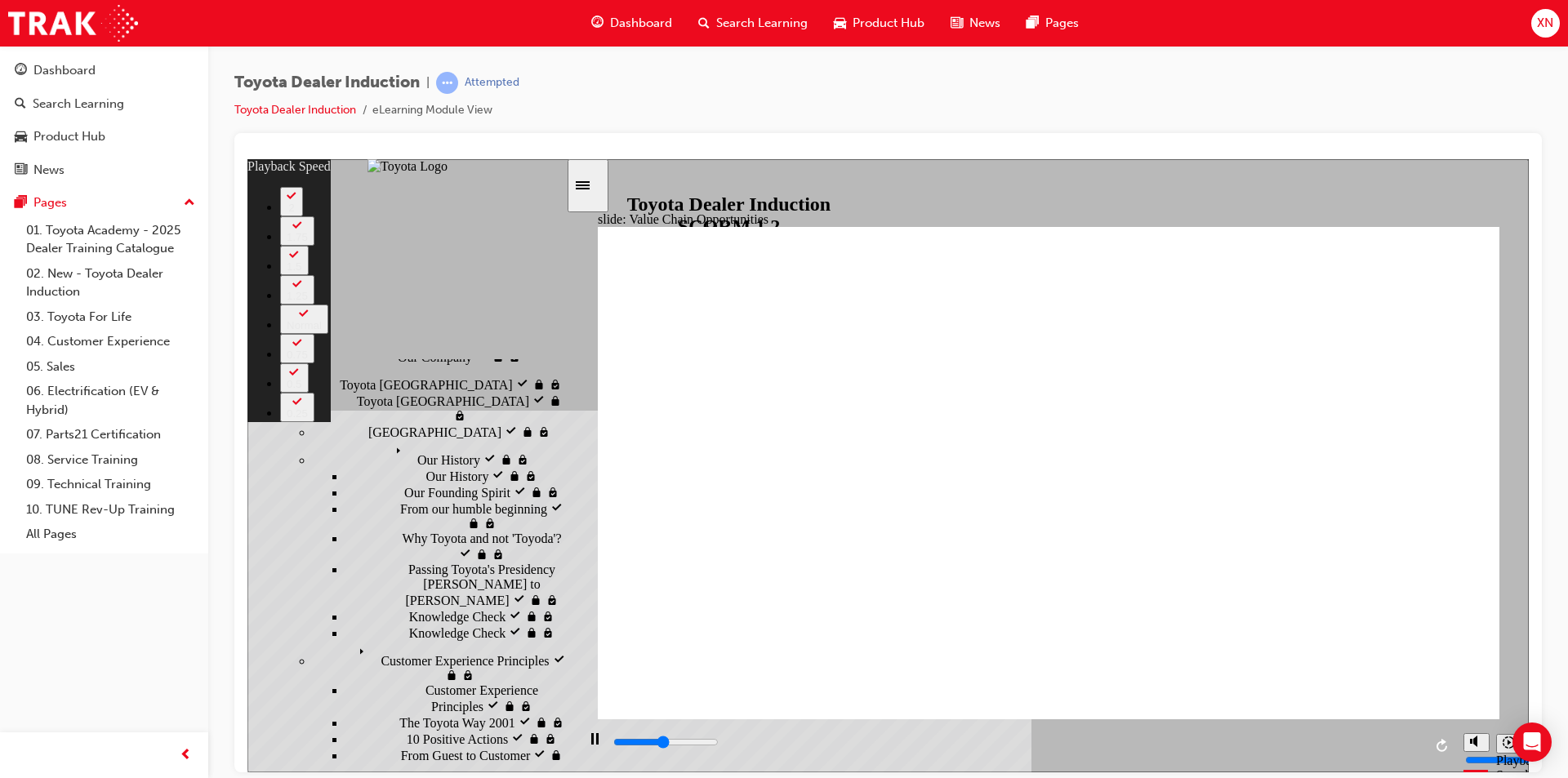
type input "9"
type input "5600"
type input "26"
type input "5600"
type input "32"
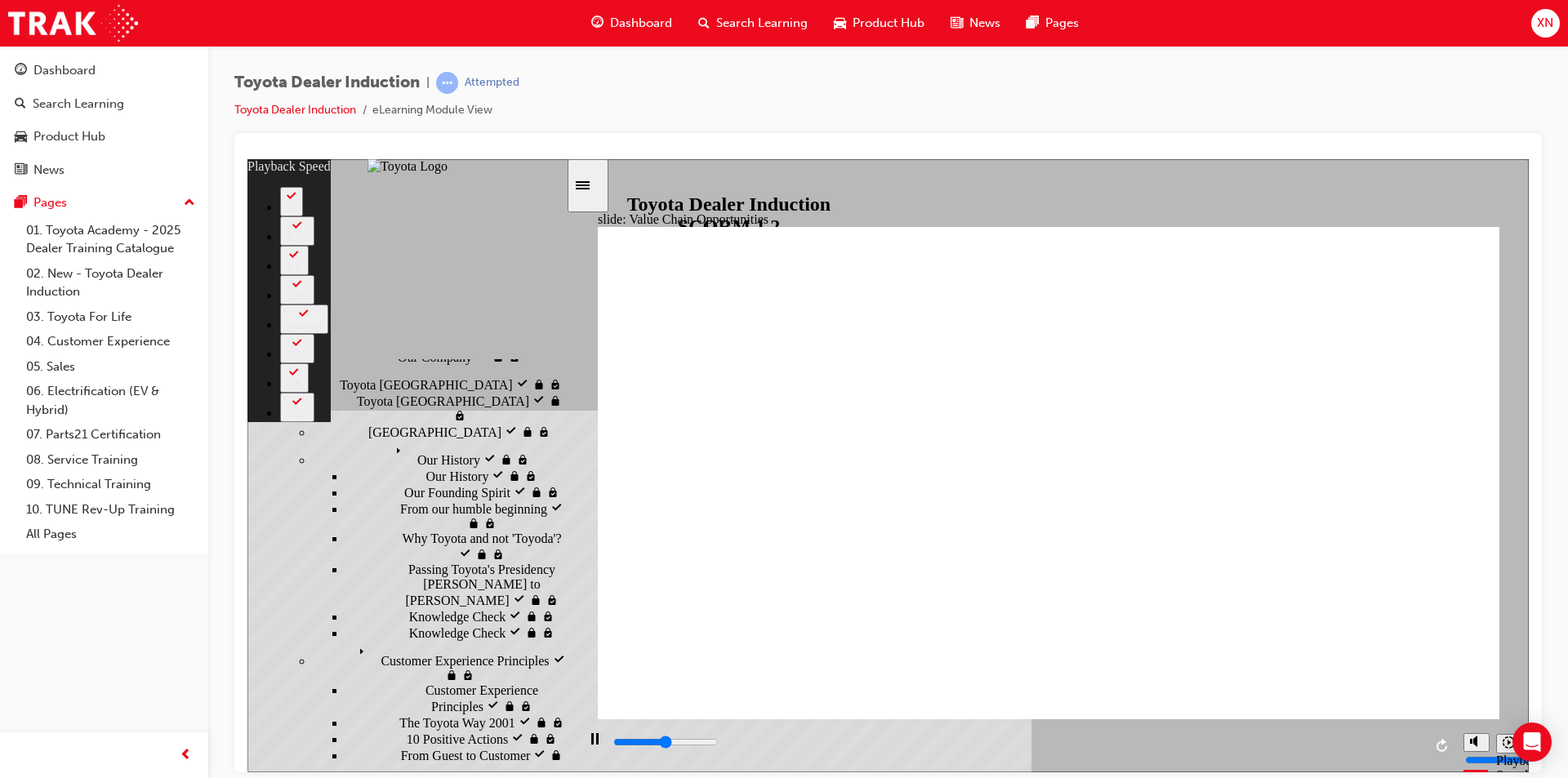
type input "5700"
type input "33"
type input "5700"
type input "34"
type input "5700"
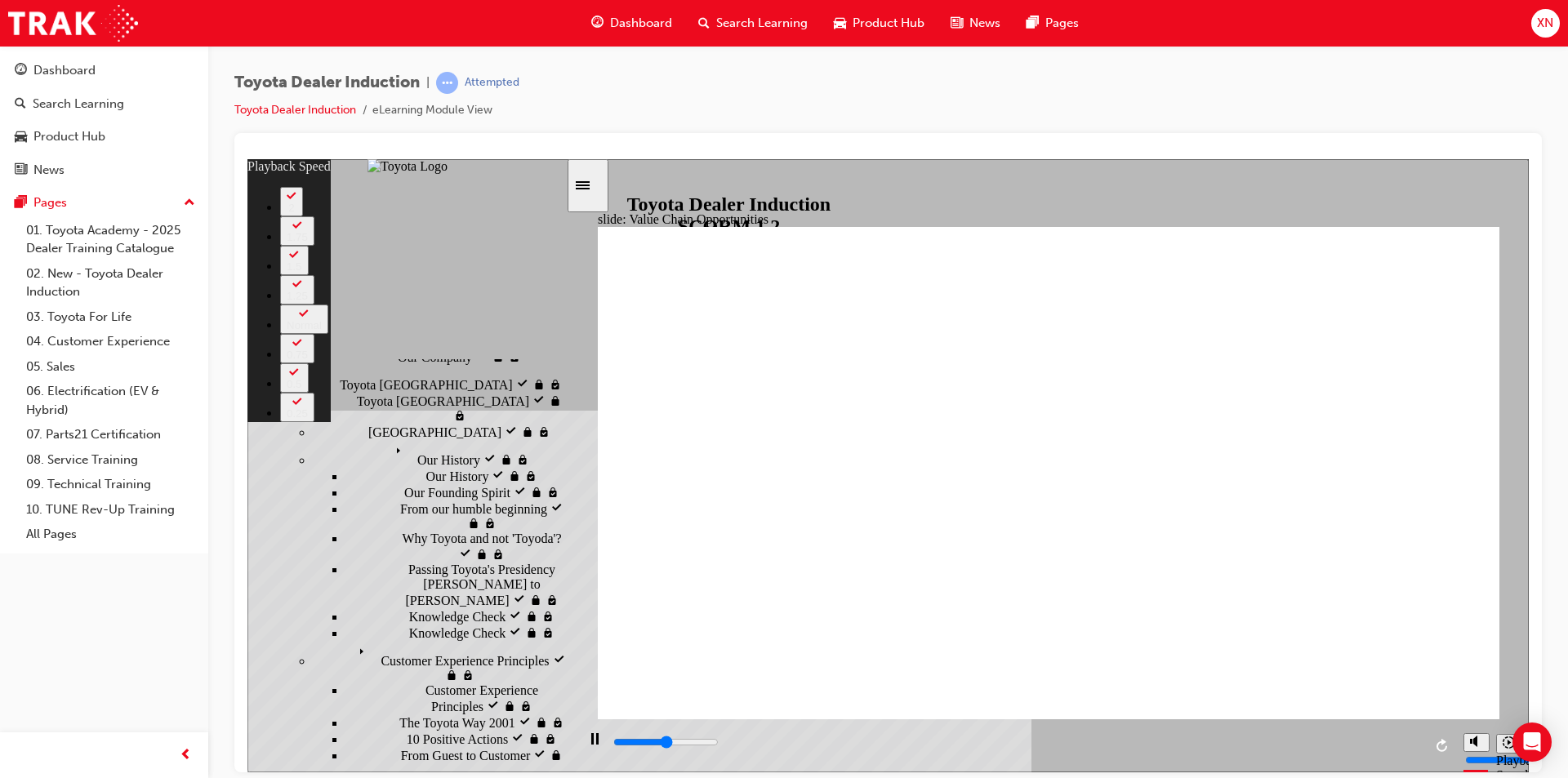
type input "35"
type input "5800"
type input "35"
type input "5800"
type input "35"
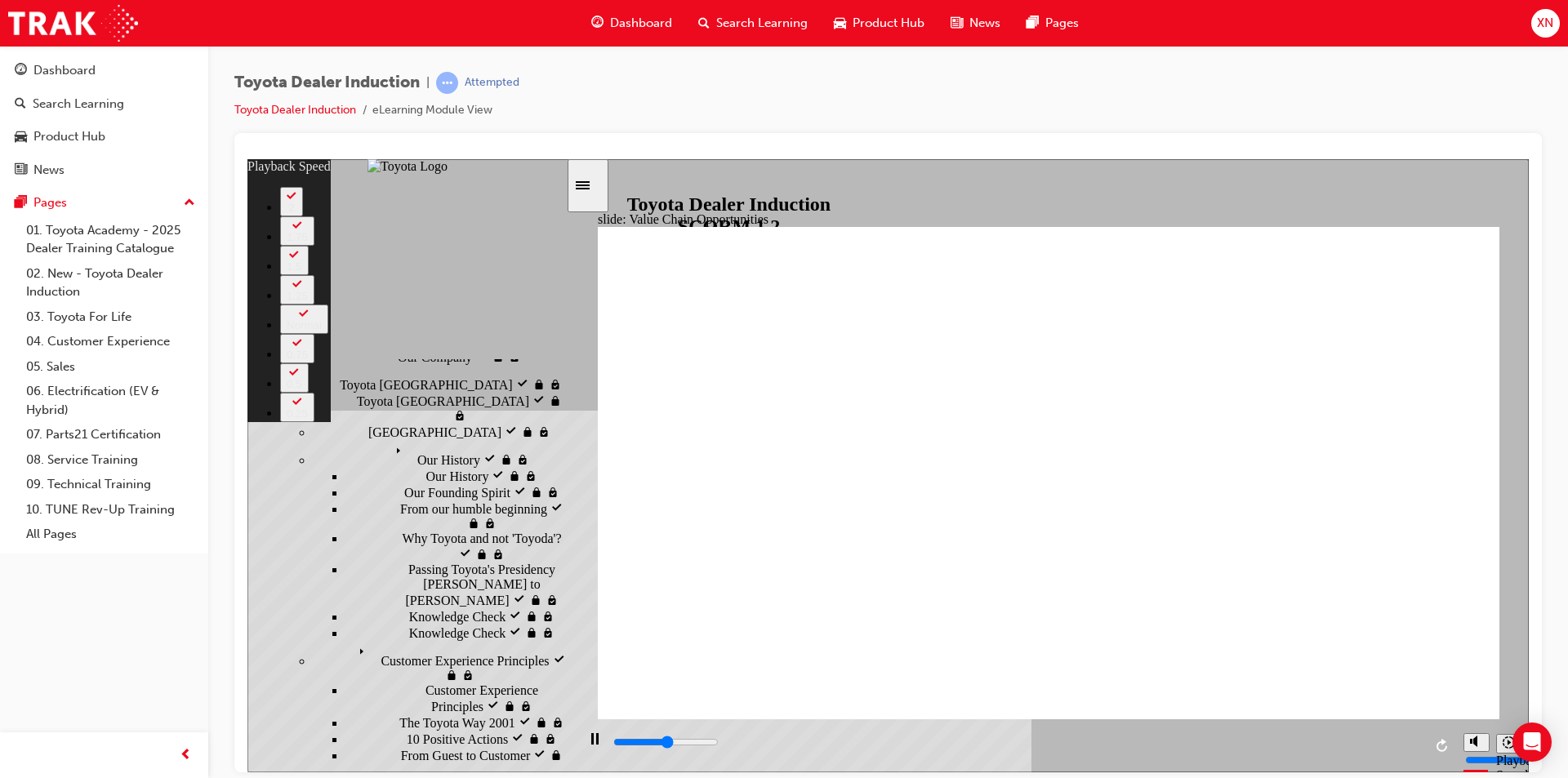
drag, startPoint x: 719, startPoint y: 686, endPoint x: 1088, endPoint y: 652, distance: 370.6
type input "5800"
type input "35"
type input "5900"
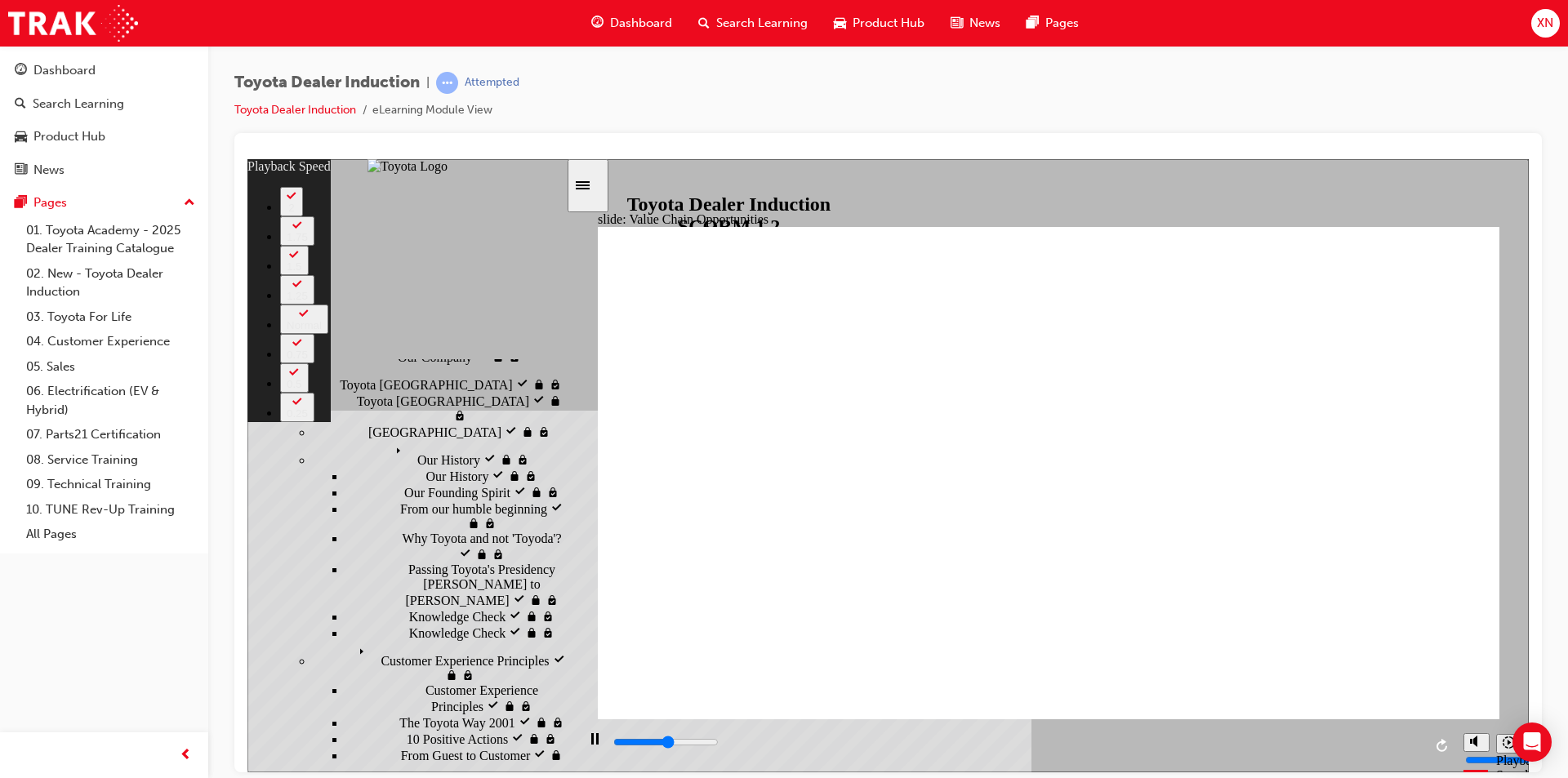
type input "35"
type input "6200"
type input "35"
type input "6500"
type input "36"
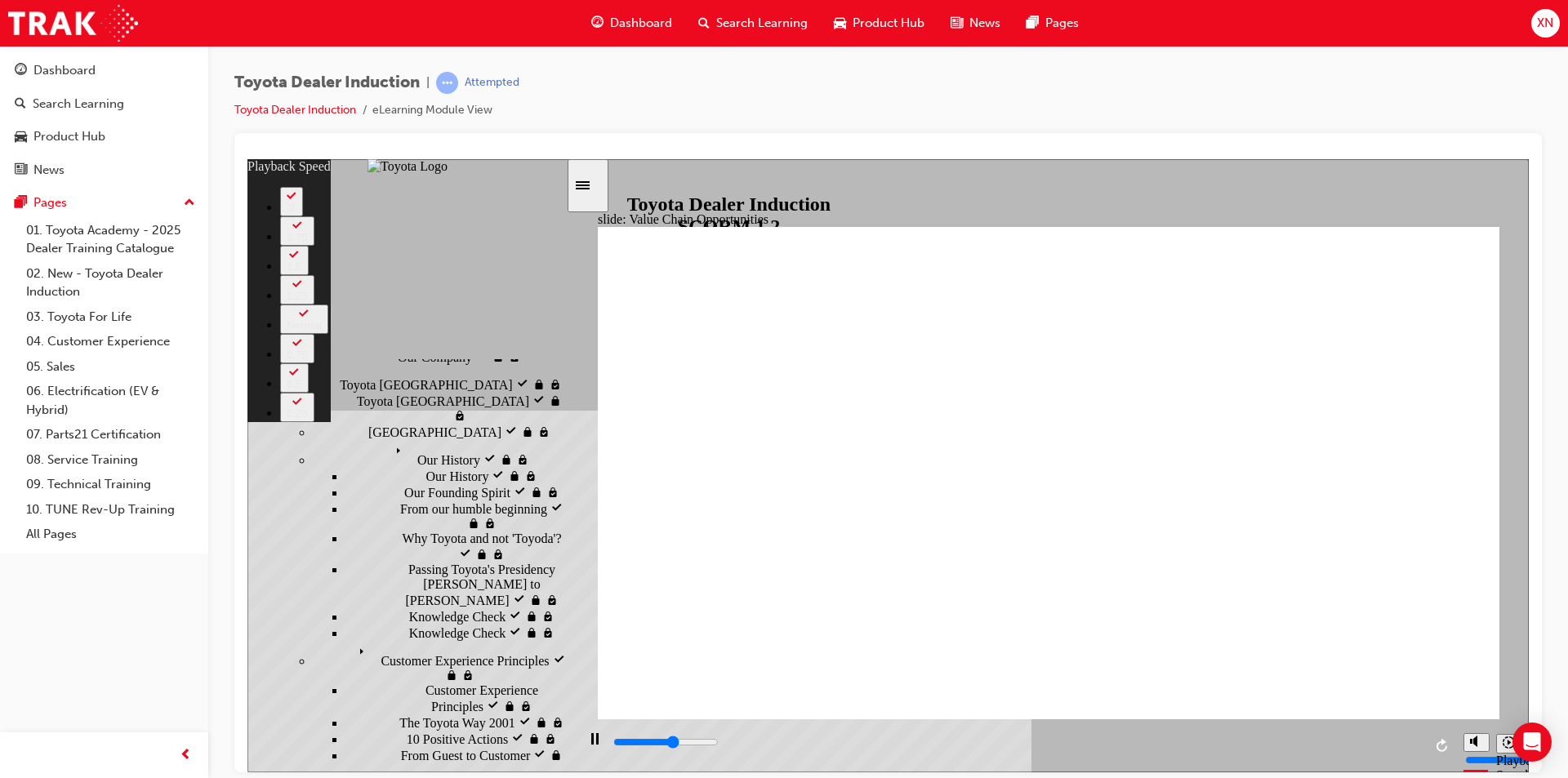
type input "6600"
type input "35"
type input "6600"
type input "35"
type input "6600"
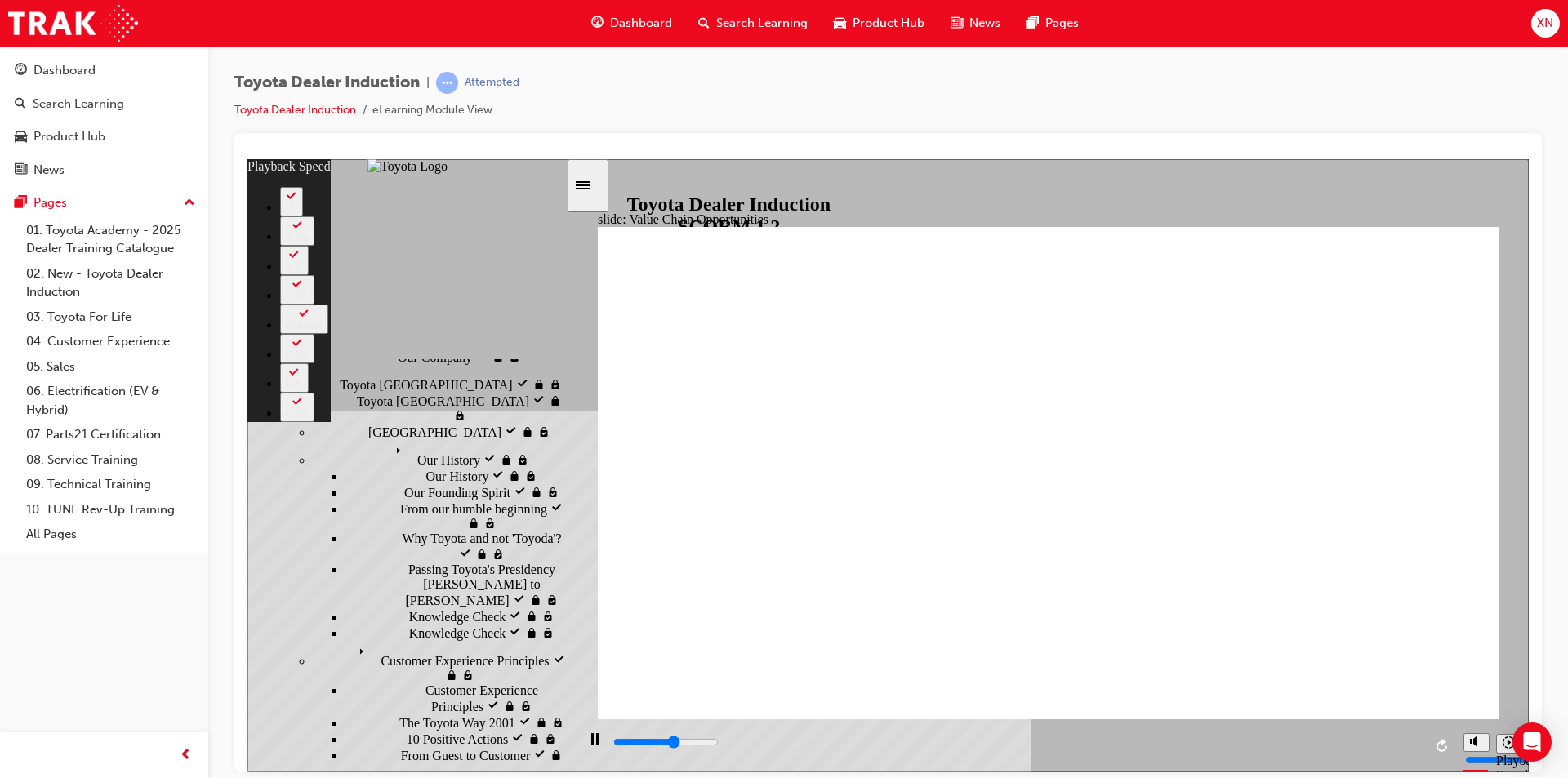
type input "37"
type input "6700"
type input "39"
type input "6700"
type input "43"
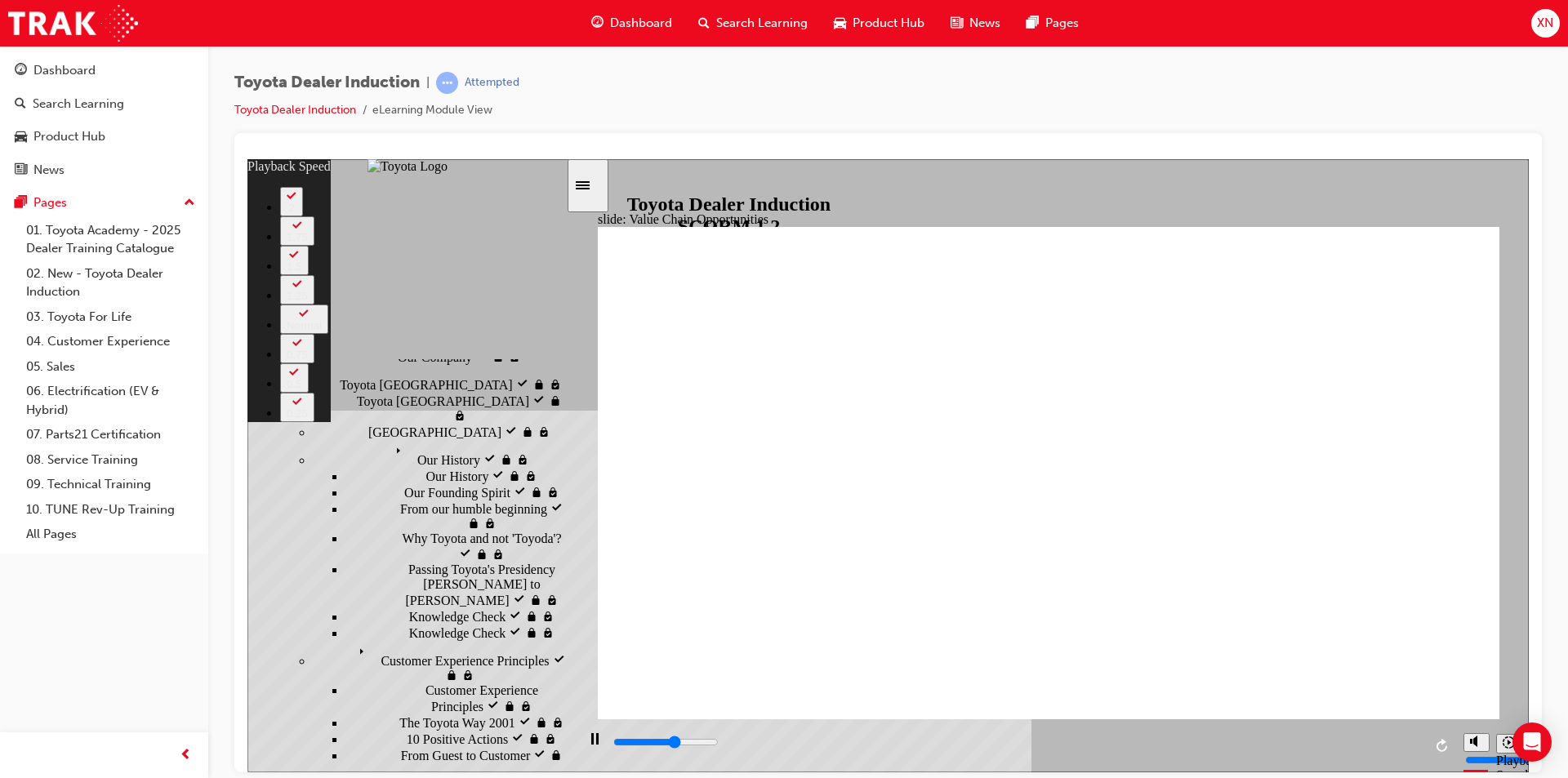
type input "6700"
type input "47"
type input "6800"
type input "47"
drag, startPoint x: 1091, startPoint y: 688, endPoint x: 1314, endPoint y: 675, distance: 223.4
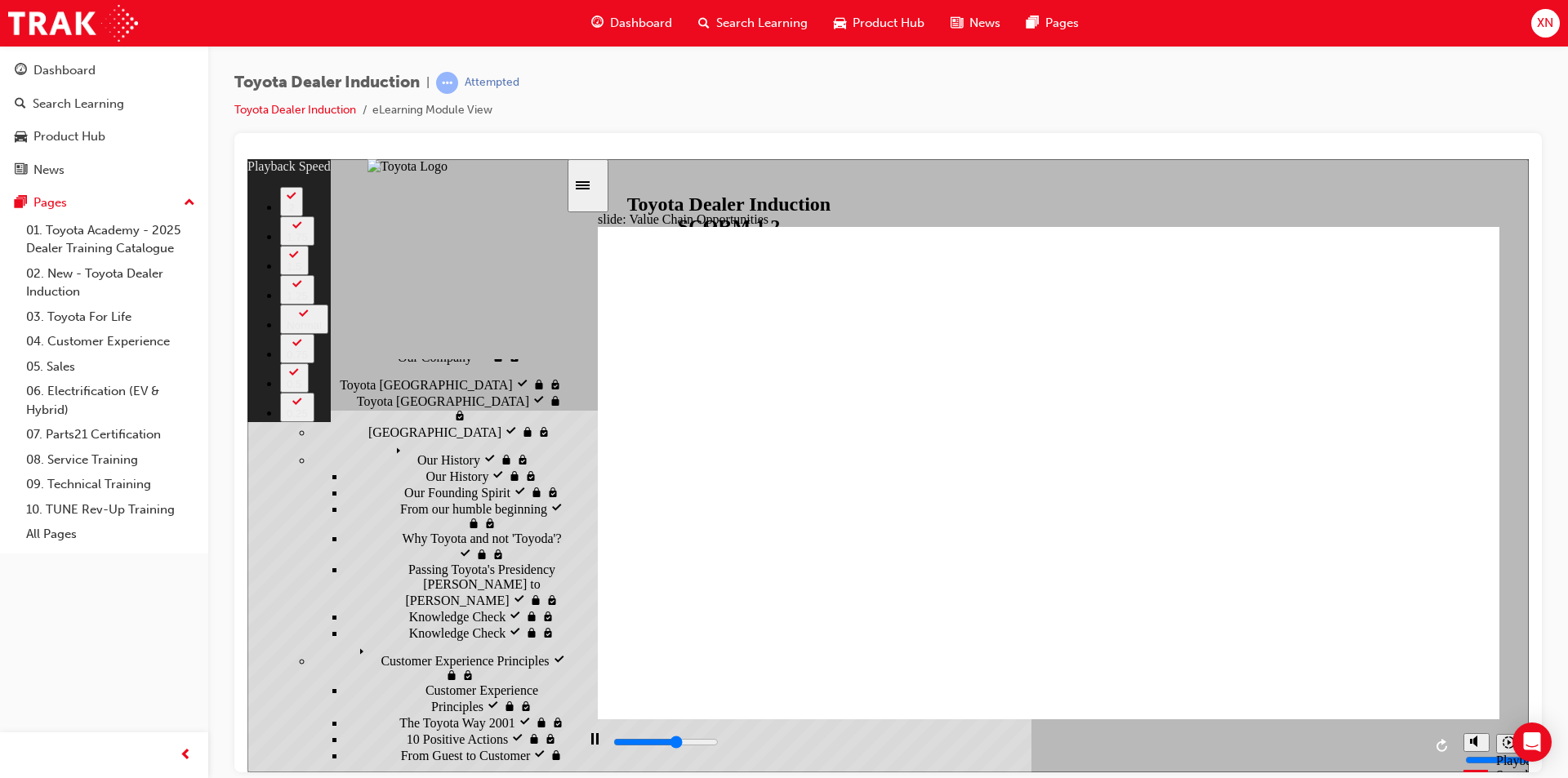
type input "7000"
type input "51"
type input "7000"
type input "51"
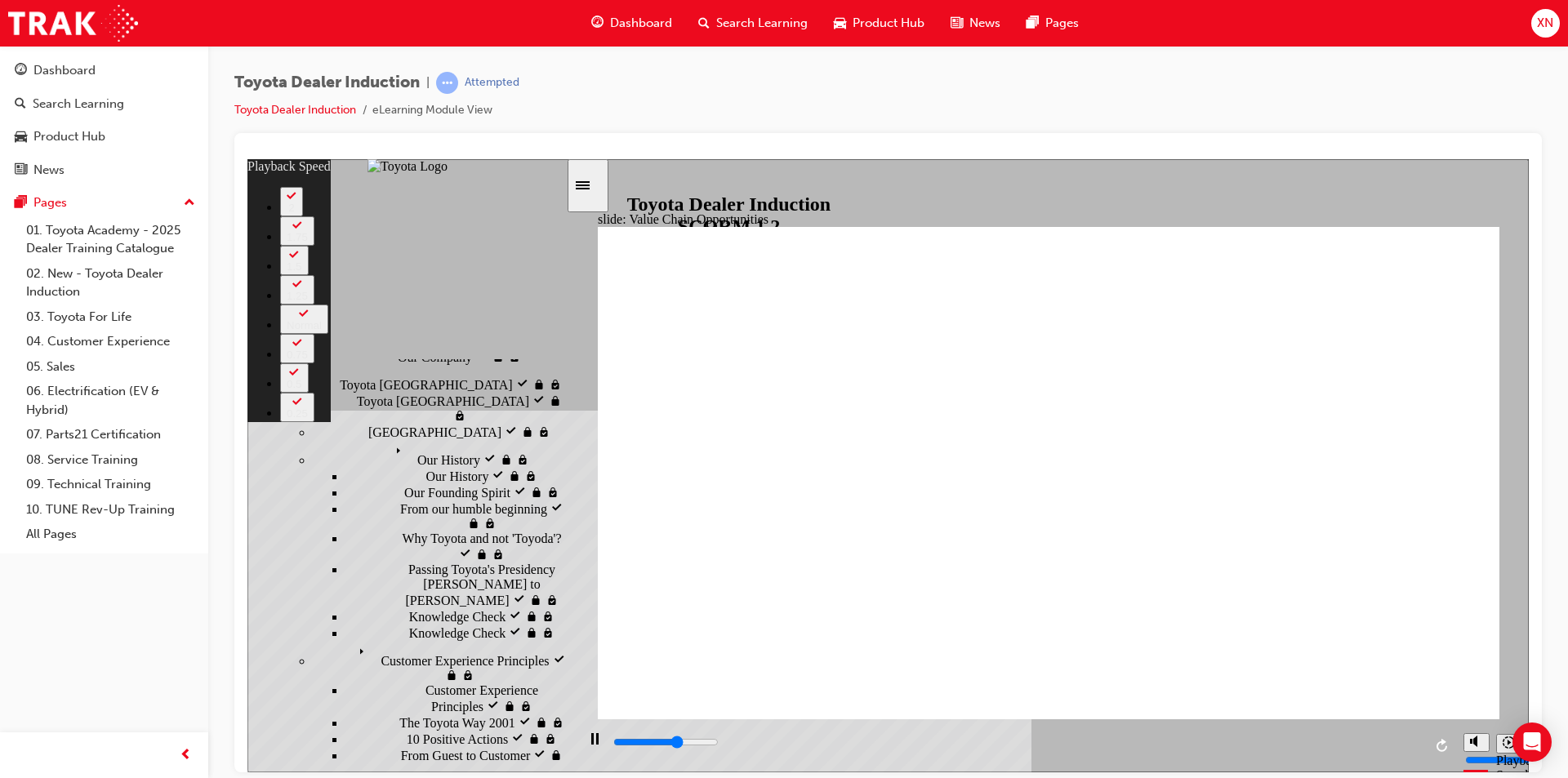
type input "7000"
type input "51"
type input "7300"
type input "51"
type input "7500"
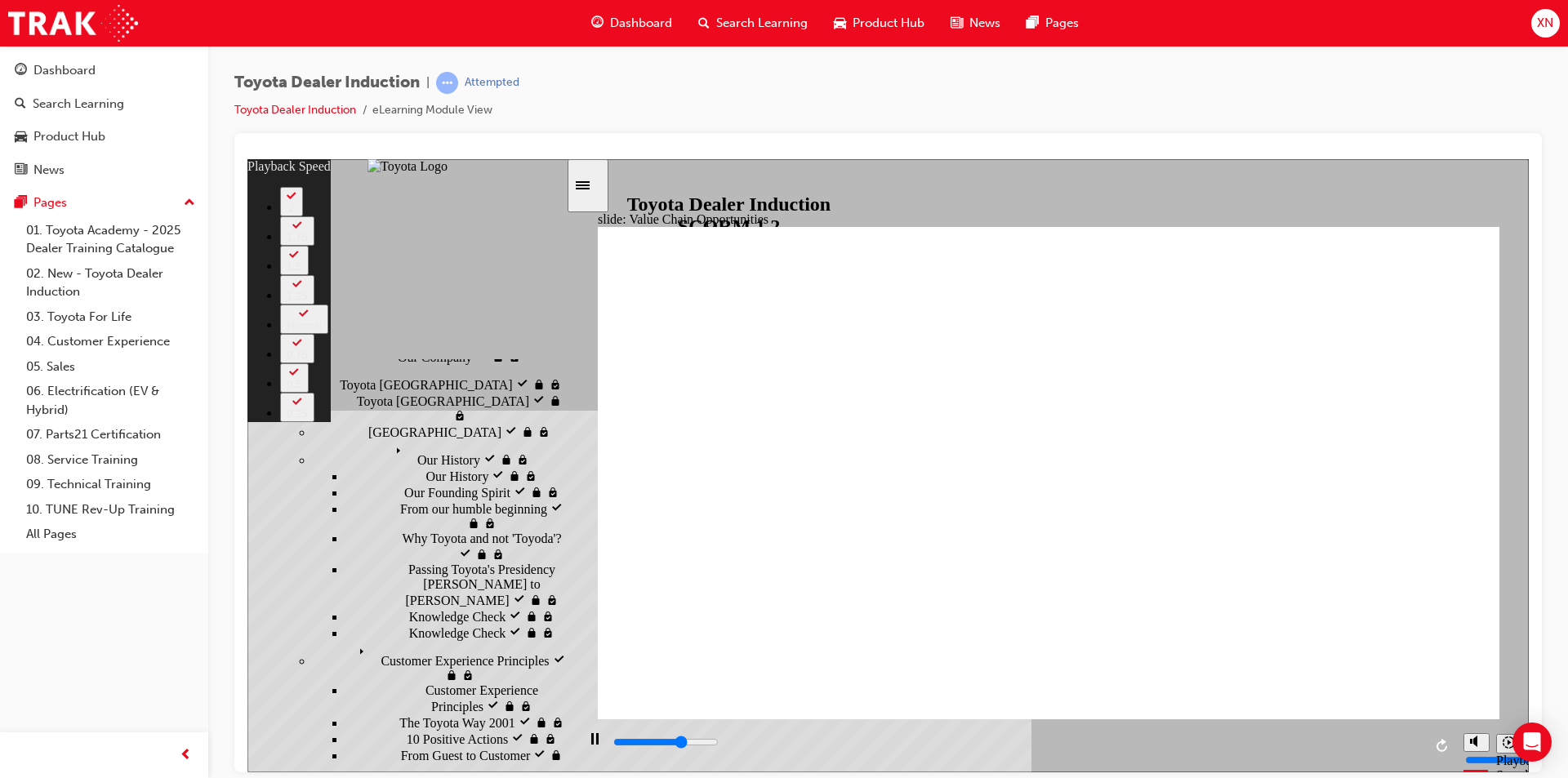
type input "54"
type input "7500"
type input "54"
type input "7600"
type input "55"
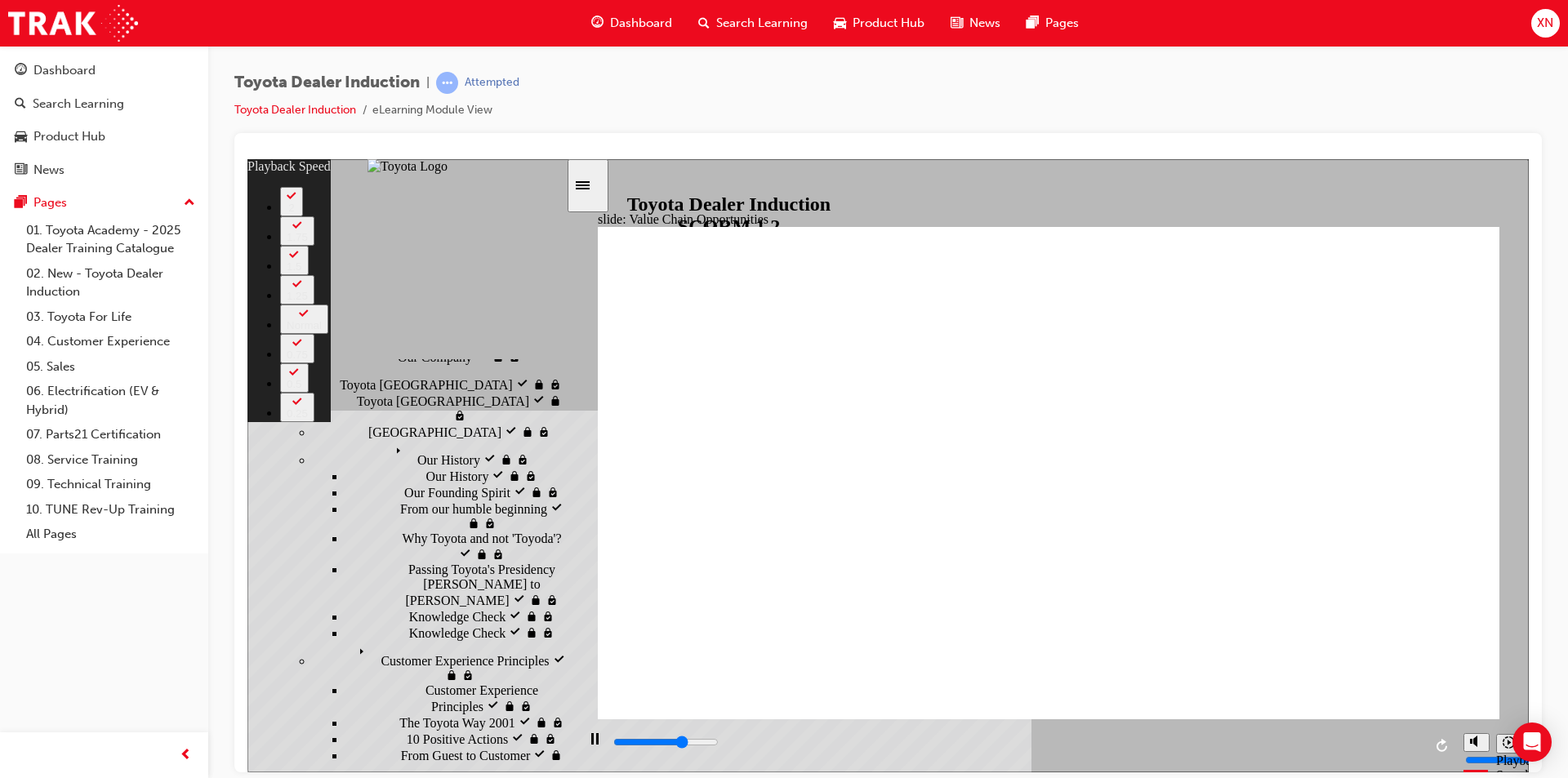
type input "7600"
type input "57"
type input "7600"
type input "63"
type input "7700"
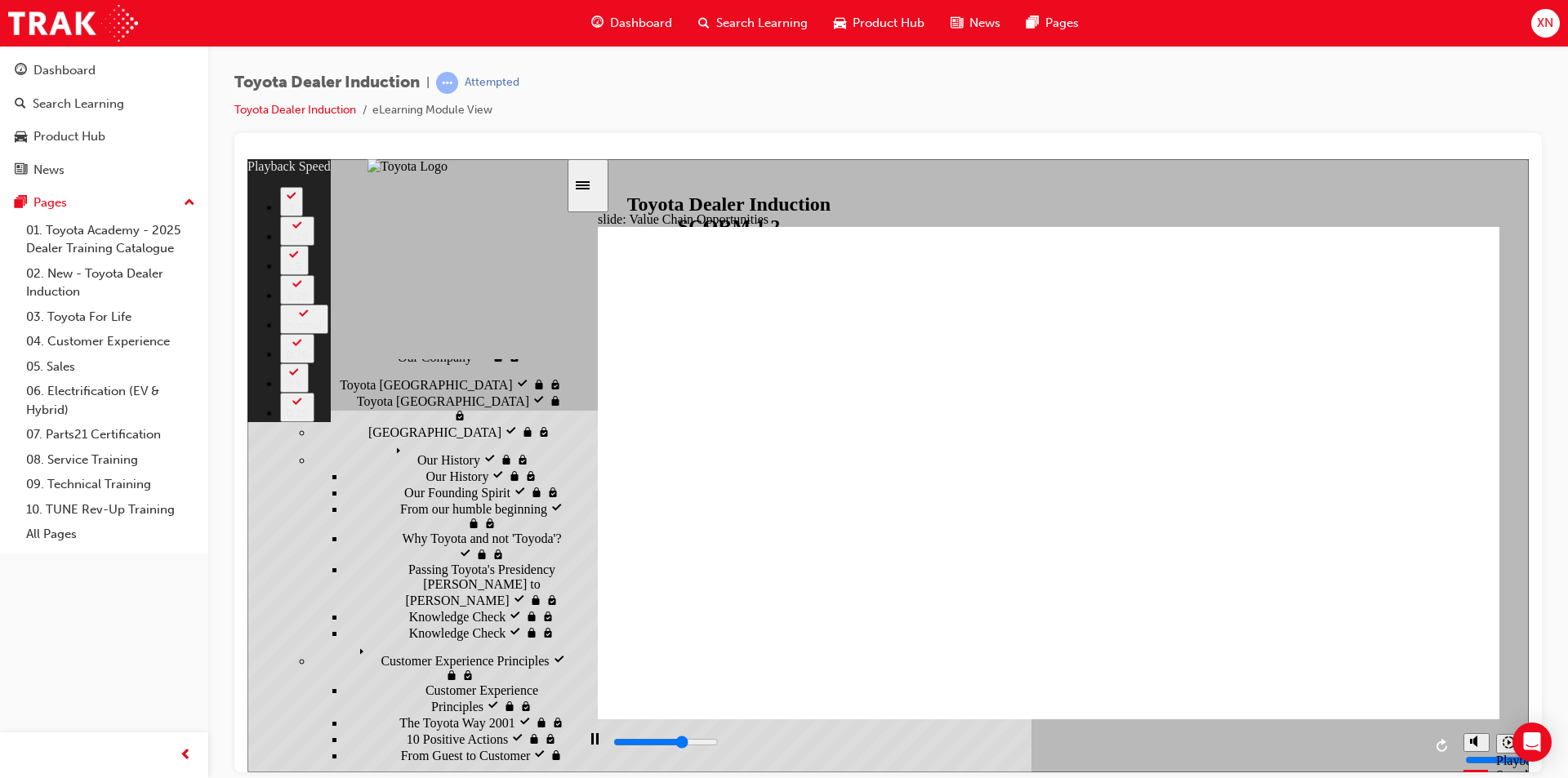
type input "63"
drag, startPoint x: 1394, startPoint y: 682, endPoint x: 1543, endPoint y: 676, distance: 149.1
click at [1529, 676] on html "slide: Value Chain Opportunities Rectangle 1 playback speed 2 1.75 1.5 1.25 Nor…" at bounding box center [888, 465] width 1282 height 613
type input "7900"
type input "64"
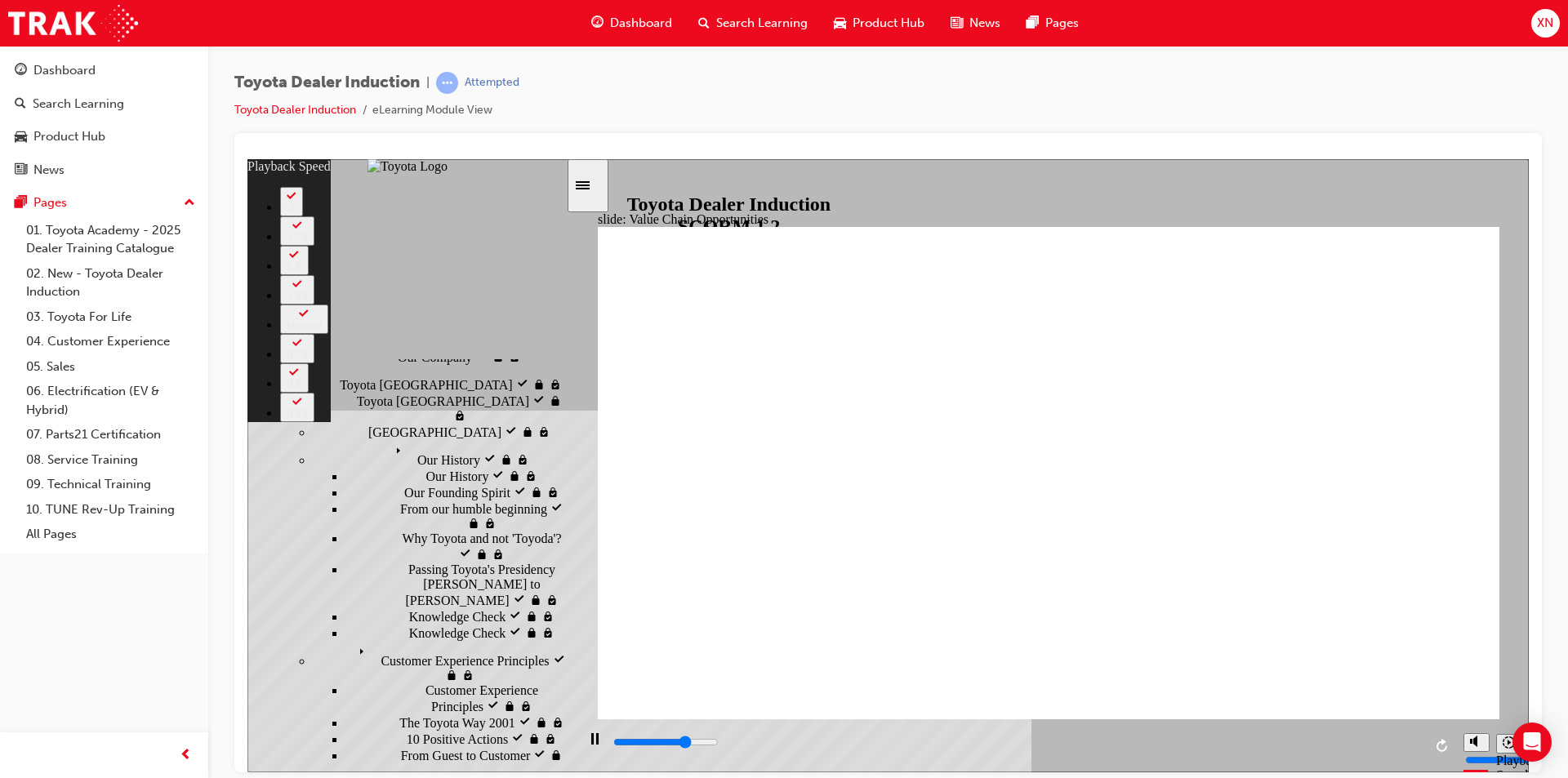
type input "8100"
type input "47"
type input "8100"
type input "47"
type input "8200"
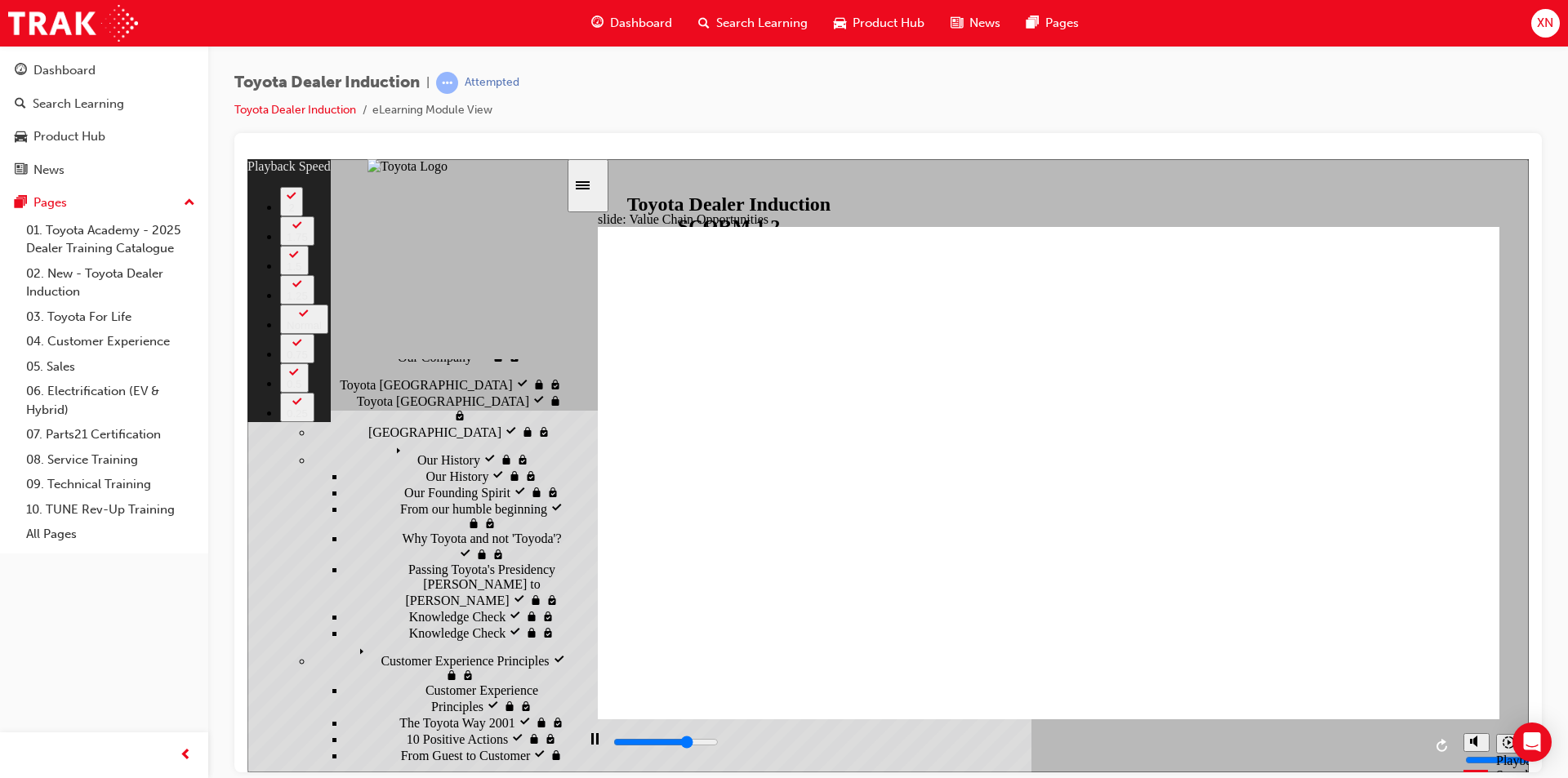
type input "42"
type input "8200"
type input "42"
type input "8300"
type input "42"
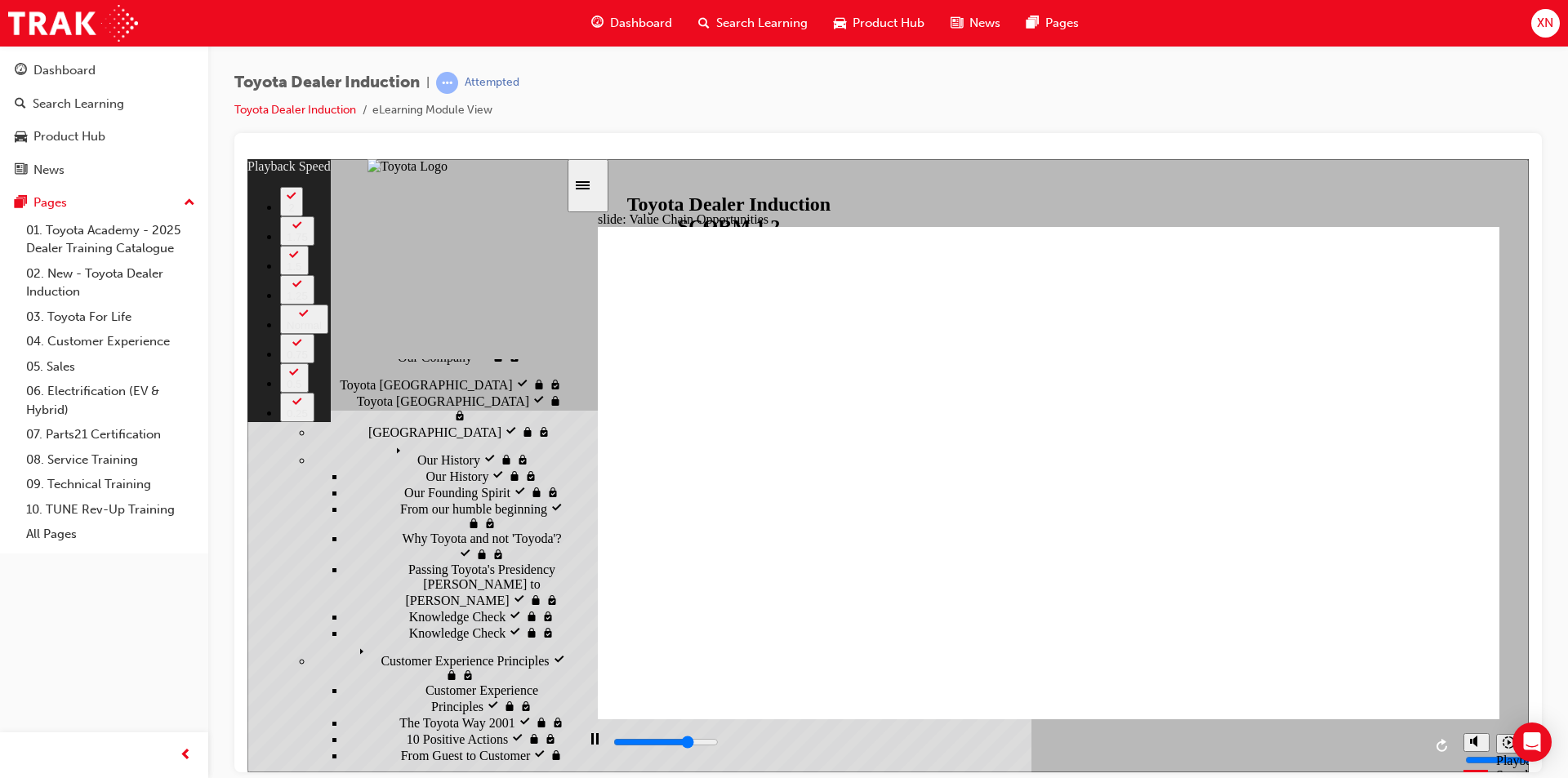
type input "8400"
type input "42"
type input "8400"
type input "43"
type input "8400"
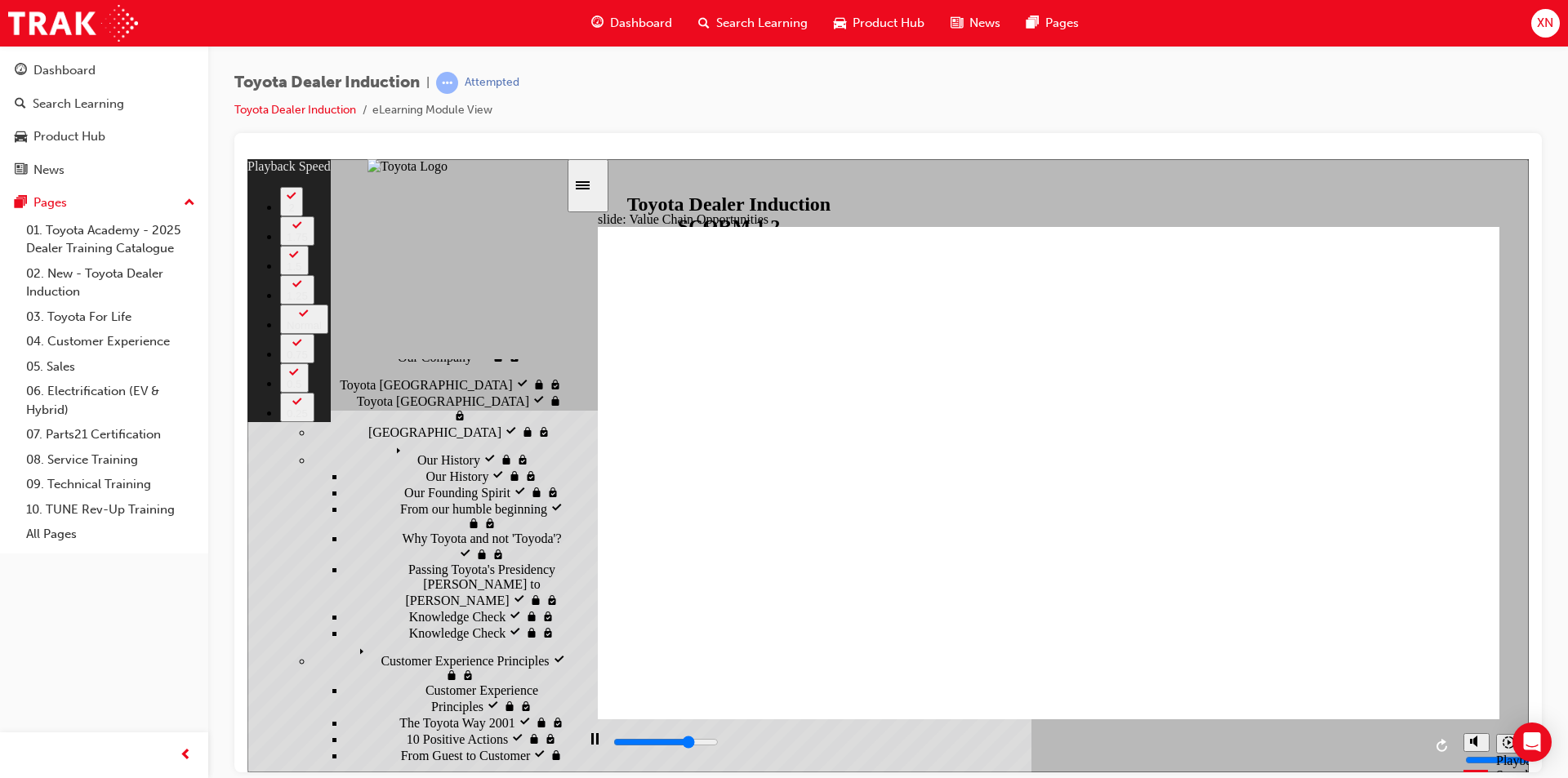
type input "44"
type input "8500"
type input "64"
type input "8500"
type input "64"
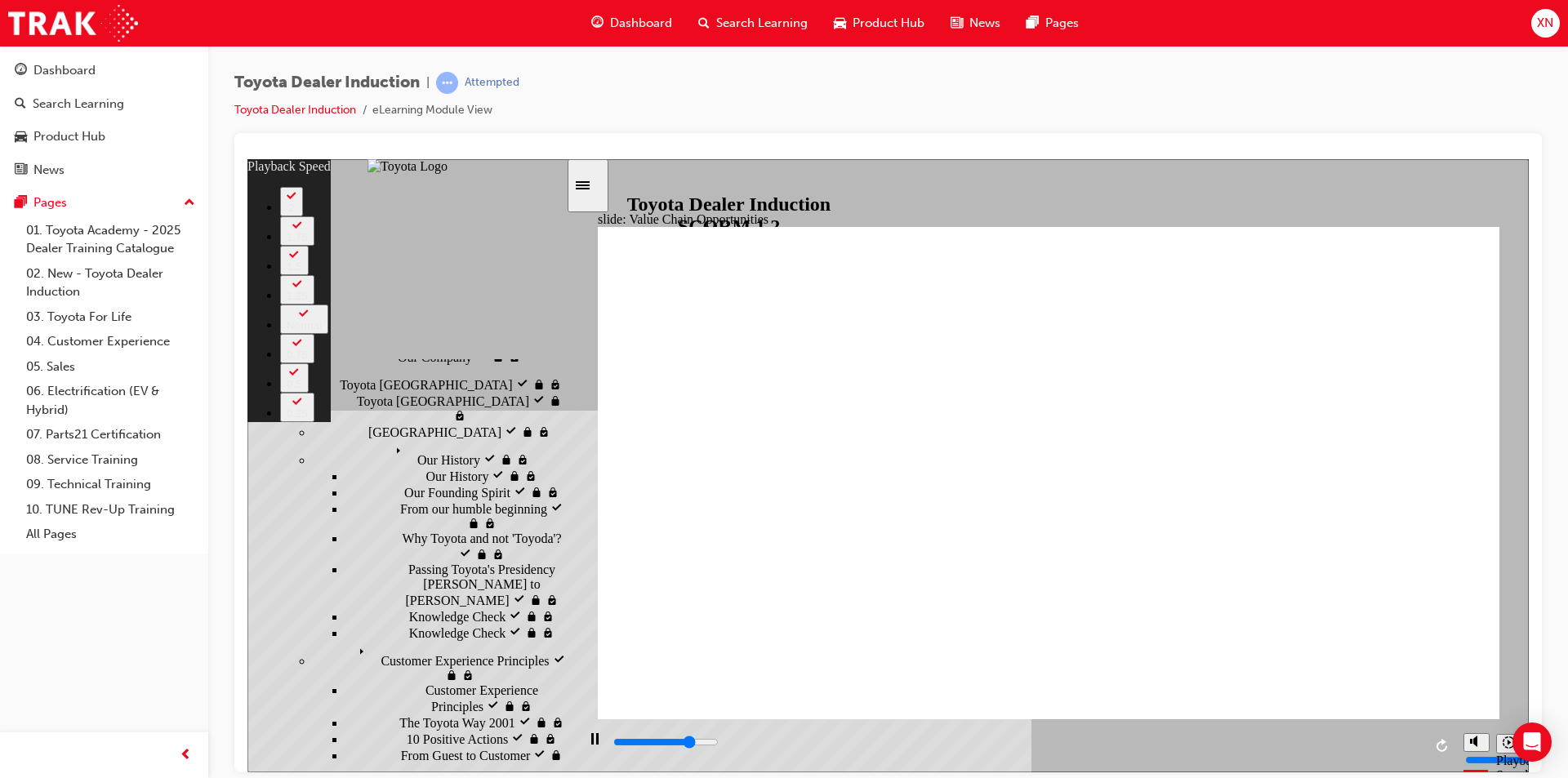
type input "8600"
type input "64"
type input "8700"
type input "63"
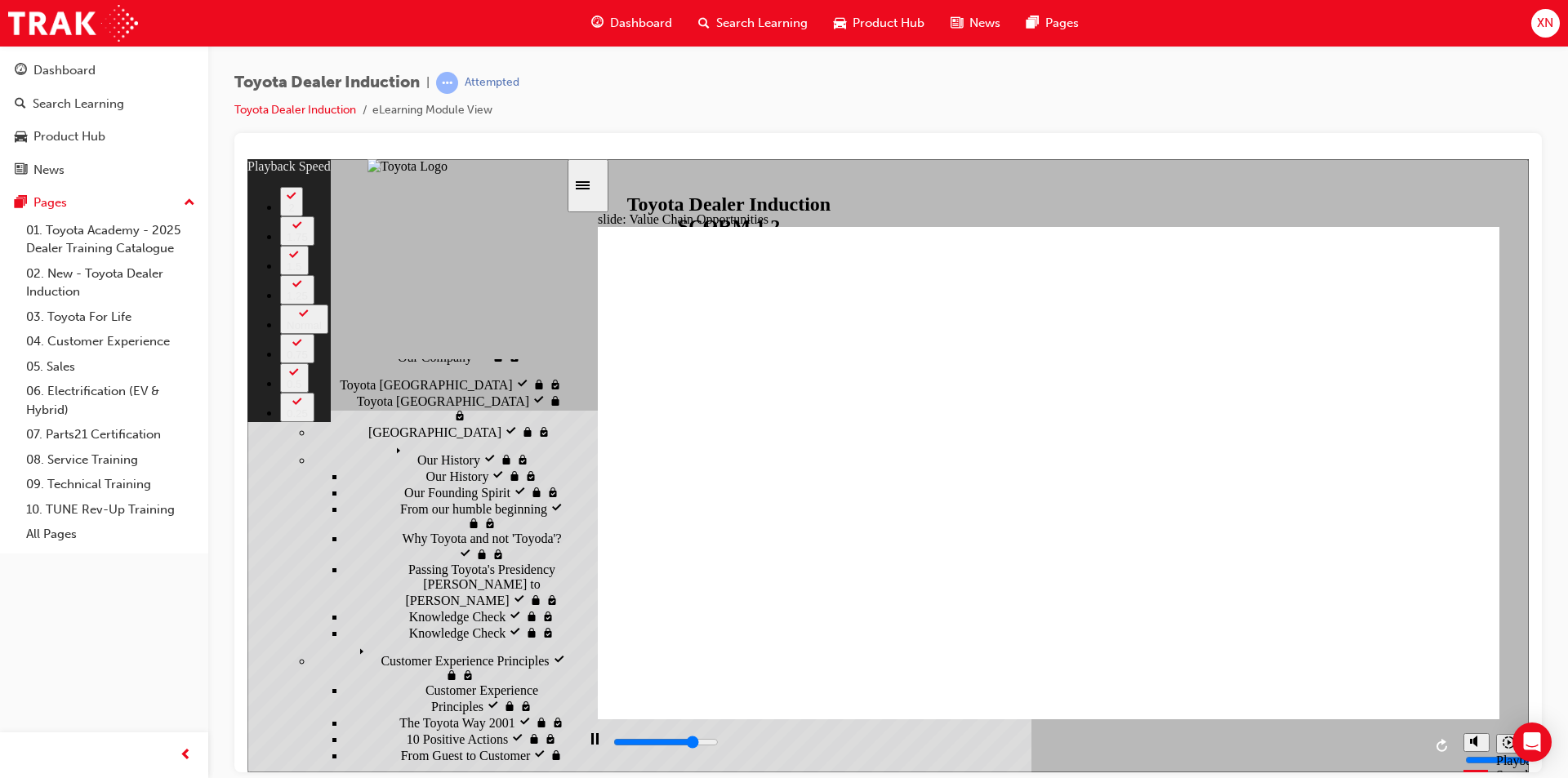
type input "9000"
type input "63"
type input "9000"
type input "63"
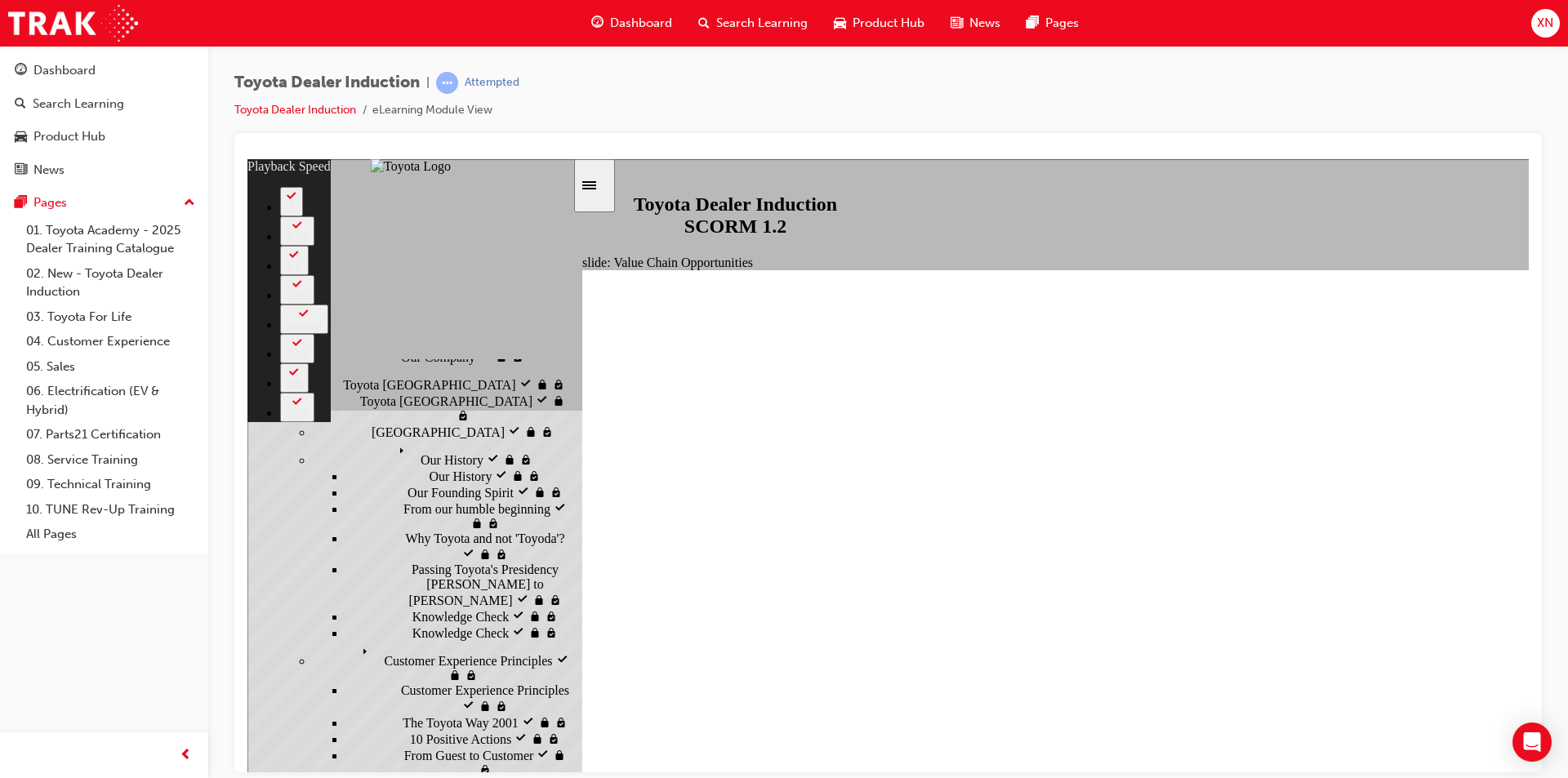
type input "9000"
type input "63"
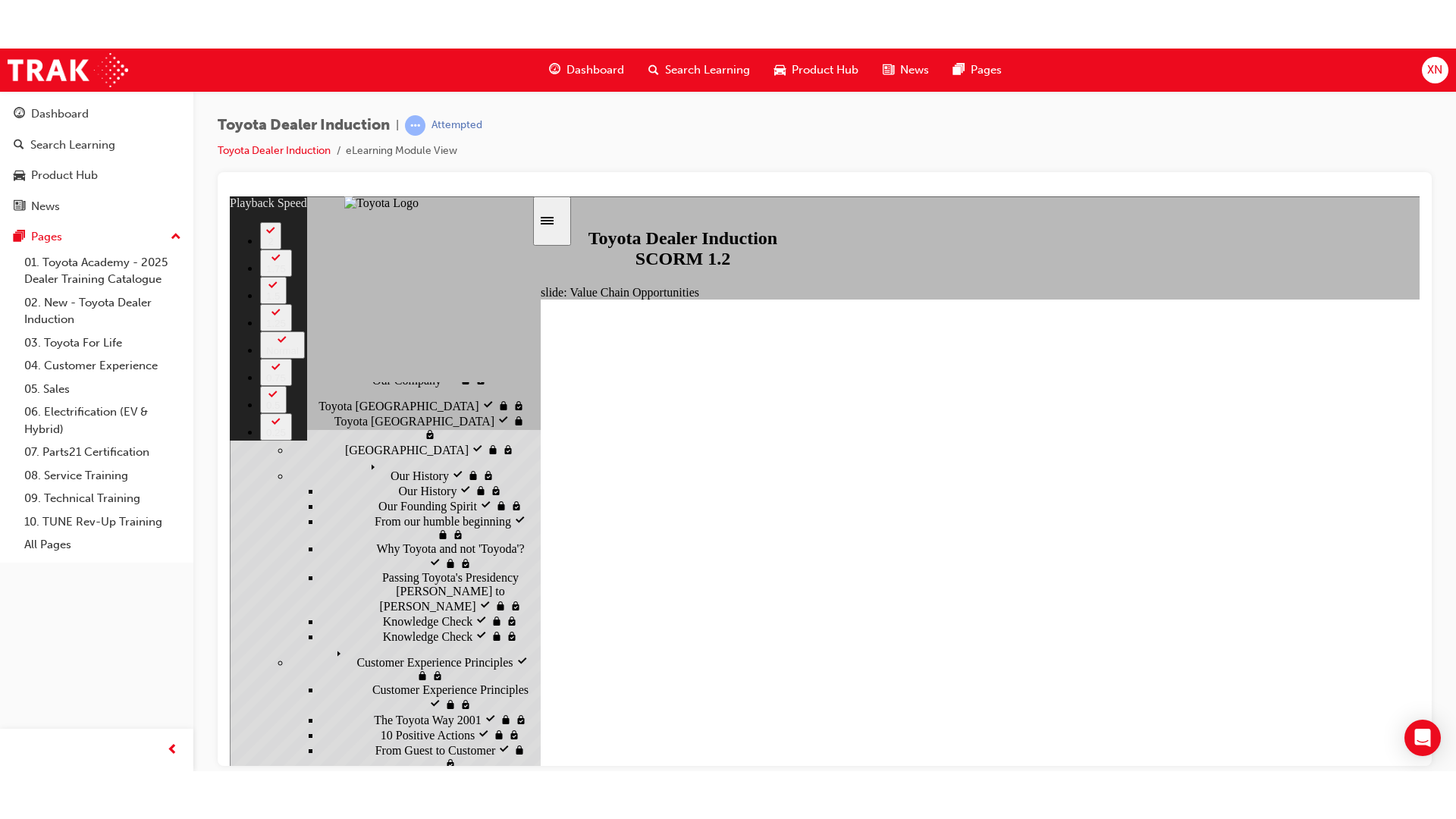
type input "9100"
type input "63"
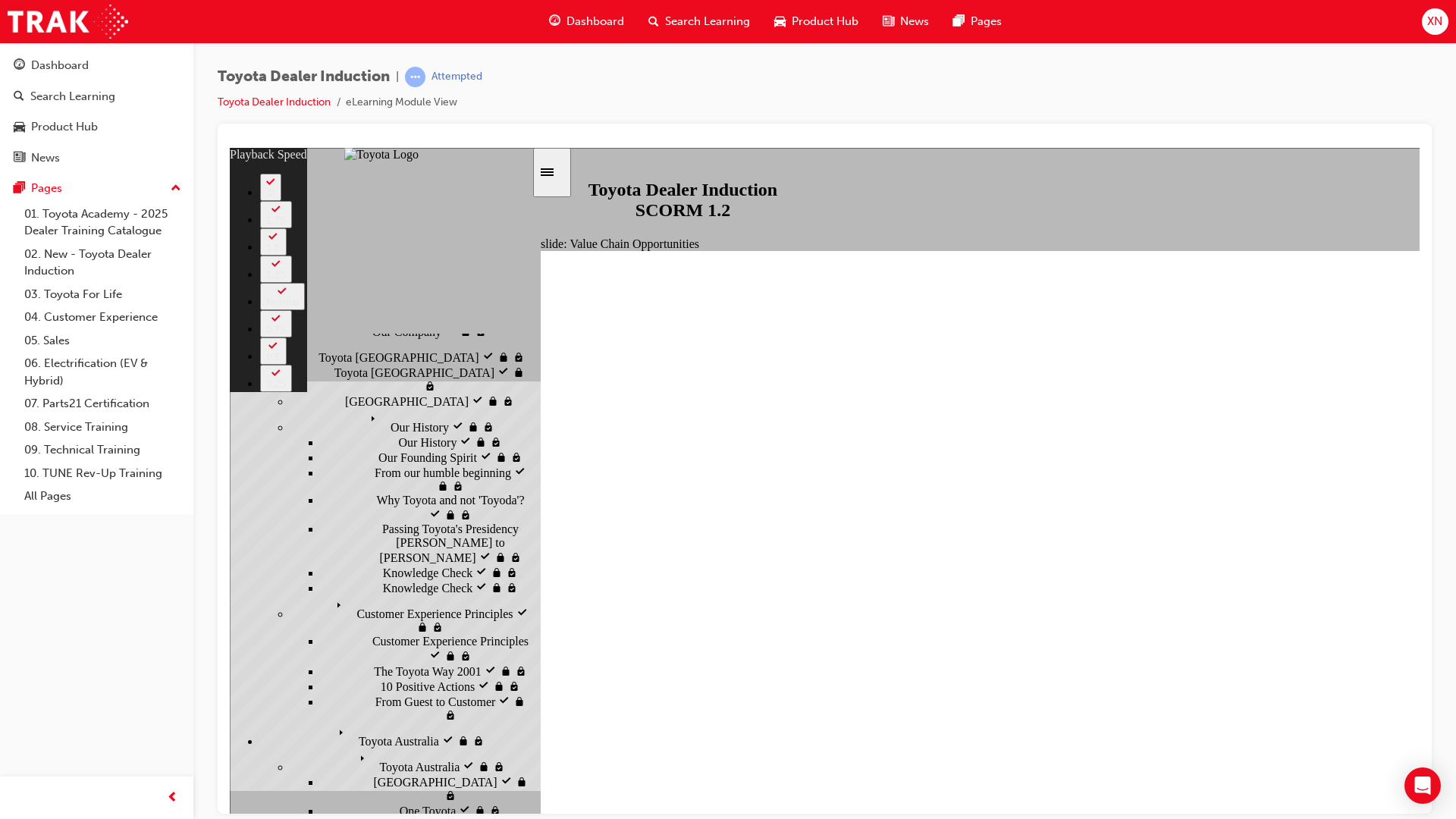
type input "9200"
type input "64"
type input "9500"
type input "64"
type input "9700"
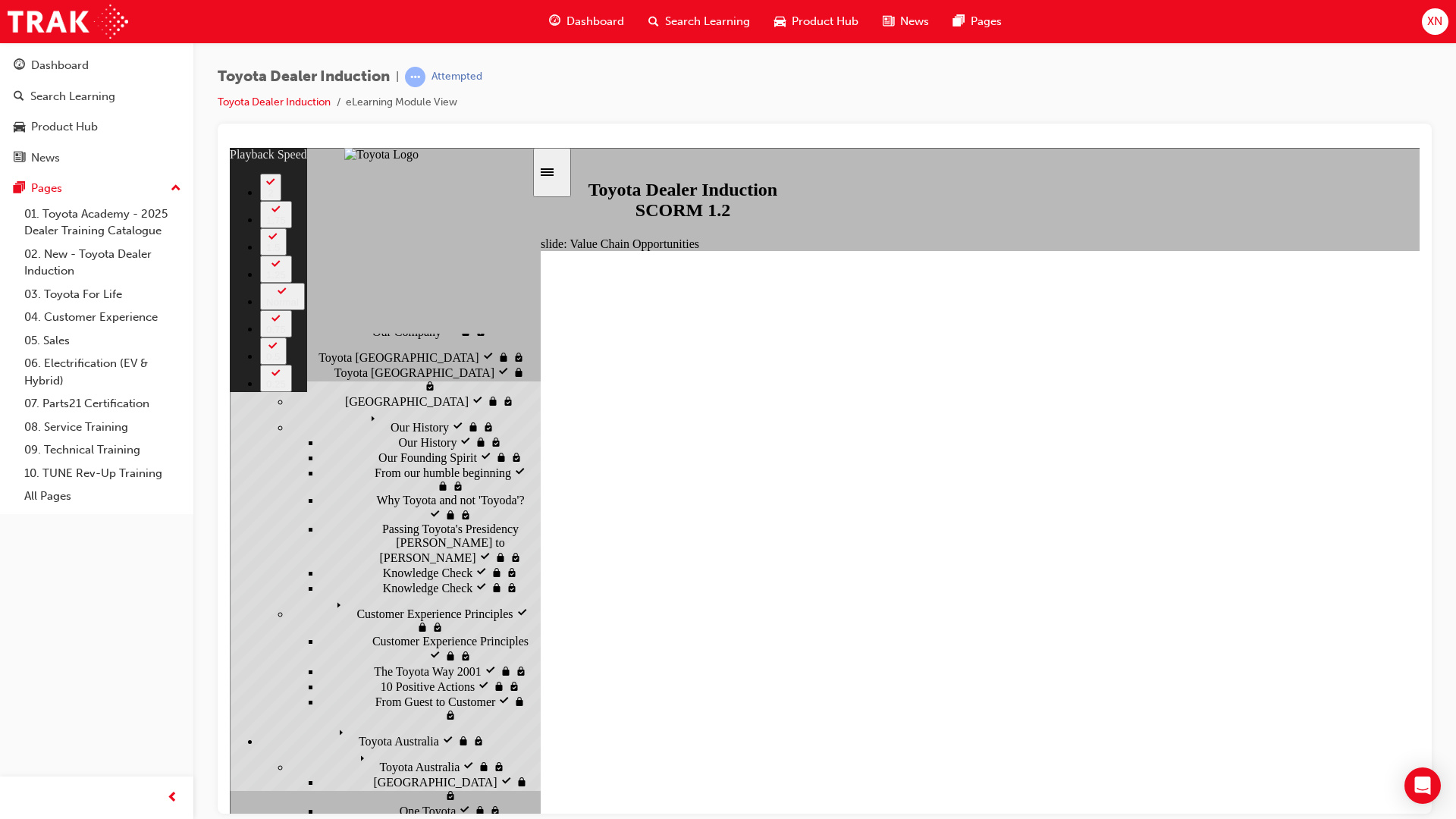
type input "64"
type input "10000"
type input "64"
type input "10100"
type input "64"
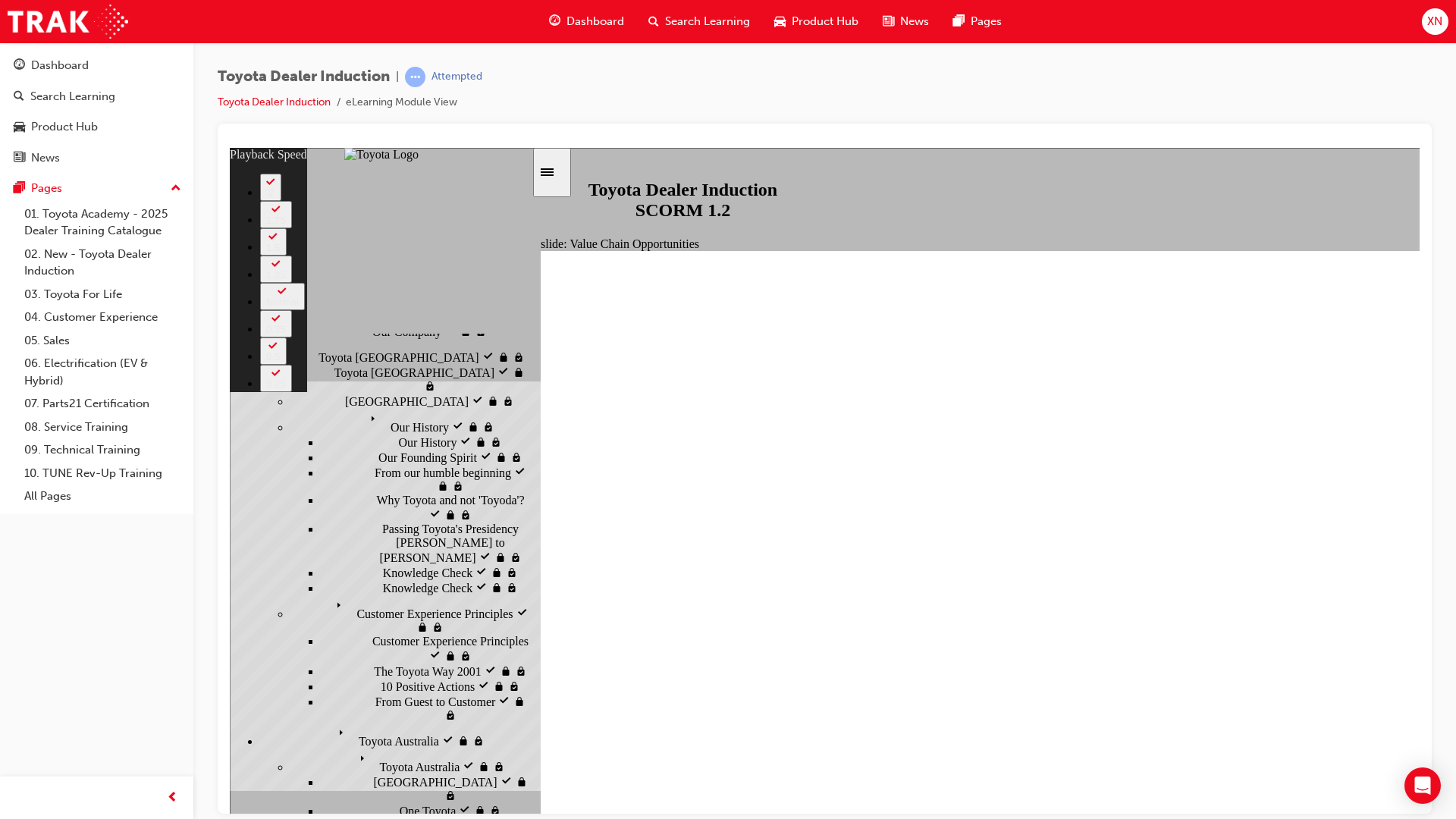
type input "11000"
type input "64"
type input "11000"
type input "64"
type input "11000"
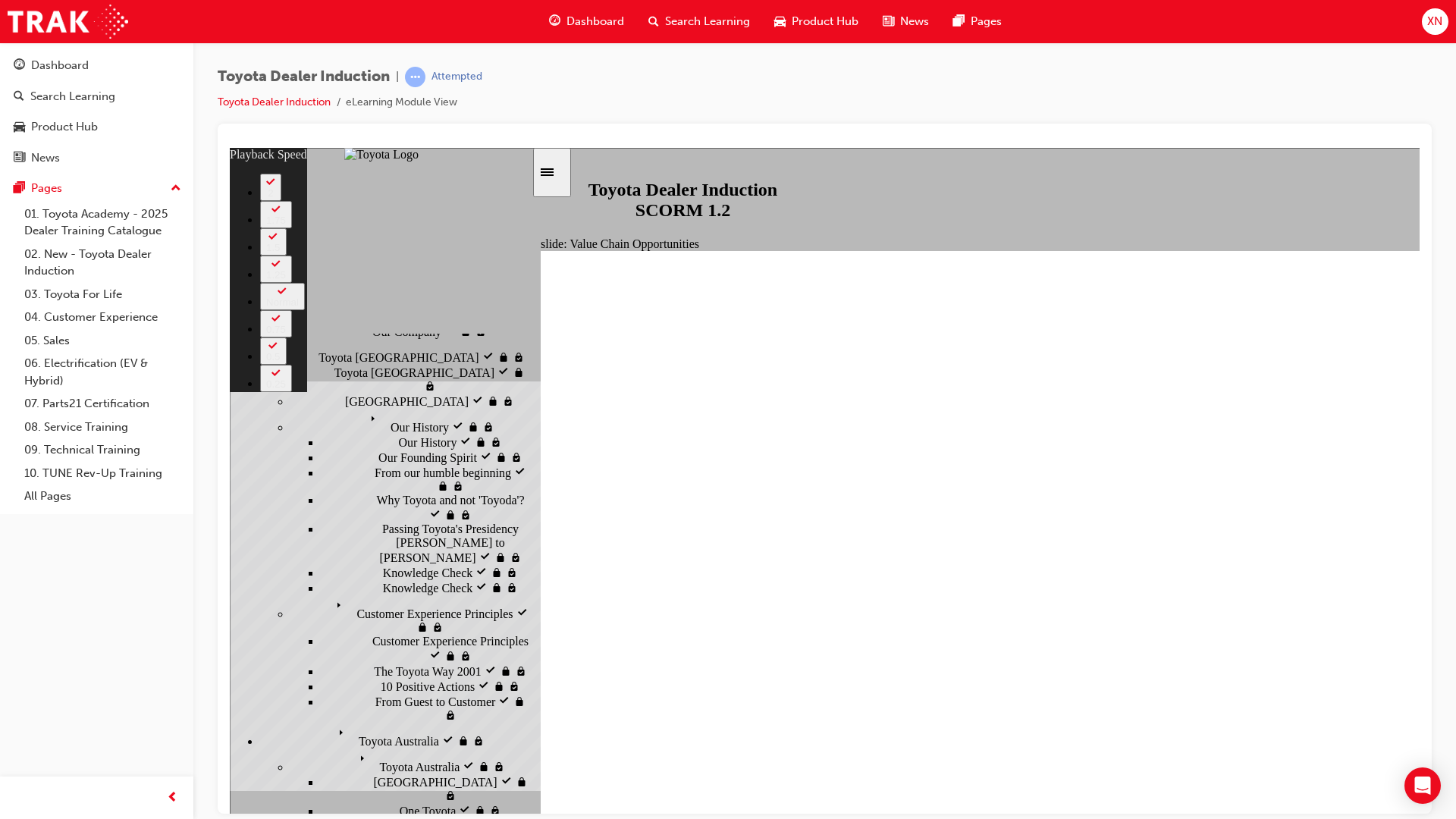
type input "64"
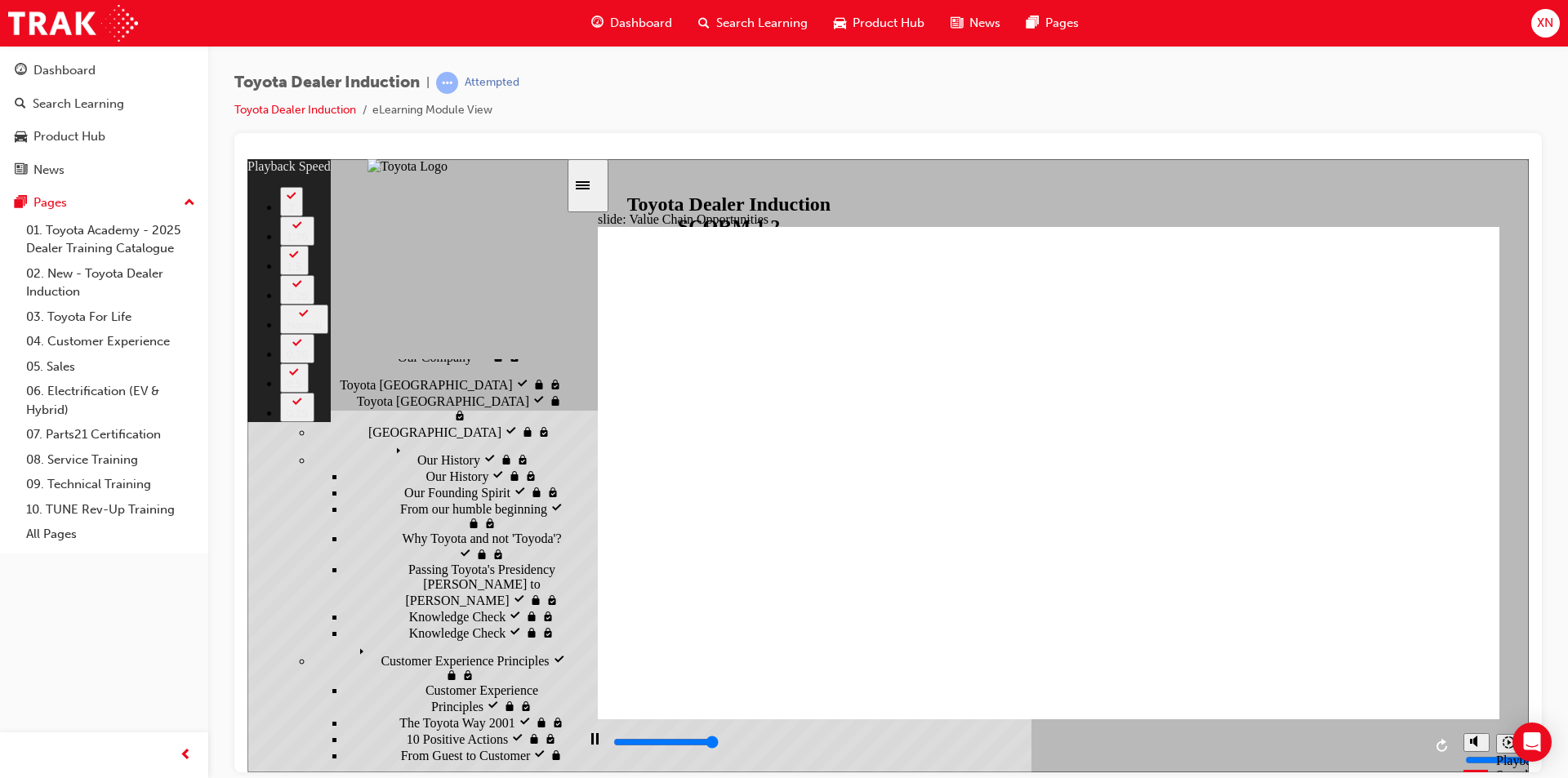
type input "11300"
type input "64"
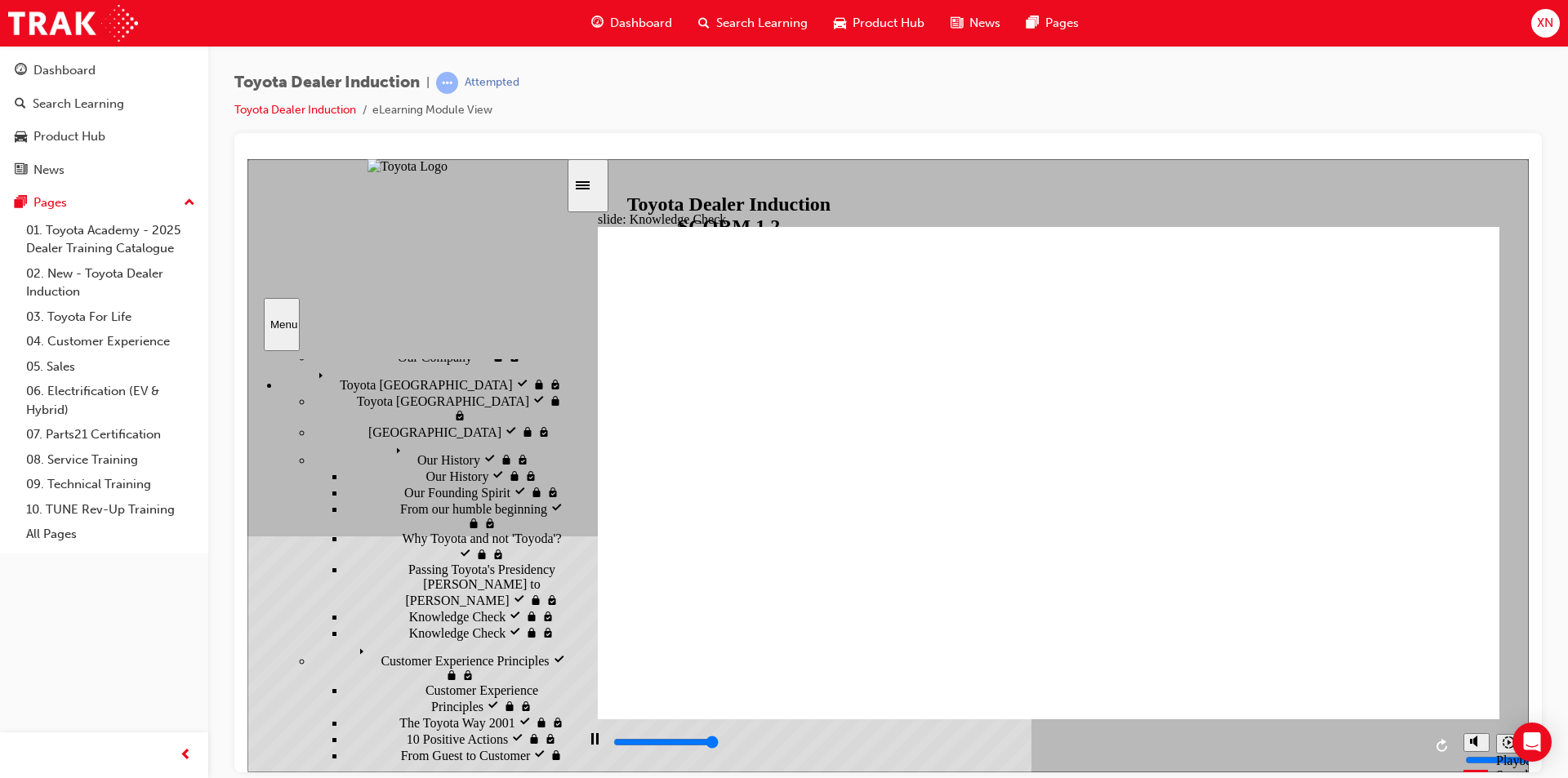
type input "5000"
radio input "true"
type input "5000"
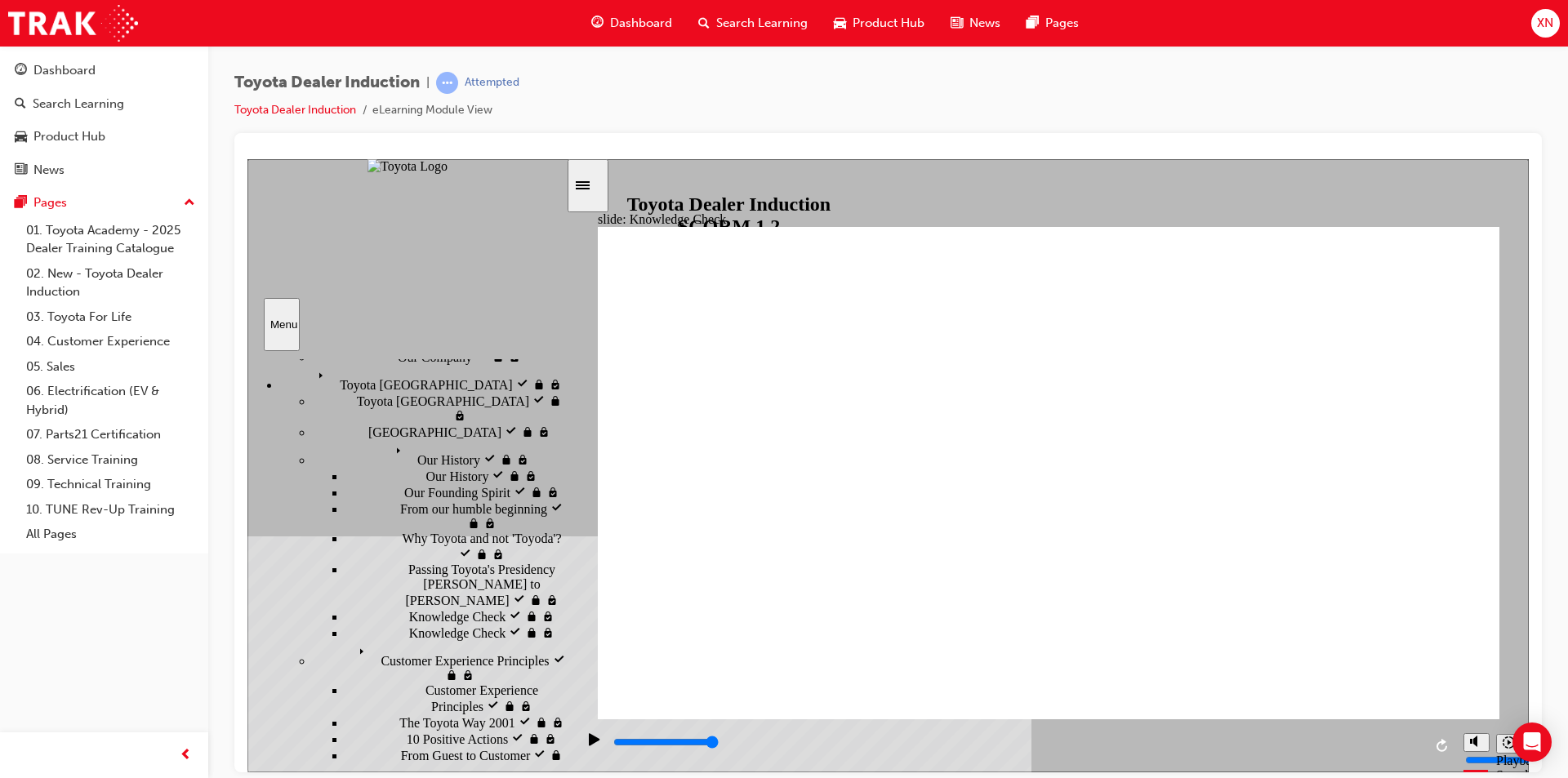
radio input "true"
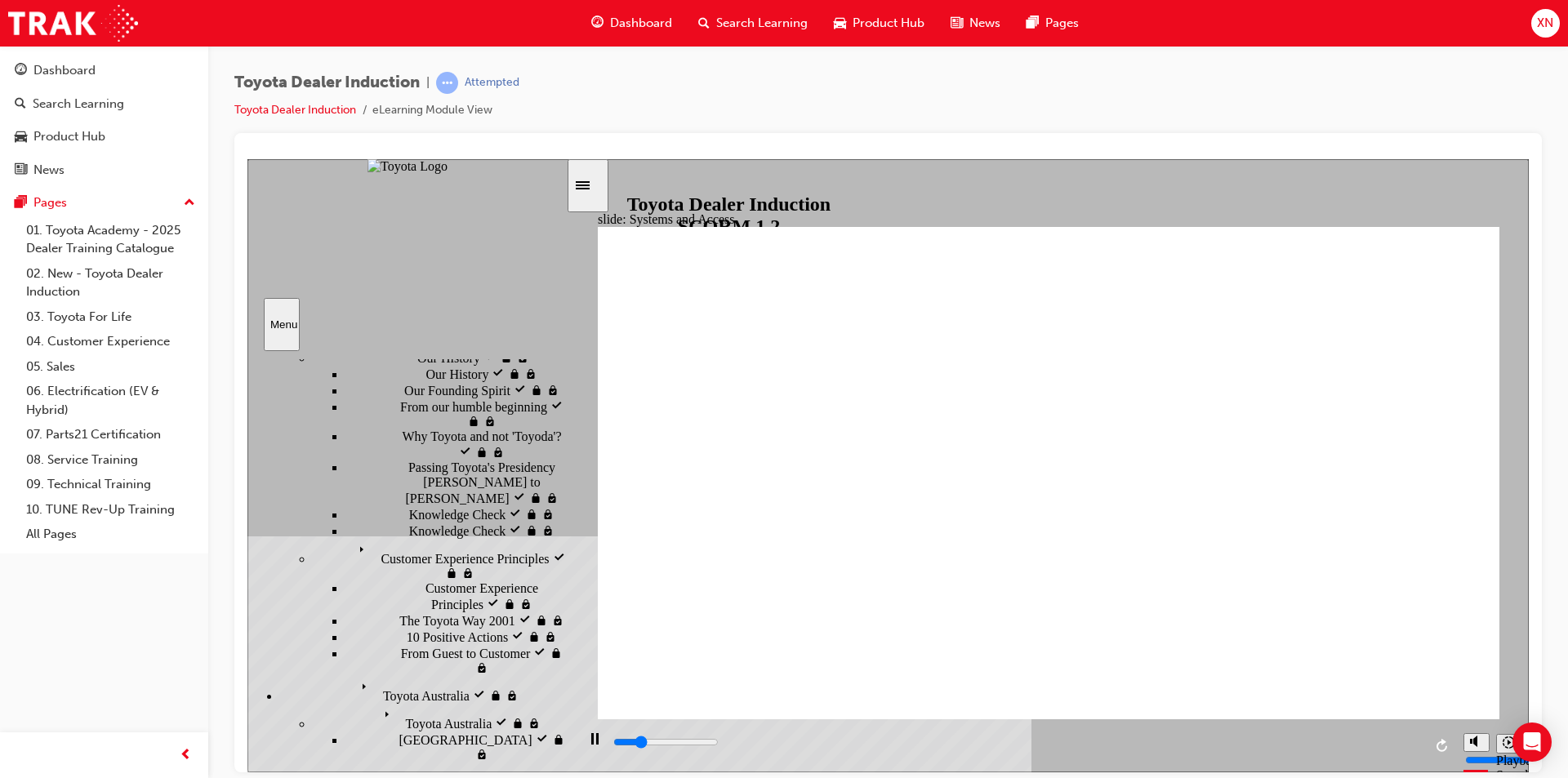
scroll to position [181, 0]
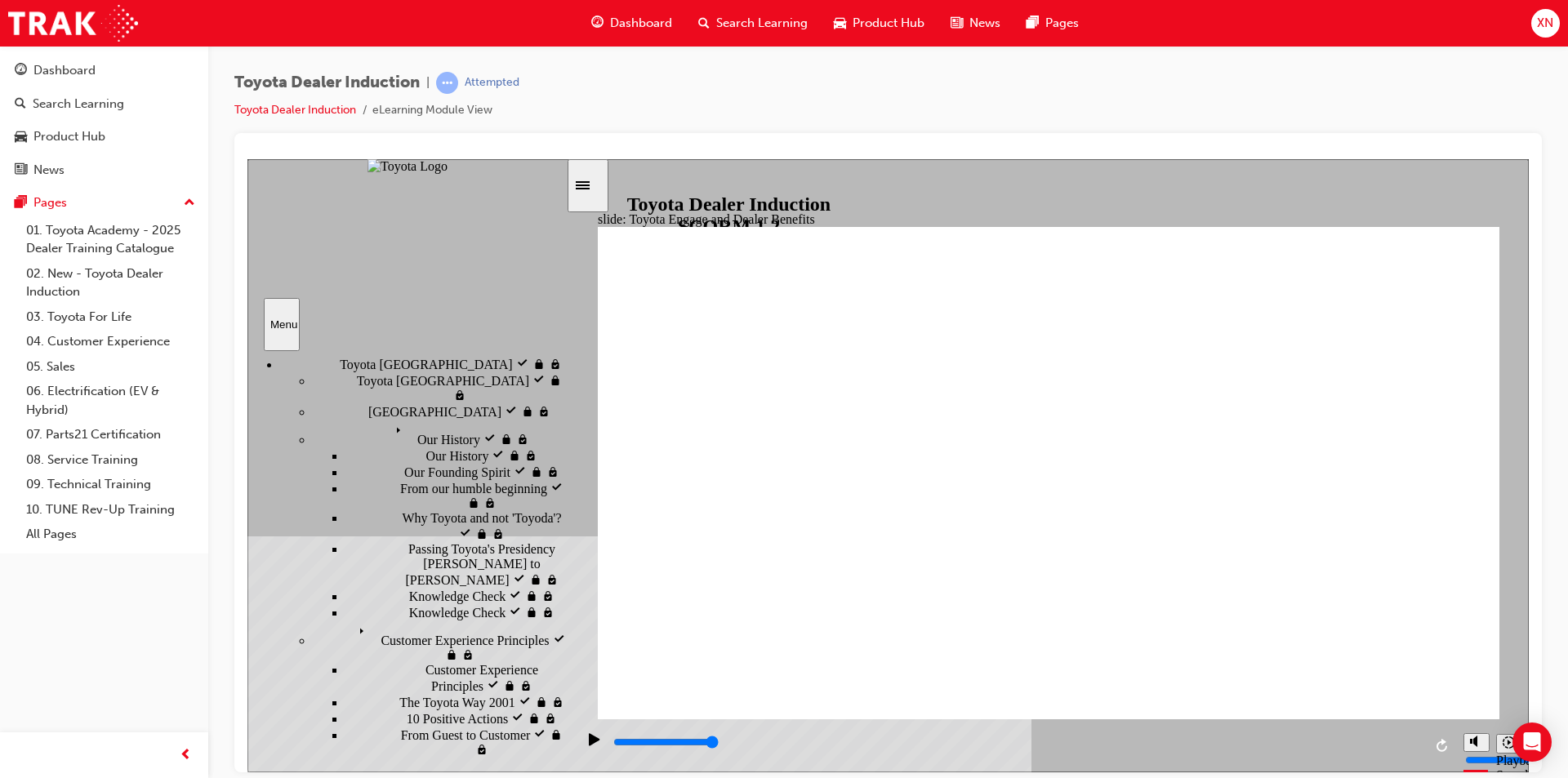
drag, startPoint x: 962, startPoint y: 747, endPoint x: 1226, endPoint y: 708, distance: 266.9
click at [1226, 708] on div "slide: Toyota Engage App Rectangle 1 Toyota Engage It’s time to connect & engag…" at bounding box center [888, 465] width 1282 height 613
drag, startPoint x: 1293, startPoint y: 733, endPoint x: 1328, endPoint y: 731, distance: 35.1
click at [1328, 731] on div "playback controls" at bounding box center [1015, 745] width 879 height 53
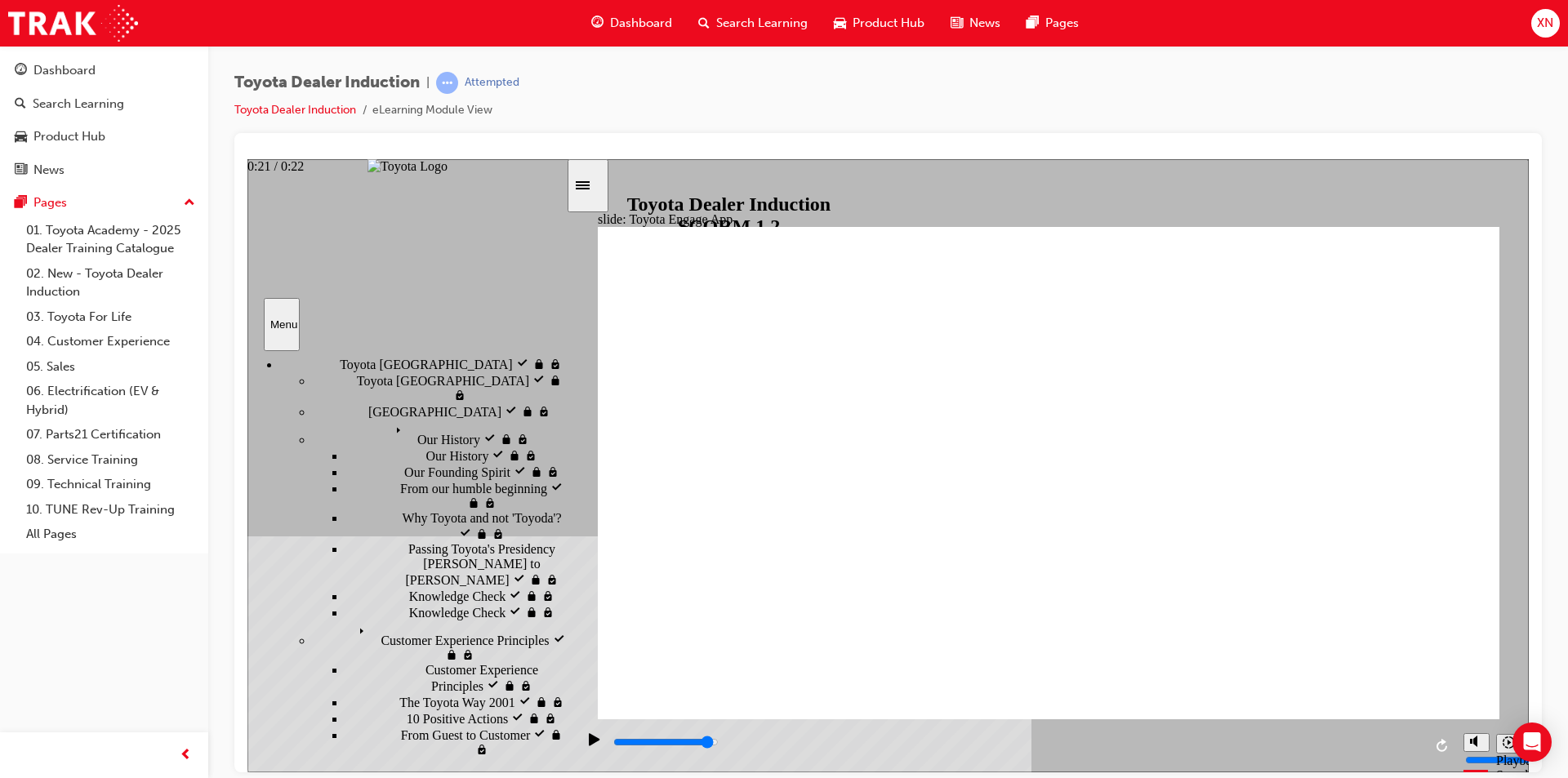
click at [719, 743] on input "slide progress" at bounding box center [666, 741] width 106 height 13
click at [719, 744] on input "slide progress" at bounding box center [666, 741] width 106 height 13
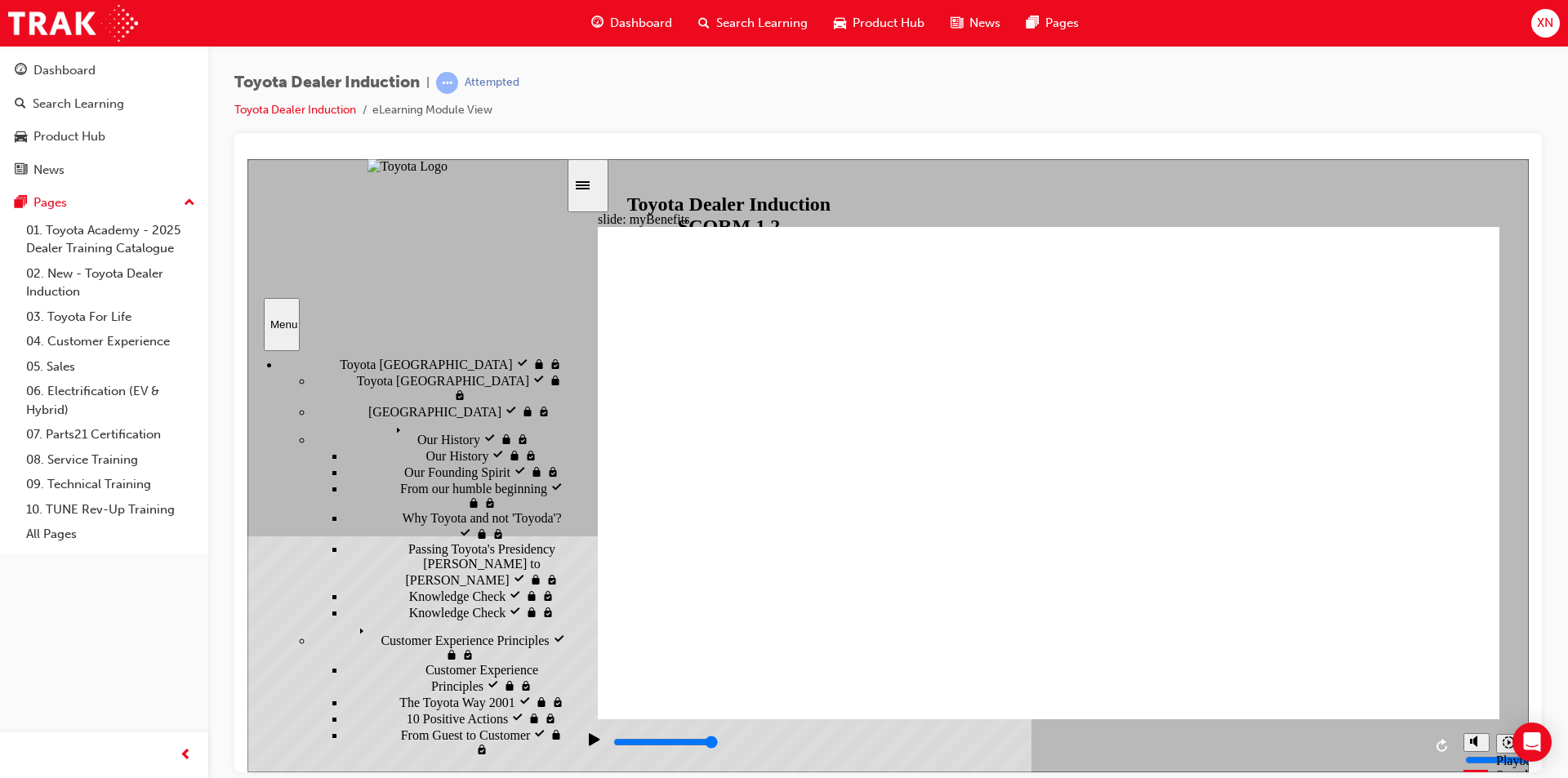
click icon
click input "text"
click icon "Menu"
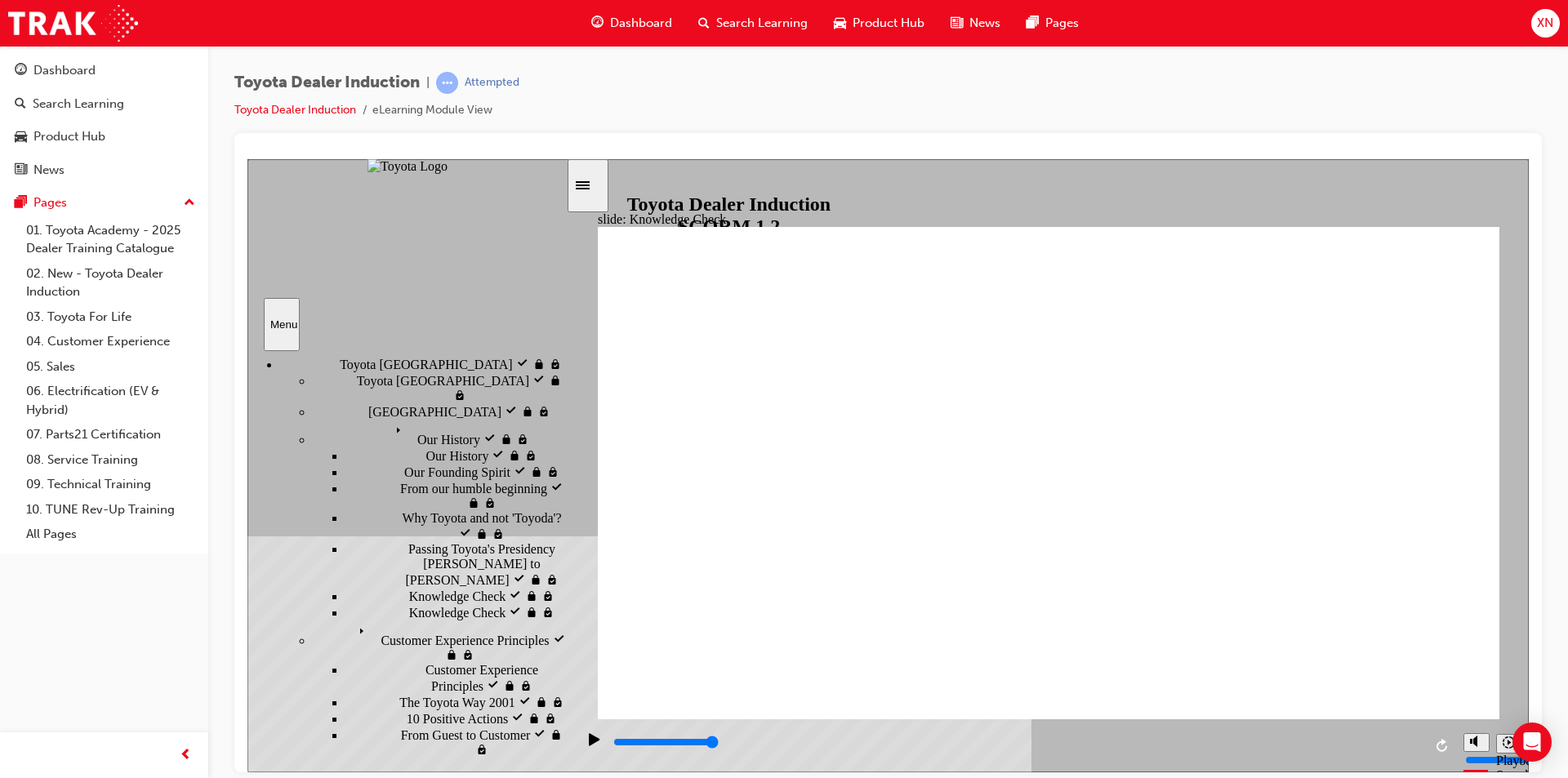
click icon "Menu"
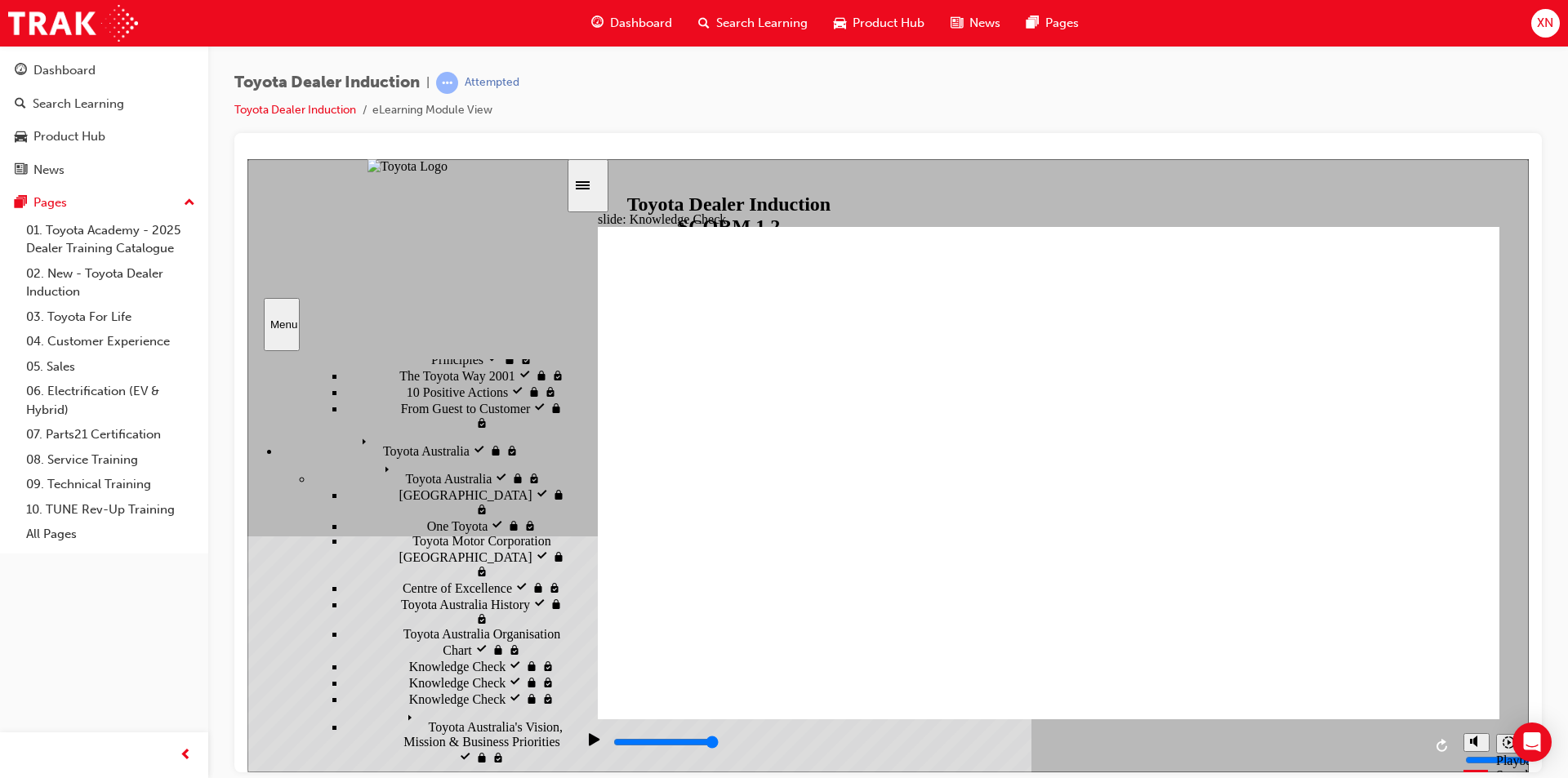
scroll to position [426, 0]
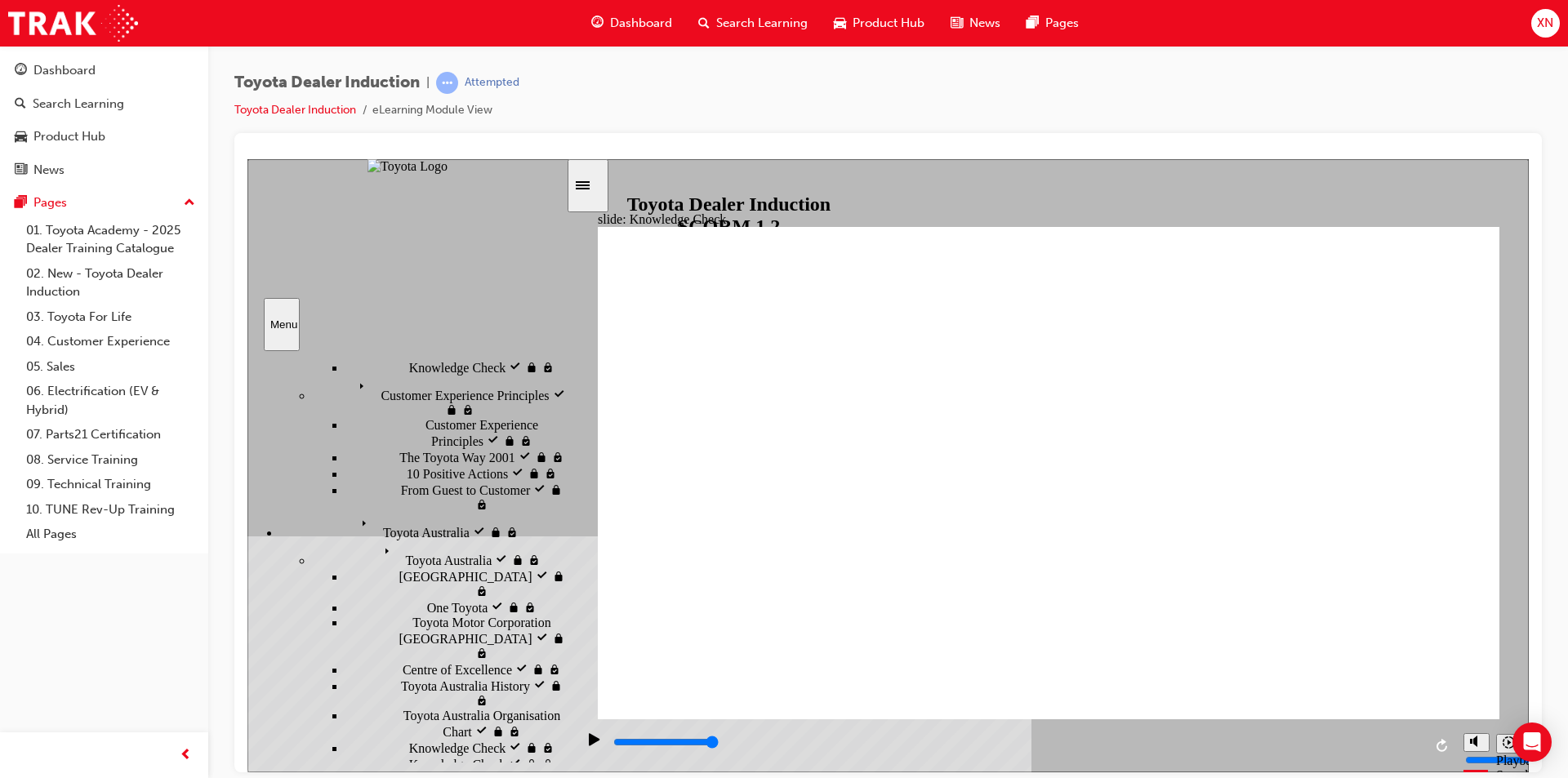
click span "Accessing myBenefits visited"
click icon
click input "text"
type input "3500"
type input "E"
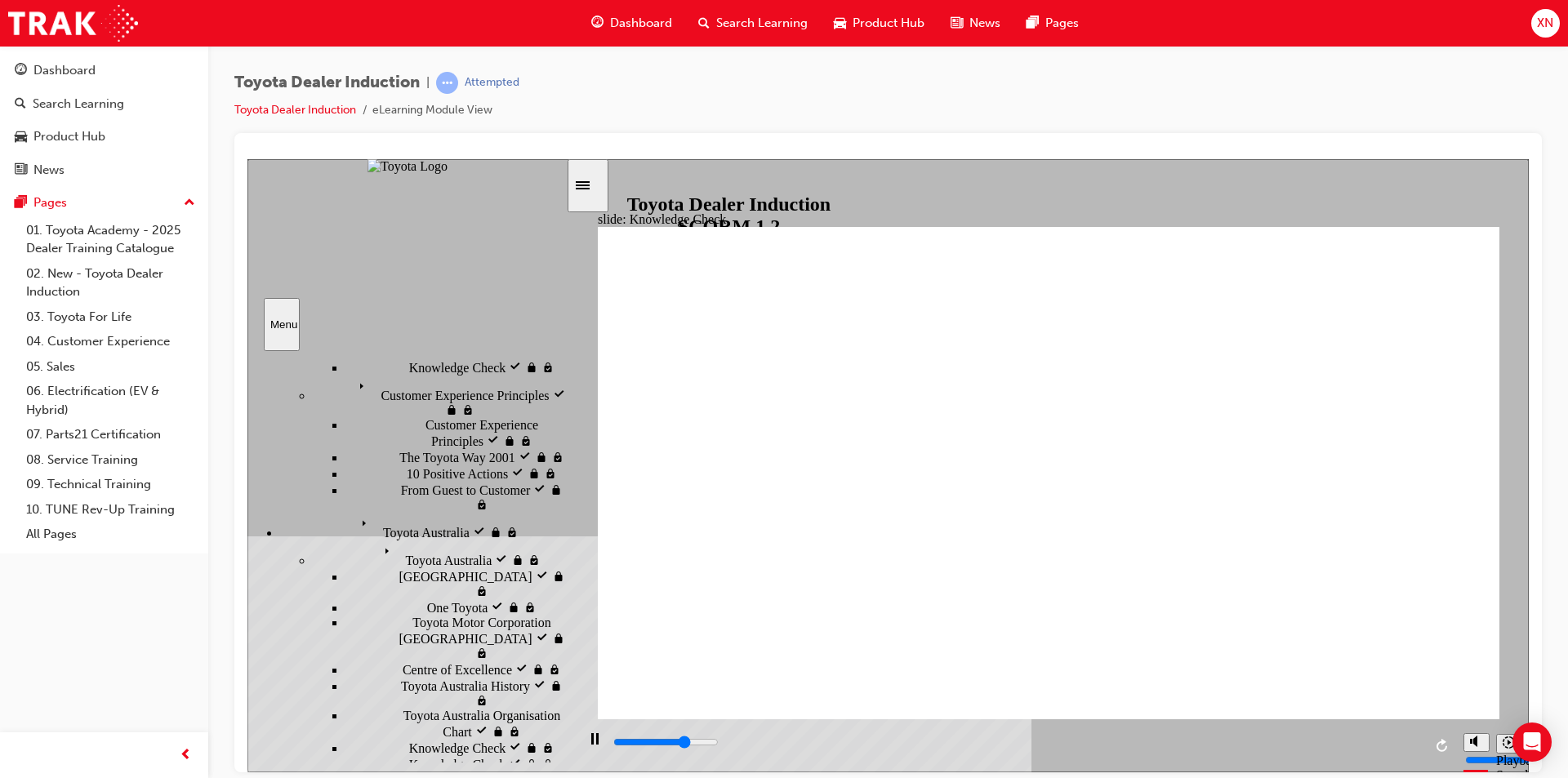
type input "E"
type input "Eng"
type input "3600"
type input "Eng"
type input "3700"
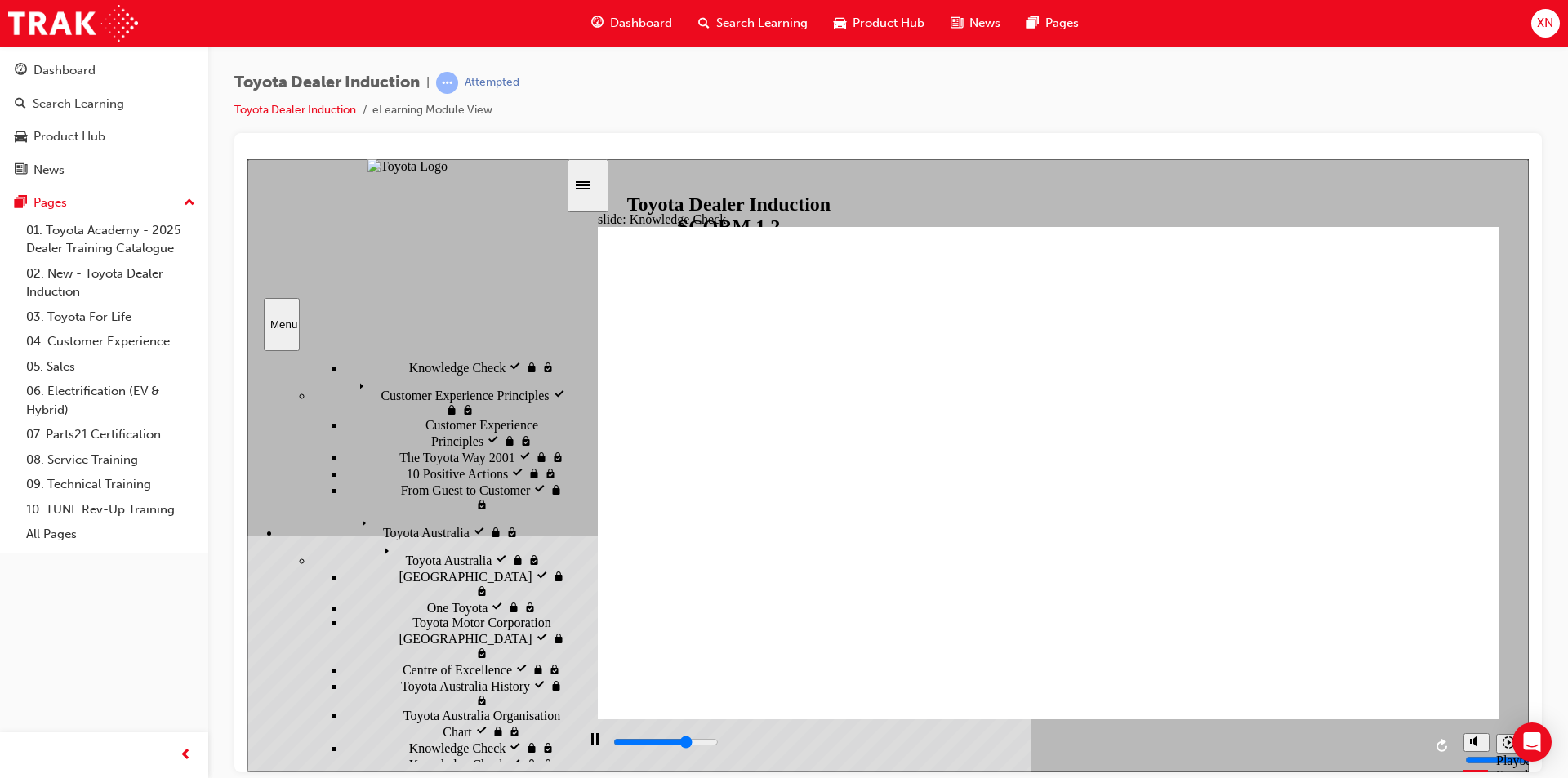
type input "Enga"
type input "3900"
type input "Engag"
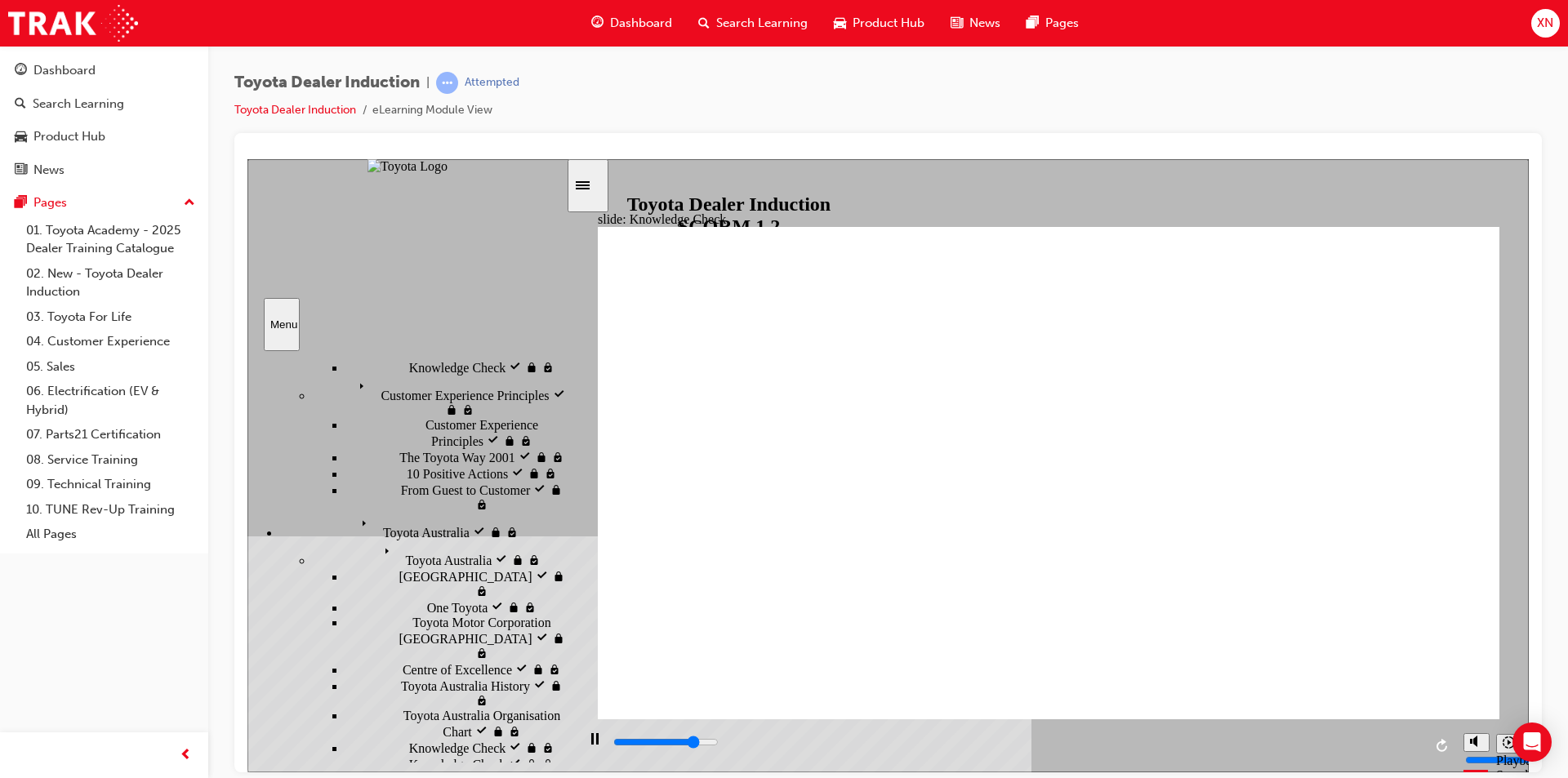
type input "4100"
type input "Engage"
type input "4200"
type input "Engage"
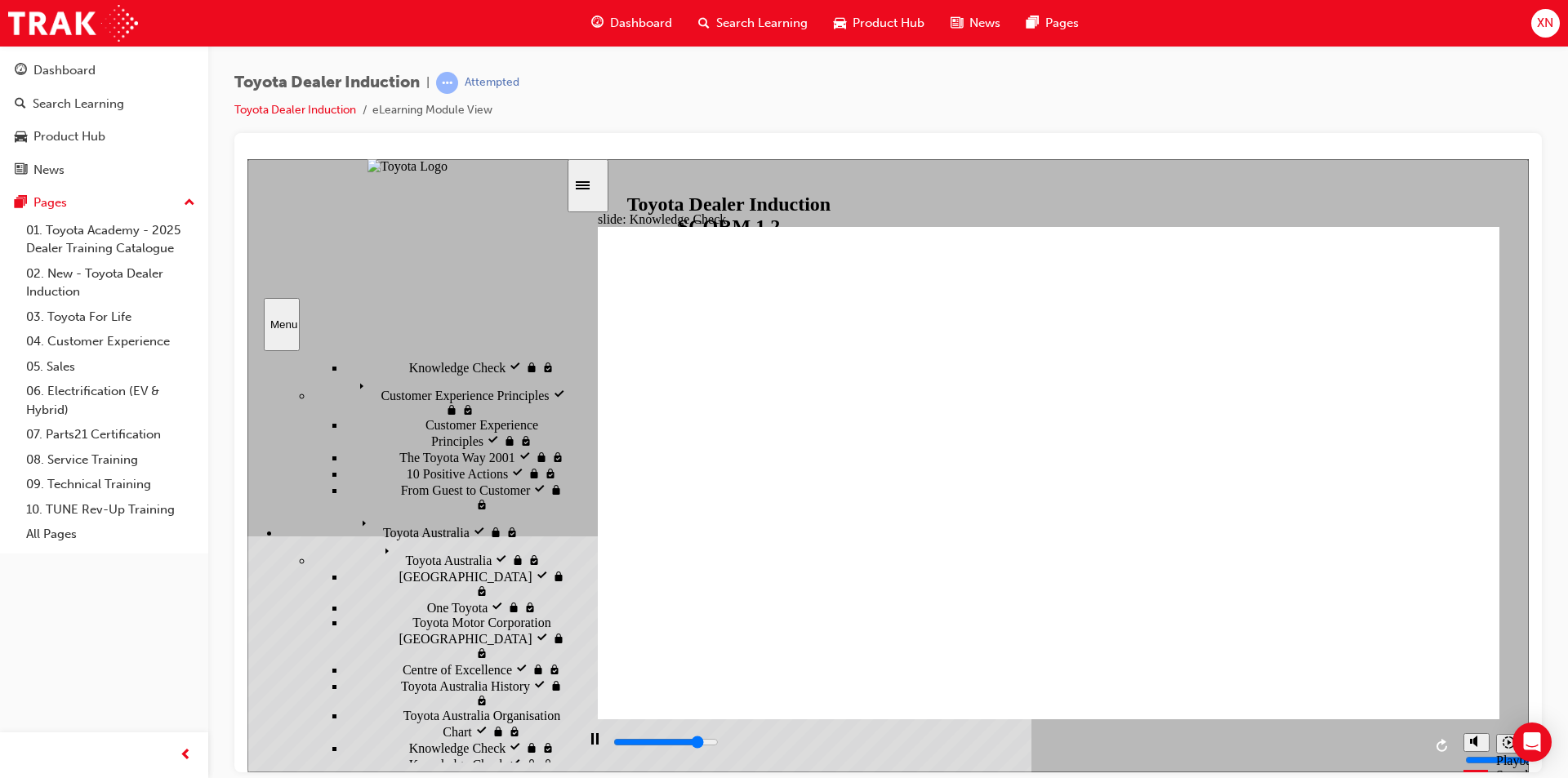
type input "4300"
type input "Engage"
type input "4400"
type input "Engage a"
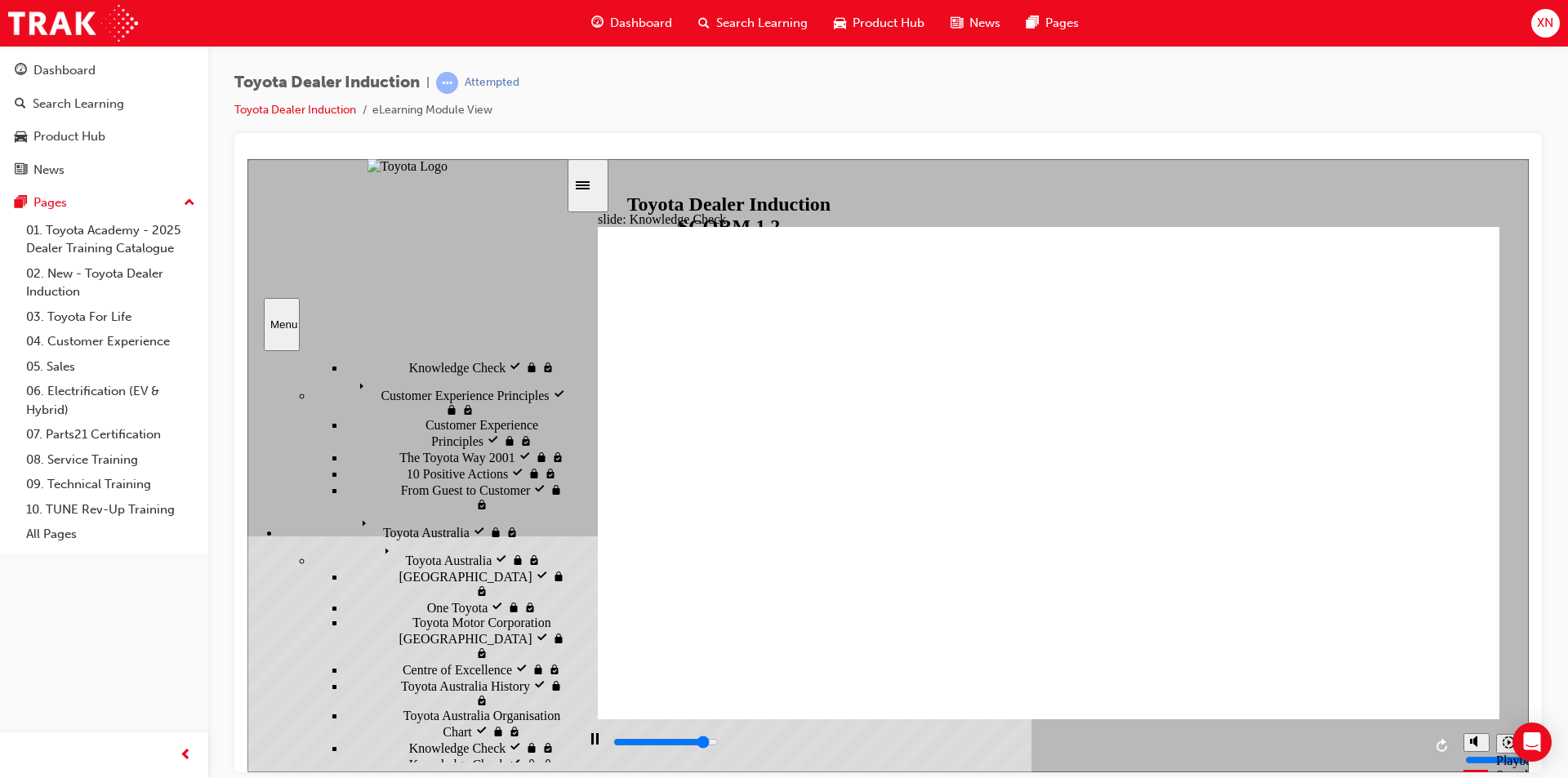
type input "4500"
type input "Engage ap"
type input "4700"
type input "Engage app"
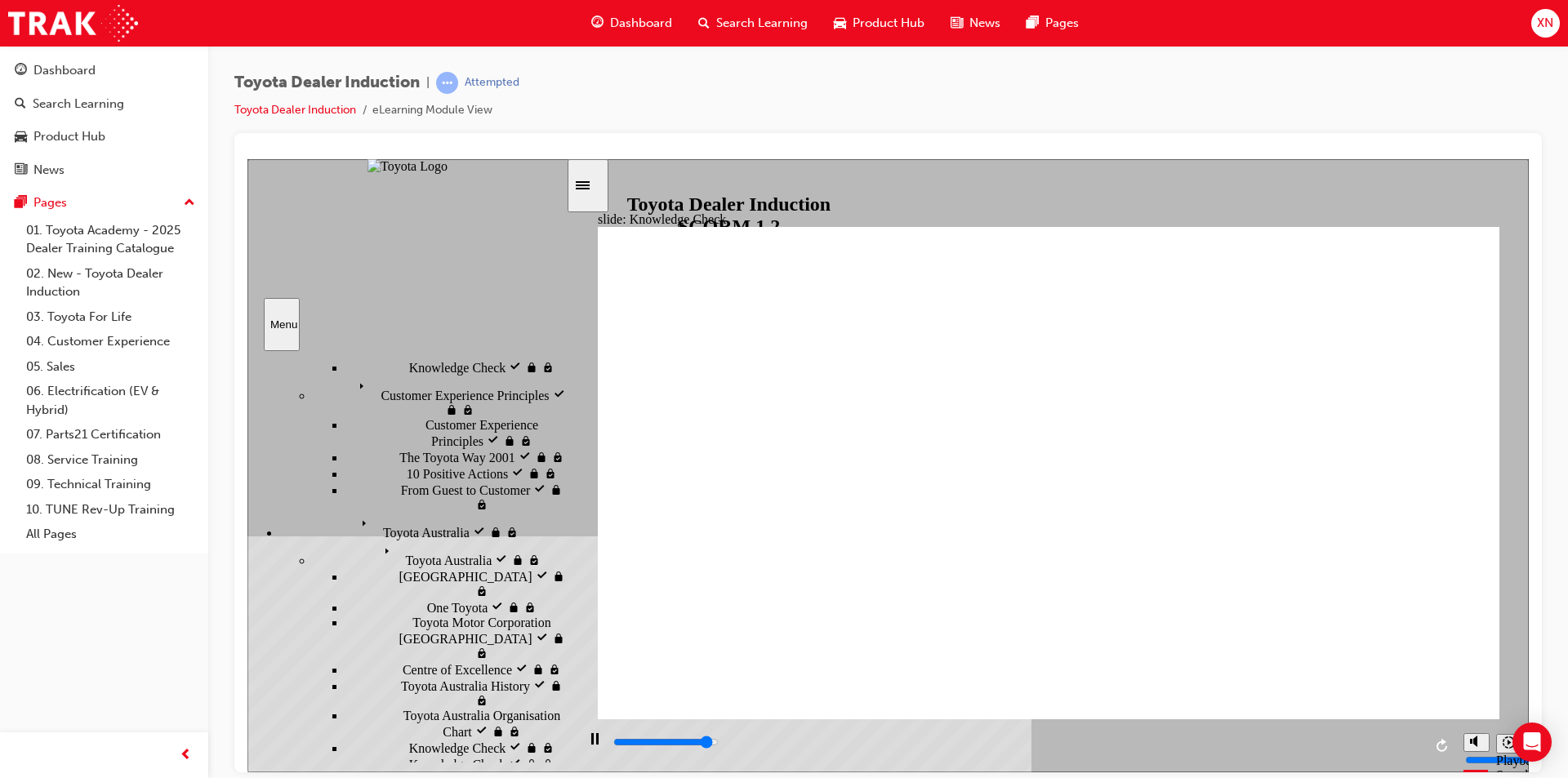
type input "Engage app"
type input "5000"
type input "Engage app"
click image
drag, startPoint x: 1153, startPoint y: 514, endPoint x: 1152, endPoint y: 505, distance: 9.1
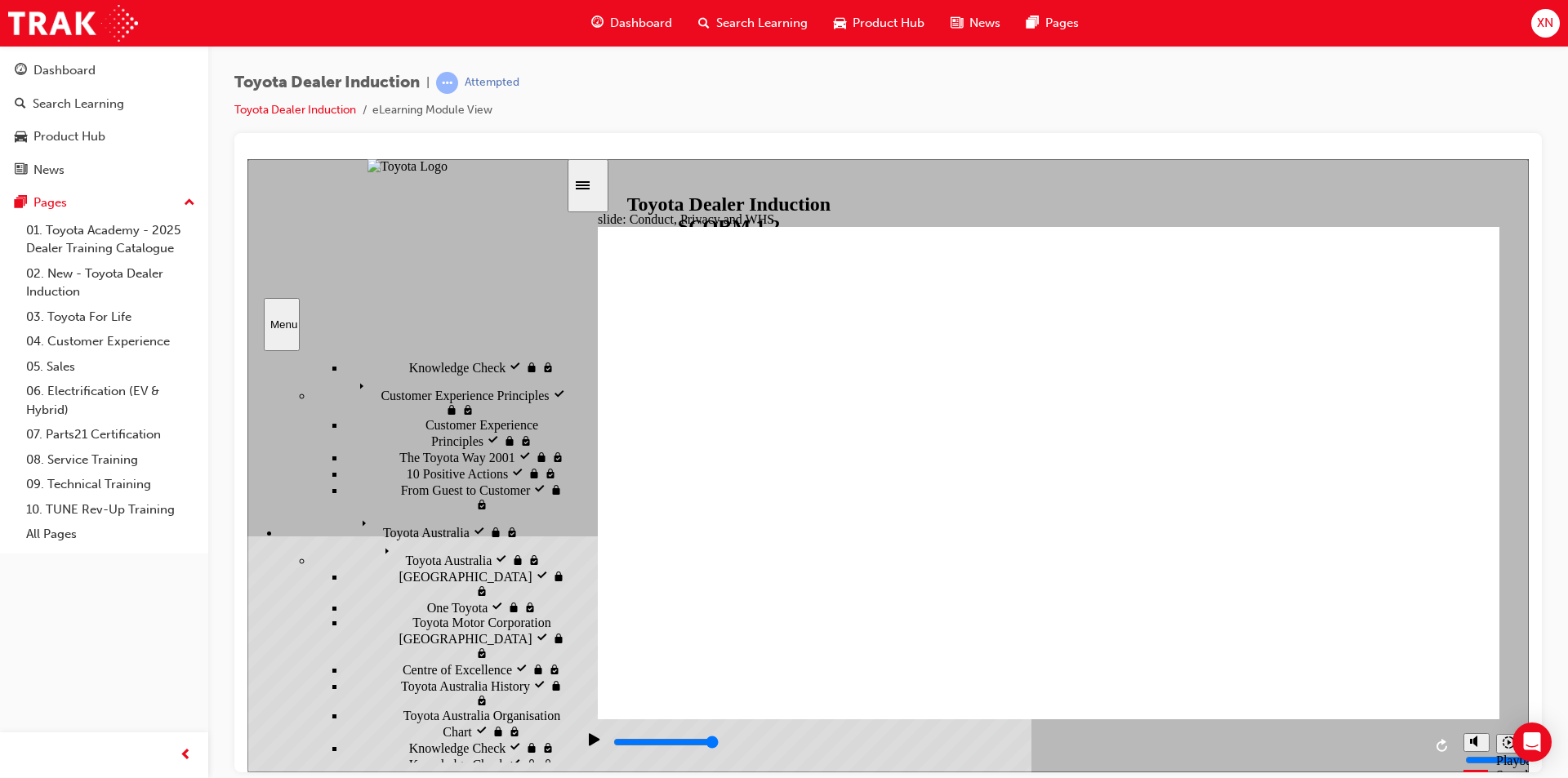
click icon
type input "2700"
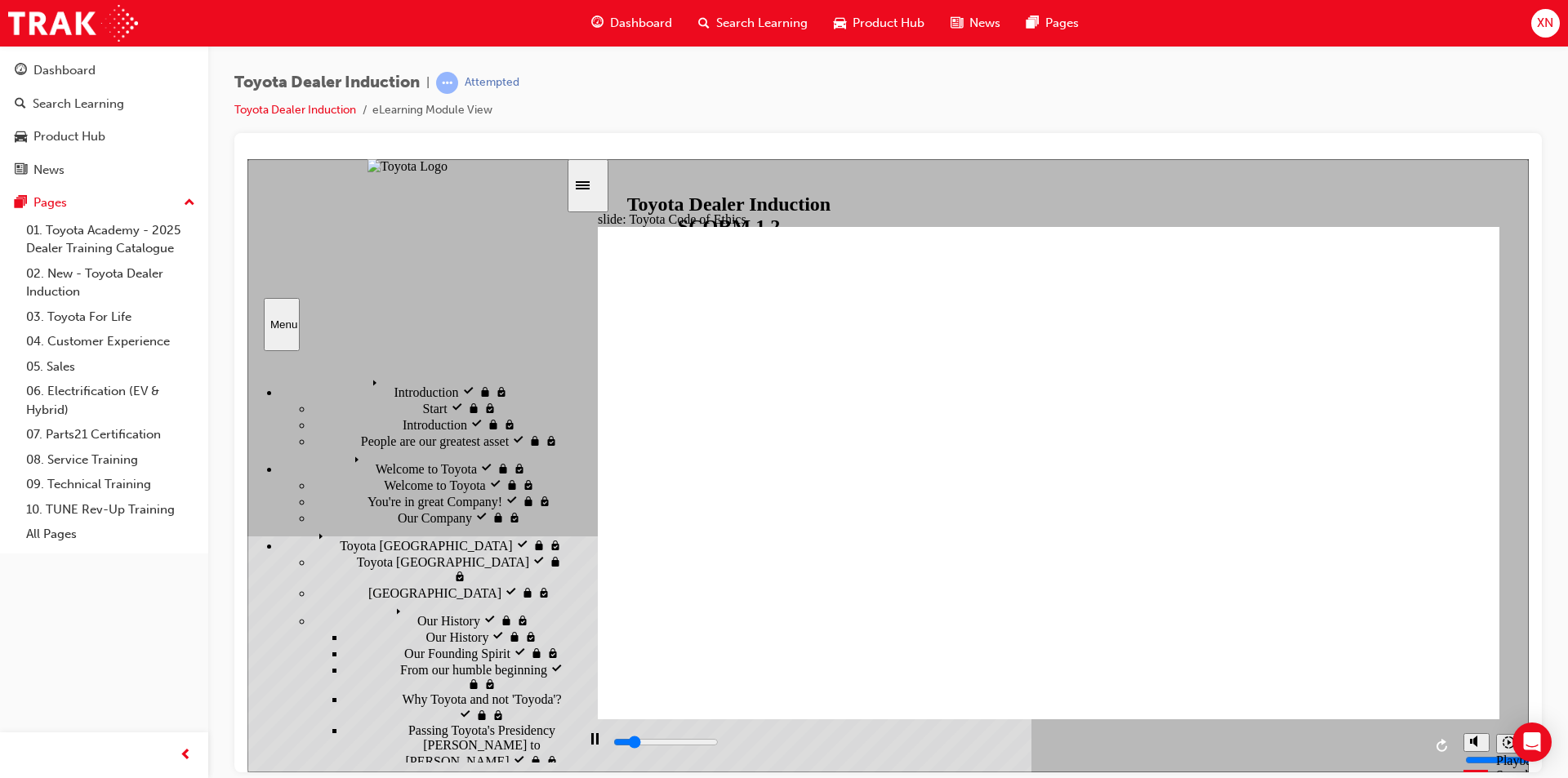
scroll to position [426, 0]
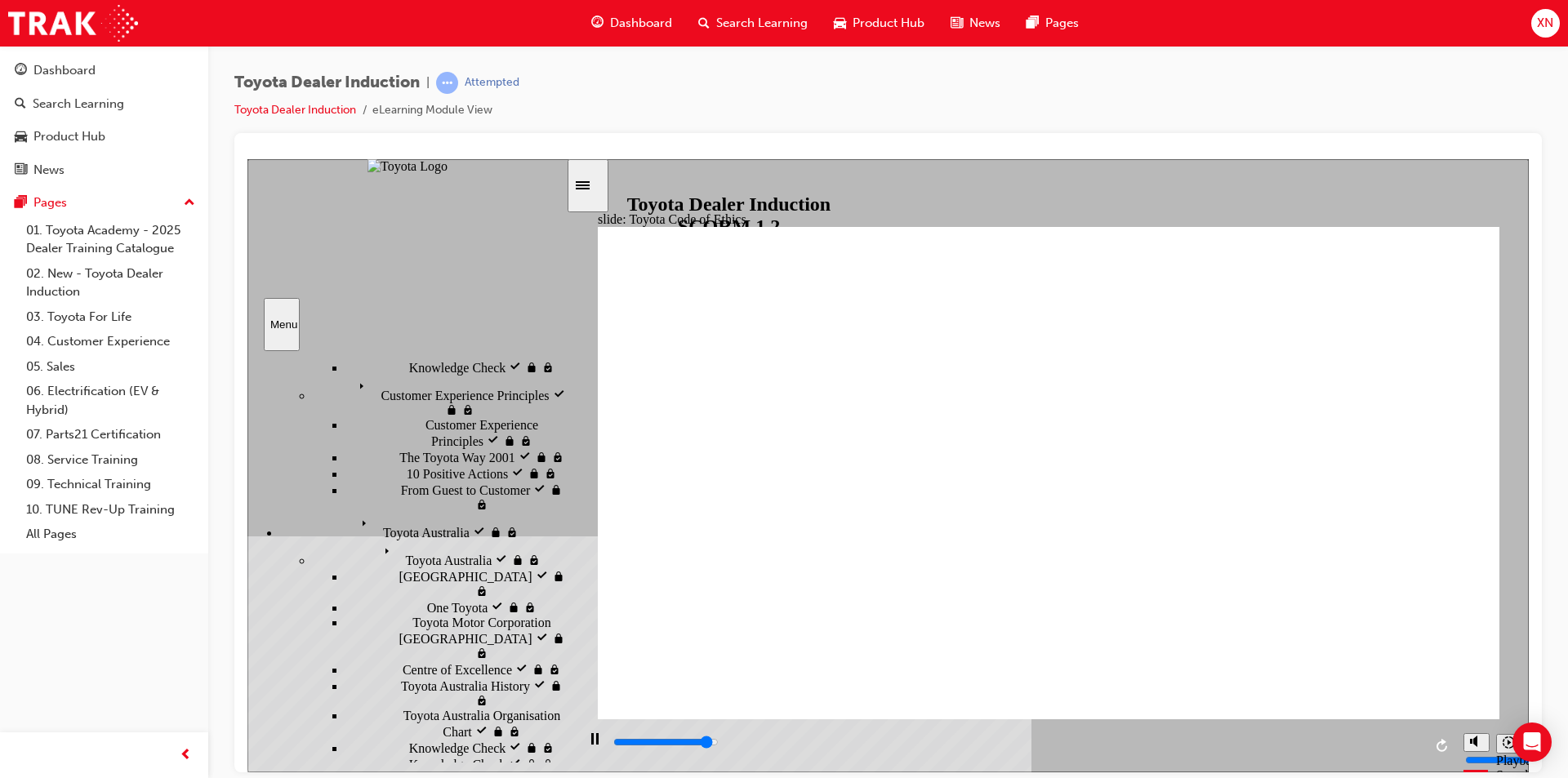
drag, startPoint x: 872, startPoint y: 742, endPoint x: 1364, endPoint y: 740, distance: 492.0
click at [1355, 699] on div "slide: Expectations Toyota Code of Conduct Oval 3 Group 1 Rectangle 5 integrity…" at bounding box center [888, 465] width 1282 height 613
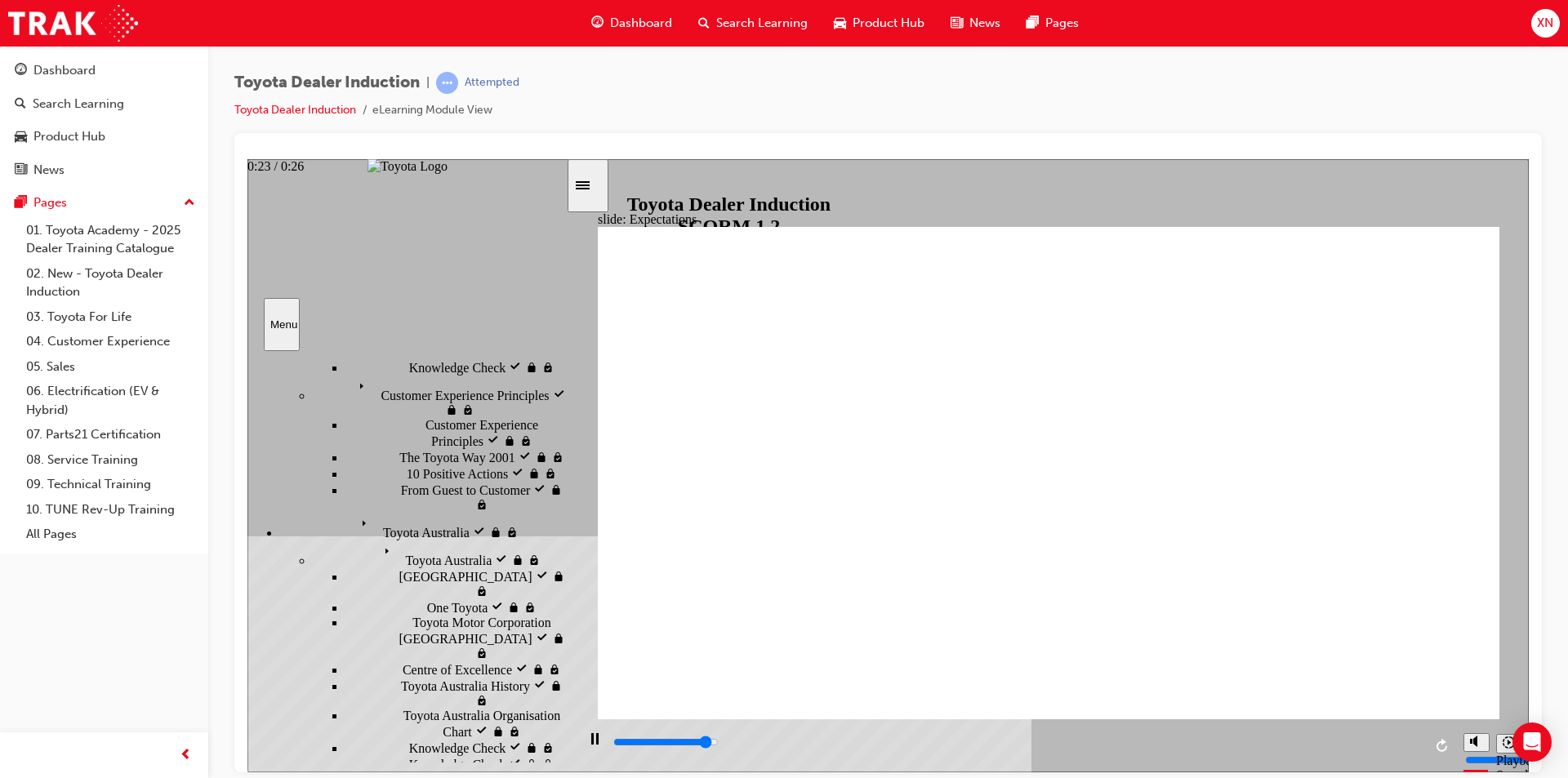
click at [1364, 740] on div "playback controls" at bounding box center [1017, 742] width 811 height 18
drag, startPoint x: 1091, startPoint y: 334, endPoint x: 1190, endPoint y: 560, distance: 246.7
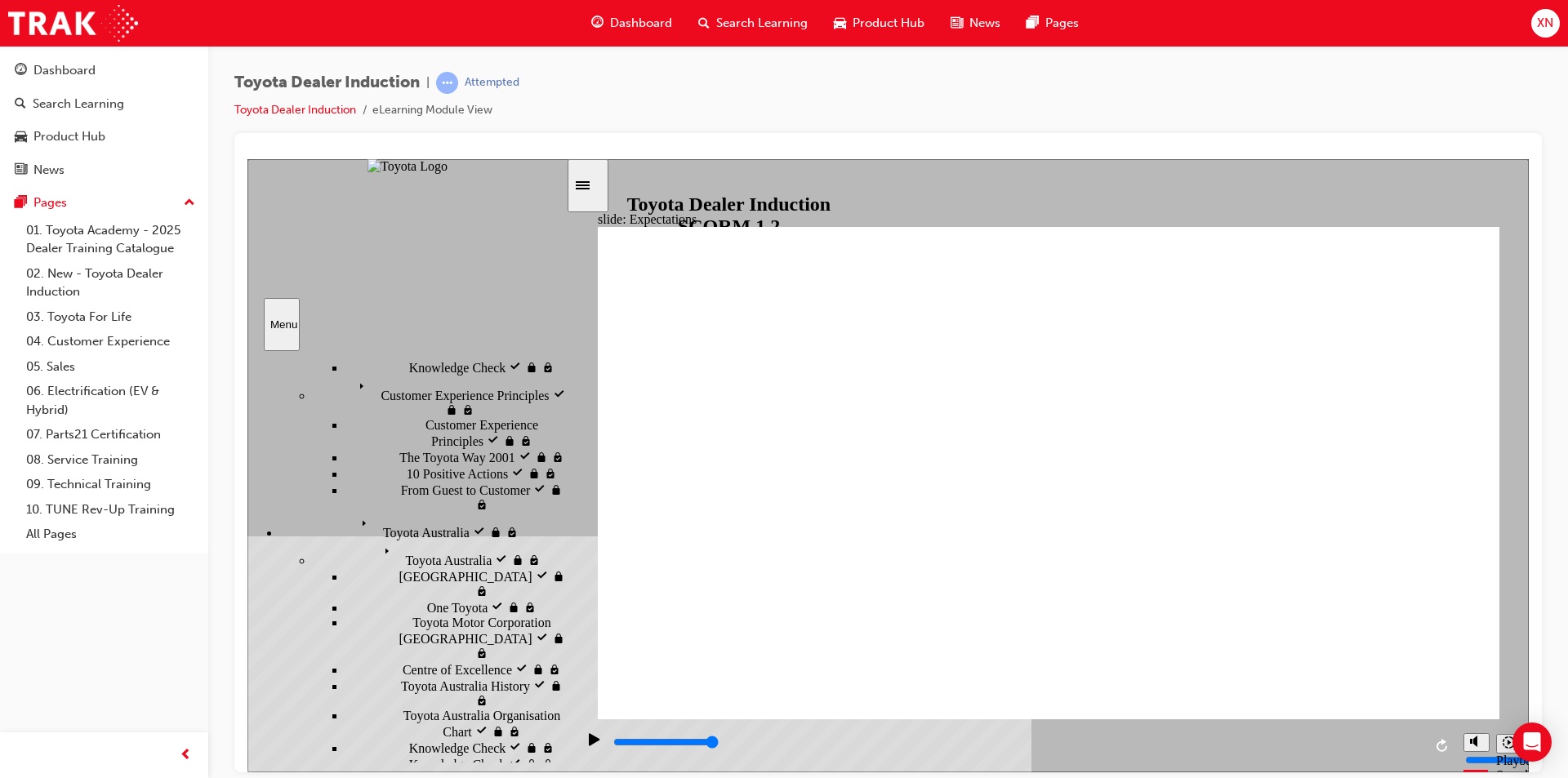
drag, startPoint x: 760, startPoint y: 507, endPoint x: 809, endPoint y: 505, distance: 49.0
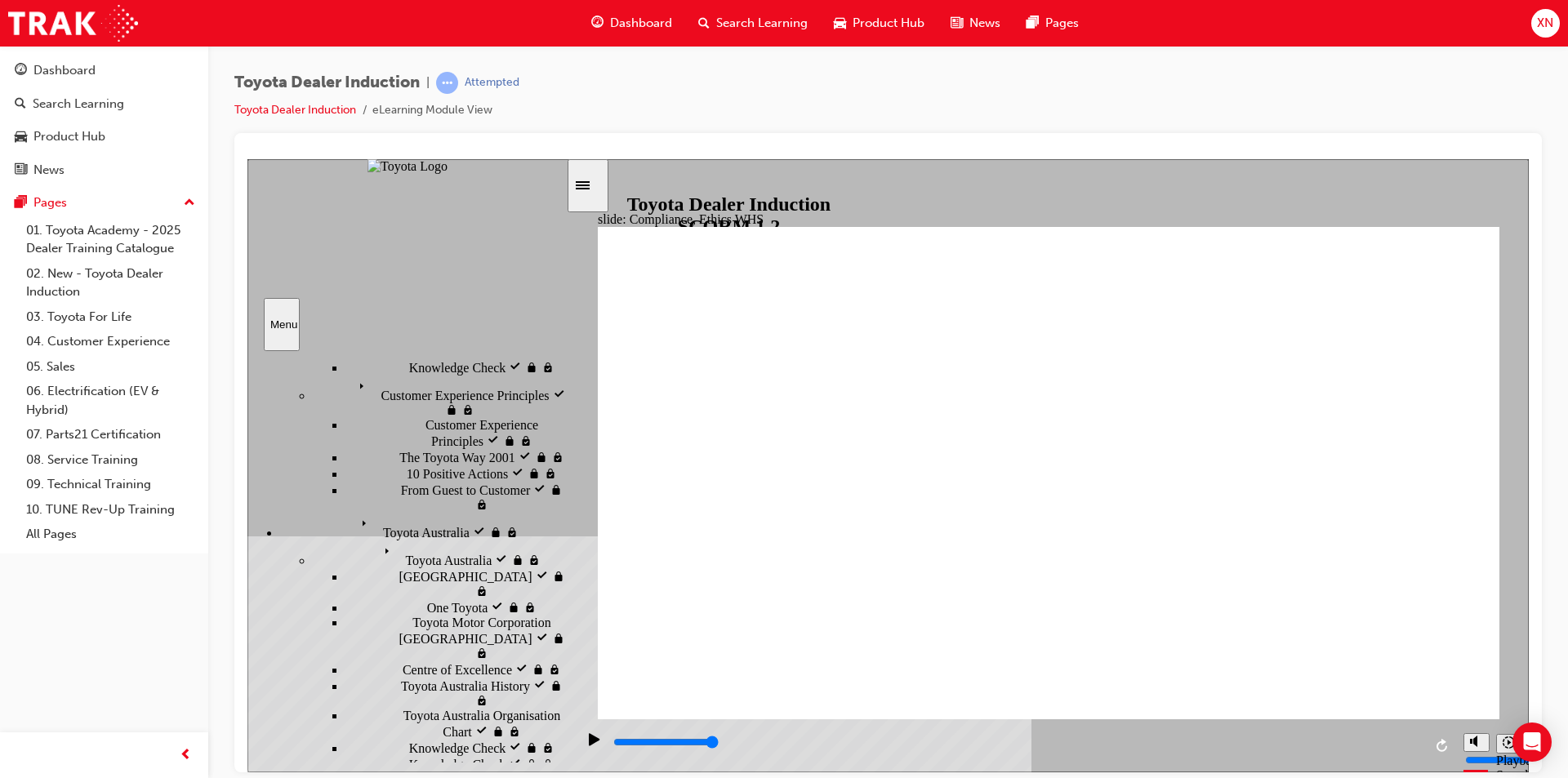
type input "8400"
checkbox input "true"
drag, startPoint x: 677, startPoint y: 337, endPoint x: 689, endPoint y: 432, distance: 95.8
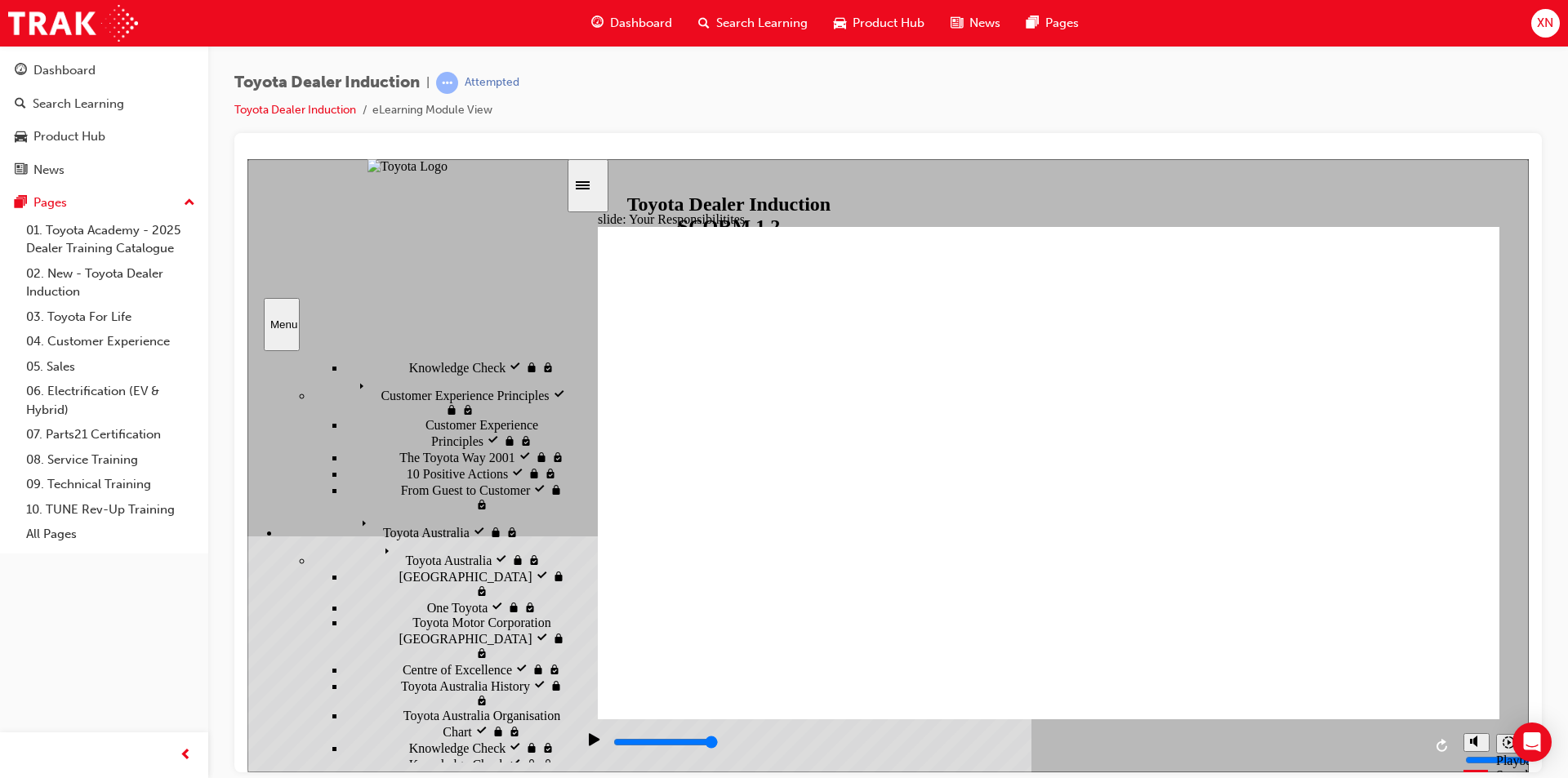
checkbox input "true"
drag, startPoint x: 683, startPoint y: 532, endPoint x: 694, endPoint y: 551, distance: 22.0
checkbox input "true"
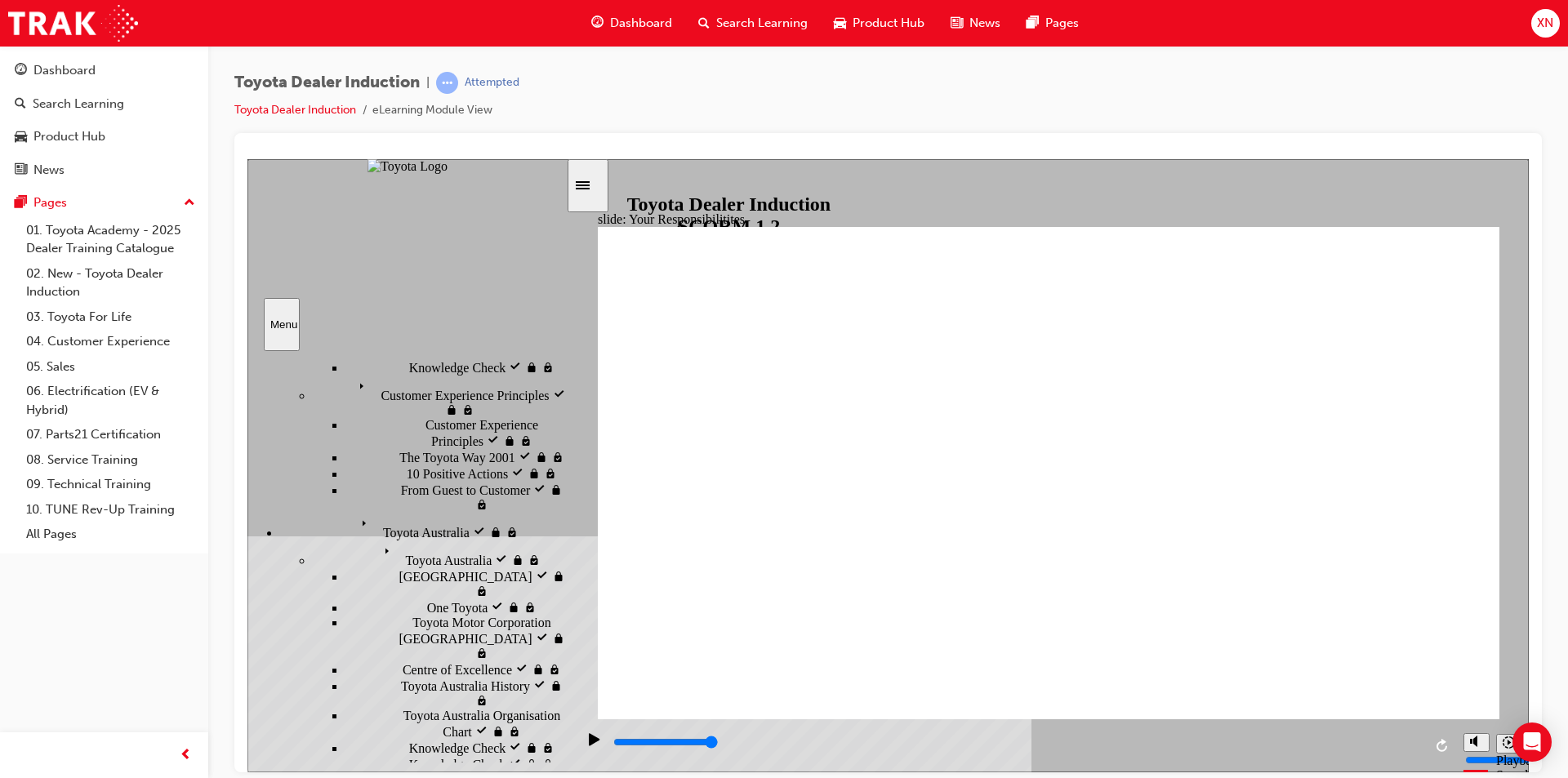
checkbox input "true"
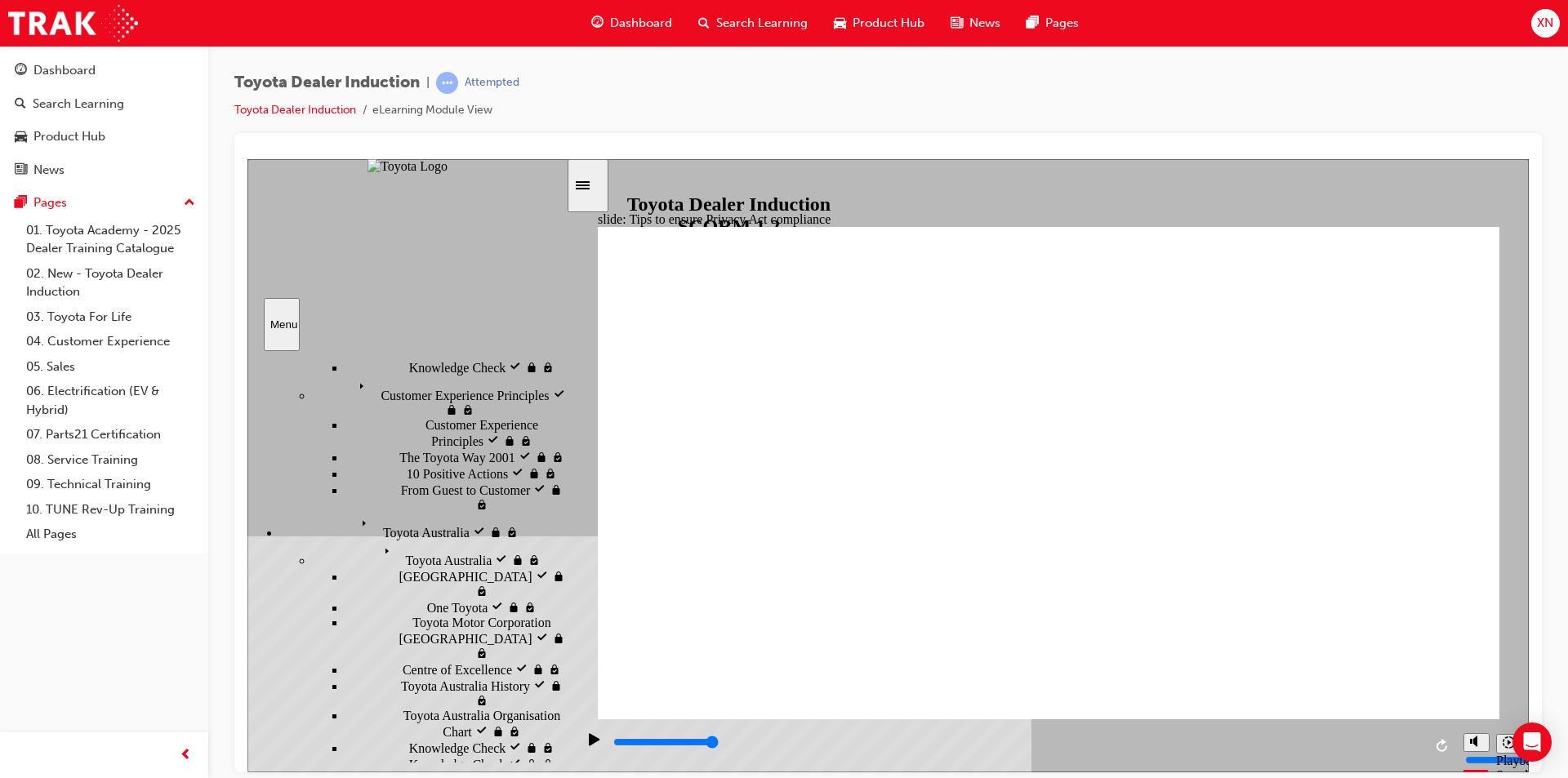
drag, startPoint x: 1077, startPoint y: 465, endPoint x: 1075, endPoint y: 515, distance: 50.0
drag, startPoint x: 1075, startPoint y: 515, endPoint x: 1079, endPoint y: 532, distance: 17.5
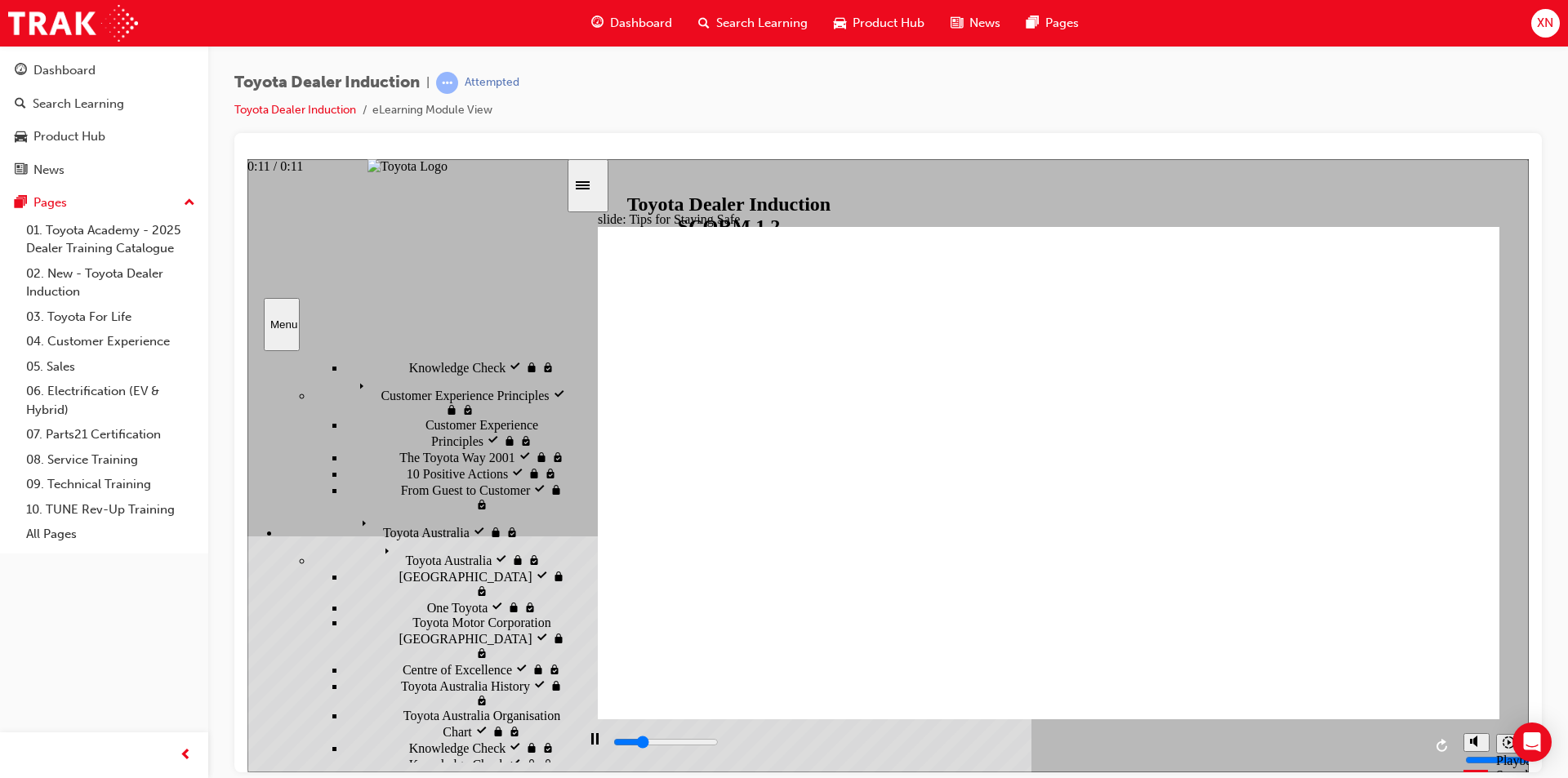
drag, startPoint x: 1418, startPoint y: 742, endPoint x: 1405, endPoint y: 745, distance: 13.3
click at [1419, 742] on div "playback controls" at bounding box center [1017, 742] width 811 height 18
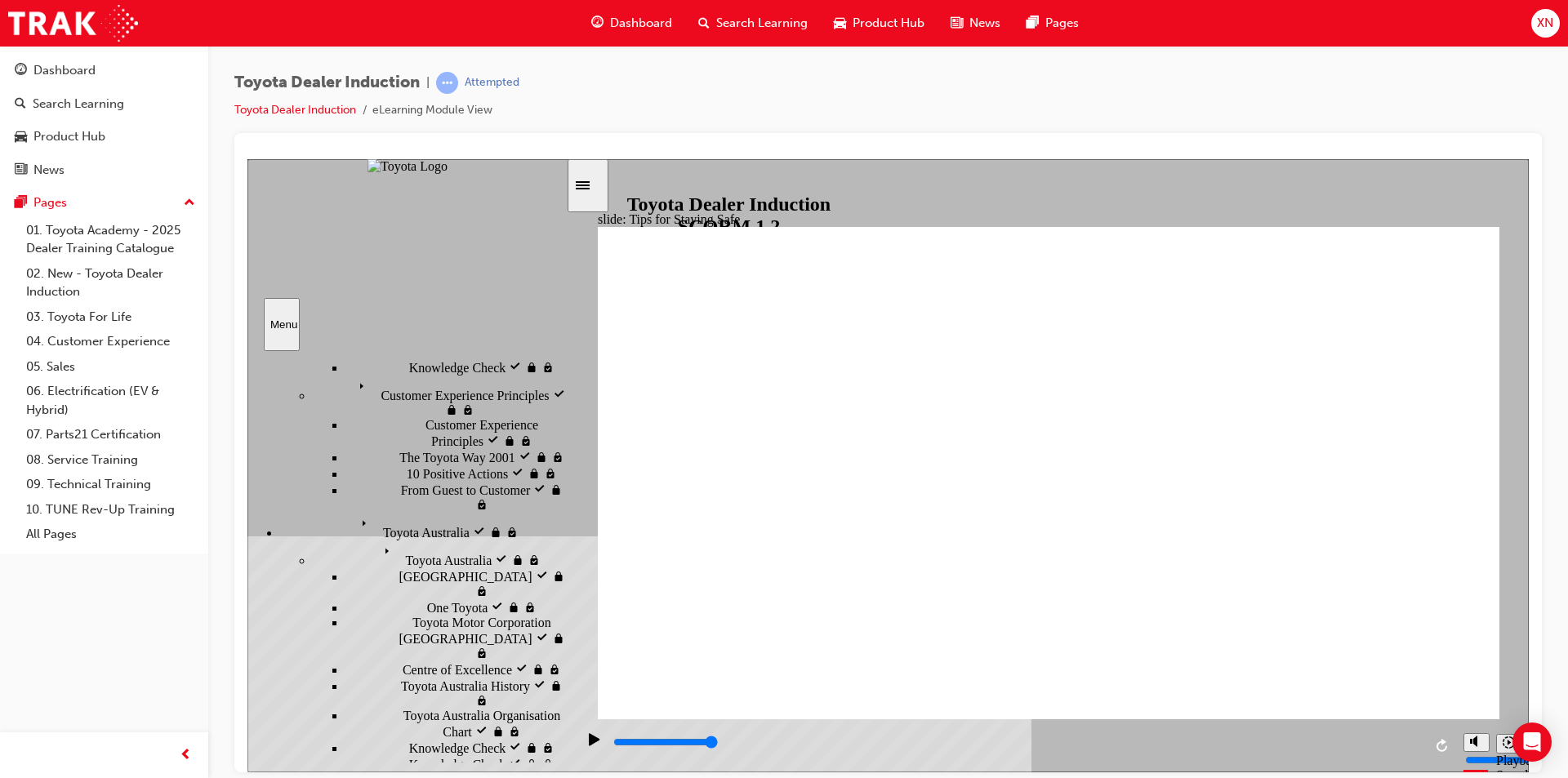
type input "5000"
drag, startPoint x: 821, startPoint y: 343, endPoint x: 983, endPoint y: 359, distance: 162.8
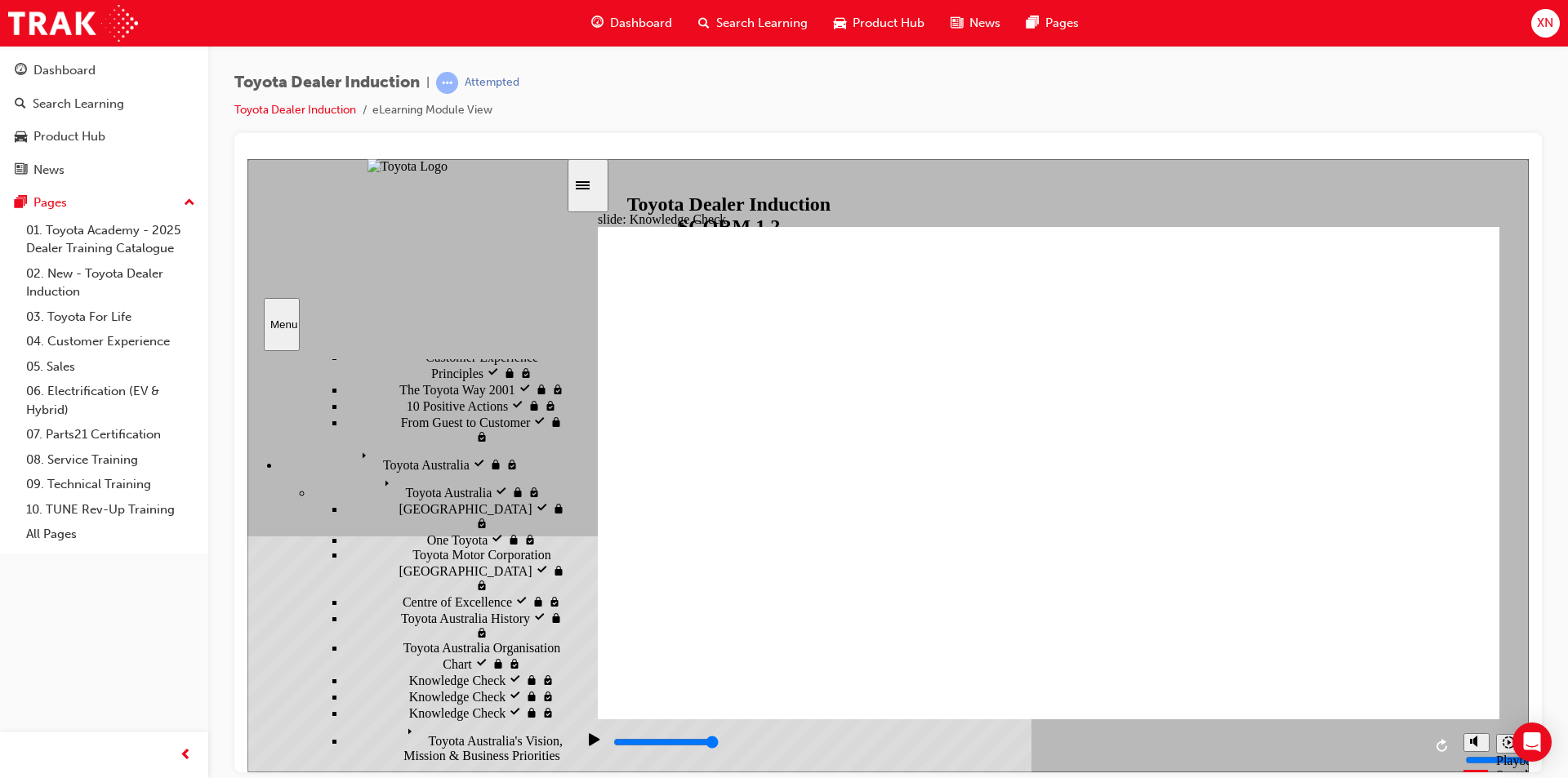
scroll to position [536, 0]
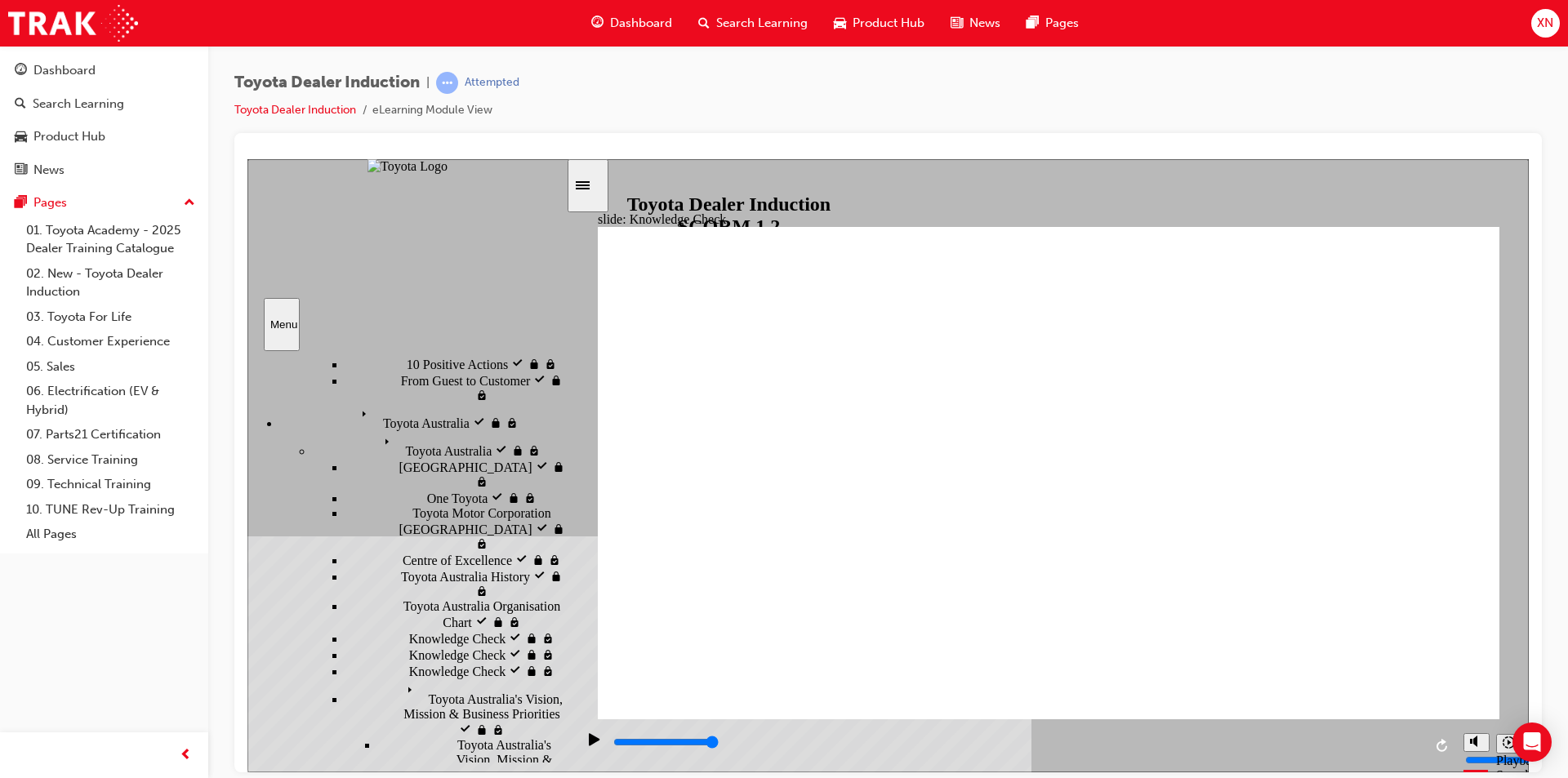
checkbox input "true"
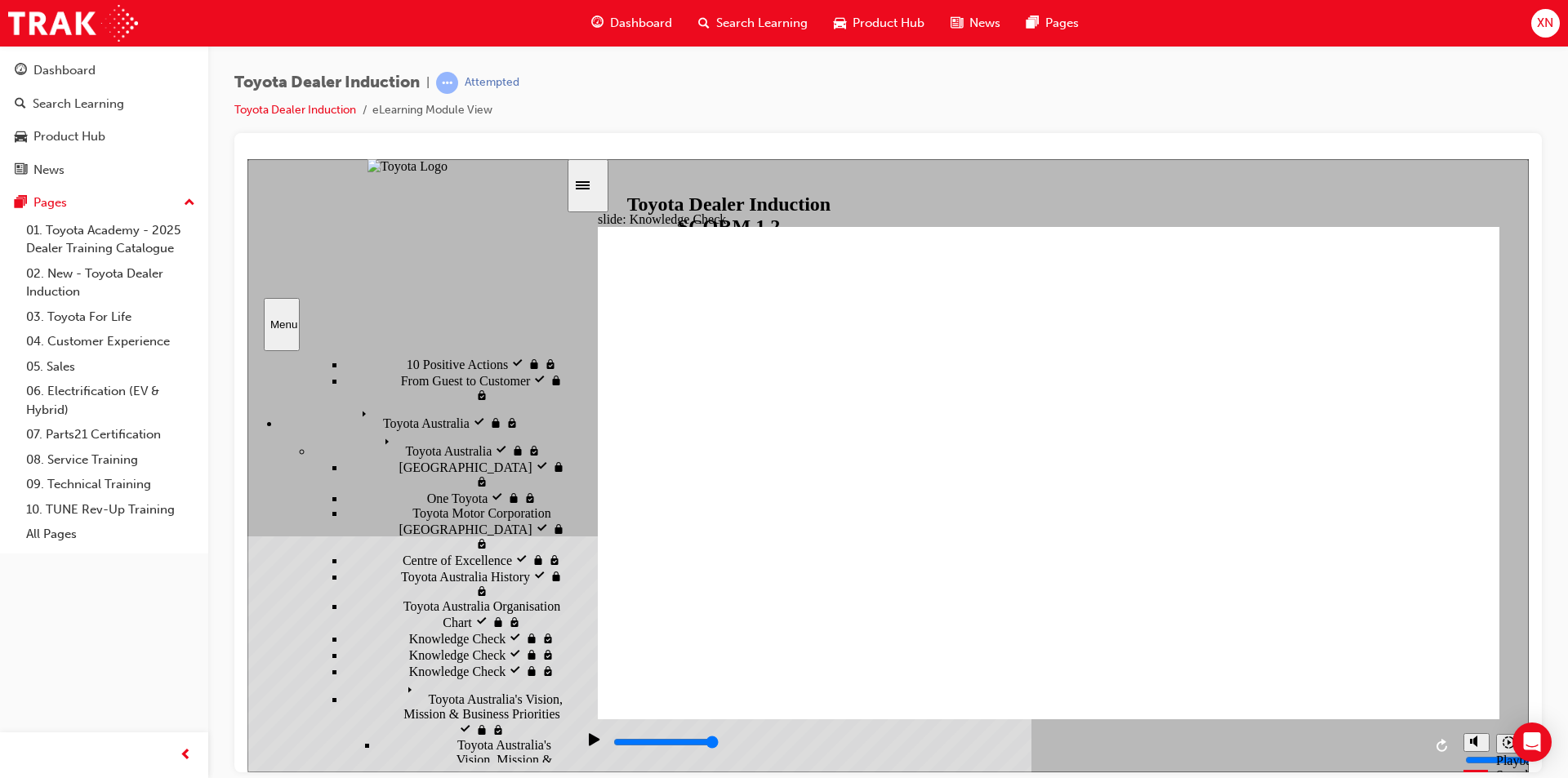
checkbox input "true"
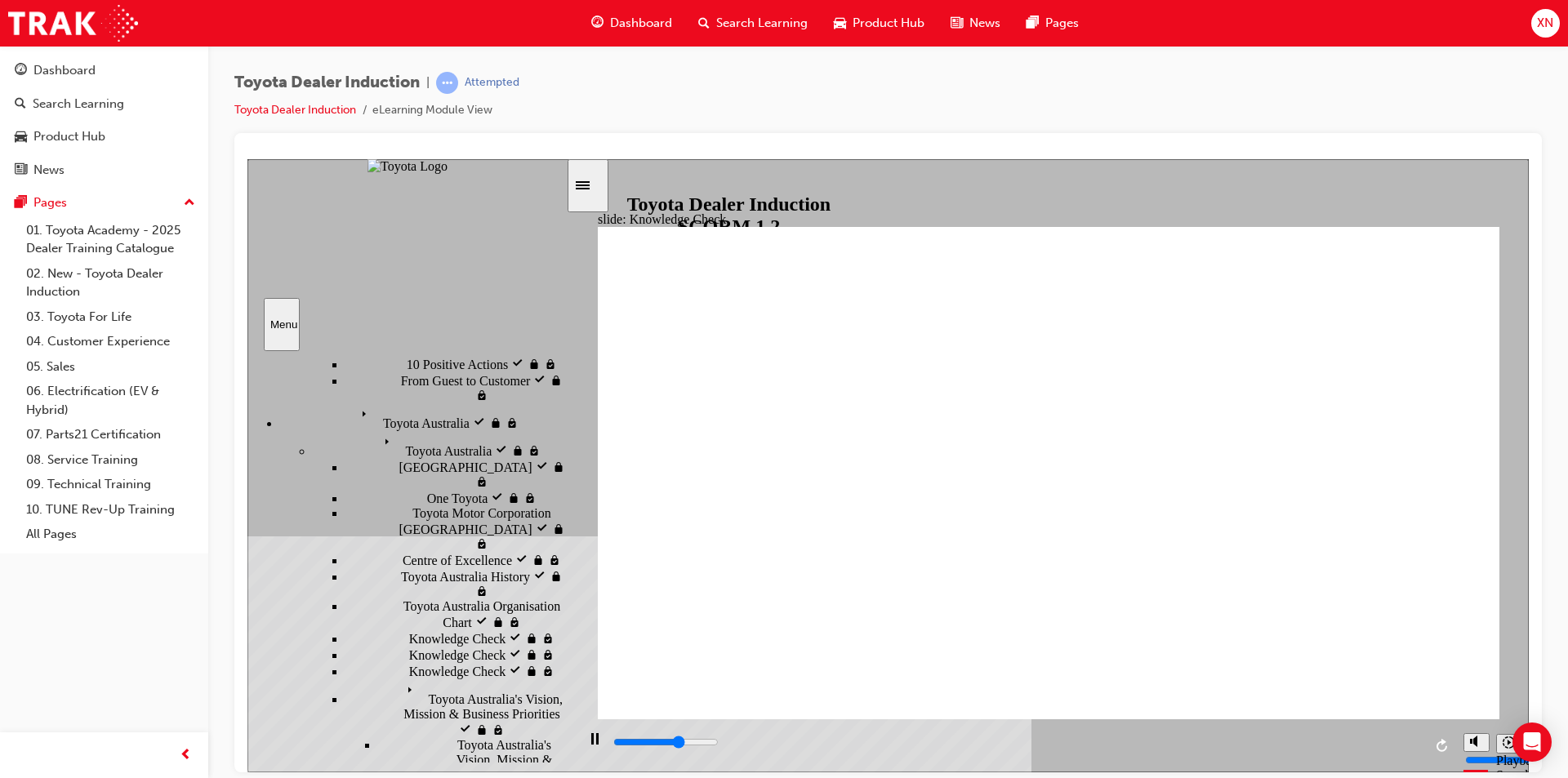
type input "3200"
radio input "true"
type input "5000"
checkbox input "true"
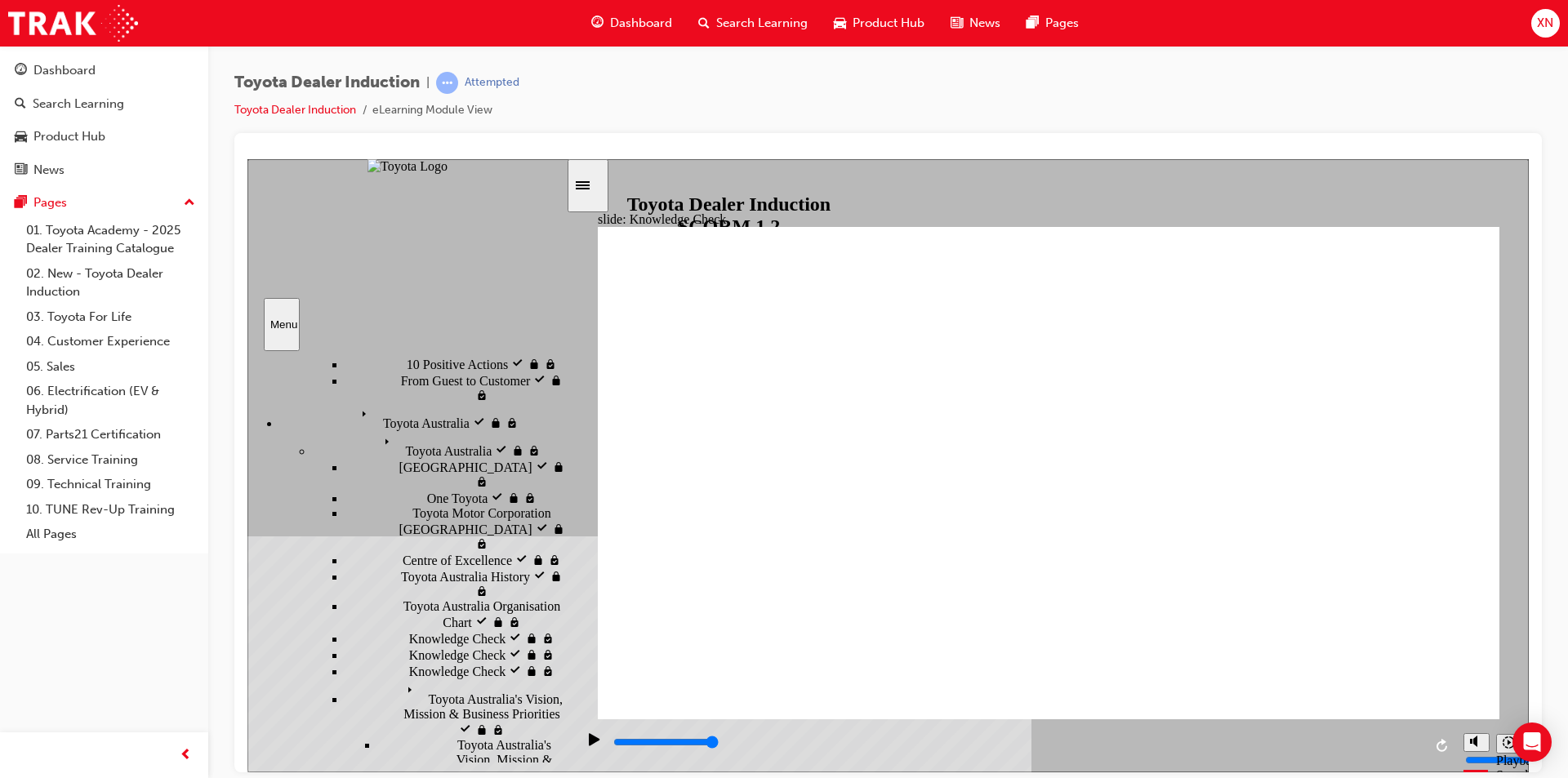
checkbox input "true"
type input "5000"
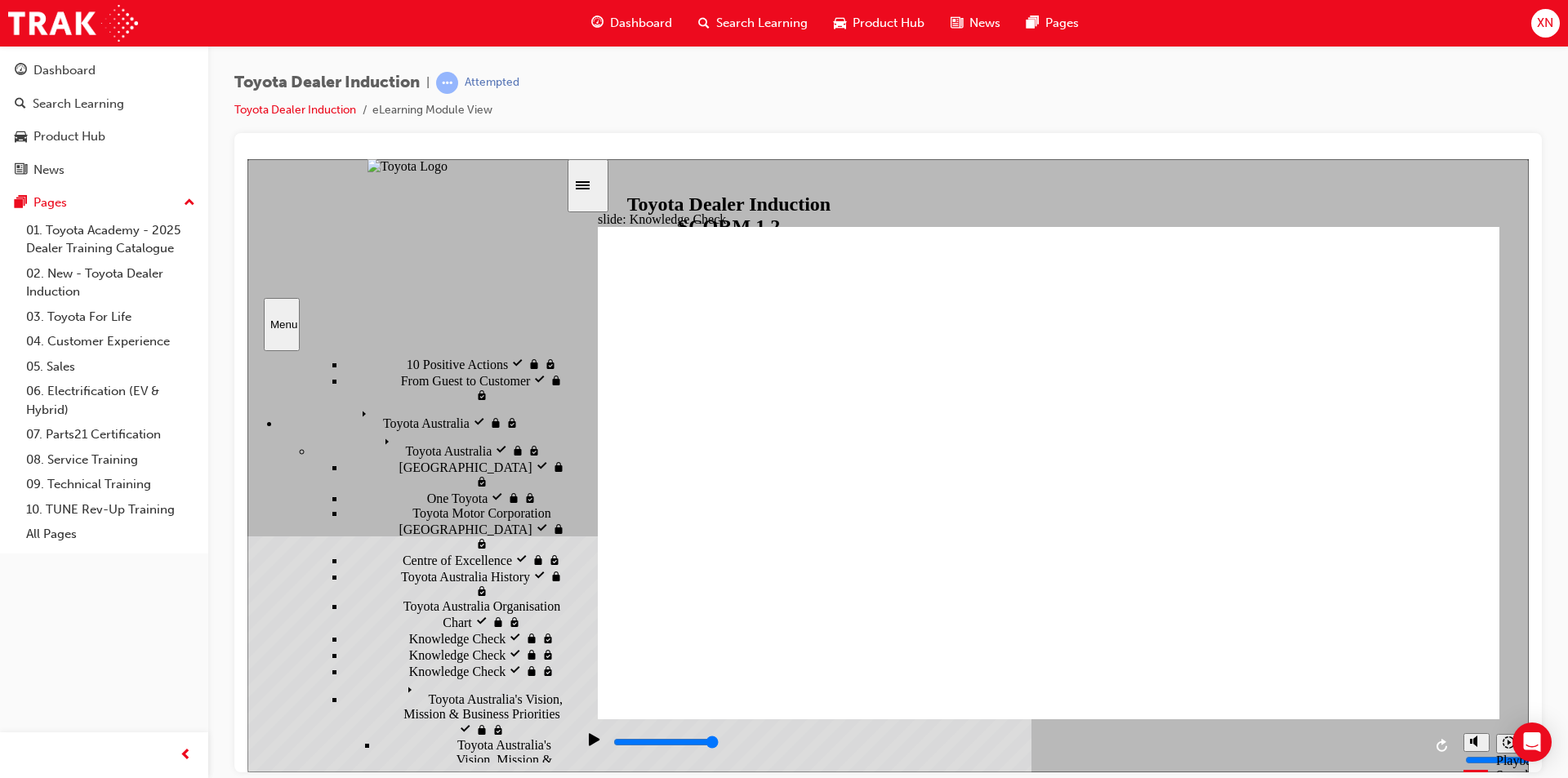
checkbox input "true"
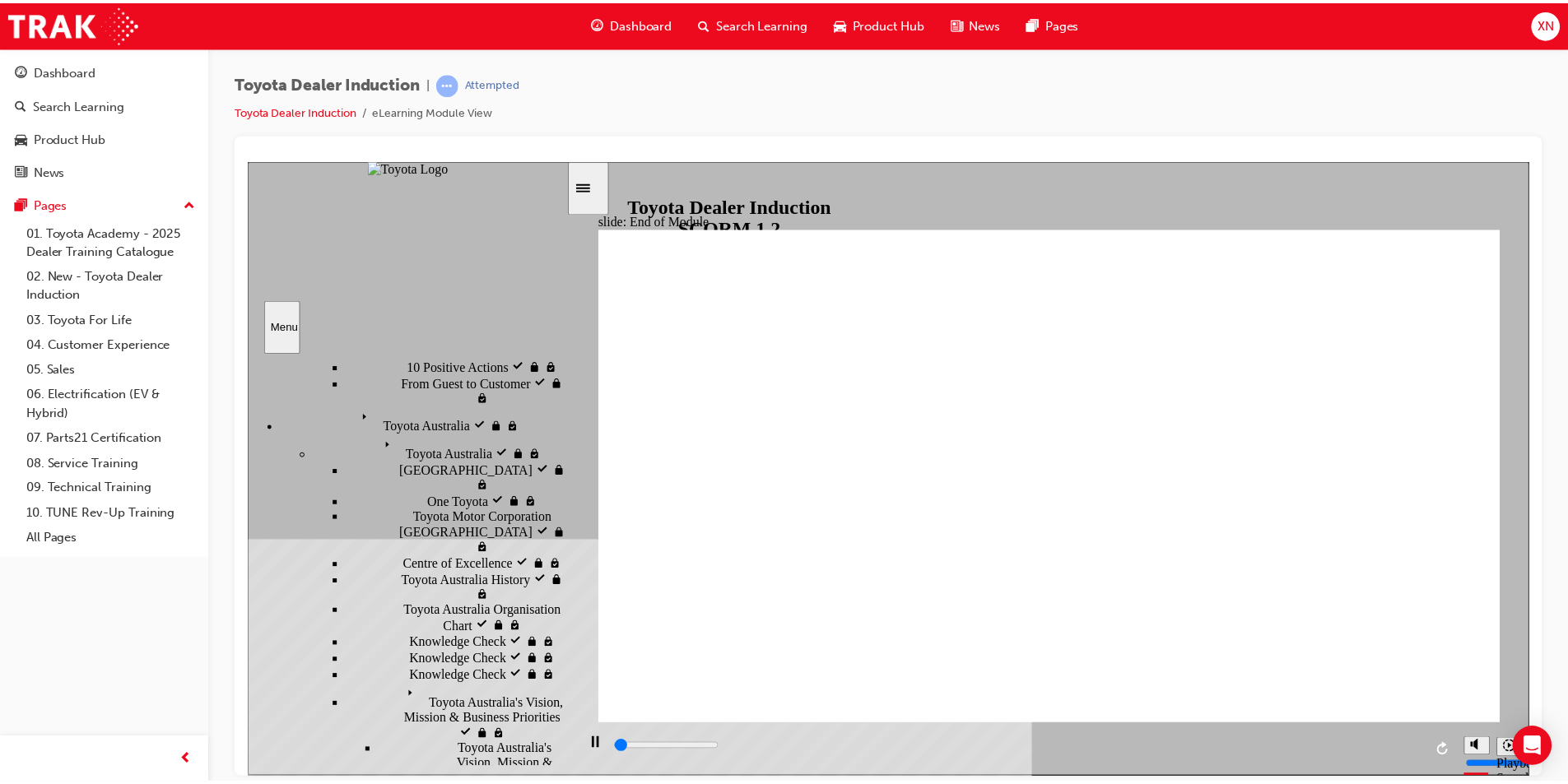
scroll to position [0, 0]
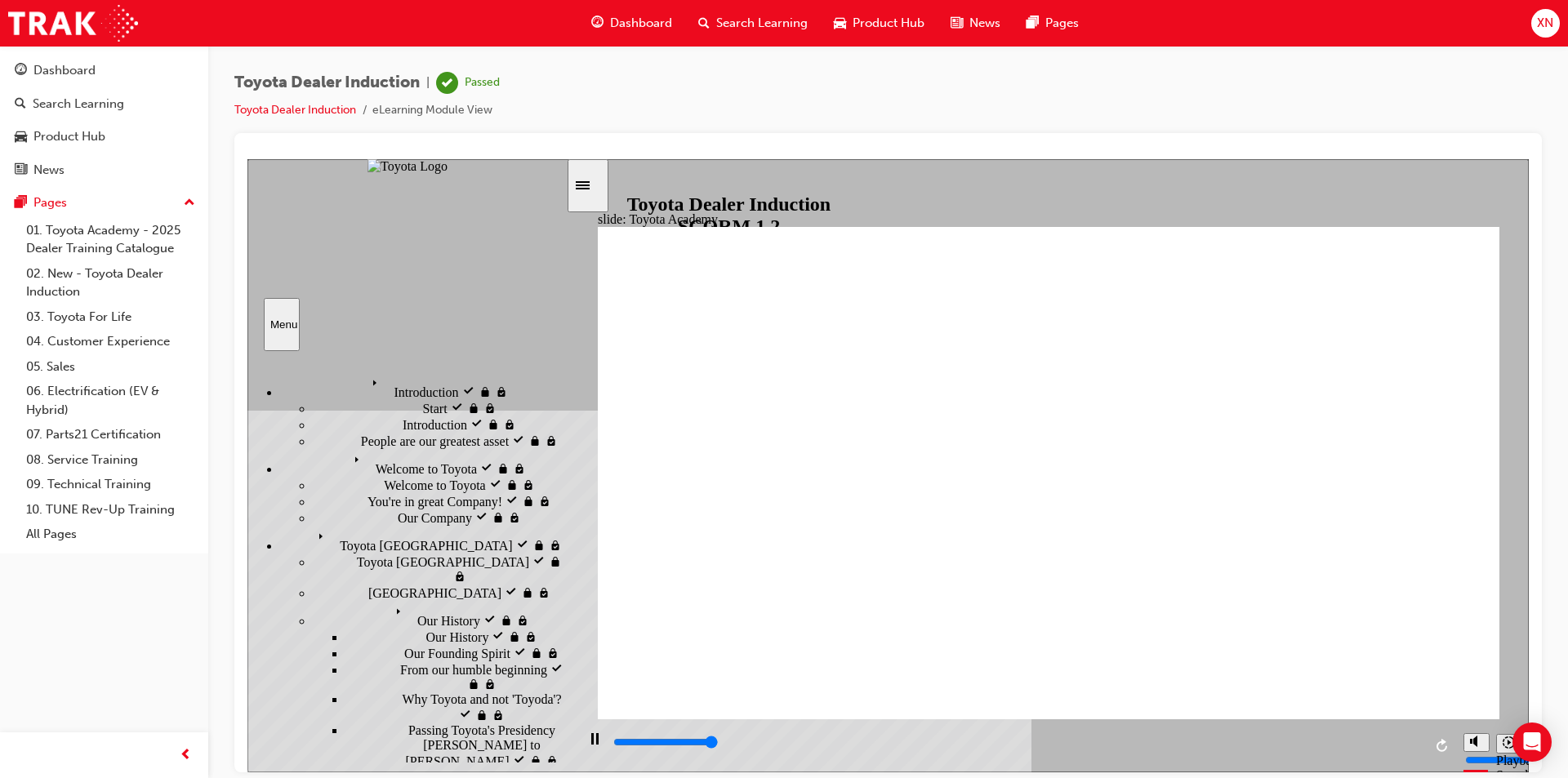
type input "9900"
click at [39, 198] on div "Pages" at bounding box center [50, 203] width 34 height 18
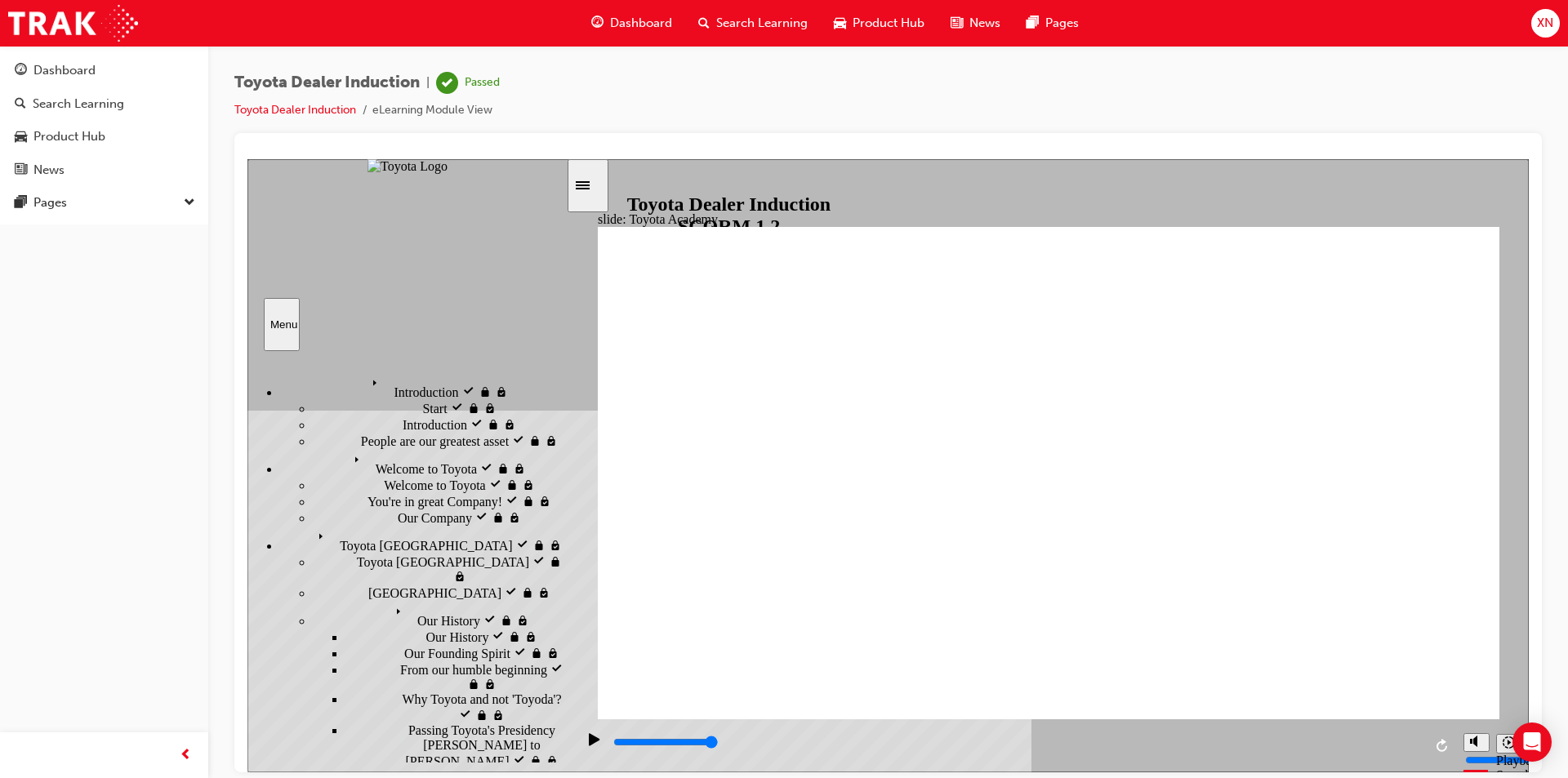
click at [44, 219] on div "Dashboard Search Learning Product Hub News Pages Pages" at bounding box center [104, 136] width 209 height 179
click at [44, 205] on div "Pages" at bounding box center [50, 203] width 34 height 18
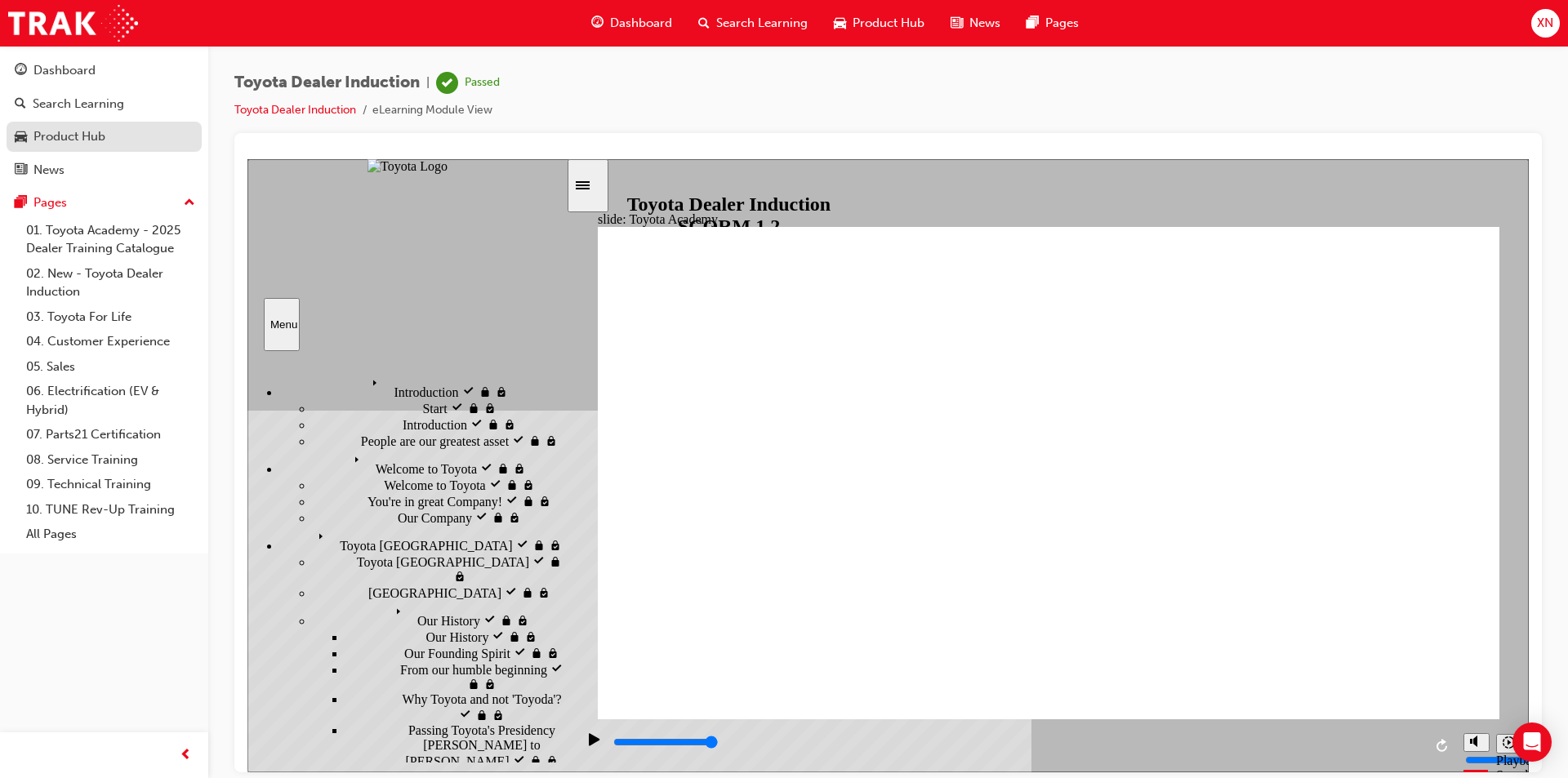
click at [66, 127] on div "Product Hub" at bounding box center [70, 137] width 72 height 18
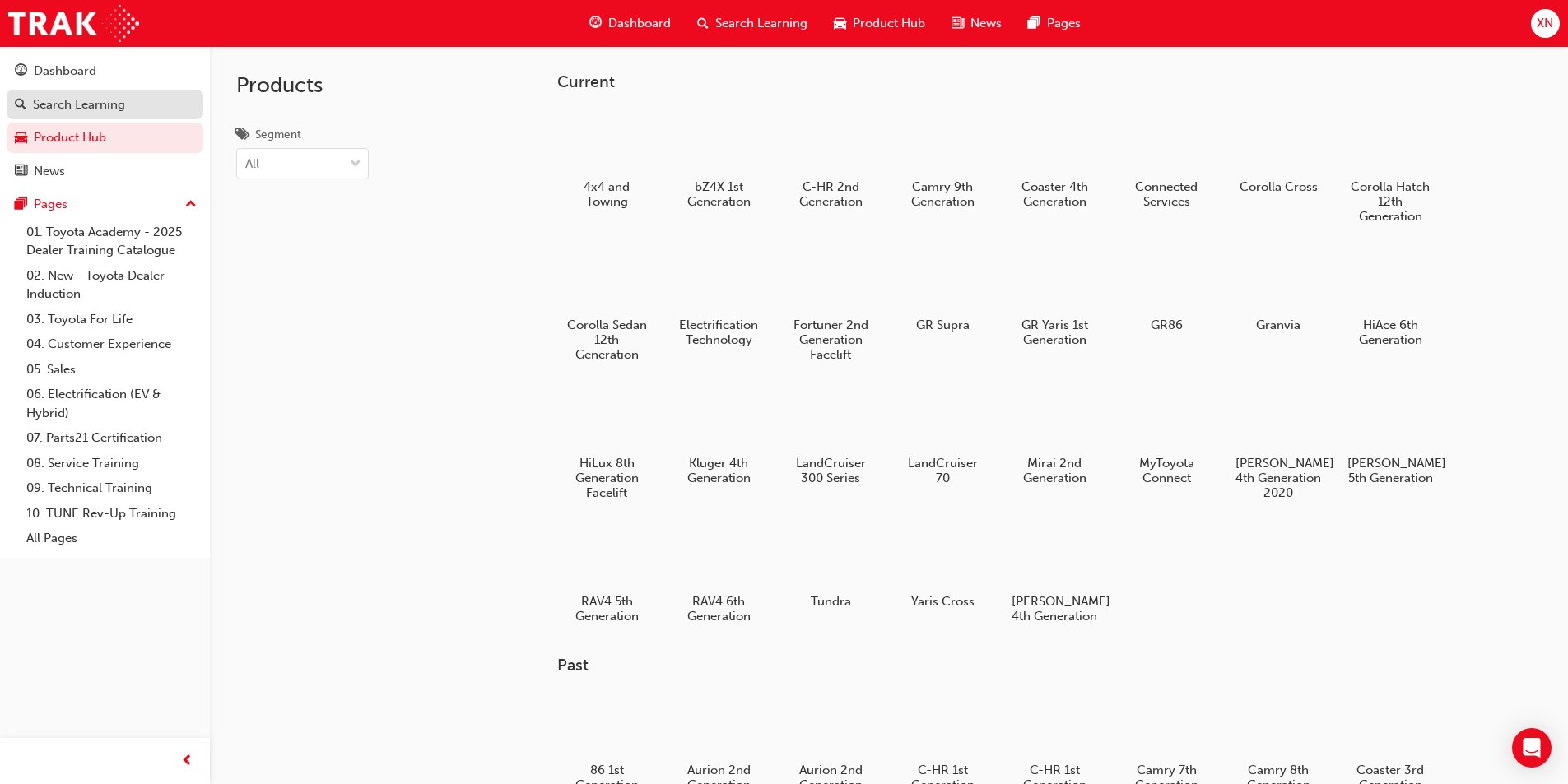
click at [72, 104] on div "Search Learning" at bounding box center [79, 105] width 92 height 19
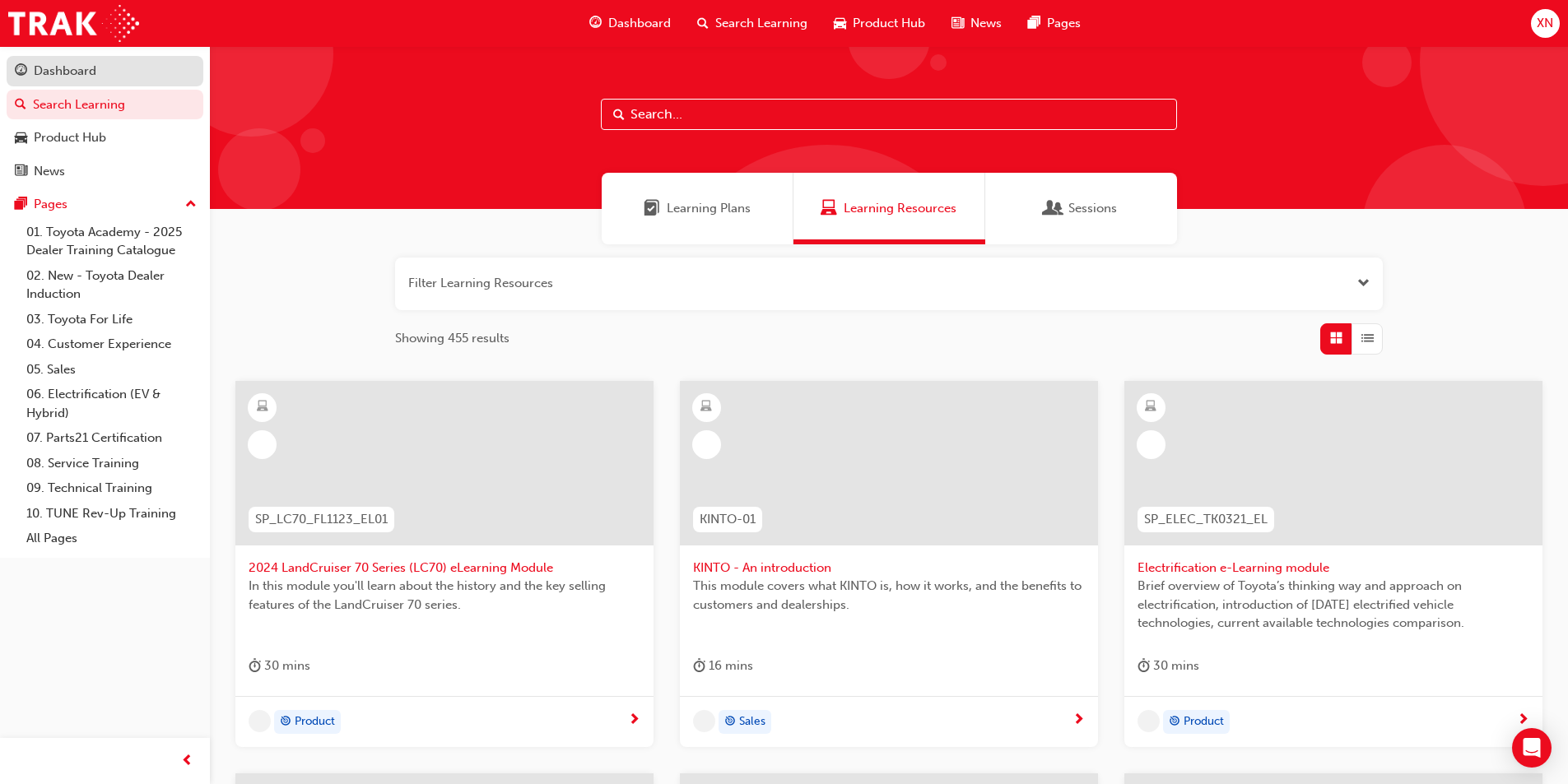
click at [132, 68] on div "Dashboard" at bounding box center [106, 71] width 181 height 20
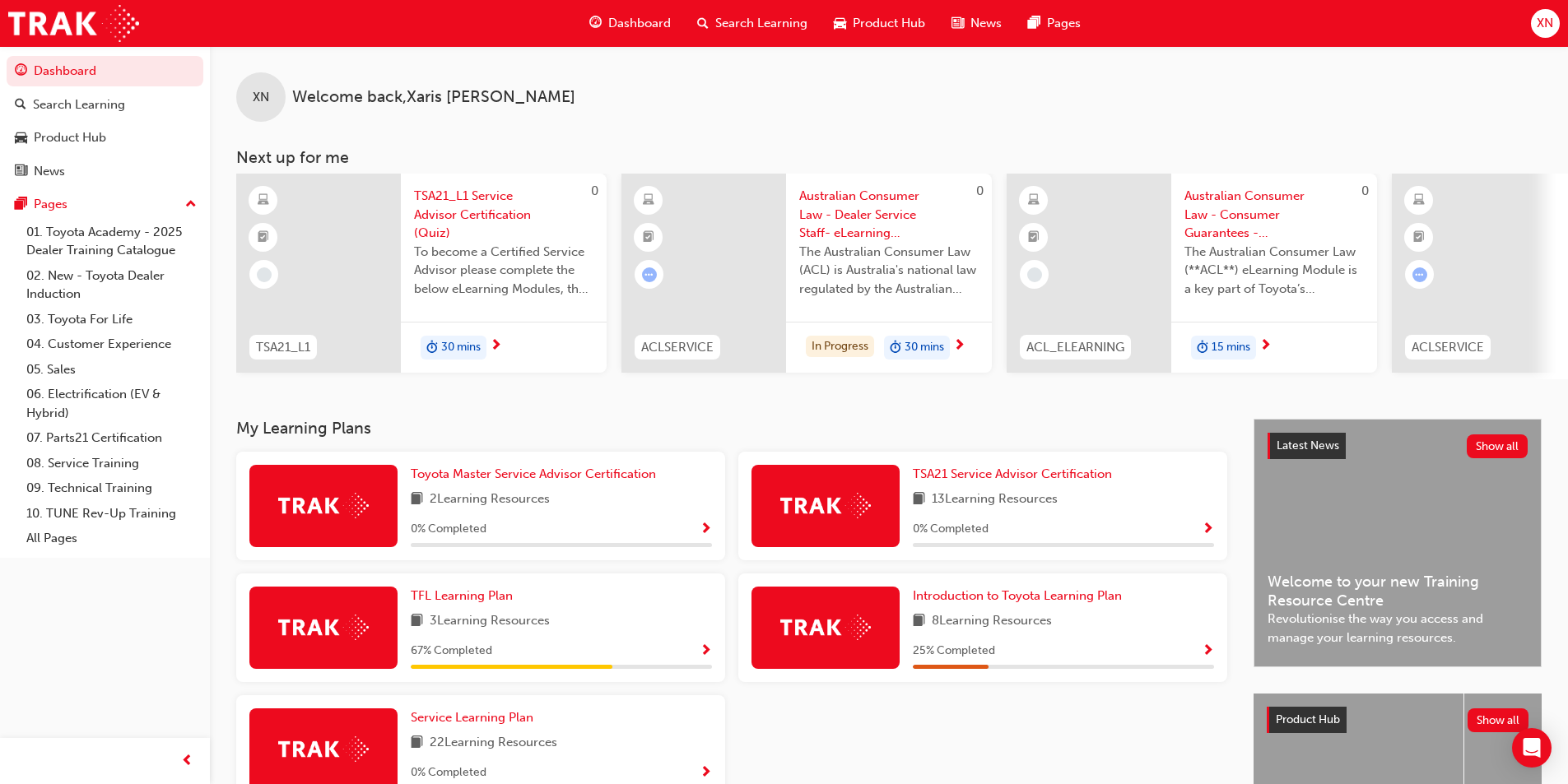
click at [569, 112] on div "XN Welcome back , Xaris Nothdurft" at bounding box center [889, 84] width 1359 height 76
click at [736, 105] on div "XN Welcome back , Xaris Nothdurft" at bounding box center [889, 84] width 1359 height 76
click at [716, 127] on div "XN Welcome back , Xaris Nothdurft Next up for me 0 TSA21_L1 TSA21_L1 Service Ad…" at bounding box center [889, 213] width 1359 height 333
click at [703, 121] on div "XN Welcome back , Xaris Nothdurft" at bounding box center [889, 84] width 1359 height 76
click at [692, 125] on div "XN Welcome back , Xaris Nothdurft Next up for me 0 TSA21_L1 TSA21_L1 Service Ad…" at bounding box center [889, 213] width 1359 height 333
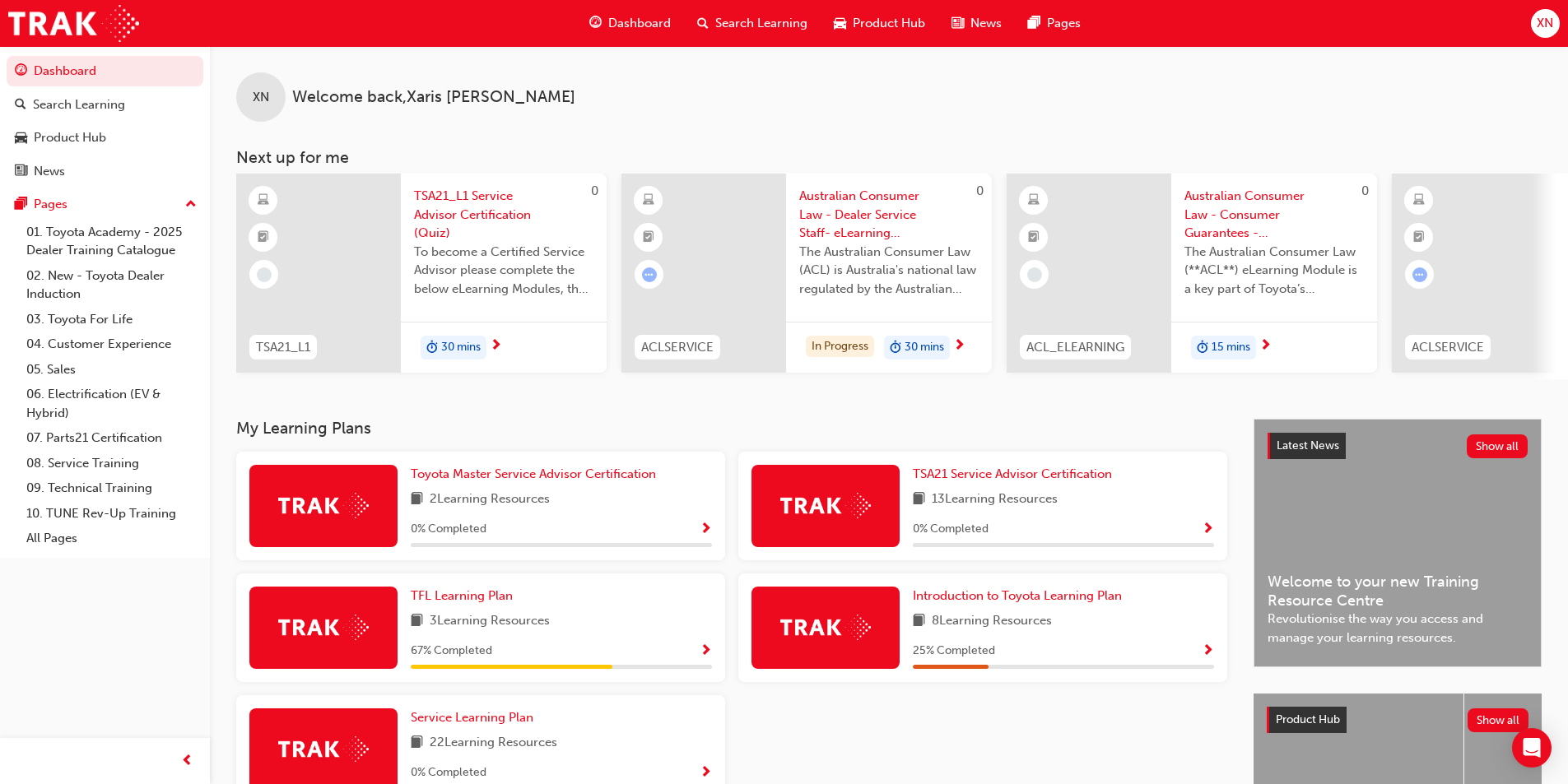
click at [646, 128] on div "XN Welcome back , Xaris Nothdurft Next up for me 0 TSA21_L1 TSA21_L1 Service Ad…" at bounding box center [889, 213] width 1359 height 333
click at [662, 109] on div "XN Welcome back , Xaris Nothdurft" at bounding box center [889, 84] width 1359 height 76
click at [636, 115] on div "XN Welcome back , Xaris Nothdurft" at bounding box center [889, 84] width 1359 height 76
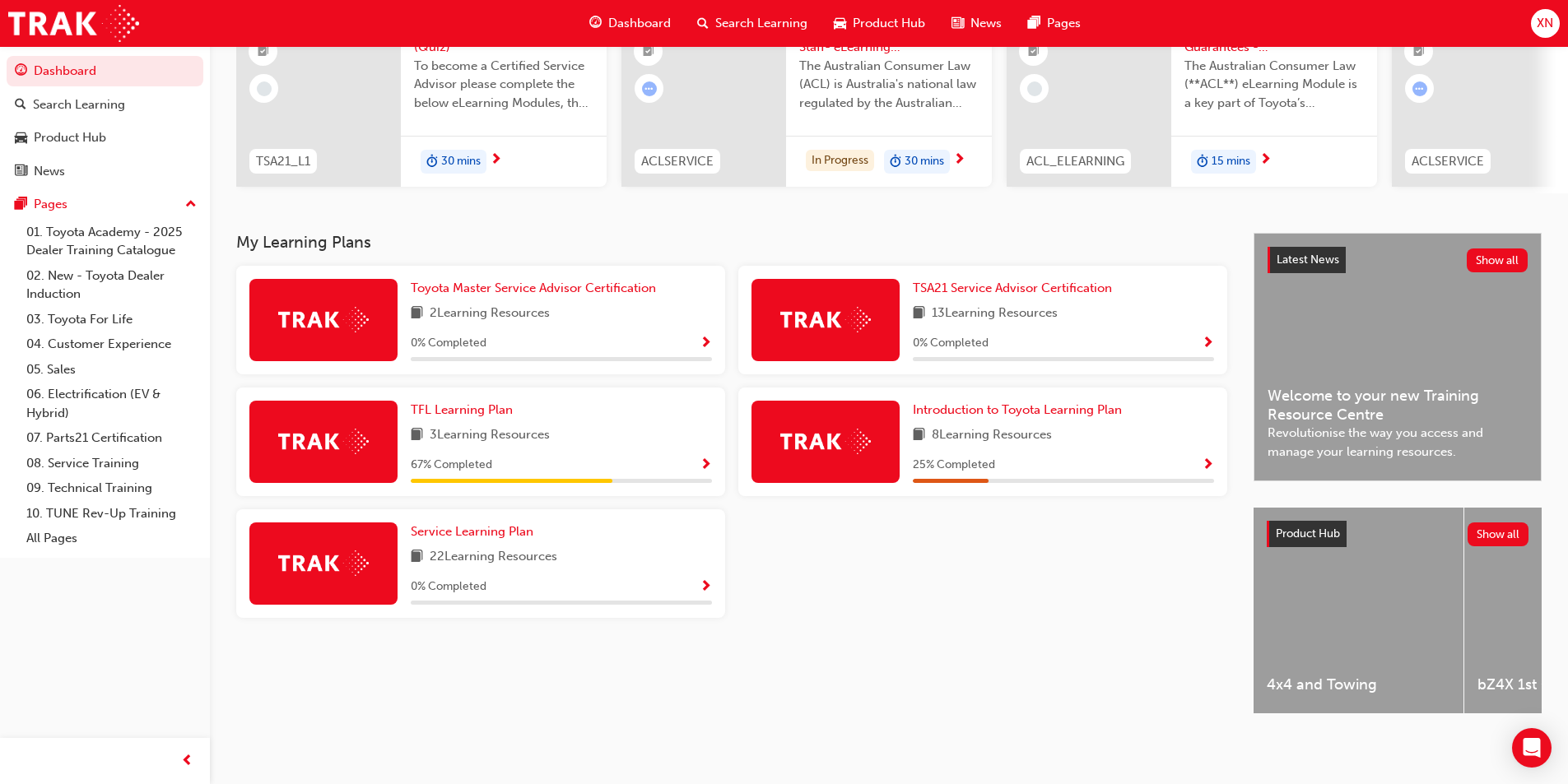
scroll to position [199, 0]
click at [849, 625] on div "My Learning Plans Toyota Master Service Advisor Certification 2 Learning Resour…" at bounding box center [745, 488] width 1017 height 510
click at [1030, 673] on div "My Learning Plans Toyota Master Service Advisor Certification 2 Learning Resour…" at bounding box center [745, 488] width 1017 height 510
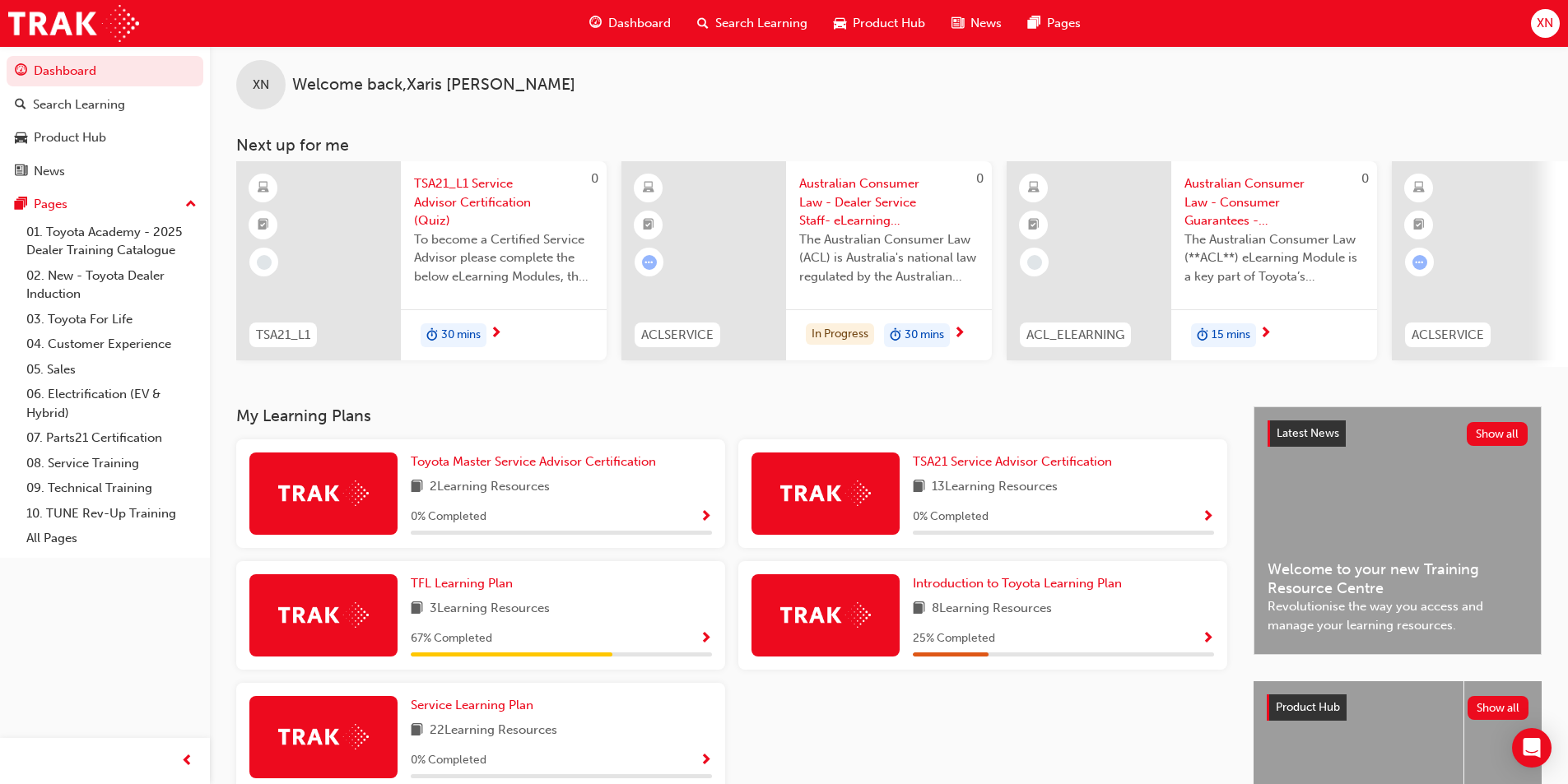
scroll to position [0, 0]
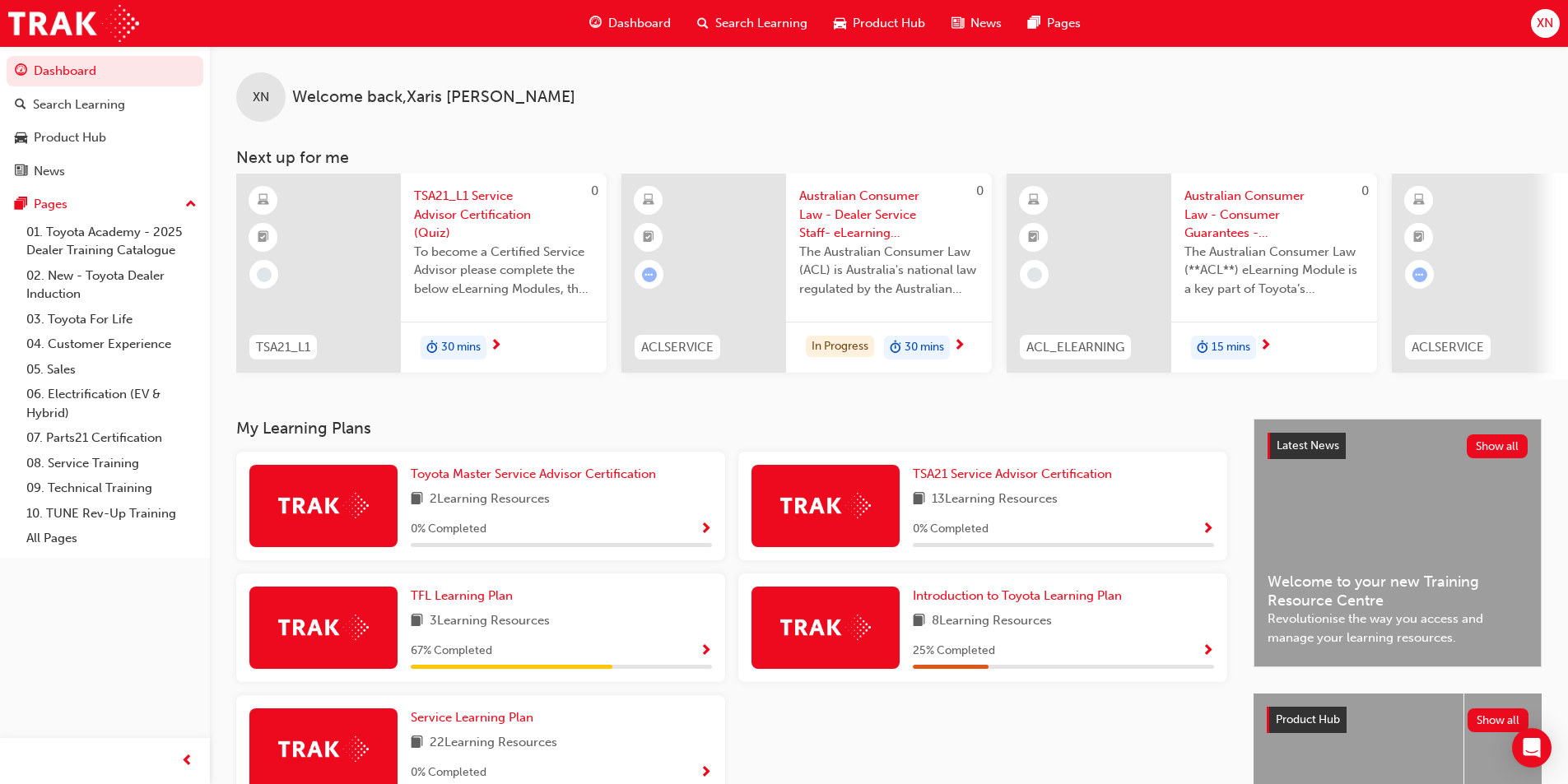
click at [1250, 90] on div "XN Welcome back , Xaris Nothdurft" at bounding box center [889, 84] width 1359 height 76
